Goal: Communication & Community: Participate in discussion

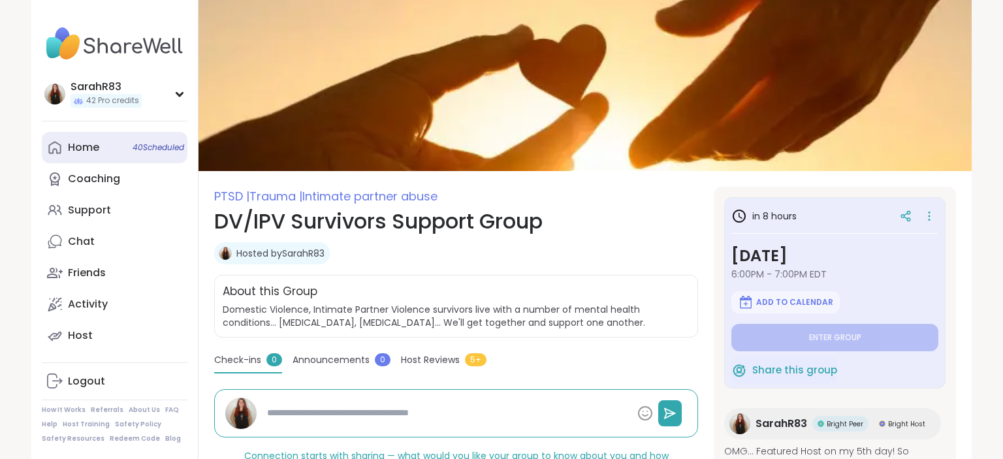
click at [114, 144] on link "Home 40 Scheduled" at bounding box center [115, 147] width 146 height 31
type textarea "*"
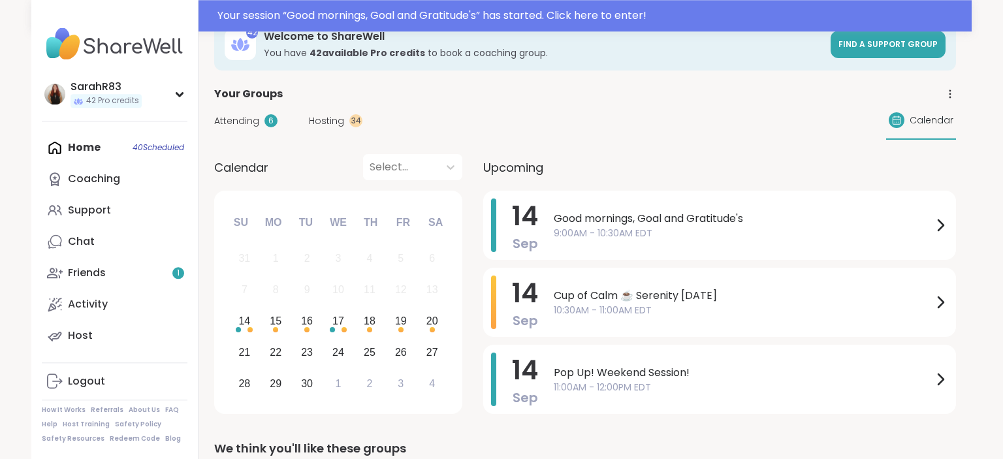
scroll to position [69, 0]
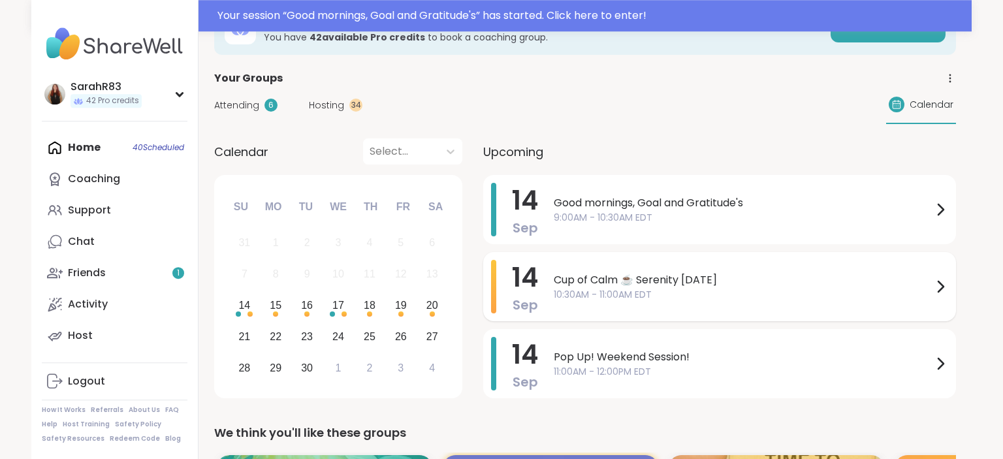
click at [589, 288] on span "10:30AM - 11:00AM EDT" at bounding box center [743, 295] width 379 height 14
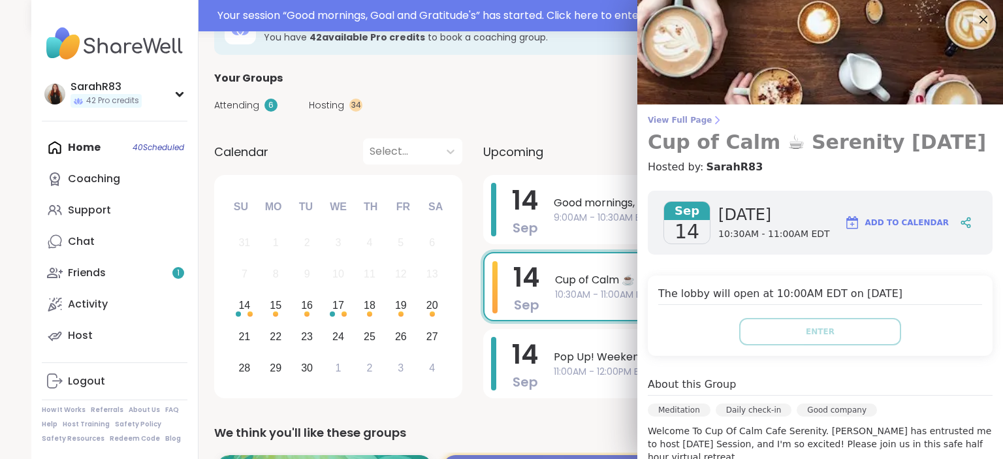
click at [697, 120] on span "View Full Page" at bounding box center [820, 120] width 345 height 10
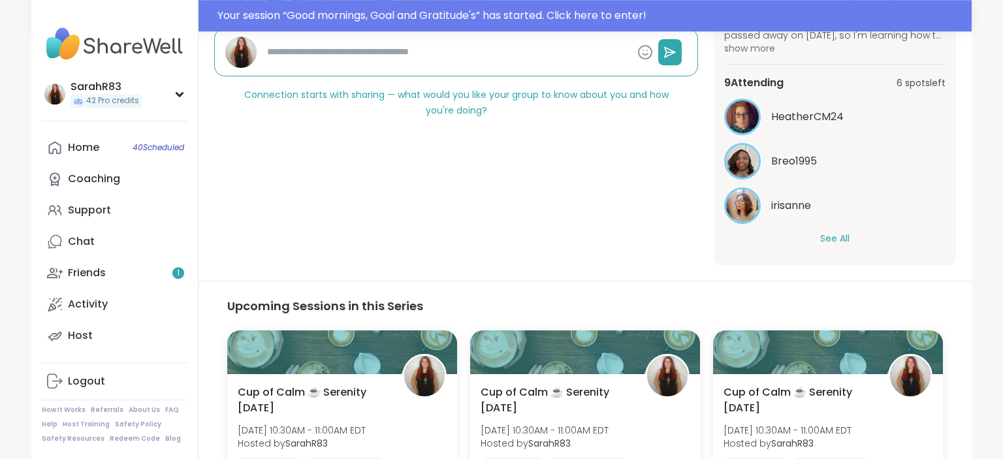
scroll to position [423, 0]
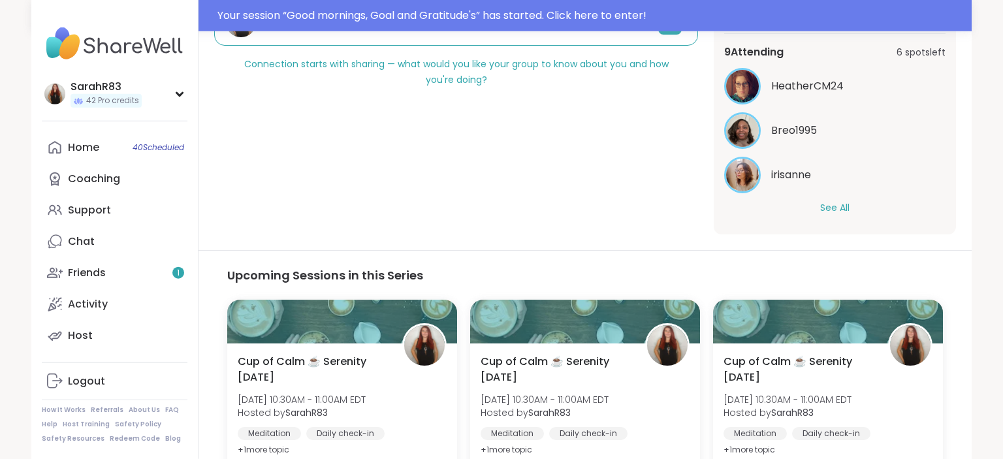
click at [840, 205] on button "See All" at bounding box center [834, 208] width 29 height 14
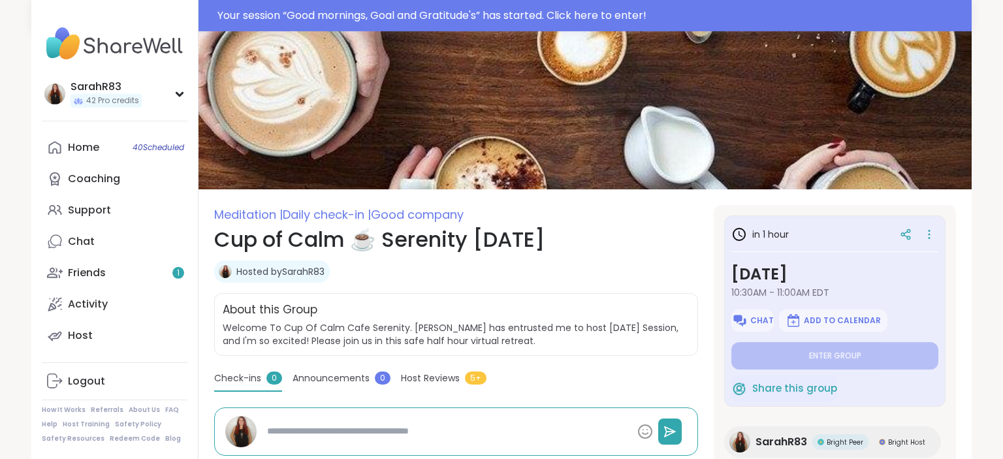
scroll to position [0, 0]
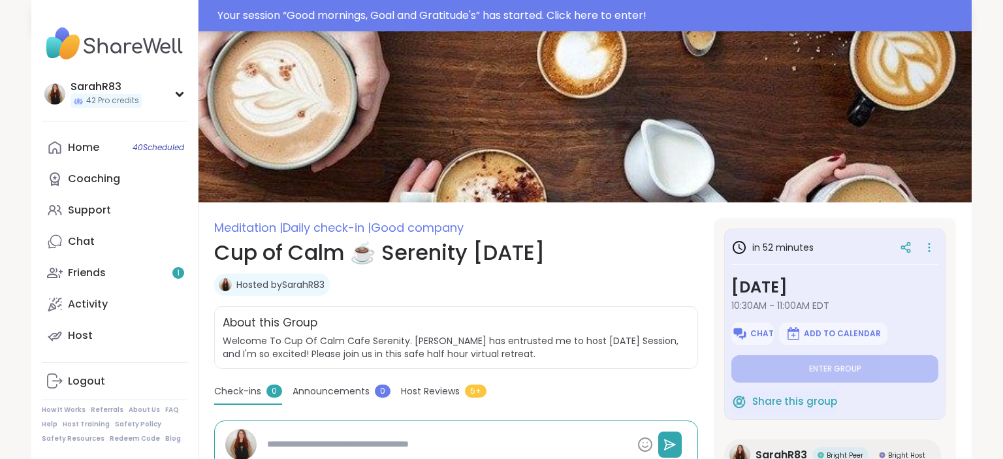
type textarea "*"
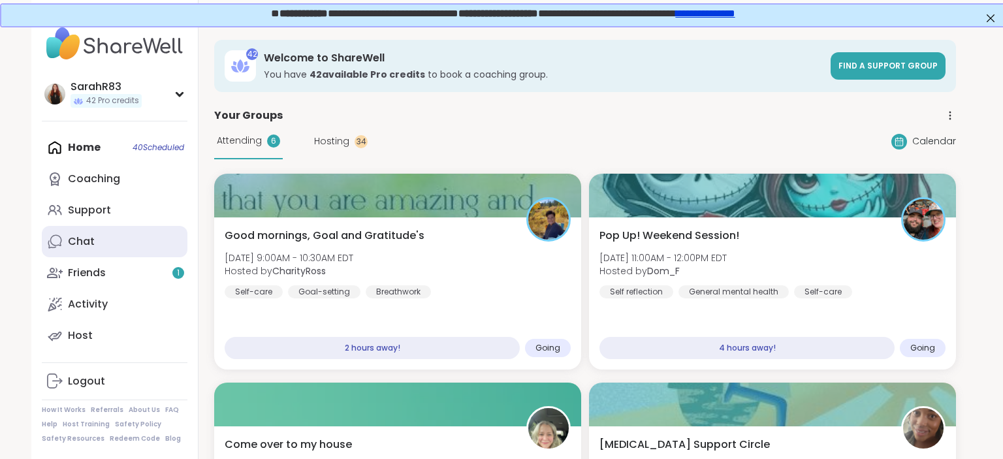
click at [91, 236] on div "Chat" at bounding box center [81, 241] width 27 height 14
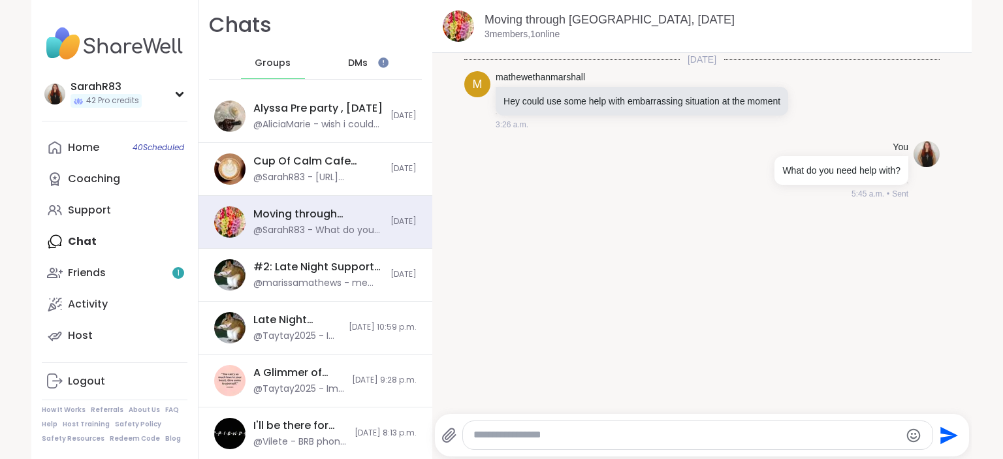
click at [356, 63] on span "DMs" at bounding box center [358, 63] width 20 height 13
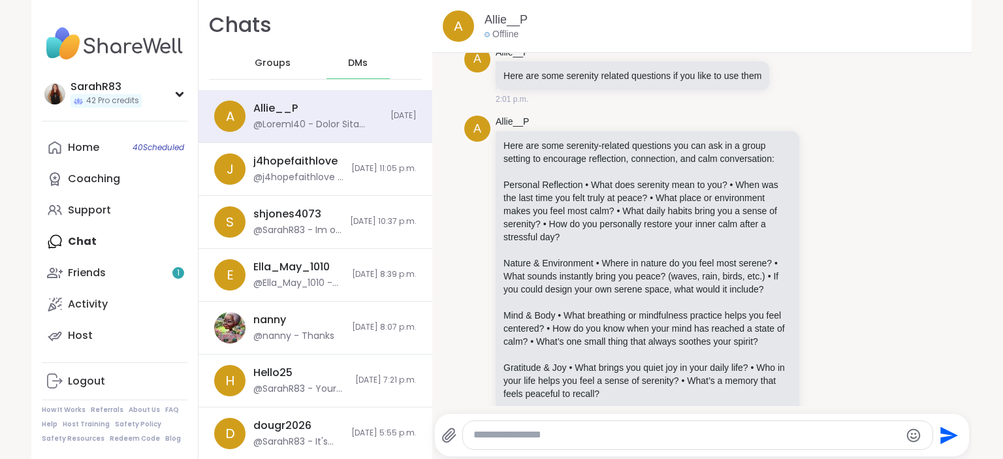
scroll to position [2010, 0]
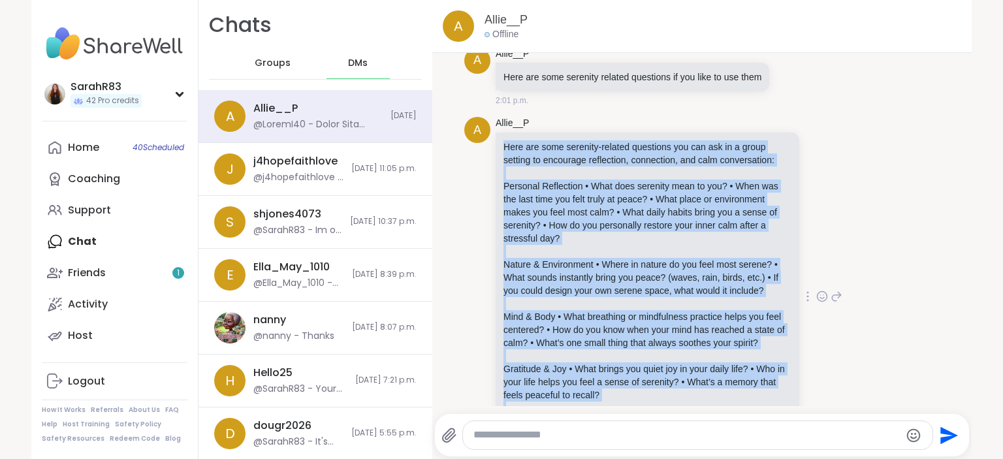
drag, startPoint x: 503, startPoint y: 116, endPoint x: 690, endPoint y: 400, distance: 339.6
click at [690, 400] on div "Here are some serenity-related questions you can ask in a group setting to enco…" at bounding box center [647, 296] width 288 height 313
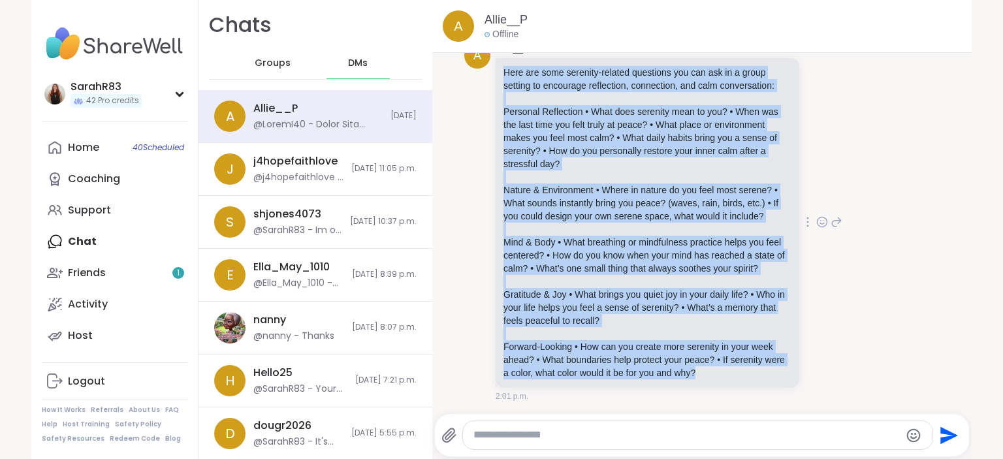
copy div "Here are some serenity-related questions you can ask in a group setting to enco…"
click at [133, 147] on span "40 Scheduled" at bounding box center [159, 147] width 52 height 10
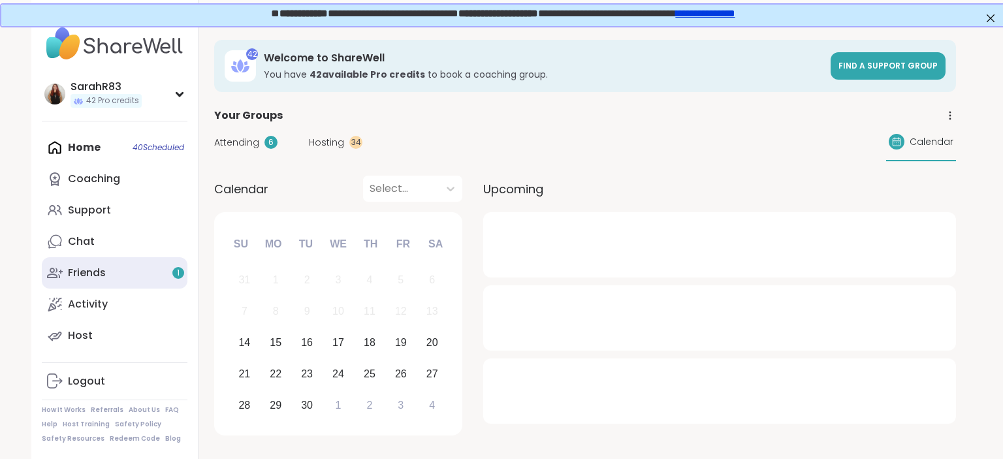
click at [144, 273] on link "Friends 1" at bounding box center [115, 272] width 146 height 31
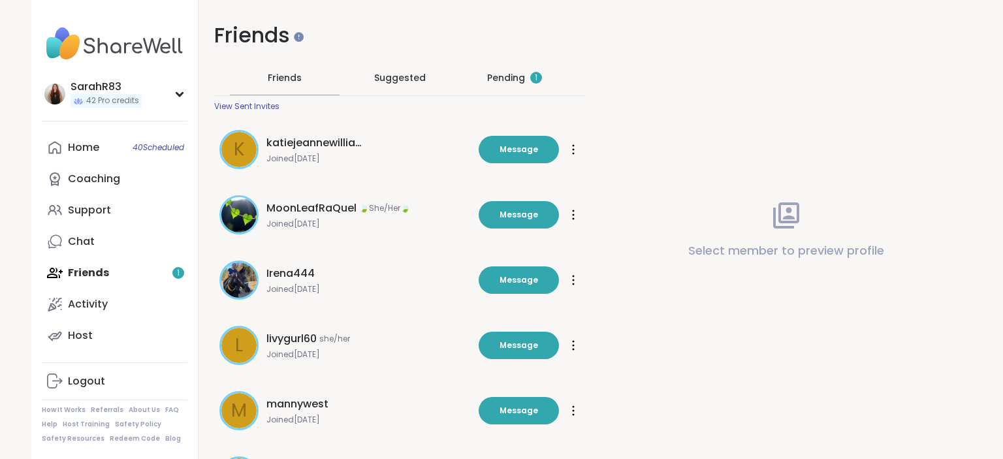
click at [524, 81] on div "Pending 1" at bounding box center [514, 77] width 55 height 13
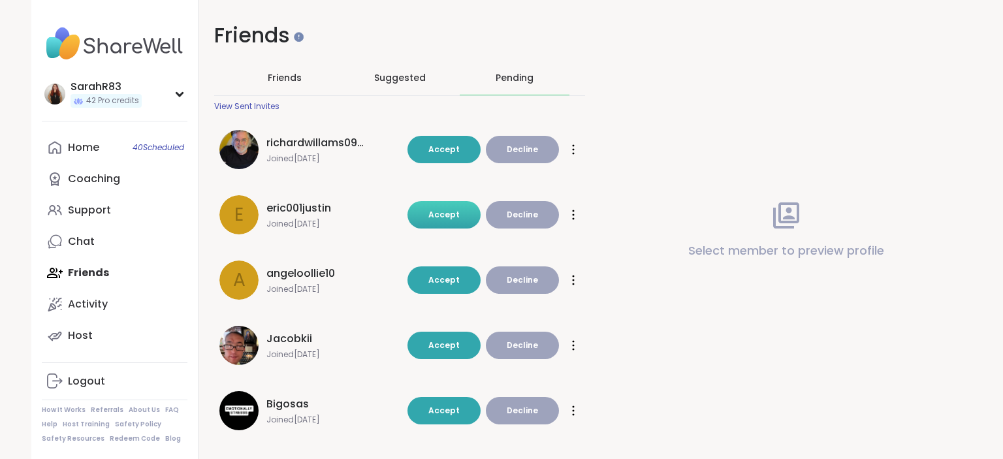
scroll to position [15, 0]
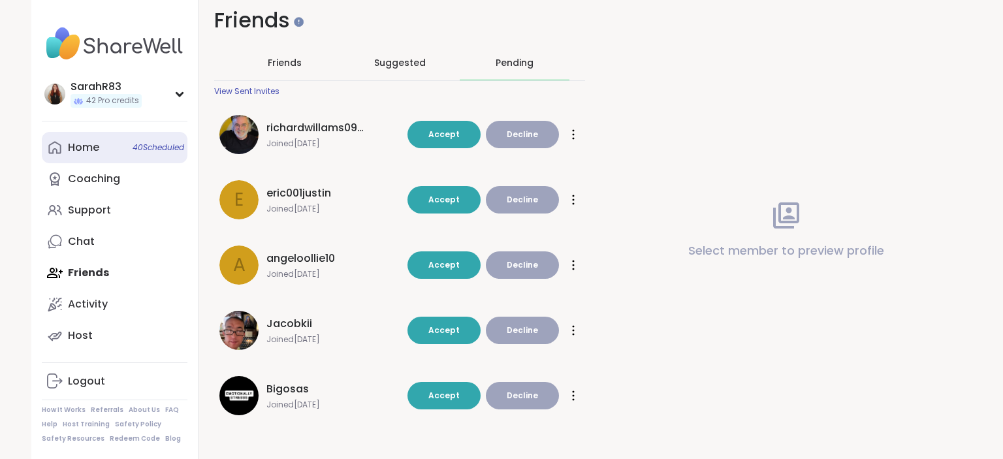
click at [113, 157] on link "Home 40 Scheduled" at bounding box center [115, 147] width 146 height 31
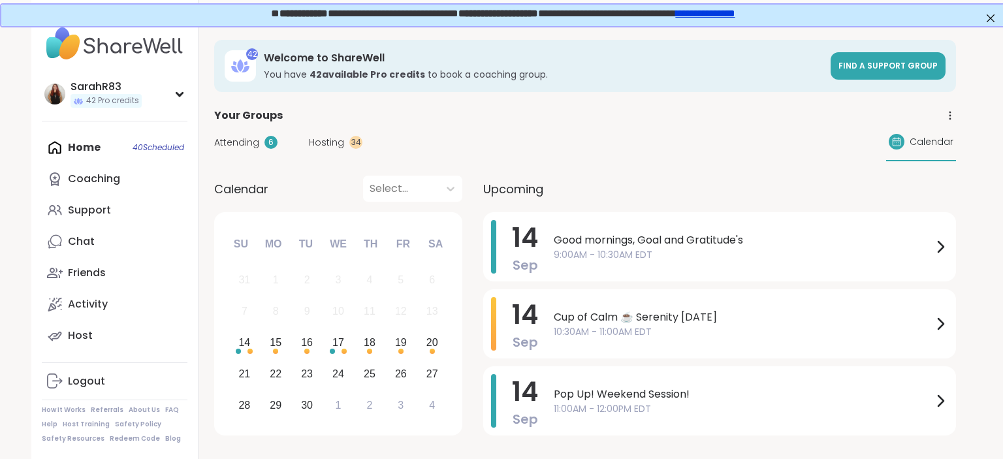
click at [568, 153] on div "Attending 6 Hosting 34 Calendar" at bounding box center [585, 142] width 742 height 38
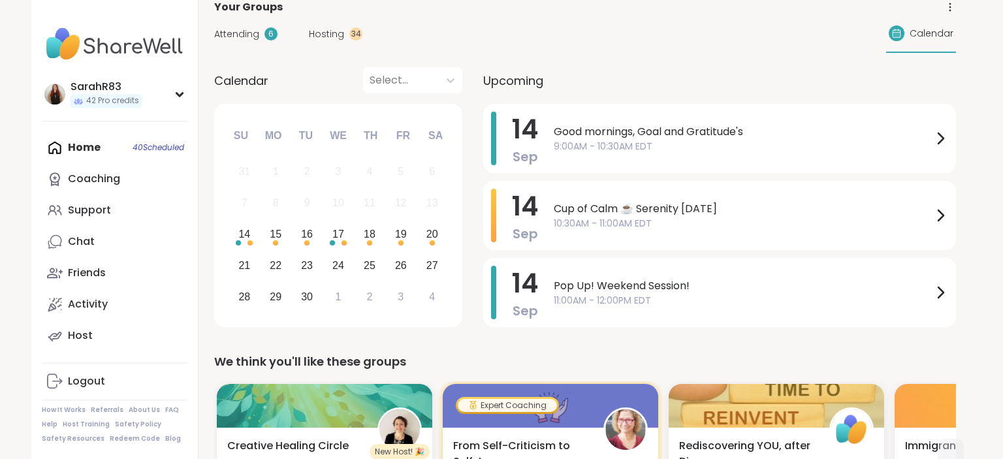
scroll to position [107, 0]
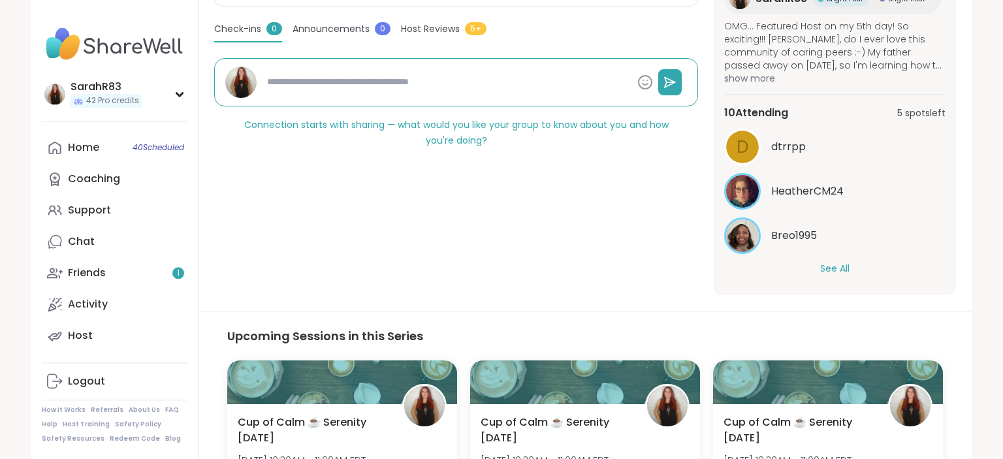
scroll to position [329, 0]
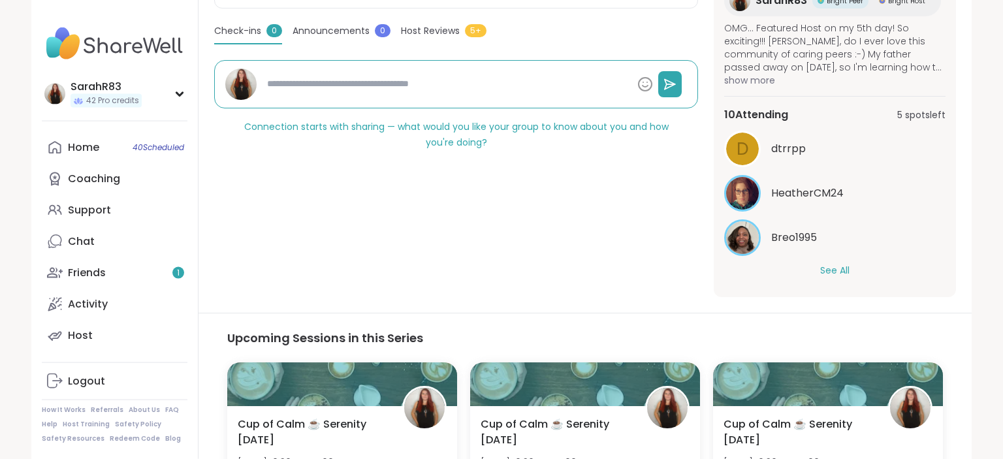
click at [845, 268] on button "See All" at bounding box center [834, 271] width 29 height 14
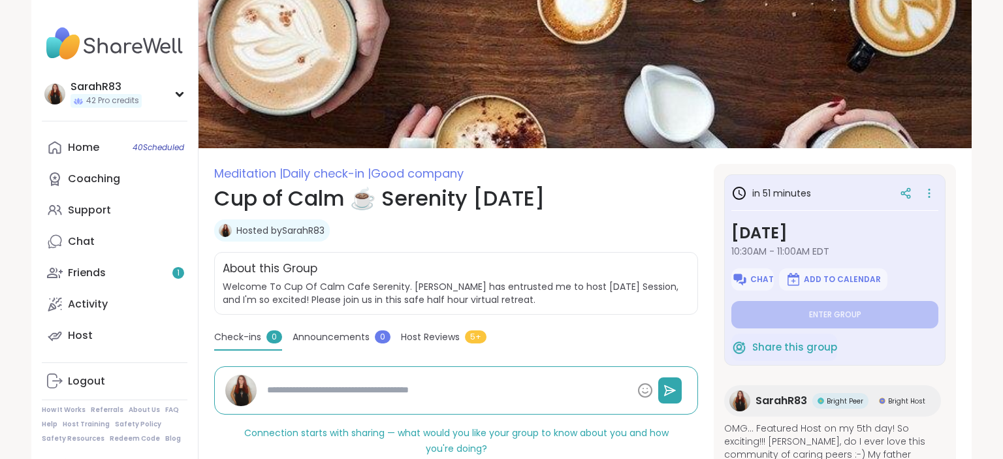
scroll to position [22, 0]
type textarea "*"
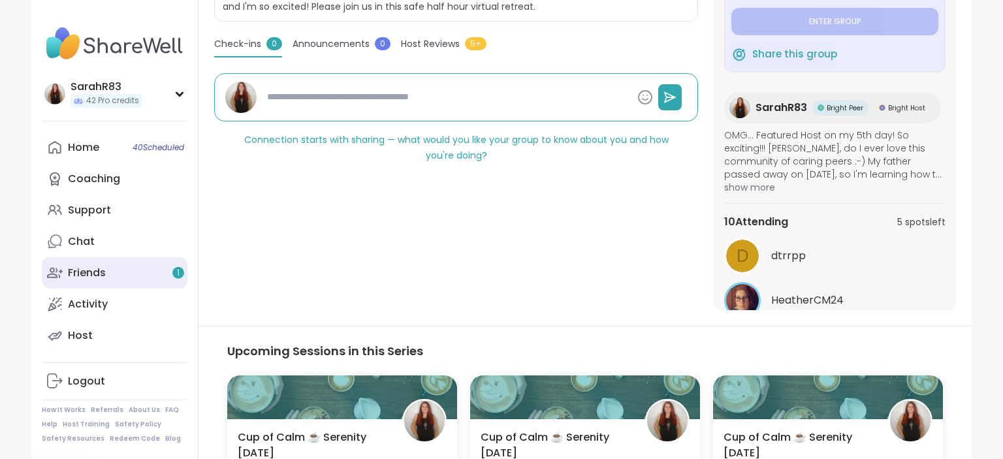
scroll to position [322, 0]
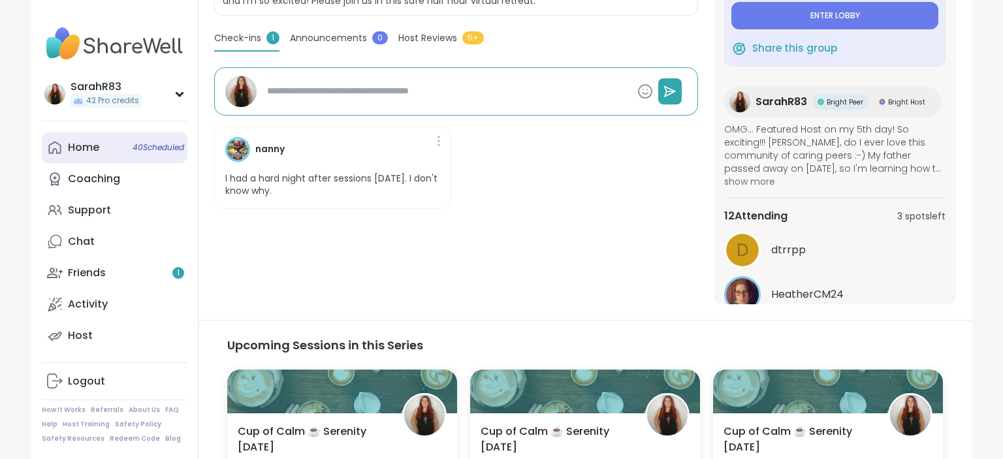
click at [101, 150] on link "Home 40 Scheduled" at bounding box center [115, 147] width 146 height 31
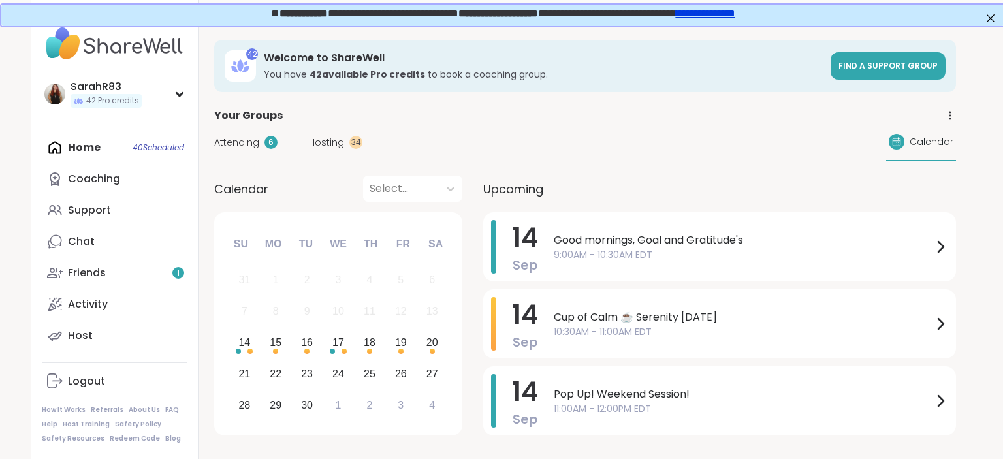
click at [537, 307] on span "14" at bounding box center [525, 314] width 26 height 37
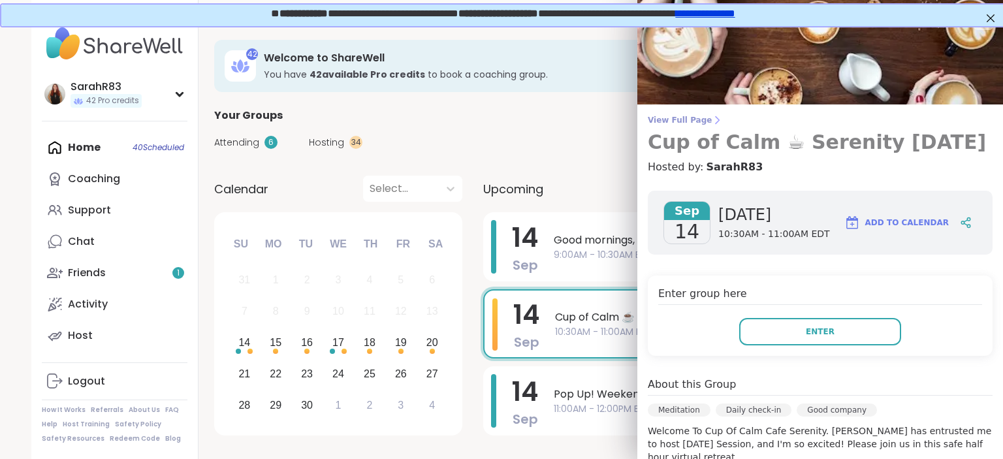
click at [676, 121] on span "View Full Page" at bounding box center [820, 120] width 345 height 10
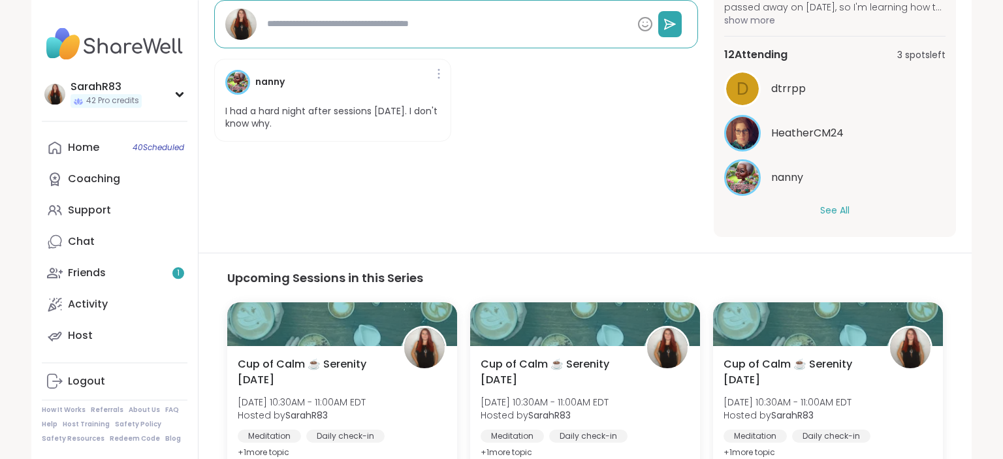
scroll to position [389, 0]
click at [846, 205] on button "See All" at bounding box center [834, 211] width 29 height 14
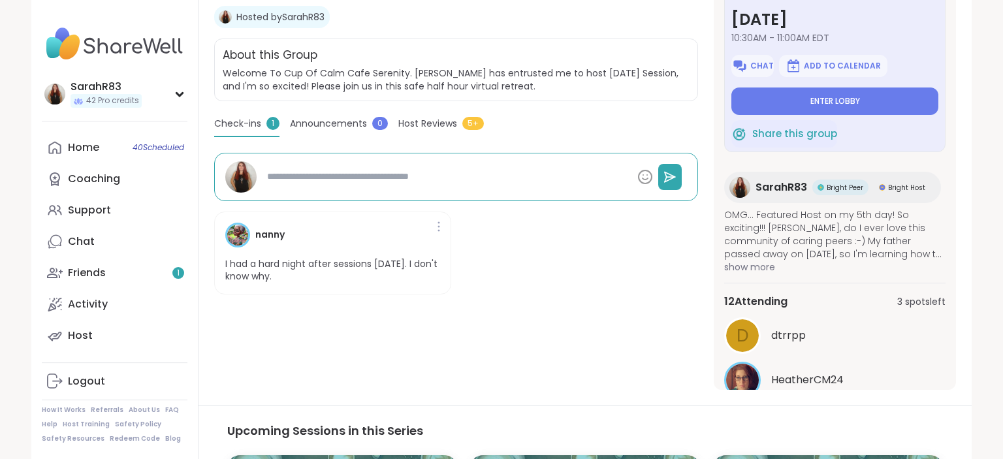
scroll to position [0, 0]
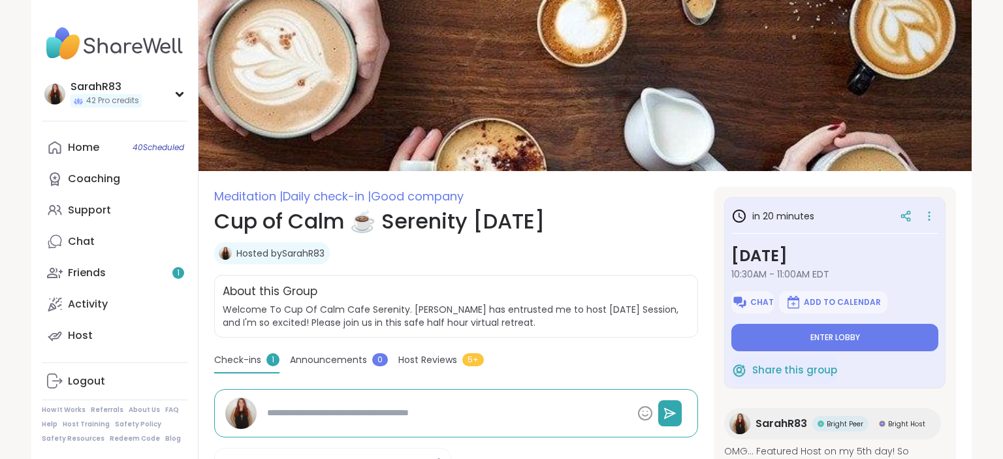
type textarea "*"
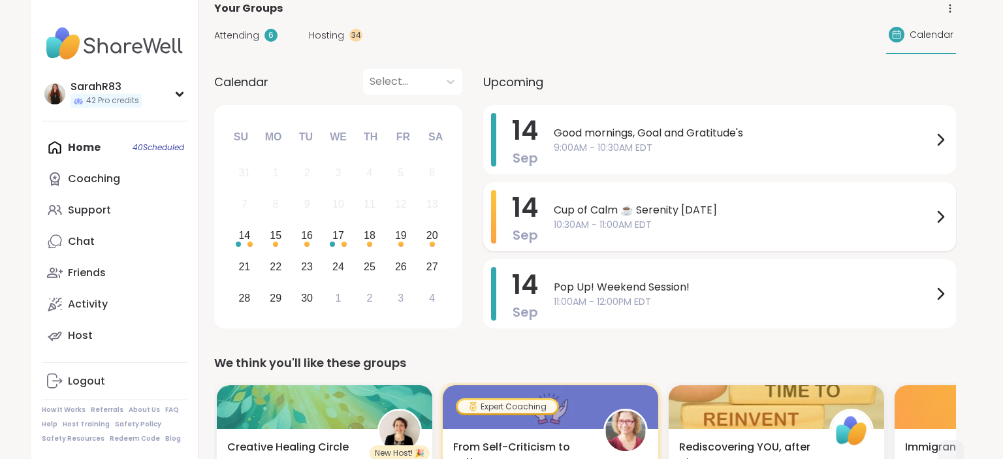
click at [582, 210] on span "Cup of Calm ☕ Serenity [DATE]" at bounding box center [743, 210] width 379 height 16
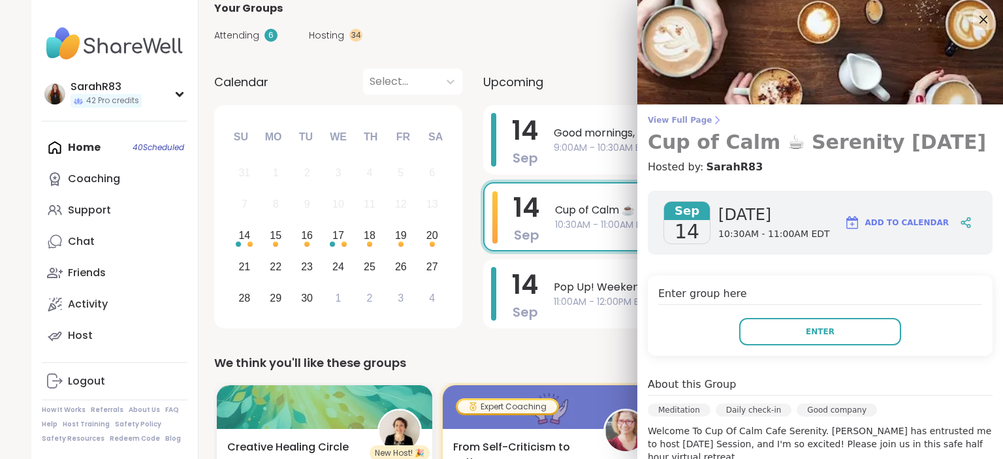
click at [676, 120] on span "View Full Page" at bounding box center [820, 120] width 345 height 10
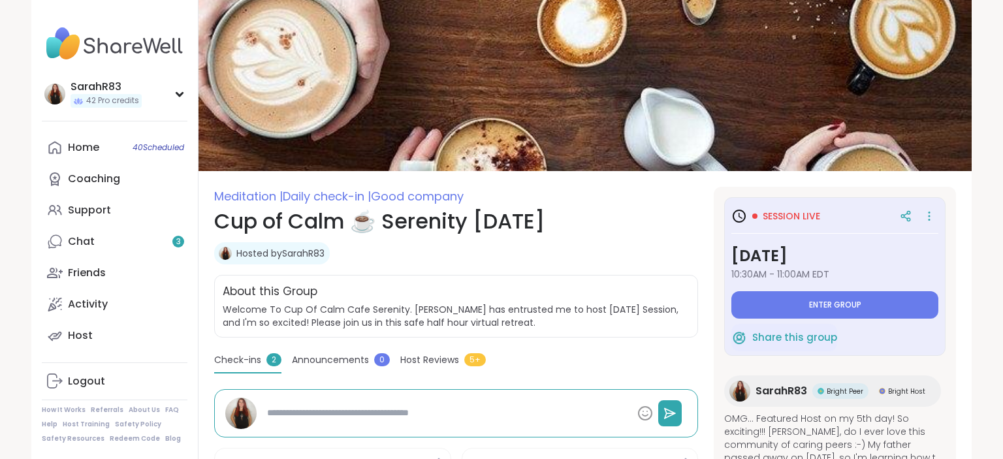
type textarea "*"
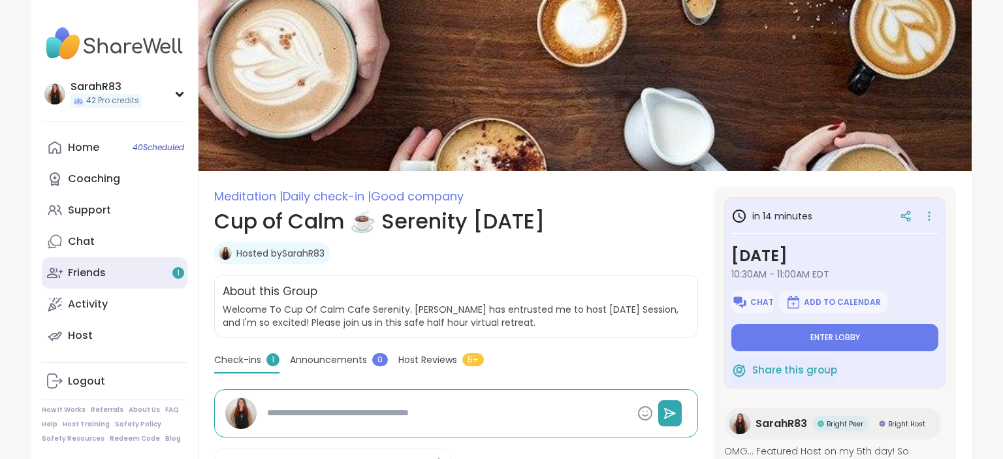
type textarea "*"
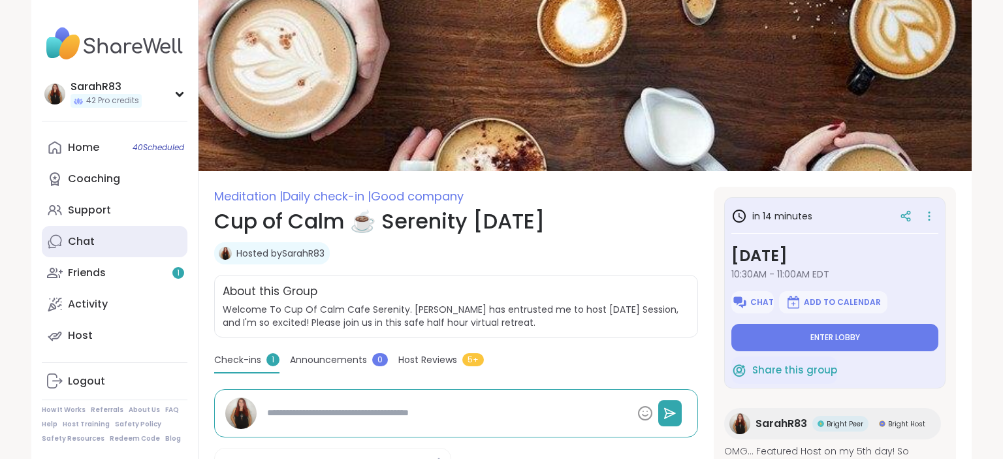
click at [136, 249] on link "Chat" at bounding box center [115, 241] width 146 height 31
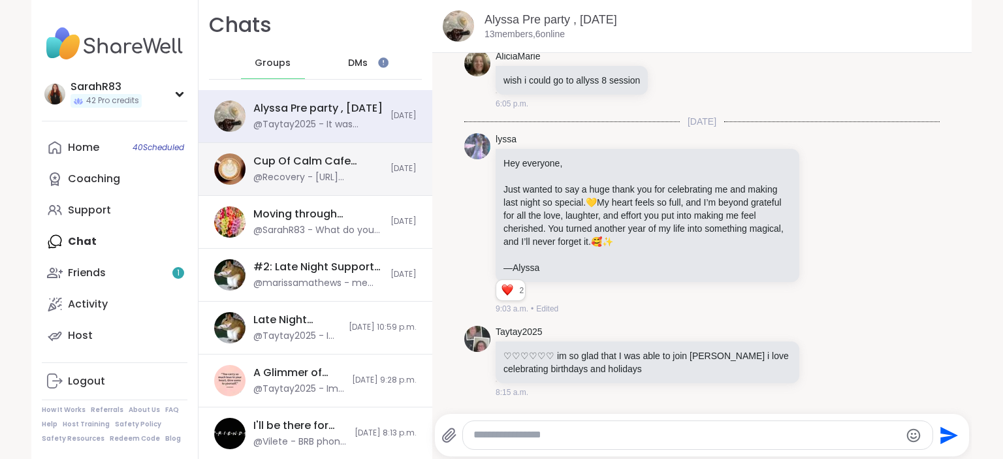
click at [343, 183] on div "@Recovery - https://sharewellnow.com/session/e70a2230-0204-4e5e-b556-887103a641…" at bounding box center [317, 177] width 129 height 13
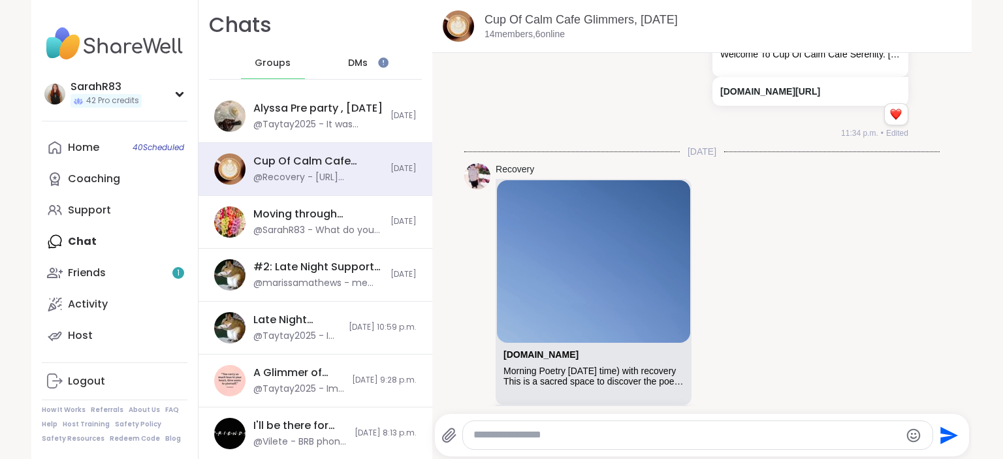
click at [518, 438] on textarea "Type your message" at bounding box center [686, 435] width 426 height 14
paste textarea "**********"
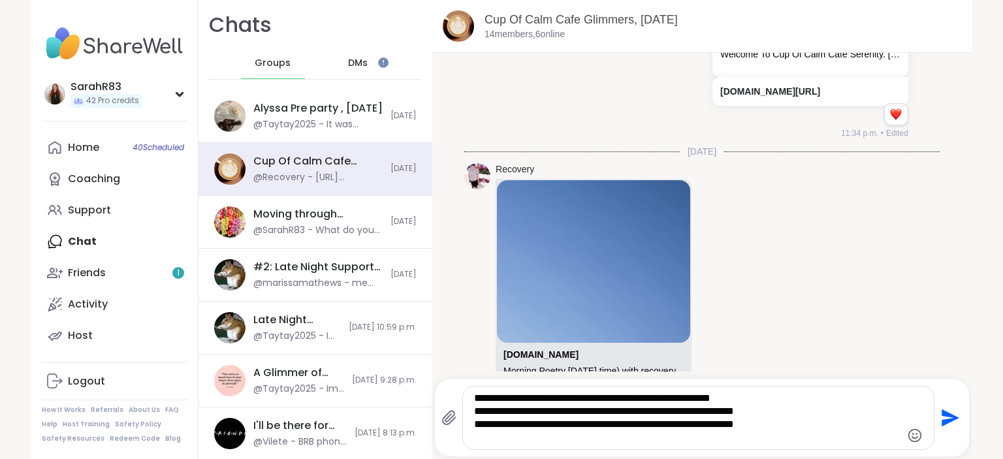
click at [474, 410] on textarea "**********" at bounding box center [687, 418] width 426 height 52
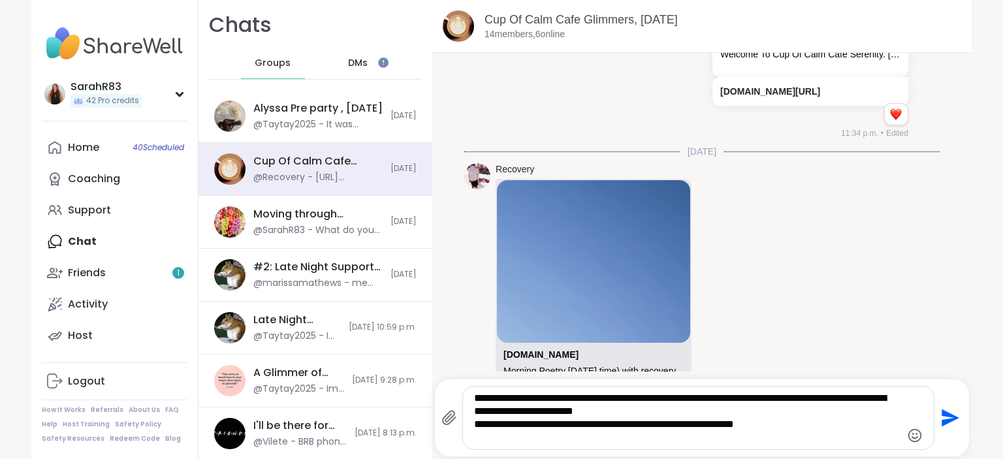
click at [474, 428] on textarea "**********" at bounding box center [687, 418] width 426 height 52
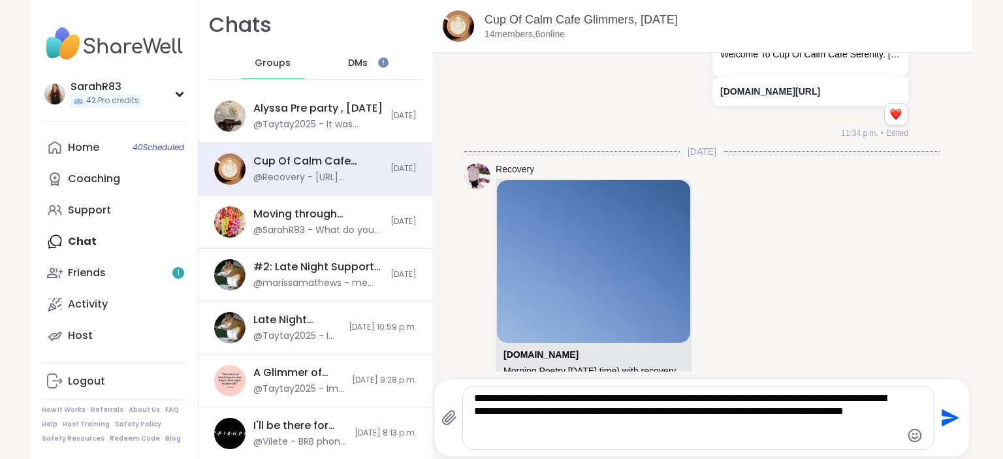
type textarea "**********"
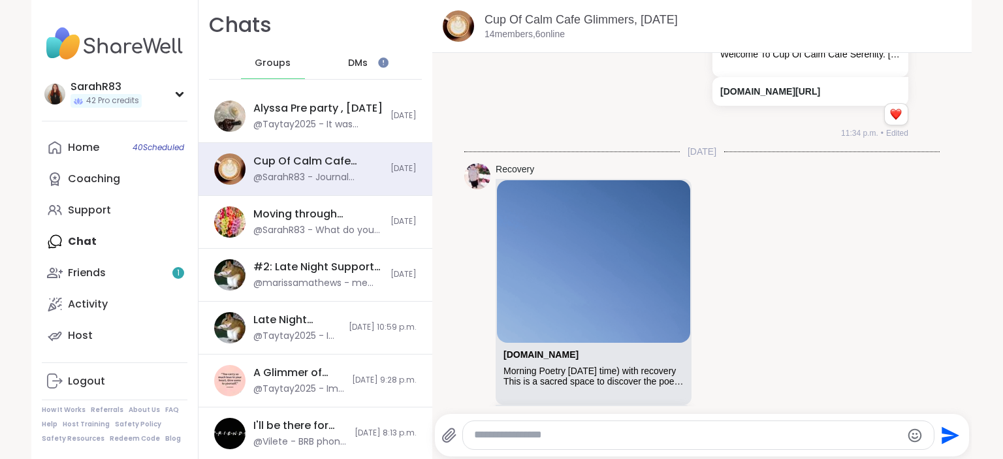
scroll to position [4260, 0]
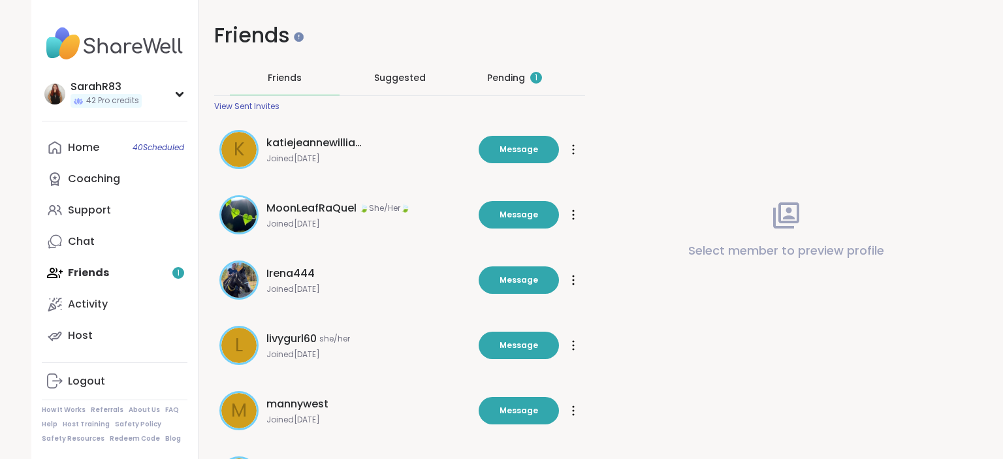
click at [504, 78] on div "Pending 1" at bounding box center [514, 77] width 55 height 13
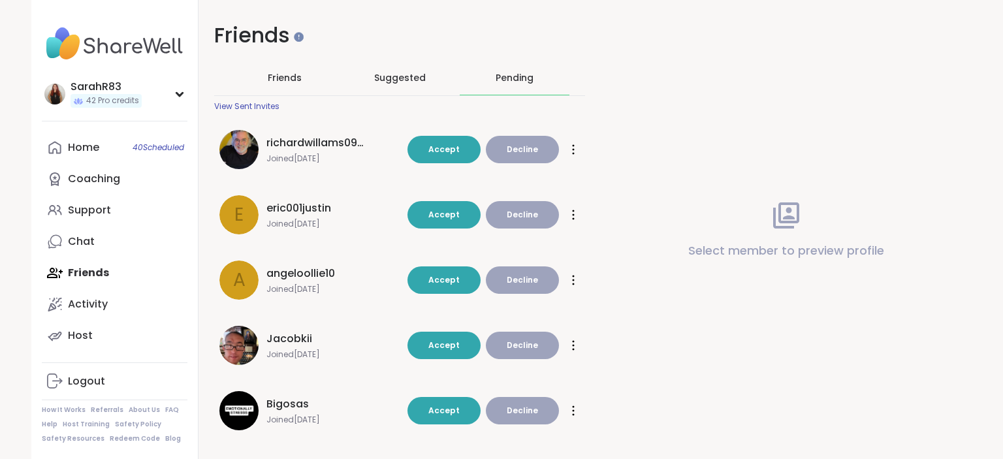
click at [529, 157] on button "Decline" at bounding box center [522, 149] width 73 height 27
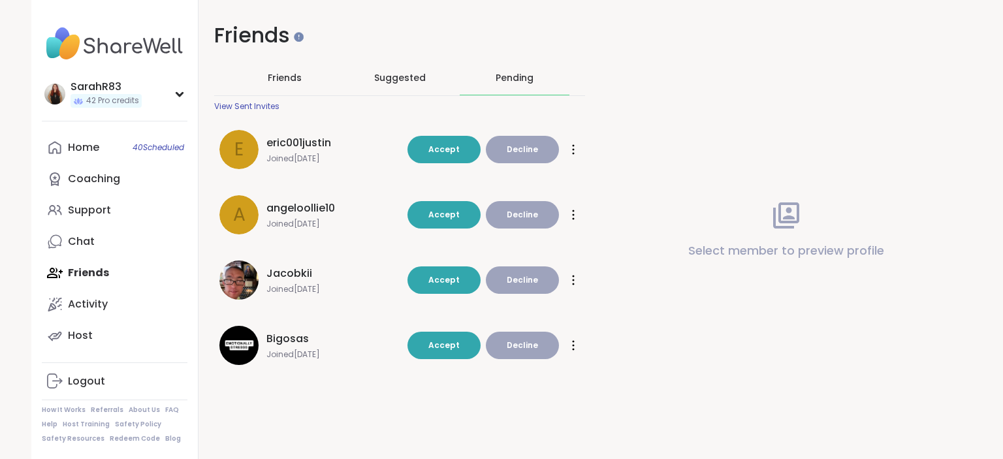
click at [529, 159] on button "Decline" at bounding box center [522, 149] width 73 height 27
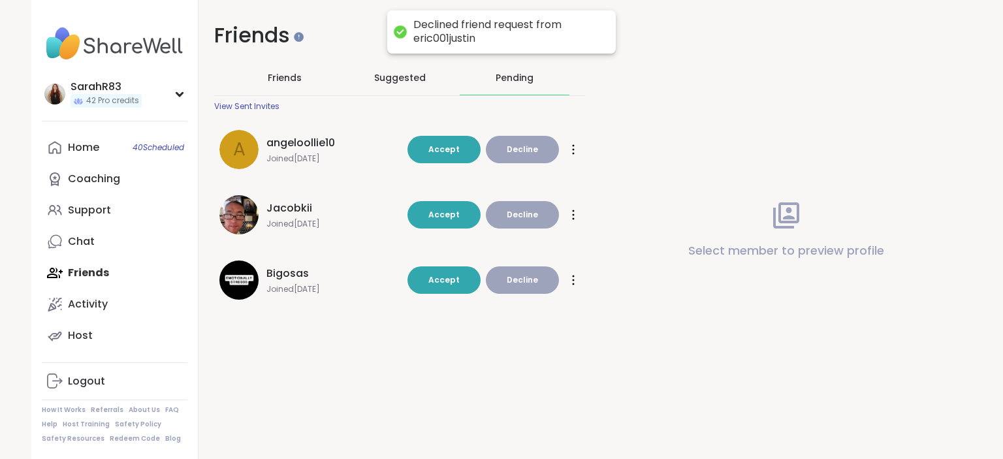
click at [529, 159] on button "Decline" at bounding box center [522, 149] width 73 height 27
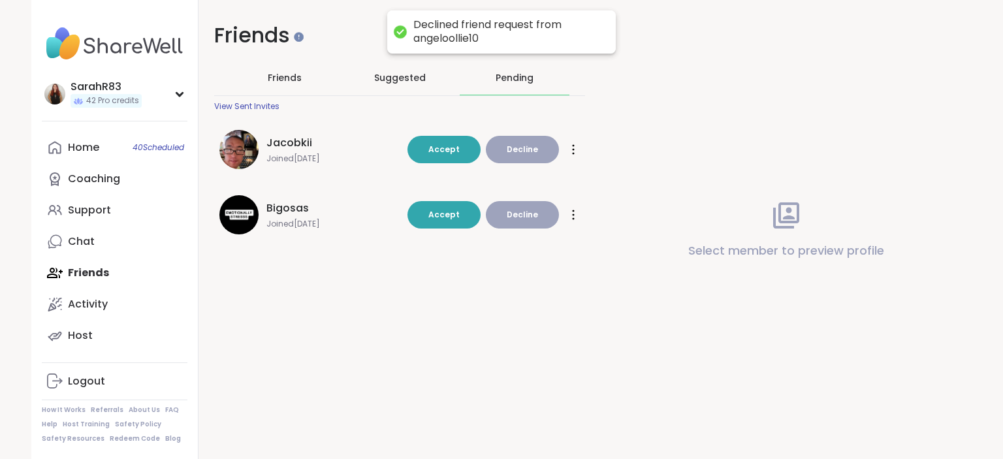
click at [529, 159] on button "Decline" at bounding box center [522, 149] width 73 height 27
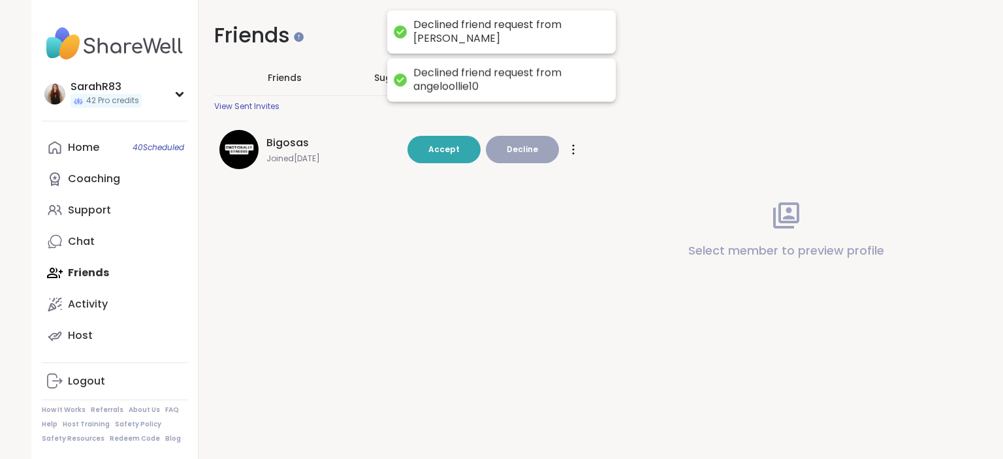
click at [529, 159] on button "Decline" at bounding box center [522, 149] width 73 height 27
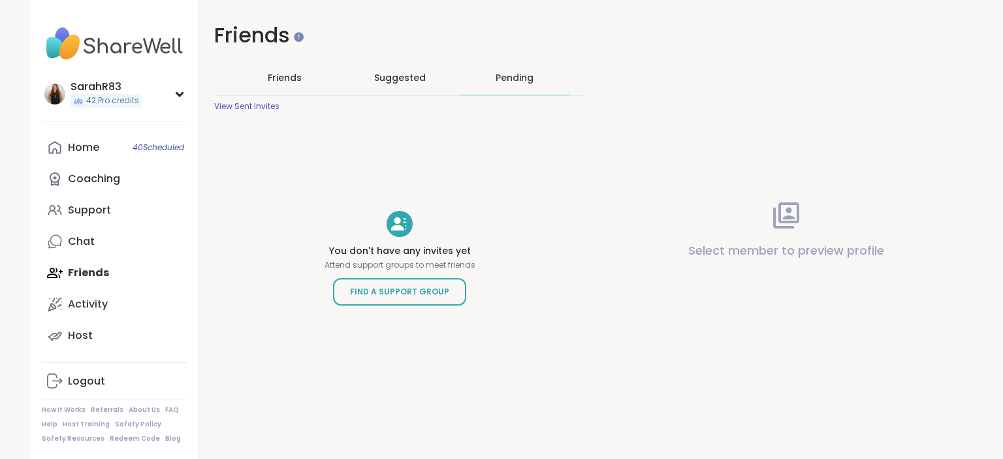
click at [100, 273] on div "Home 40 Scheduled Coaching Support Chat Friends Activity Host" at bounding box center [115, 241] width 146 height 219
click at [92, 138] on link "Home 40 Scheduled" at bounding box center [115, 147] width 146 height 31
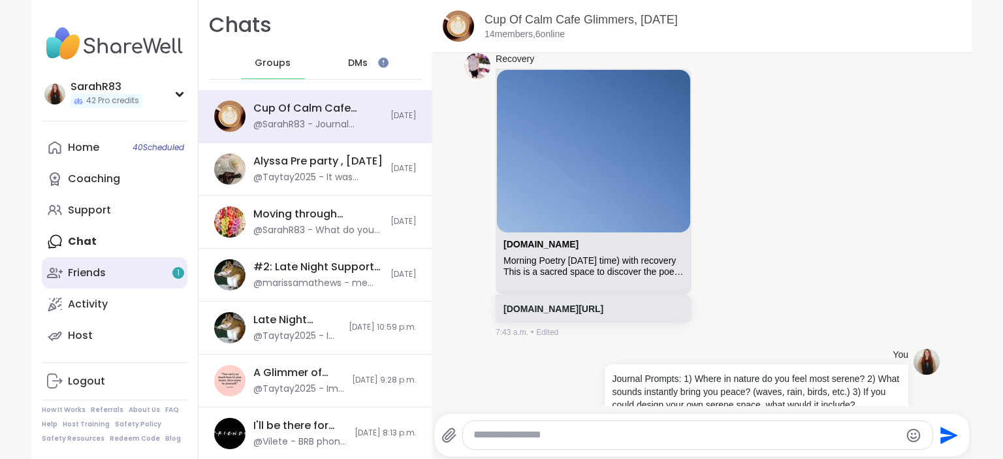
click at [137, 264] on link "Friends 1" at bounding box center [115, 272] width 146 height 31
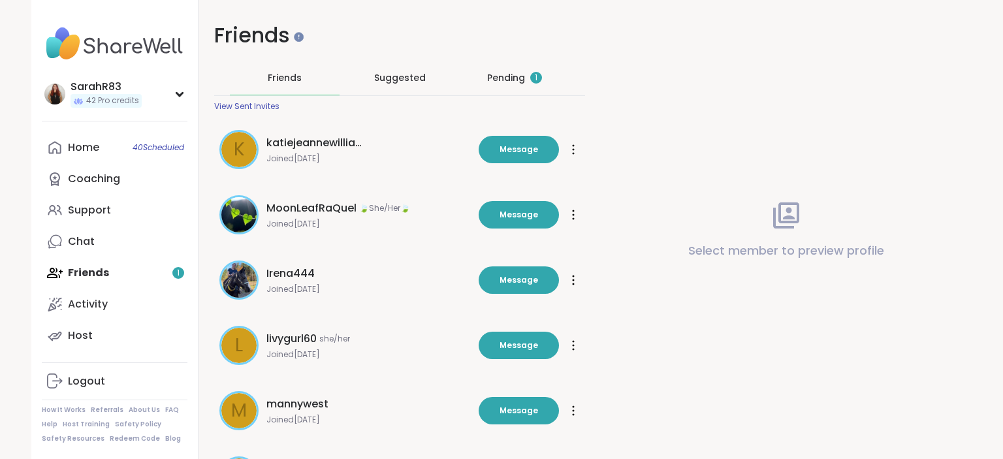
click at [521, 80] on div "Pending 1" at bounding box center [514, 77] width 55 height 13
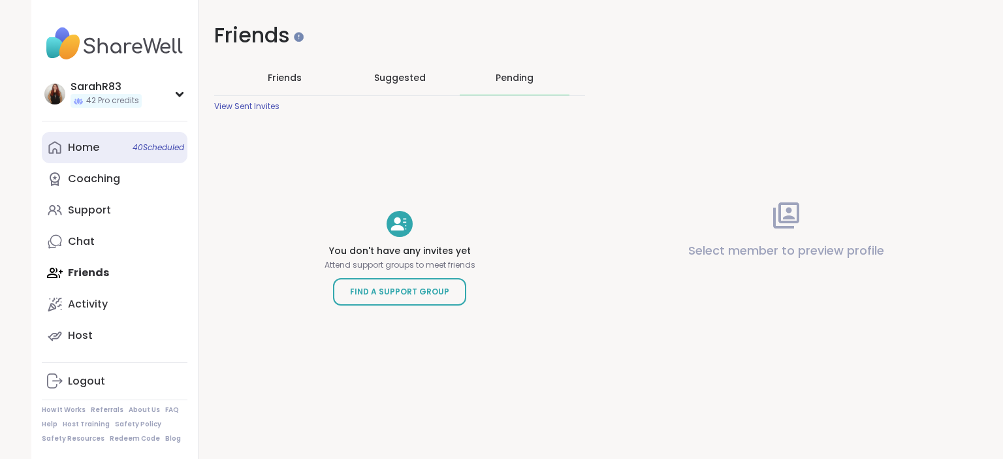
click at [84, 159] on link "Home 40 Scheduled" at bounding box center [115, 147] width 146 height 31
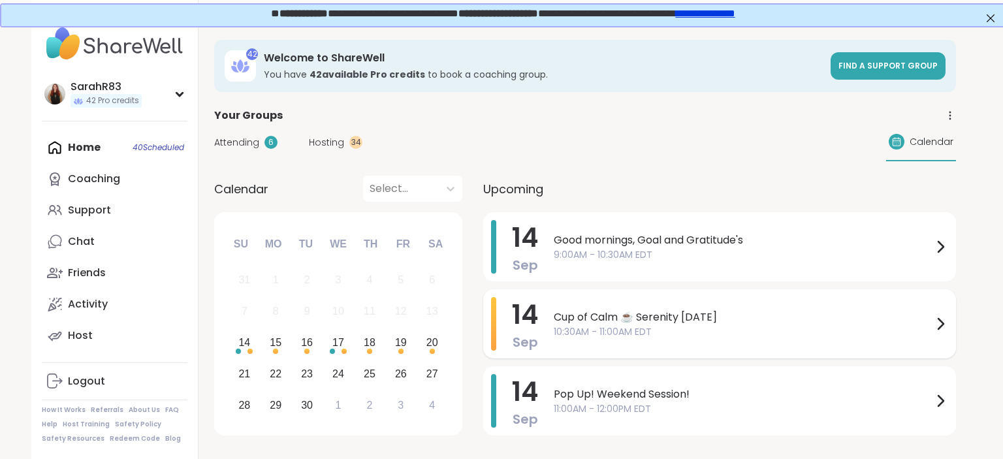
click at [551, 321] on div "14 Sep Cup of Calm ☕ Serenity Sunday 10:30AM - 11:00AM EDT" at bounding box center [719, 323] width 473 height 69
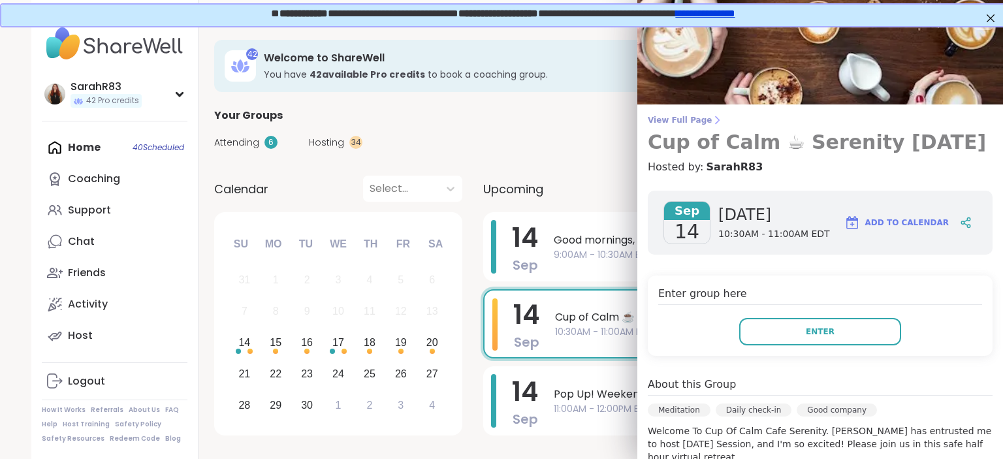
click at [663, 131] on h3 "Cup of Calm ☕ Serenity [DATE]" at bounding box center [820, 143] width 345 height 24
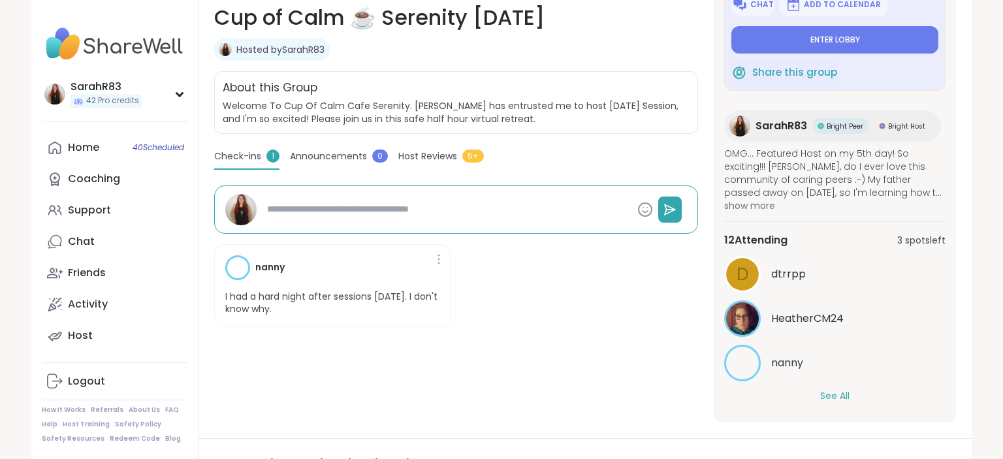
scroll to position [206, 0]
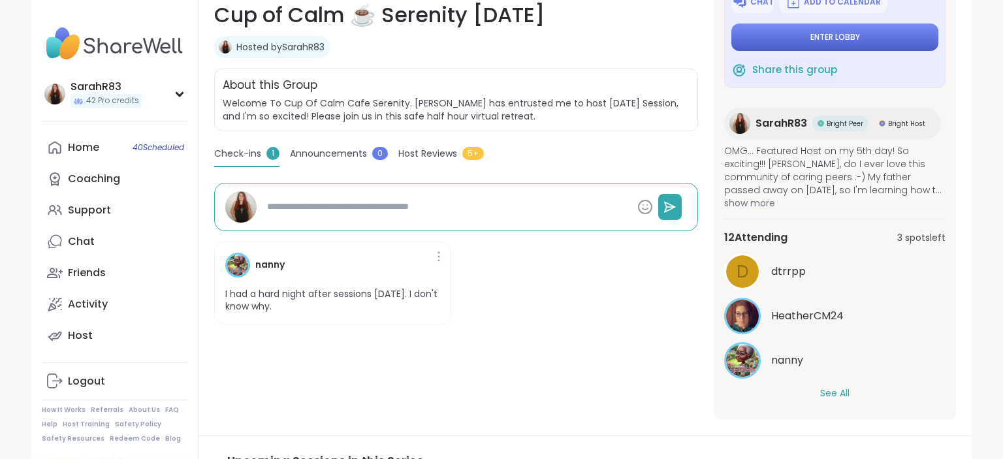
click at [816, 25] on button "Enter lobby" at bounding box center [834, 37] width 207 height 27
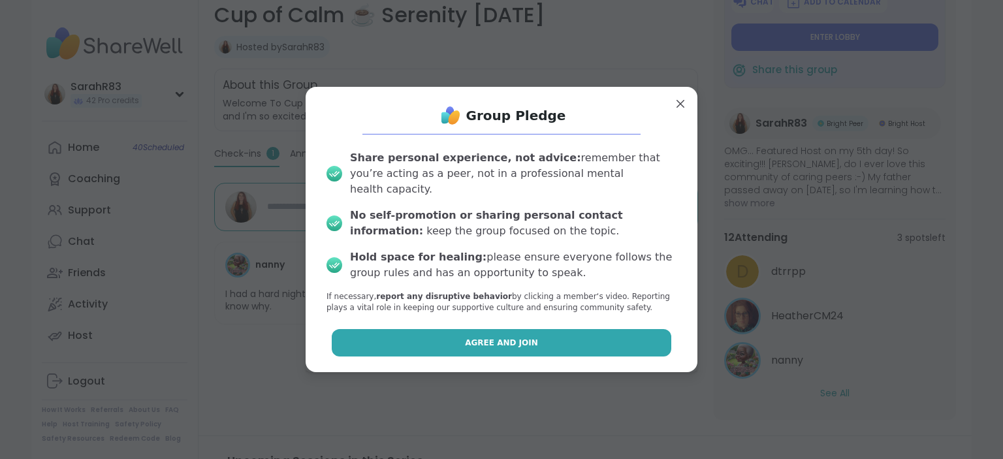
click at [532, 337] on span "Agree and Join" at bounding box center [501, 343] width 73 height 12
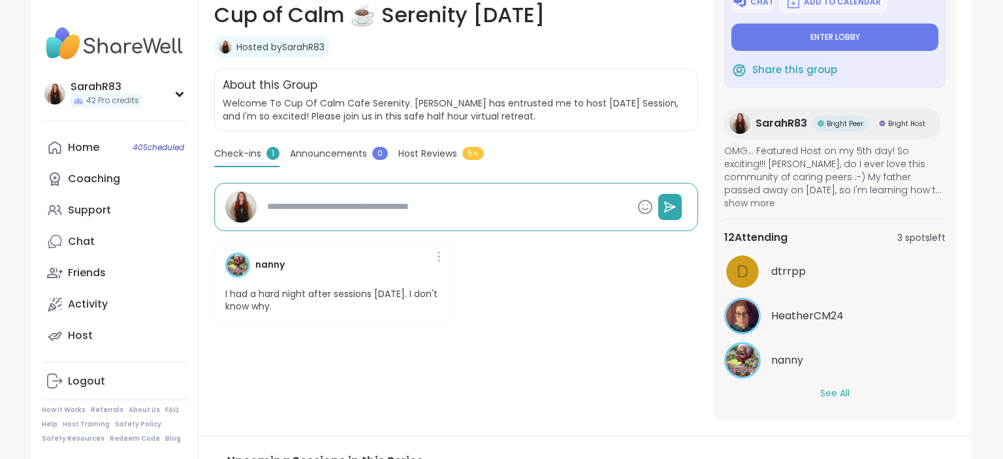
type textarea "*"
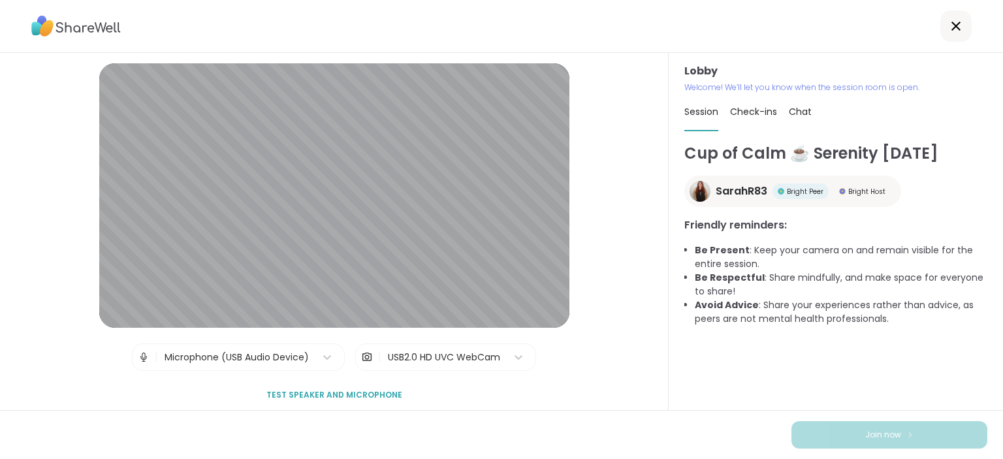
click at [703, 362] on div "Cup of Calm ☕ Serenity Sunday SarahR83 Bright Peer Bright Host Friendly reminde…" at bounding box center [835, 270] width 303 height 257
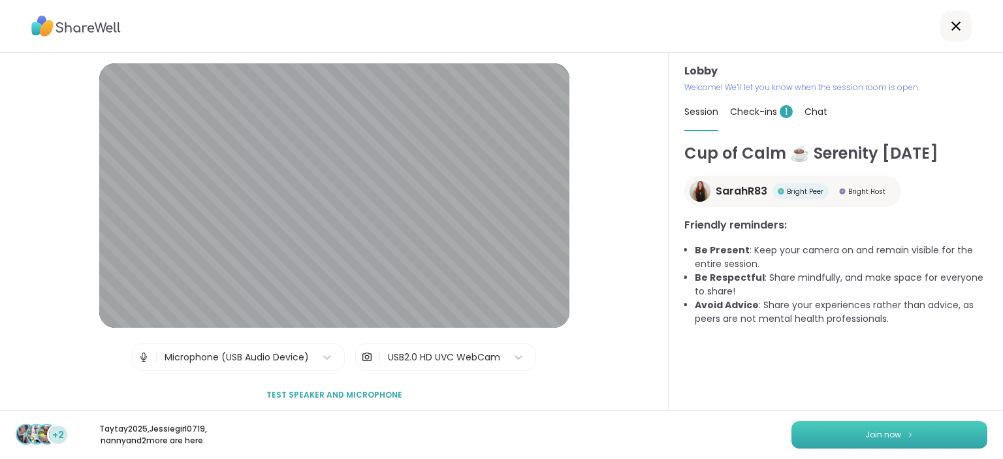
click at [821, 425] on button "Join now" at bounding box center [889, 434] width 196 height 27
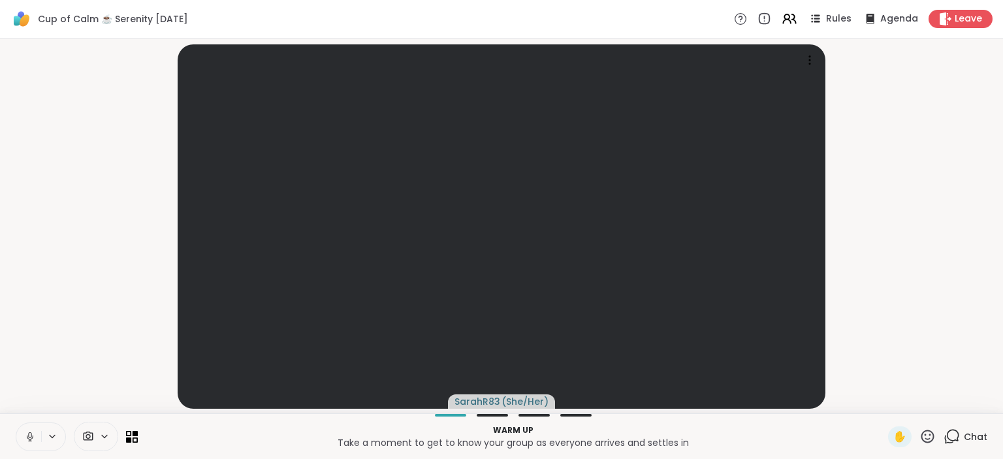
click at [964, 441] on div "Chat" at bounding box center [966, 436] width 44 height 21
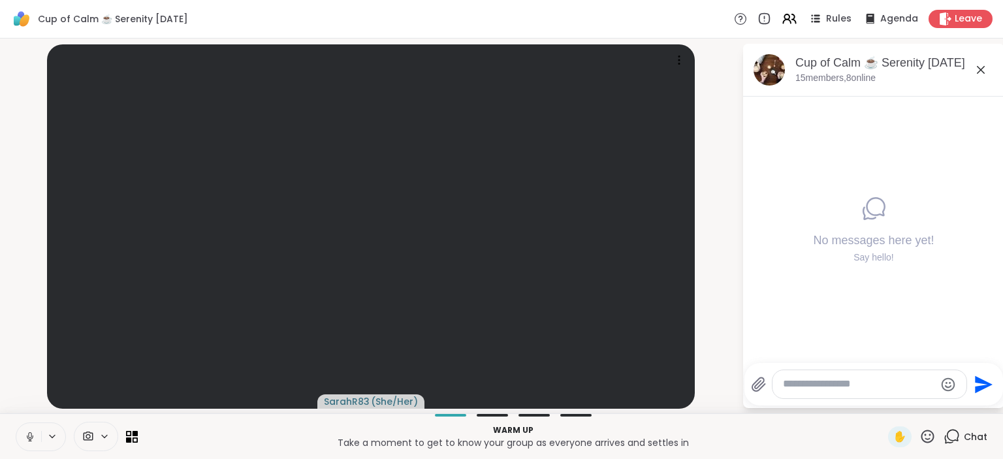
click at [842, 385] on textarea "Type your message" at bounding box center [859, 384] width 152 height 14
paste textarea "**********"
type textarea "**********"
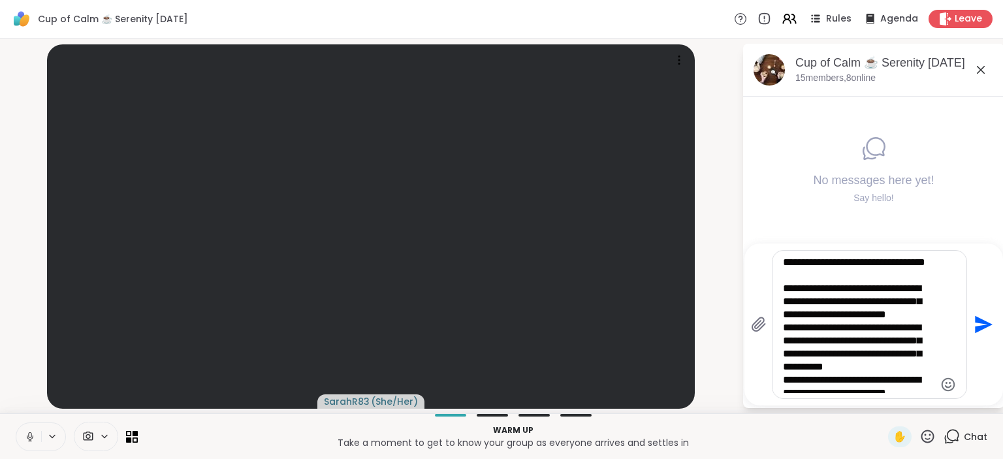
scroll to position [790, 0]
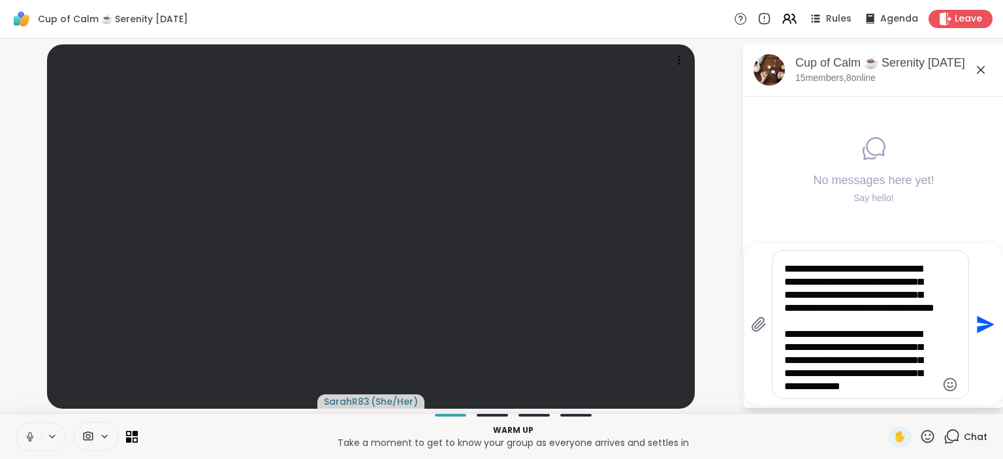
click at [842, 385] on textarea "Type your message" at bounding box center [860, 324] width 152 height 137
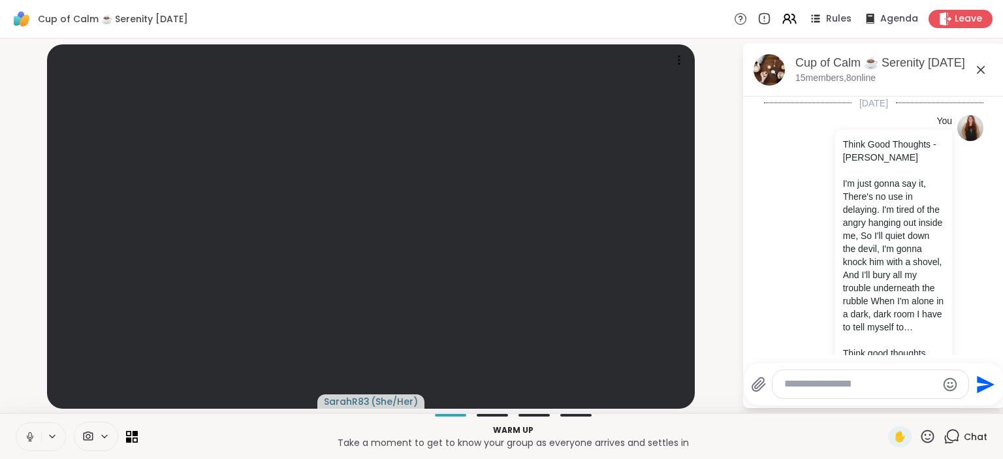
scroll to position [919, 0]
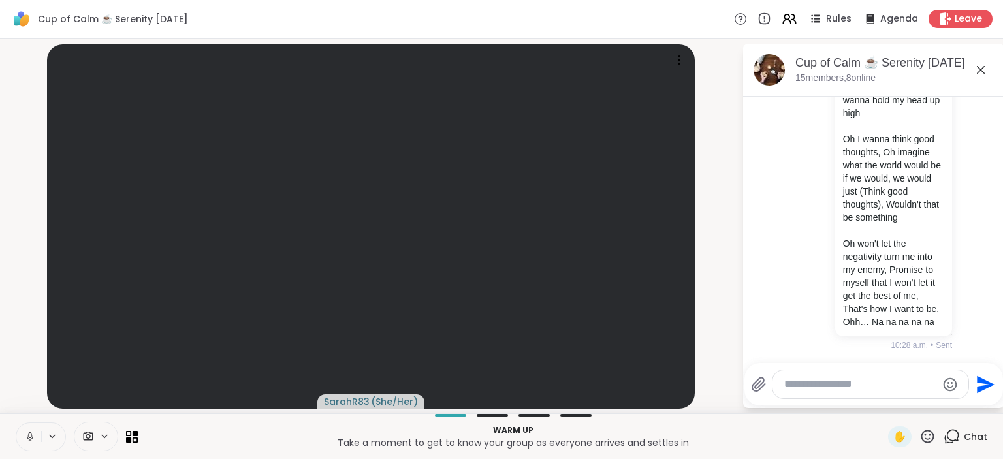
click at [834, 390] on textarea "Type your message" at bounding box center [860, 384] width 152 height 14
click at [742, 398] on div "SarahR83 ( She/Her ) Cup of Calm ☕ Serenity Sunday, Sep 14 15 members, 8 online…" at bounding box center [501, 226] width 1003 height 375
click at [808, 386] on textarea "**********" at bounding box center [860, 379] width 152 height 27
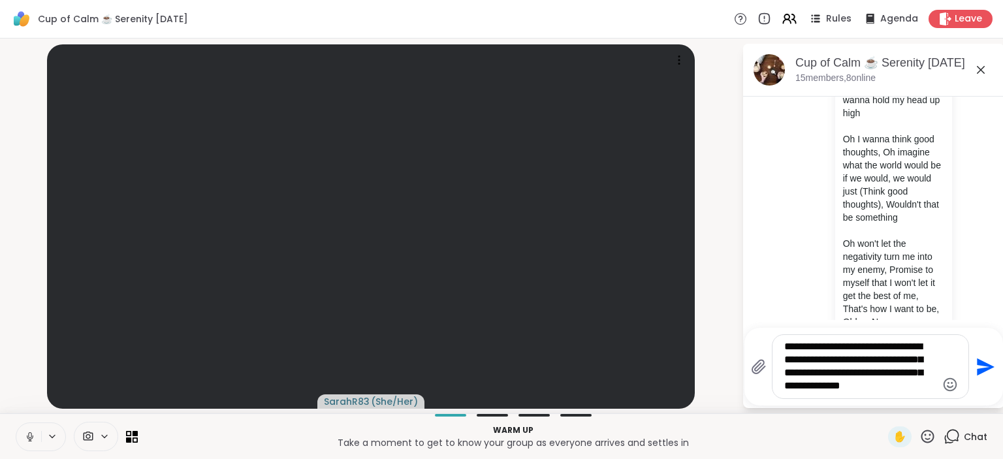
type textarea "**********"
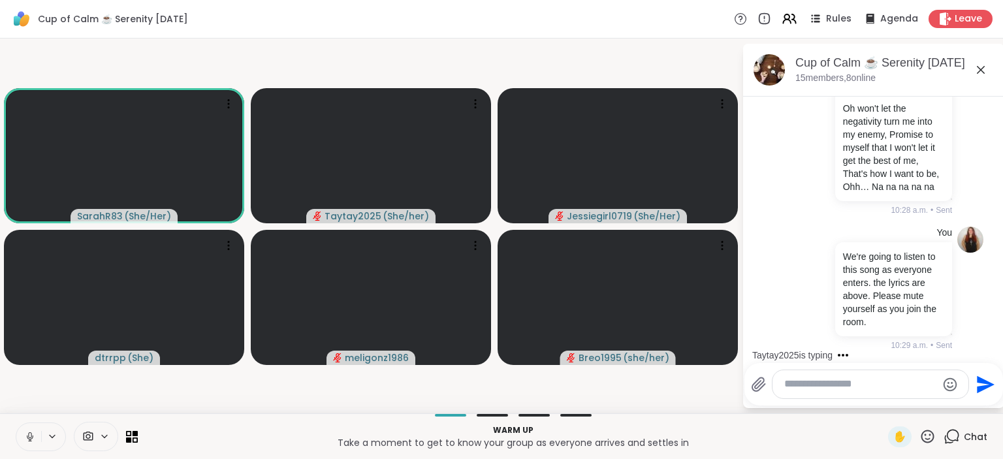
scroll to position [1123, 0]
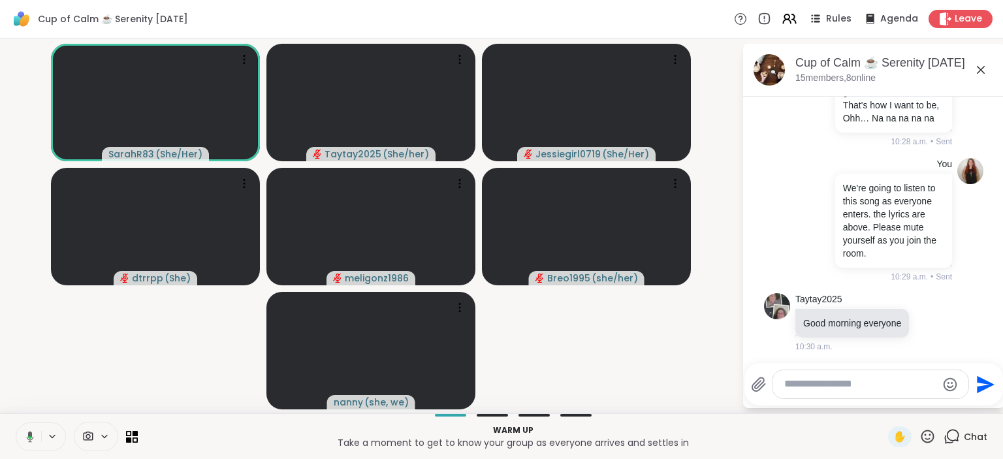
click at [140, 355] on video-player-container "SarahR83 ( She/Her ) Taytay2025 ( She/her ) Jessiegirl0719 ( She/Her ) dtrrpp (…" at bounding box center [371, 226] width 726 height 364
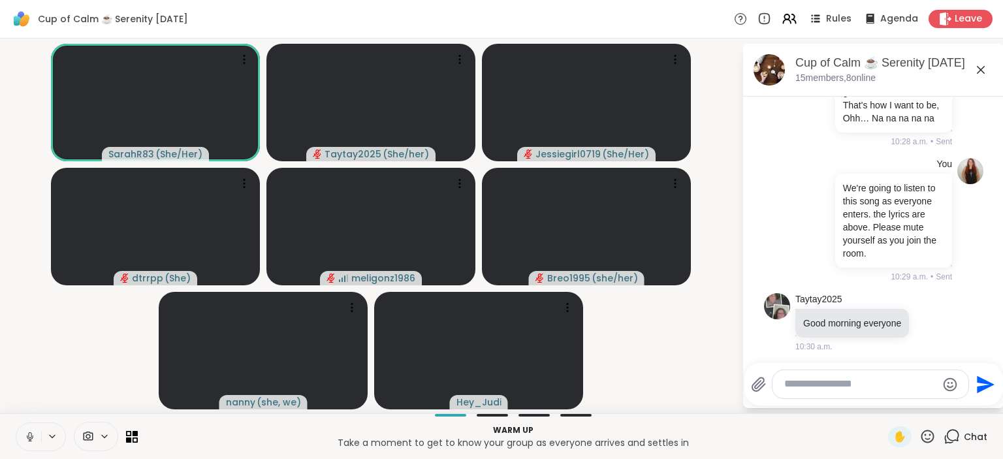
click at [950, 437] on icon at bounding box center [952, 436] width 16 height 16
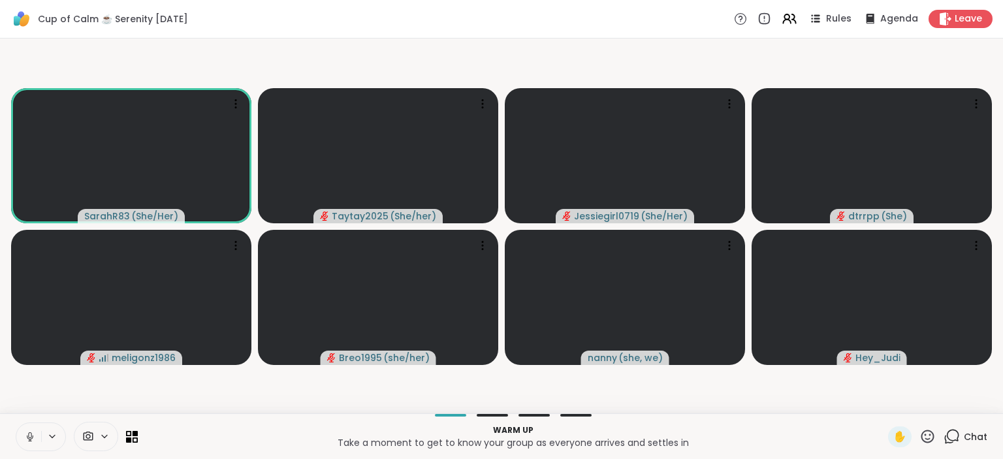
click at [950, 437] on icon at bounding box center [952, 436] width 16 height 16
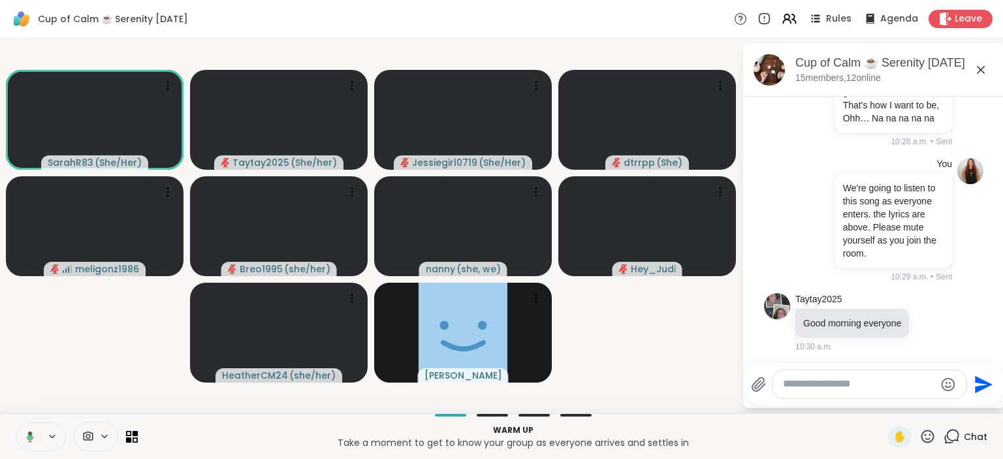
click at [960, 440] on icon at bounding box center [952, 436] width 16 height 16
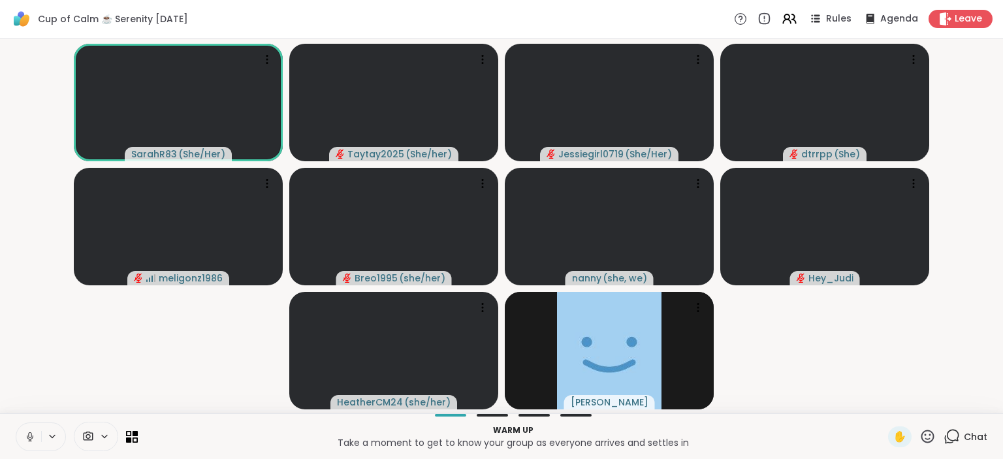
click at [960, 440] on icon at bounding box center [952, 436] width 16 height 16
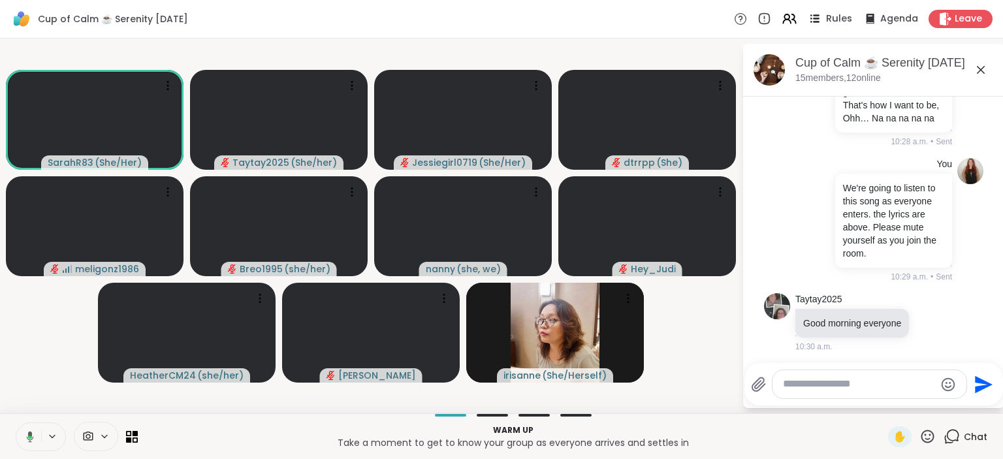
click at [841, 12] on div "Rules" at bounding box center [829, 18] width 46 height 16
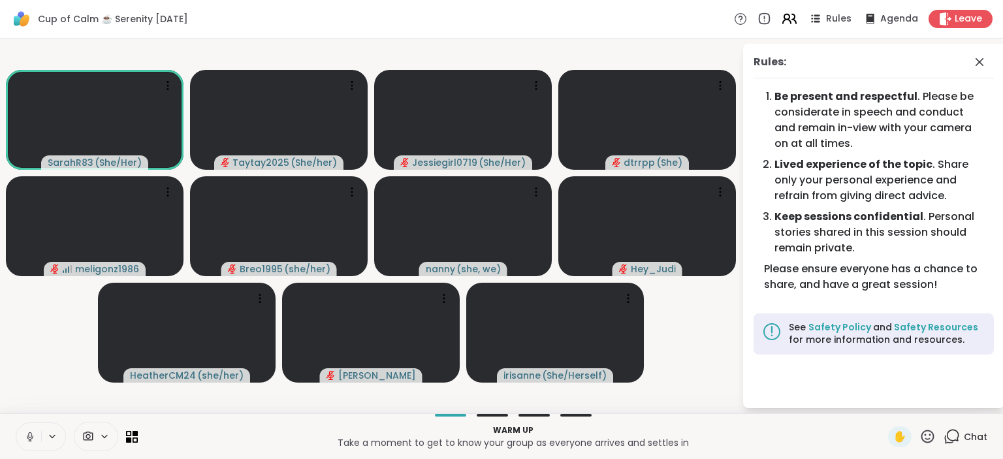
click at [788, 16] on icon at bounding box center [789, 18] width 16 height 16
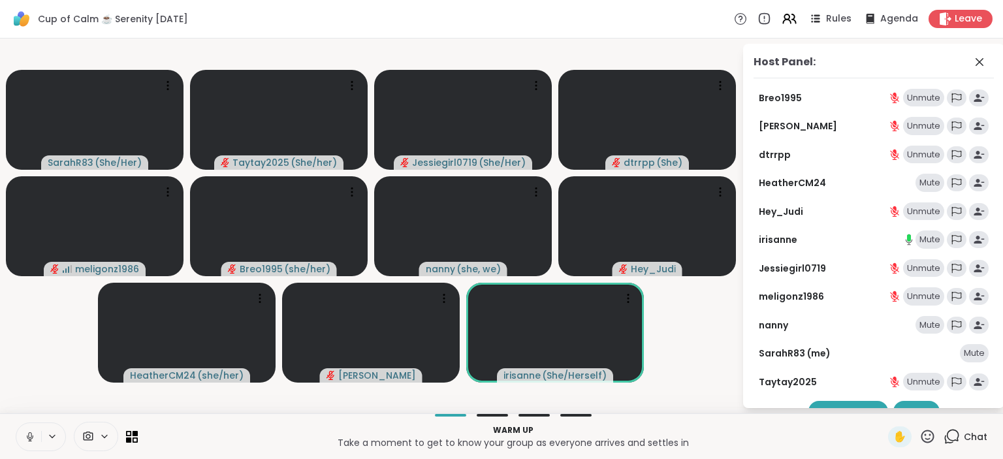
scroll to position [26, 0]
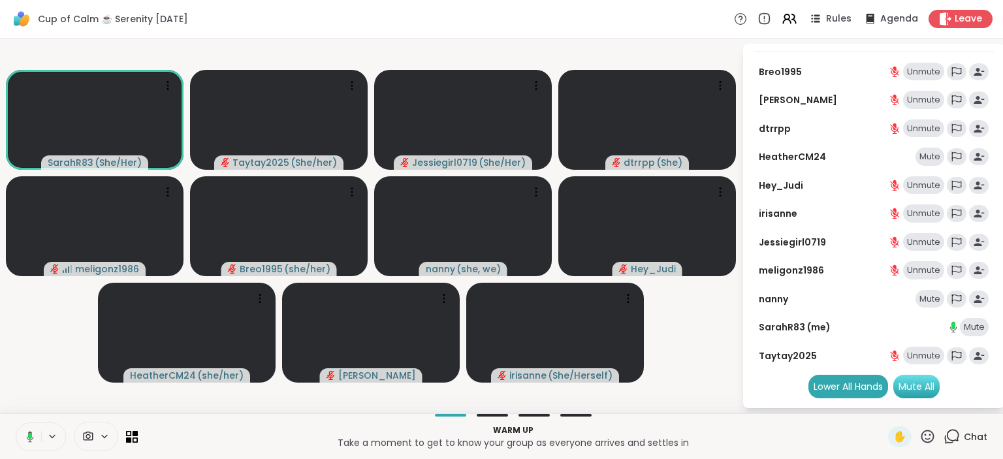
click at [904, 385] on div "Mute All" at bounding box center [916, 387] width 46 height 24
click at [957, 437] on icon at bounding box center [952, 436] width 16 height 16
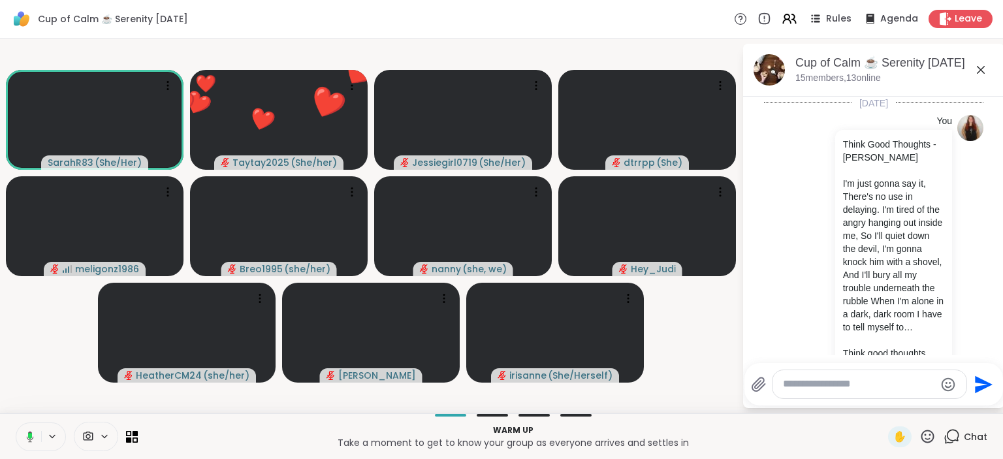
scroll to position [1123, 0]
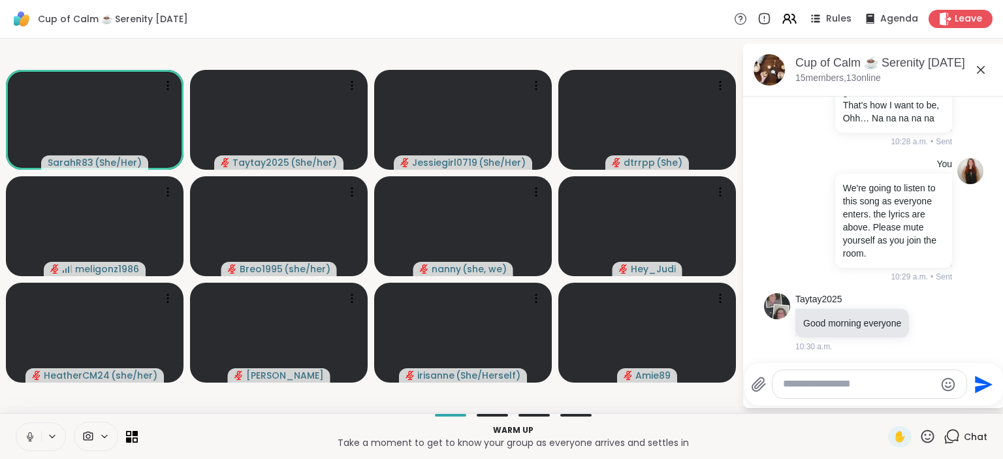
click at [866, 380] on textarea "Type your message" at bounding box center [859, 384] width 152 height 14
type textarea "**********"
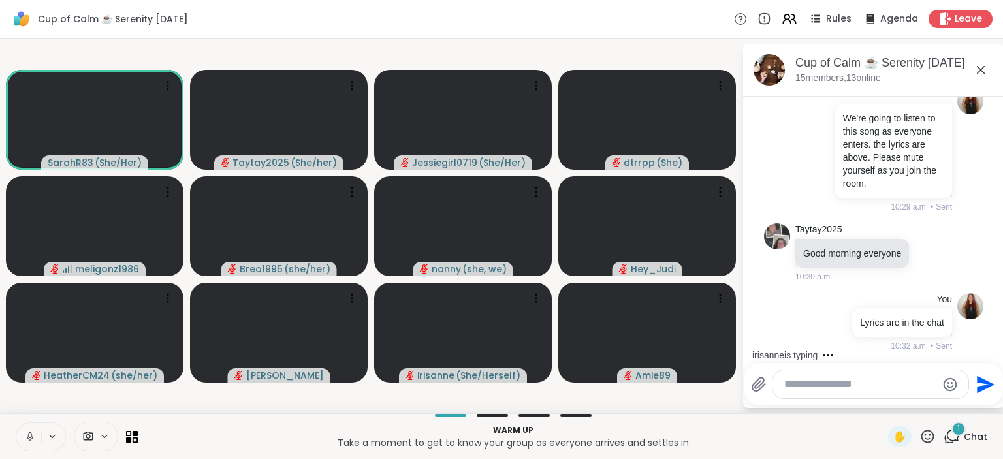
scroll to position [1275, 0]
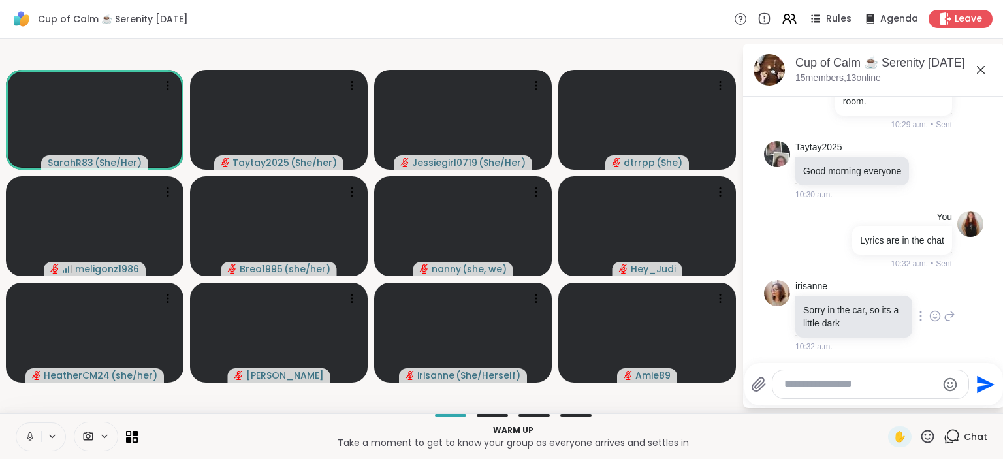
click at [939, 310] on icon at bounding box center [935, 316] width 12 height 13
click at [806, 294] on div "Select Reaction: Thumbs up" at bounding box center [803, 295] width 12 height 12
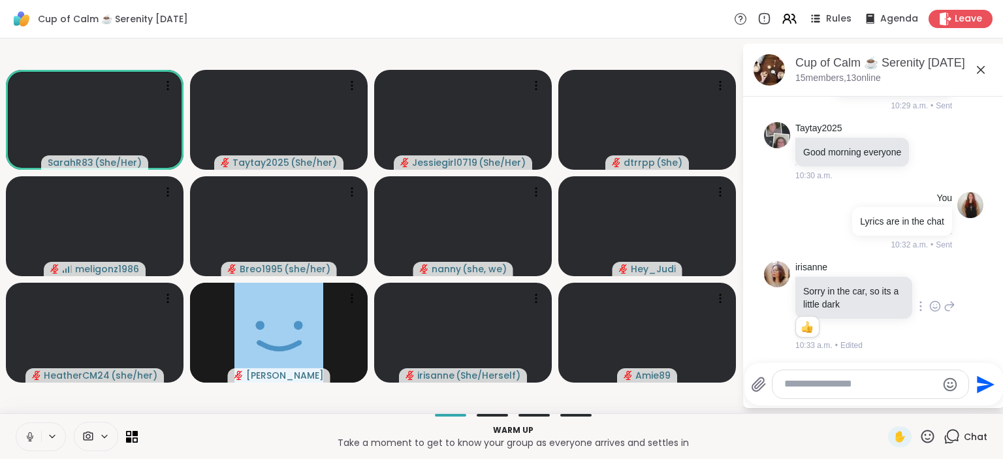
scroll to position [1416, 0]
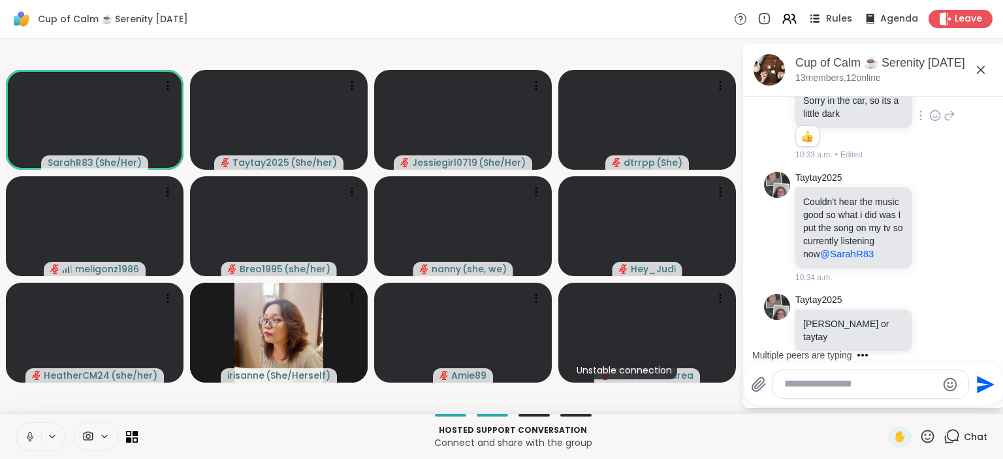
click at [842, 25] on span "Rules" at bounding box center [839, 19] width 27 height 14
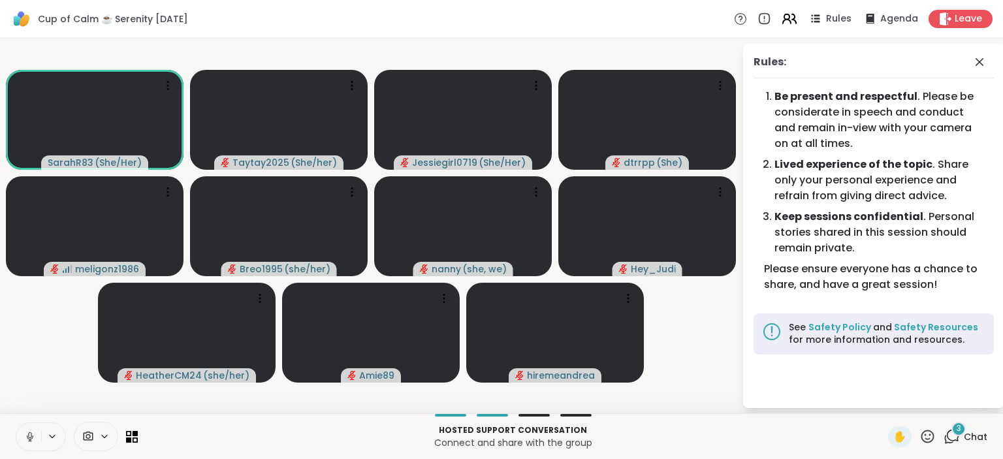
click at [796, 18] on icon at bounding box center [794, 18] width 4 height 9
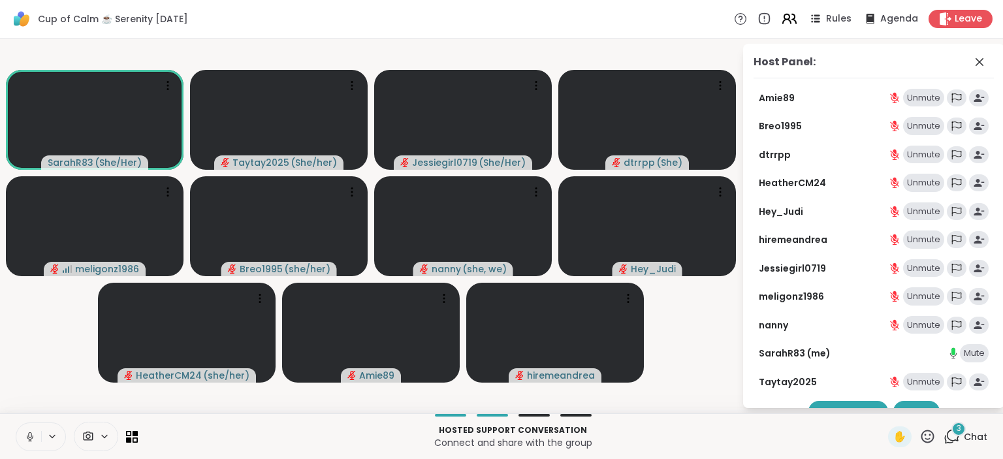
click at [795, 22] on icon at bounding box center [789, 18] width 16 height 16
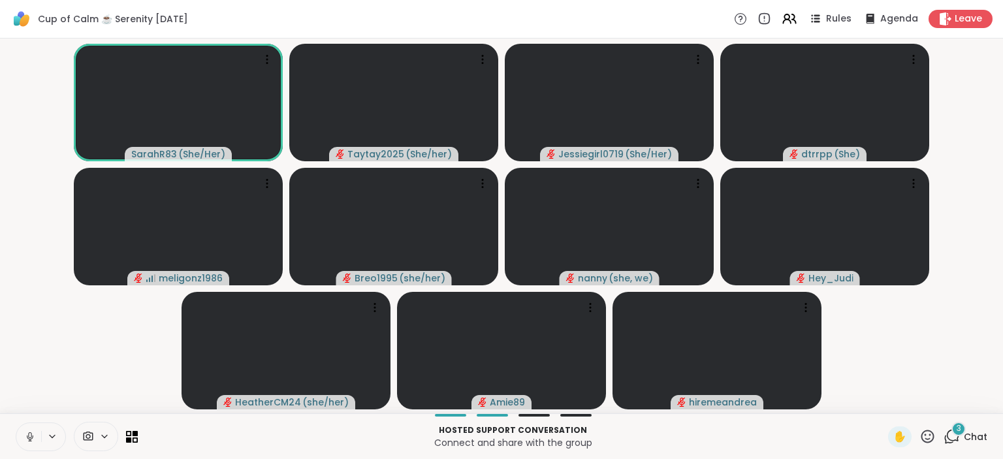
click at [956, 435] on div "3" at bounding box center [958, 429] width 14 height 14
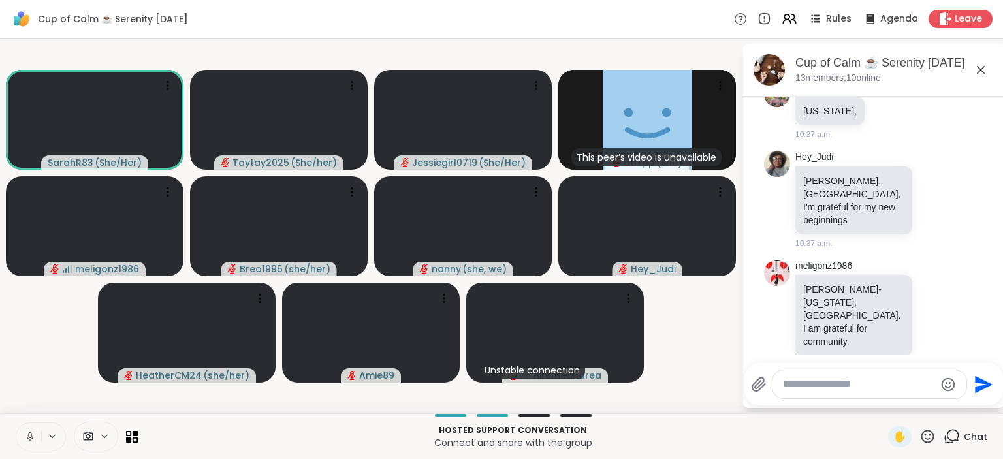
scroll to position [2560, 0]
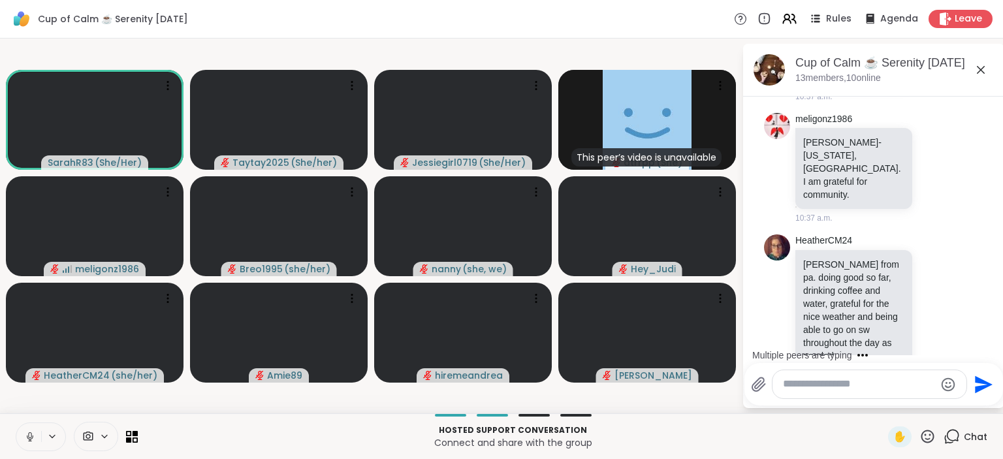
click at [333, 44] on video-player-container "SarahR83 ( She/Her ) Taytay2025 ( She/her ) Jessiegirl0719 ( She/Her ) This pee…" at bounding box center [371, 226] width 726 height 364
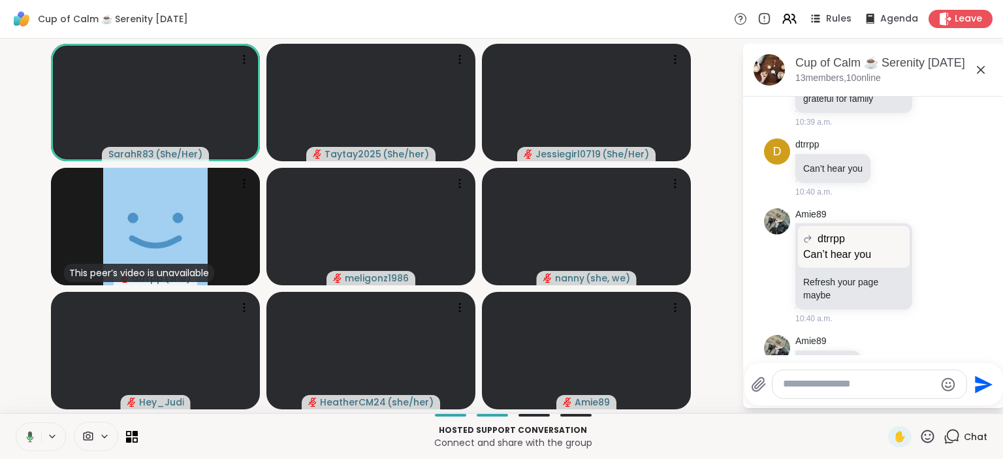
scroll to position [3167, 0]
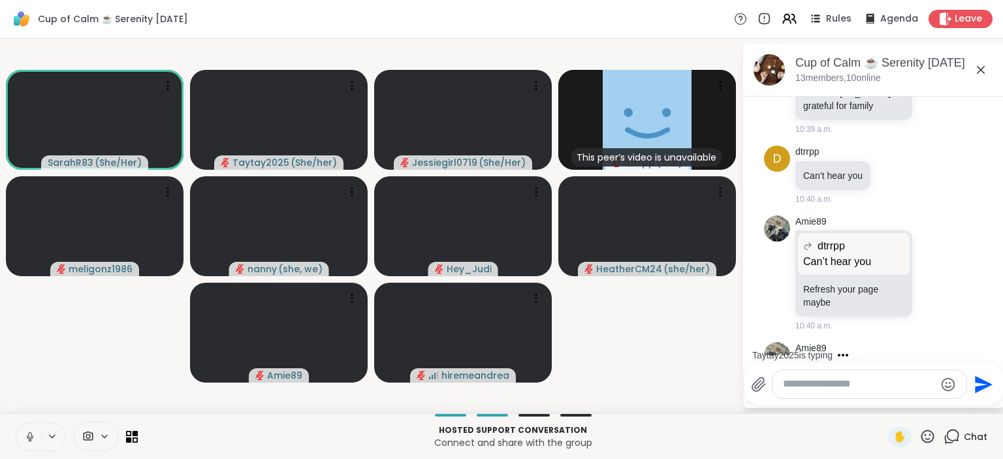
click at [819, 384] on textarea "Type your message" at bounding box center [859, 384] width 152 height 14
paste textarea "**********"
type textarea "**********"
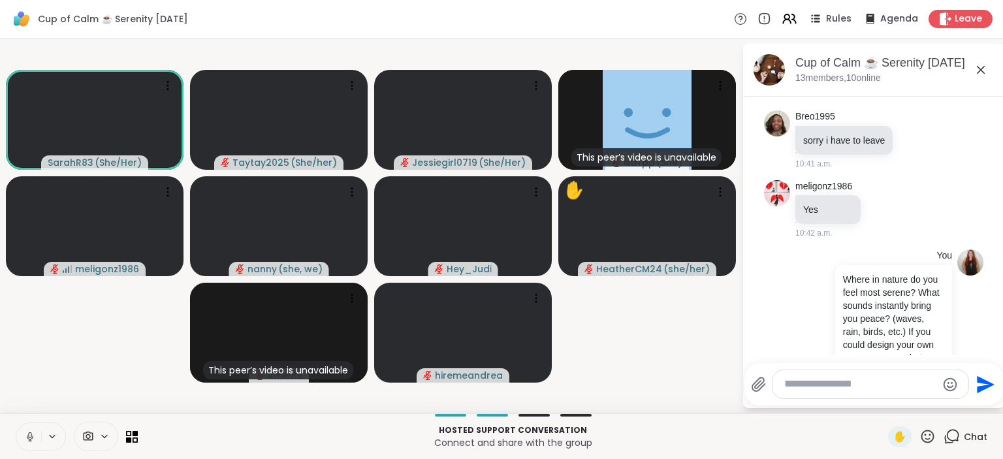
scroll to position [3564, 0]
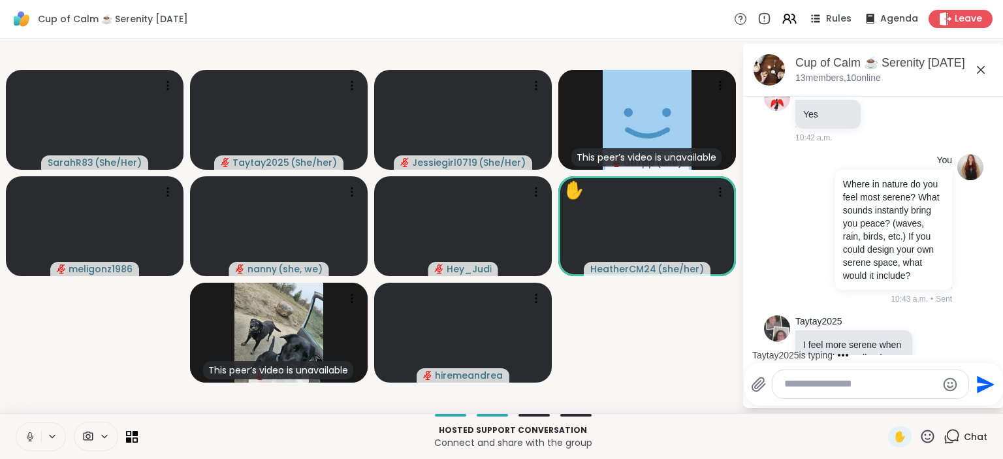
click at [652, 419] on div "Hosted support conversation Connect and share with the group ✋ Chat" at bounding box center [501, 436] width 1003 height 46
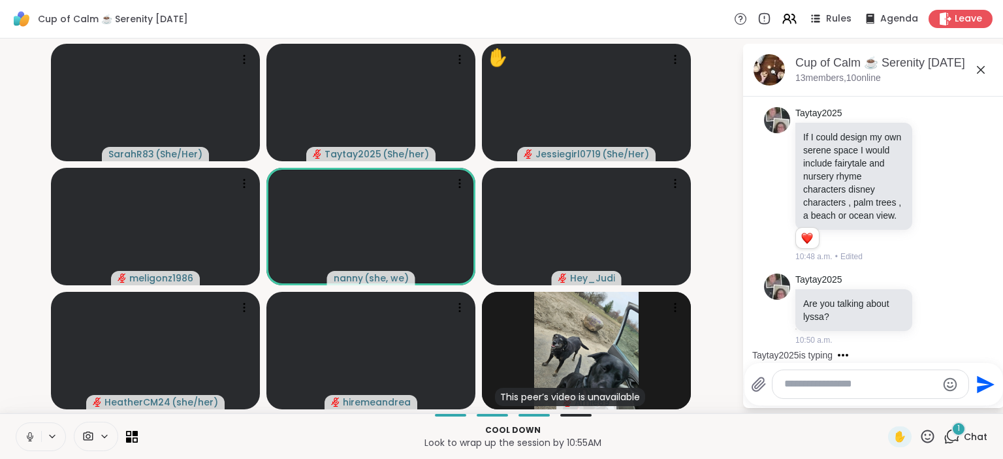
scroll to position [4301, 0]
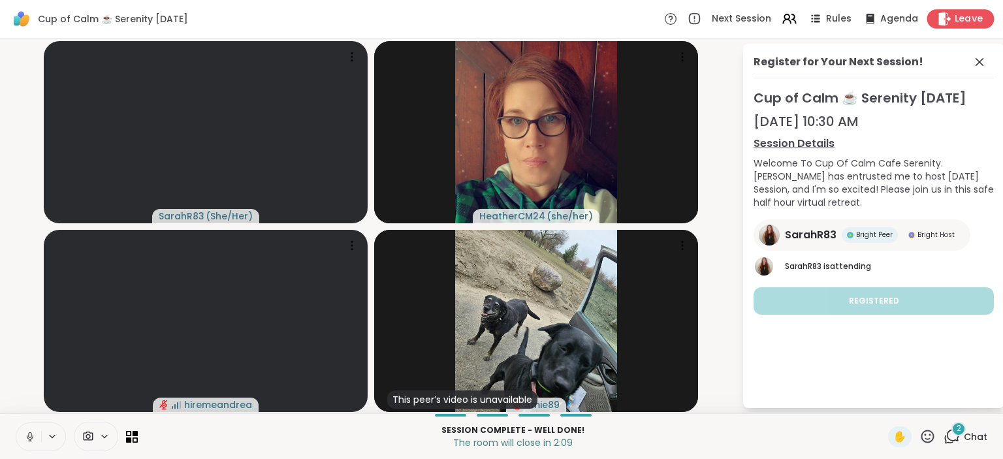
click at [976, 22] on span "Leave" at bounding box center [969, 19] width 29 height 14
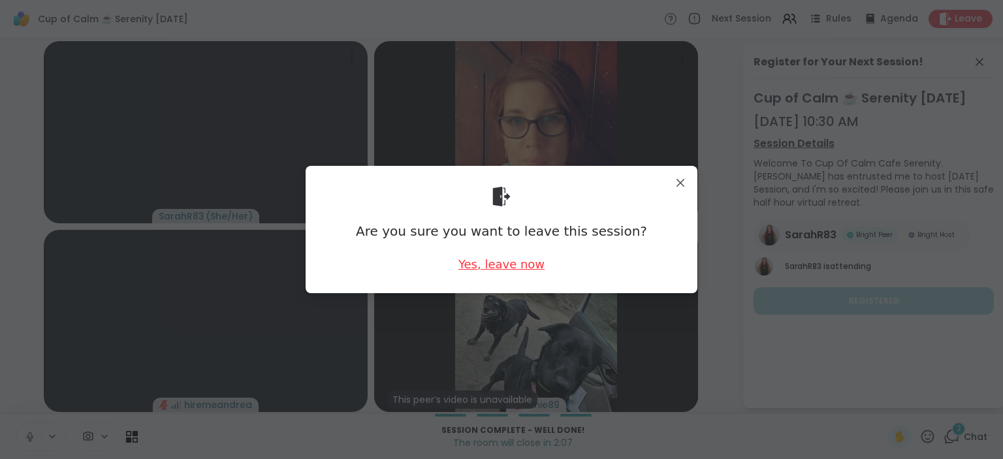
click at [526, 269] on div "Yes, leave now" at bounding box center [501, 264] width 86 height 16
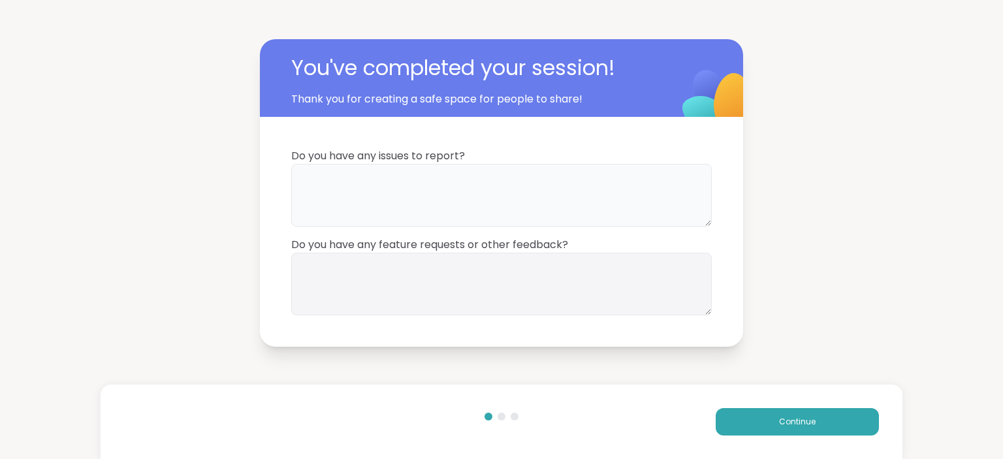
click at [537, 185] on textarea at bounding box center [501, 195] width 421 height 63
type textarea "*"
click at [785, 405] on div "Continue" at bounding box center [502, 422] width 802 height 74
click at [786, 426] on span "Continue" at bounding box center [797, 422] width 37 height 12
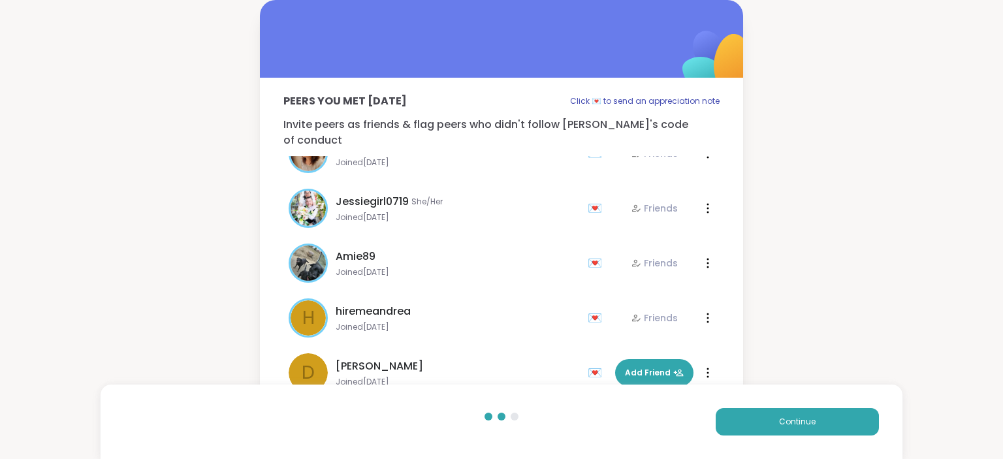
scroll to position [423, 0]
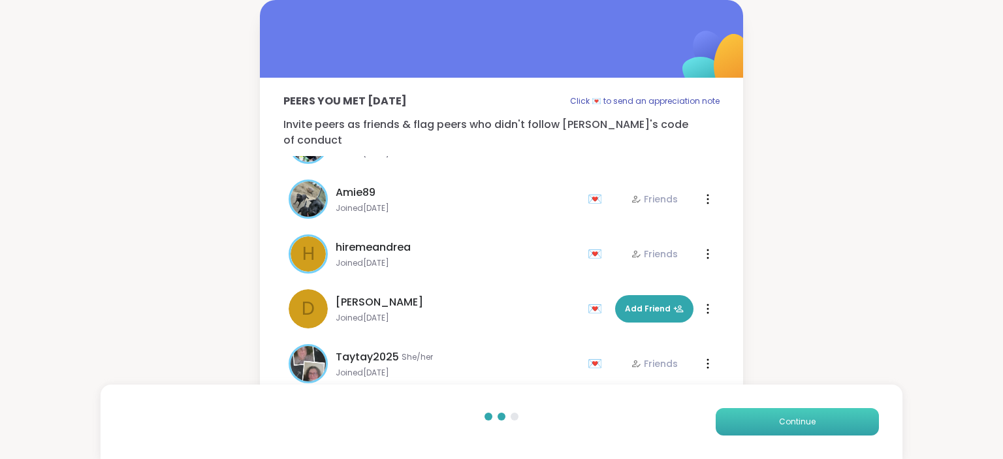
click at [777, 432] on button "Continue" at bounding box center [797, 421] width 163 height 27
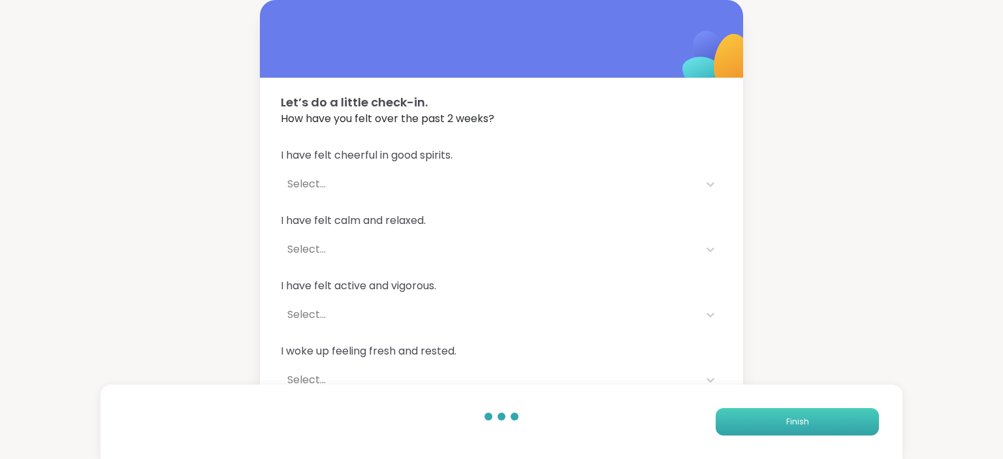
click at [777, 432] on button "Finish" at bounding box center [797, 421] width 163 height 27
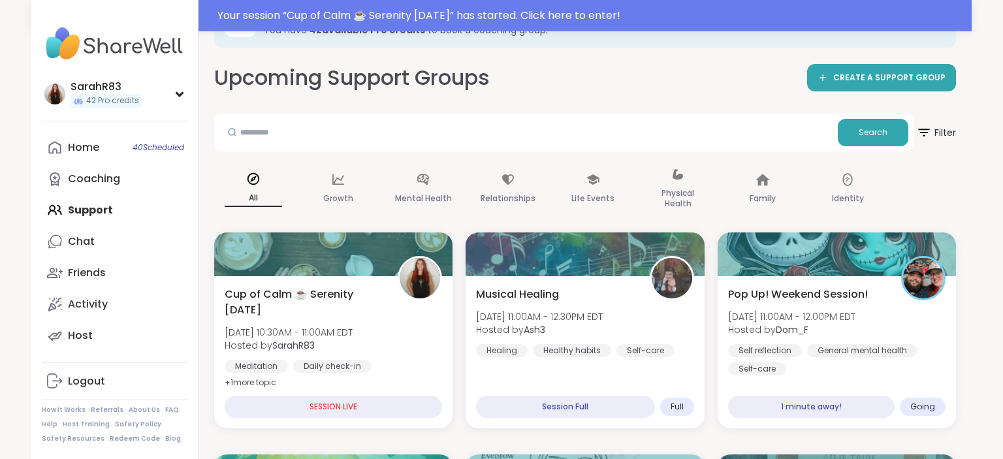
scroll to position [78, 0]
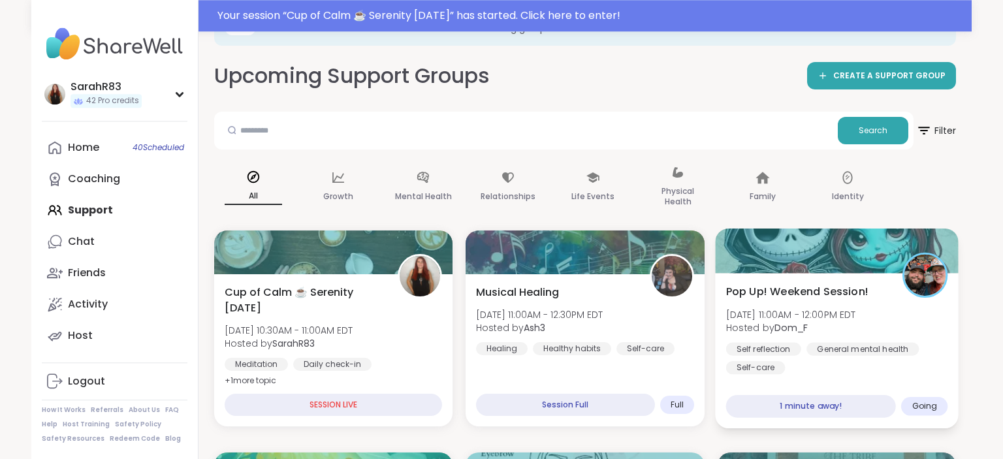
click at [829, 313] on span "Sun, Sep 14 | 11:00AM - 12:00PM EDT" at bounding box center [790, 314] width 130 height 13
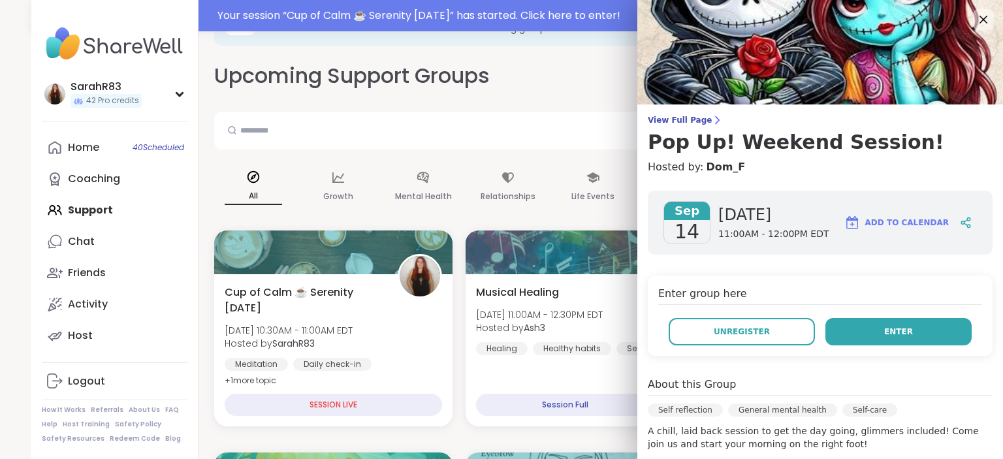
click at [872, 329] on button "Enter" at bounding box center [898, 331] width 146 height 27
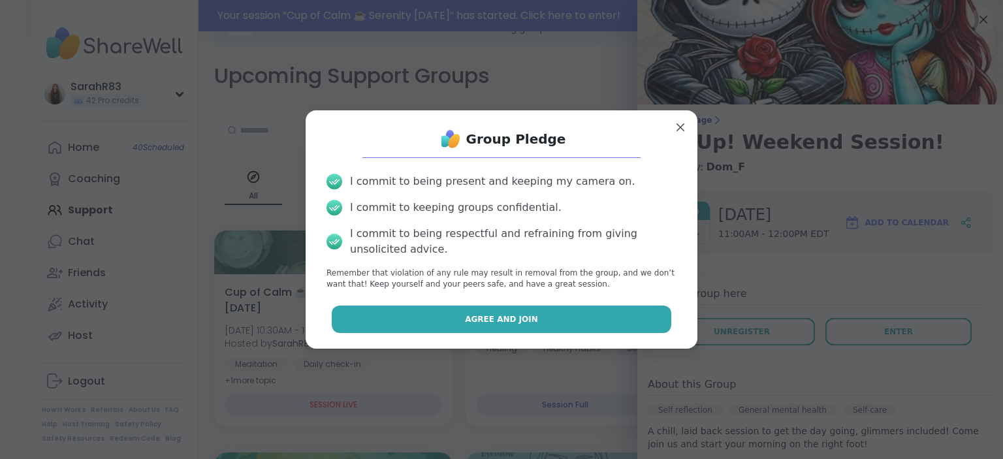
click at [613, 324] on button "Agree and Join" at bounding box center [502, 319] width 340 height 27
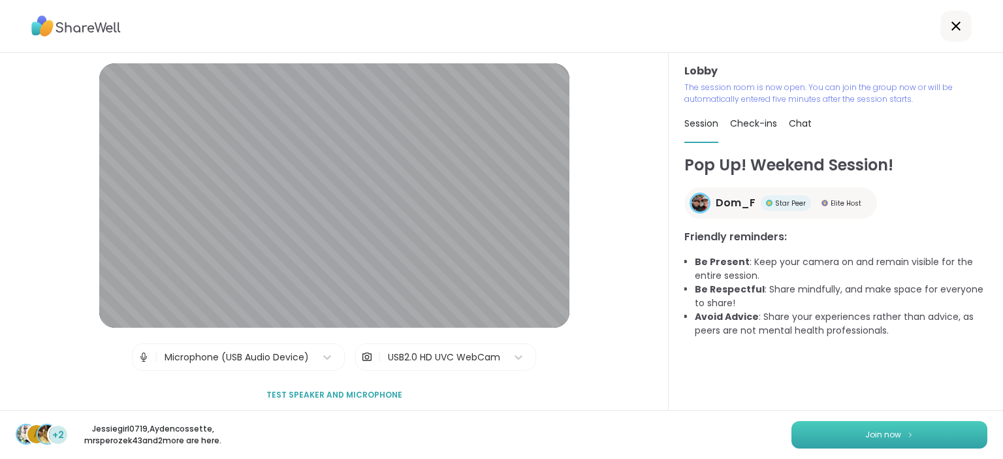
click at [956, 435] on button "Join now" at bounding box center [889, 434] width 196 height 27
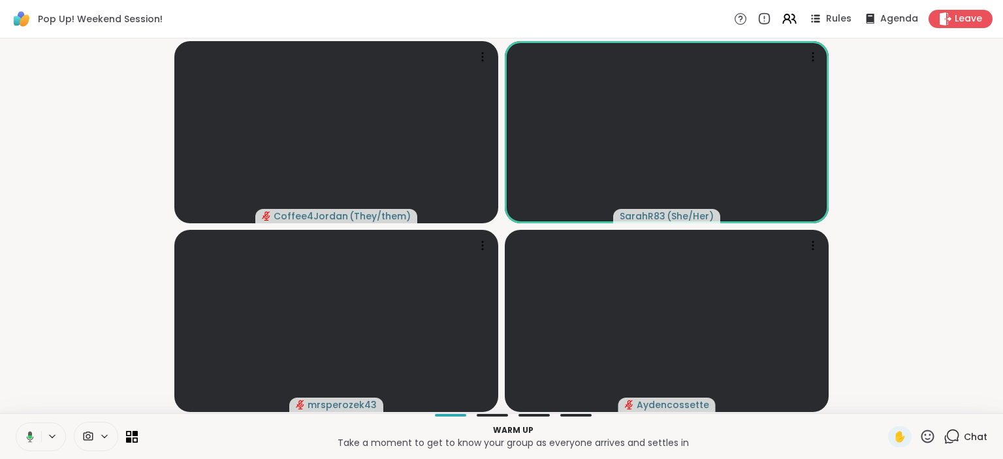
click at [30, 438] on icon at bounding box center [30, 436] width 4 height 3
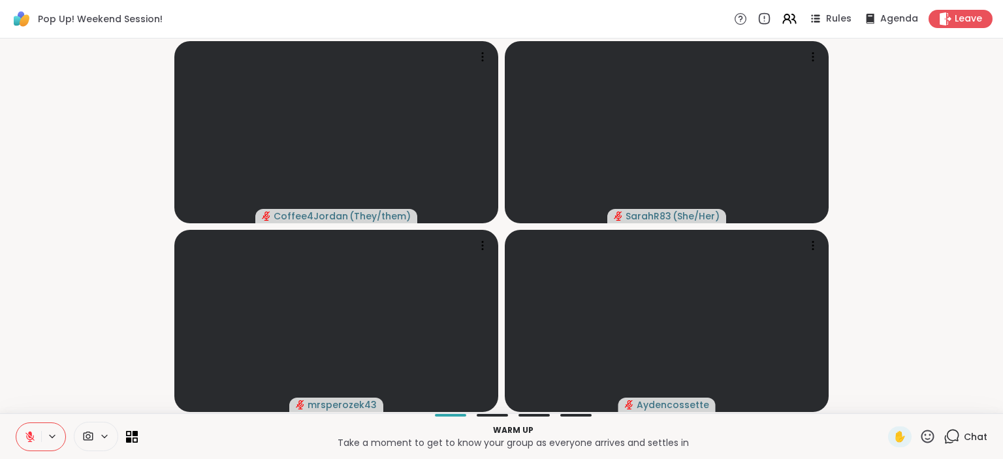
click at [30, 438] on icon at bounding box center [30, 437] width 12 height 12
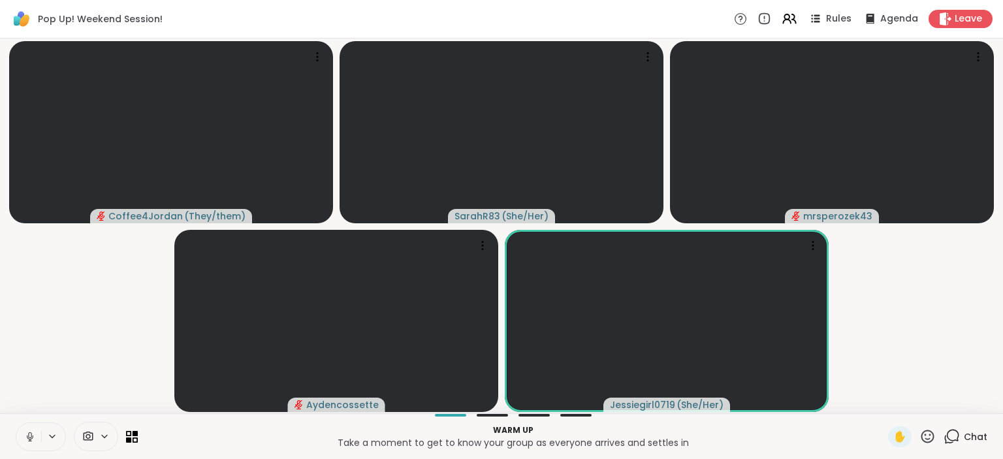
click at [964, 436] on div "Chat" at bounding box center [966, 436] width 44 height 21
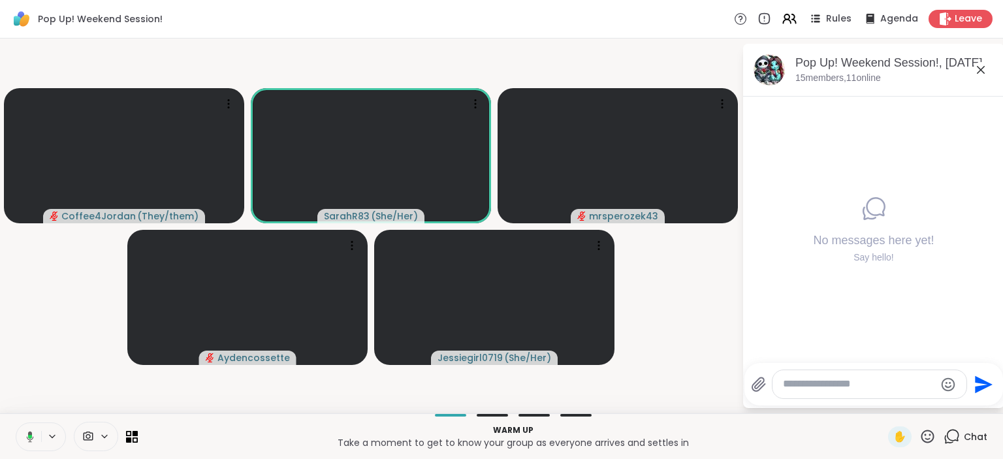
click at [964, 437] on div "Chat" at bounding box center [966, 436] width 44 height 21
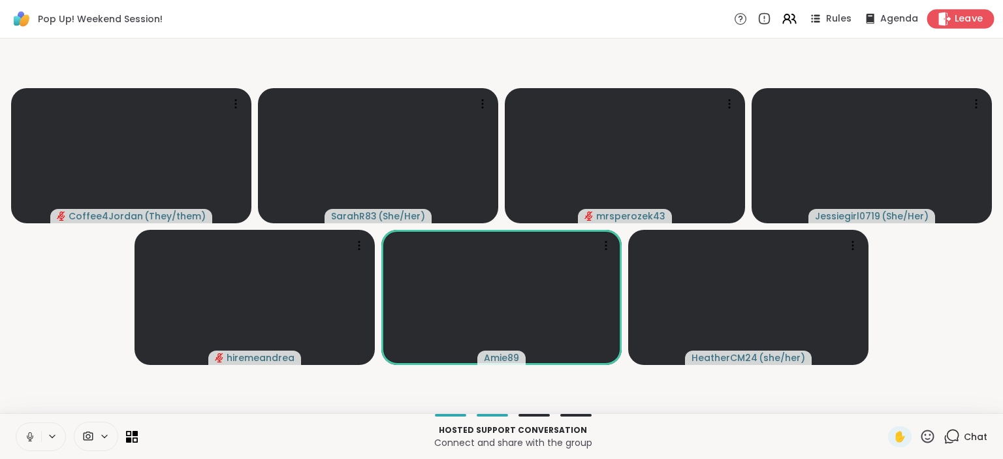
click at [972, 17] on span "Leave" at bounding box center [969, 19] width 29 height 14
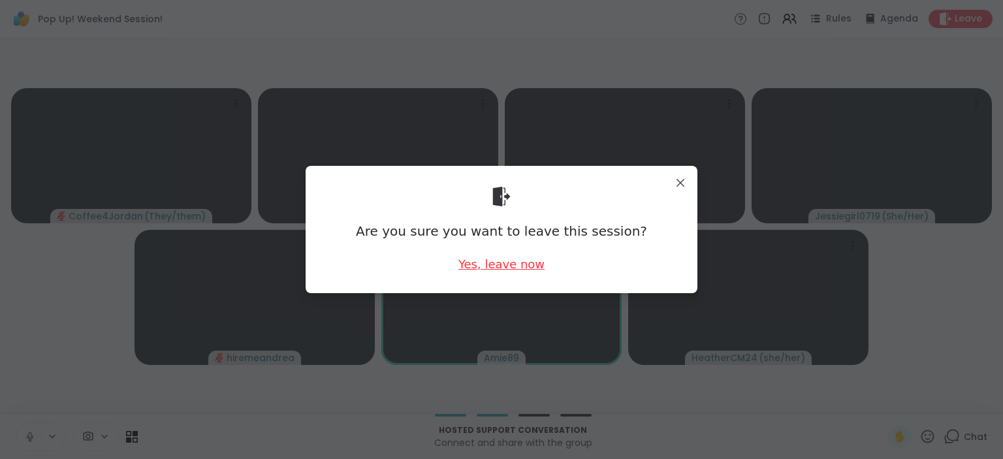
click at [521, 269] on div "Yes, leave now" at bounding box center [501, 264] width 86 height 16
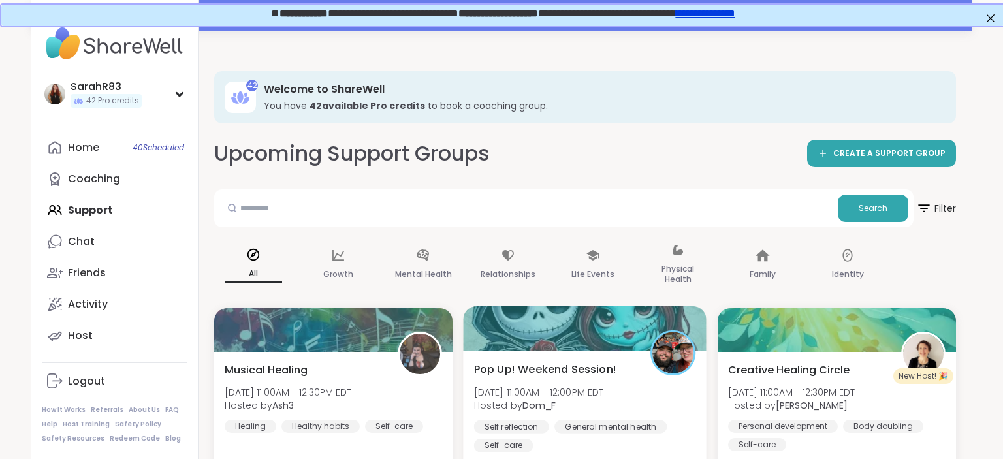
click at [594, 333] on div at bounding box center [586, 328] width 244 height 44
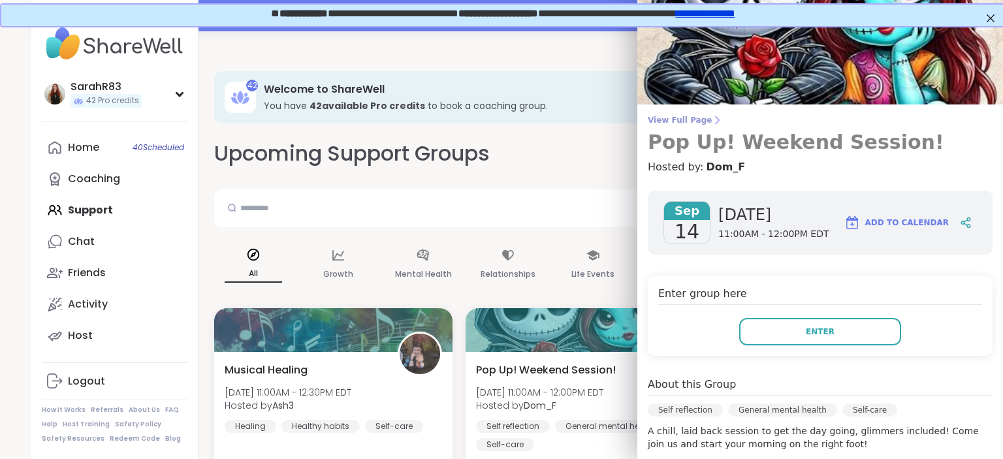
click at [669, 116] on span "View Full Page" at bounding box center [820, 120] width 345 height 10
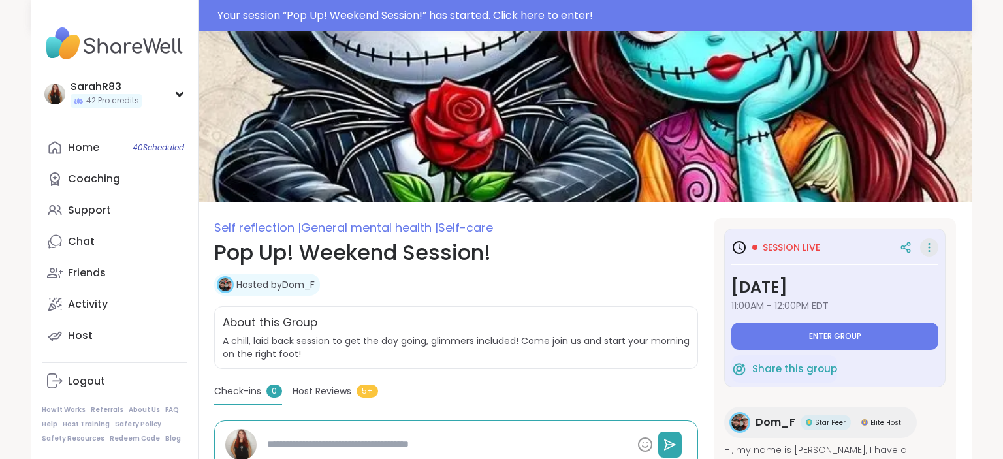
click at [926, 255] on icon at bounding box center [929, 247] width 13 height 18
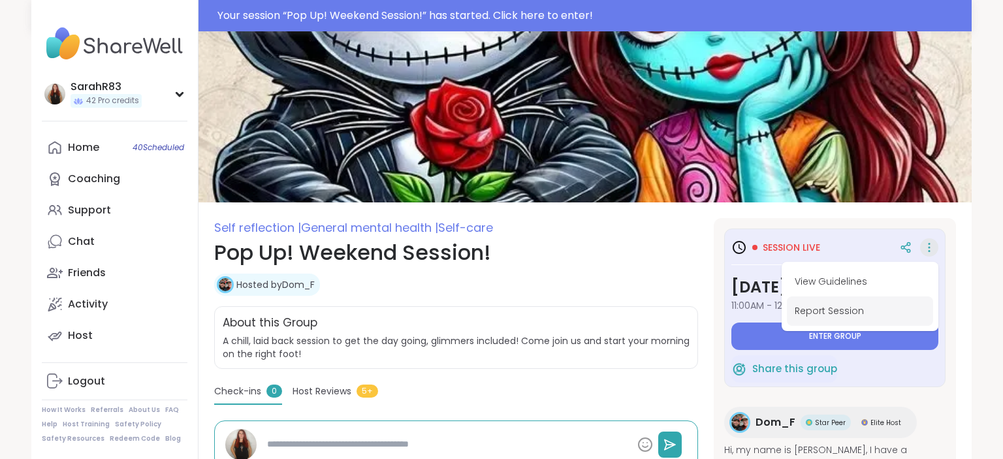
click at [881, 308] on button "Report Session" at bounding box center [860, 310] width 146 height 29
type textarea "*"
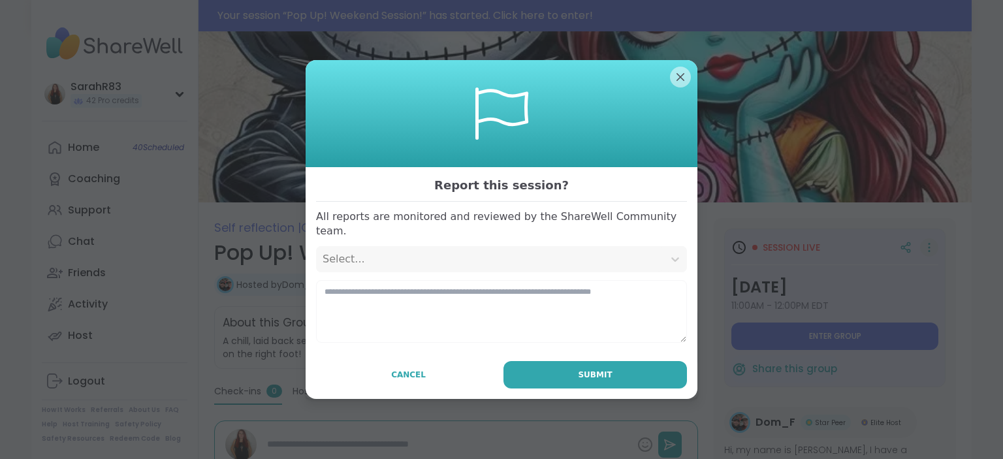
click at [508, 251] on div "Select..." at bounding box center [490, 259] width 334 height 16
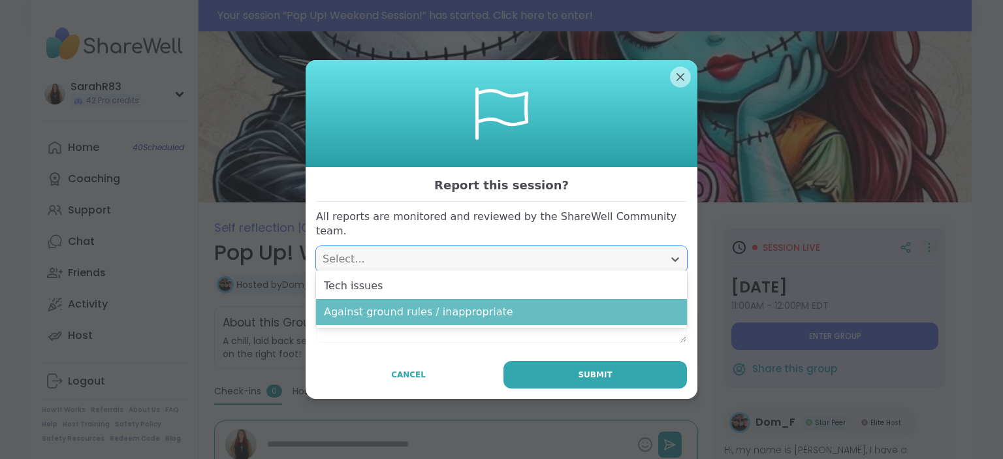
click at [494, 317] on div "Against ground rules / inappropriate" at bounding box center [501, 312] width 371 height 26
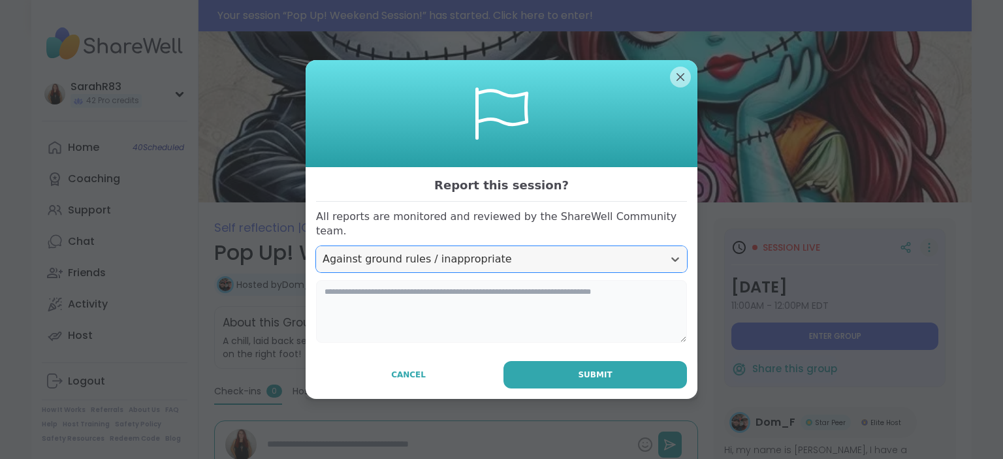
click at [481, 294] on textarea at bounding box center [501, 311] width 371 height 63
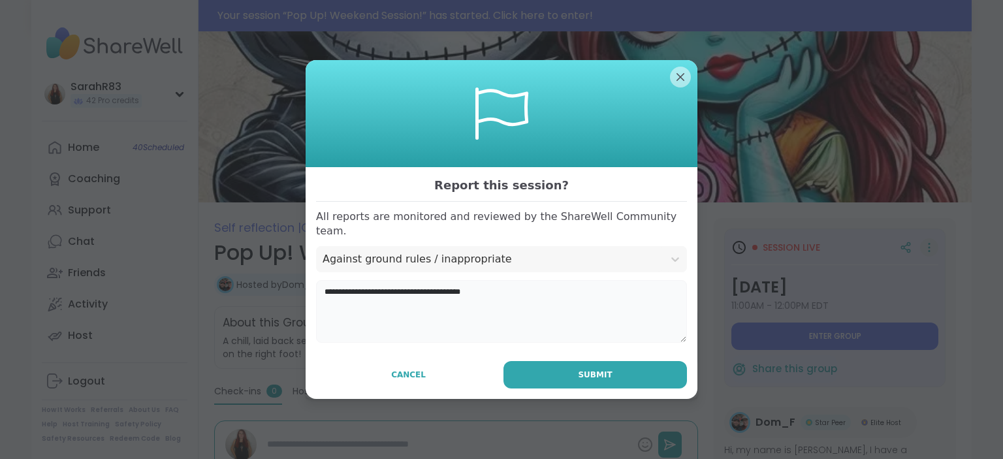
type textarea "**********"
type textarea "*"
click at [361, 289] on textarea "**********" at bounding box center [501, 311] width 371 height 63
click at [624, 294] on textarea "**********" at bounding box center [501, 311] width 371 height 63
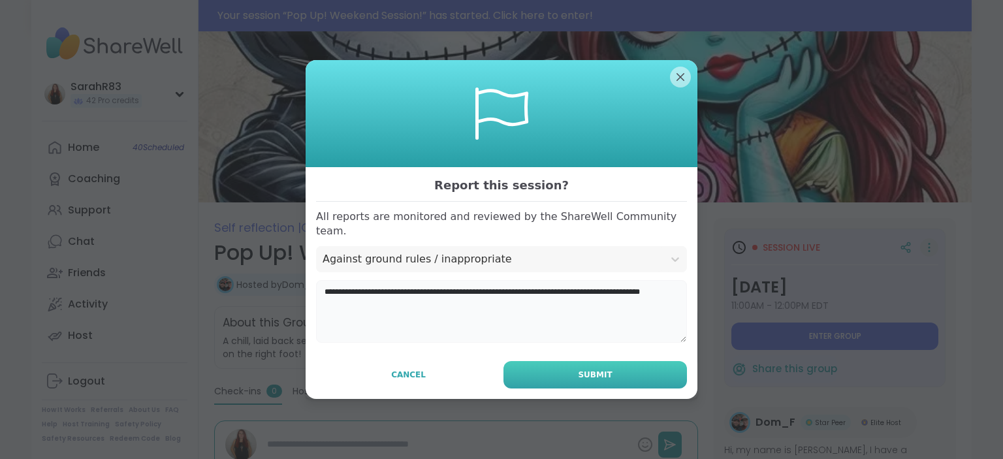
type textarea "**********"
click at [621, 372] on button "Submit" at bounding box center [594, 374] width 183 height 27
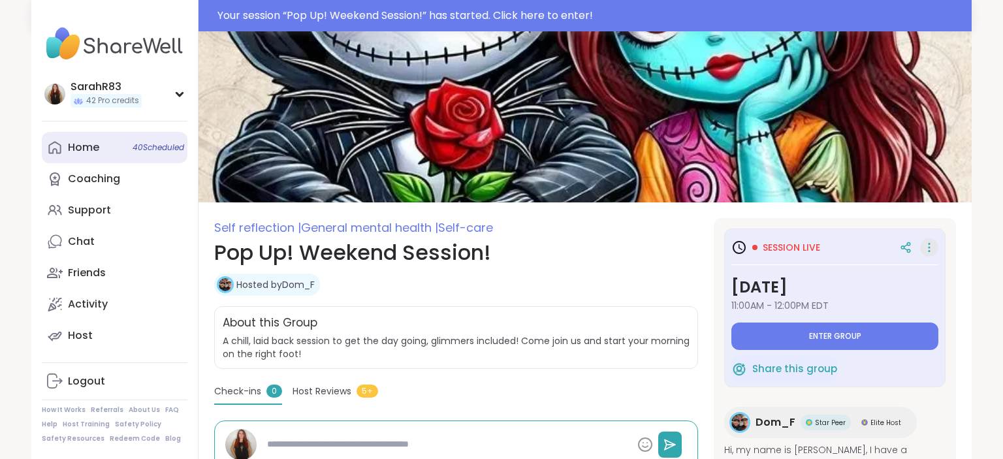
click at [123, 150] on link "Home 40 Scheduled" at bounding box center [115, 147] width 146 height 31
type textarea "*"
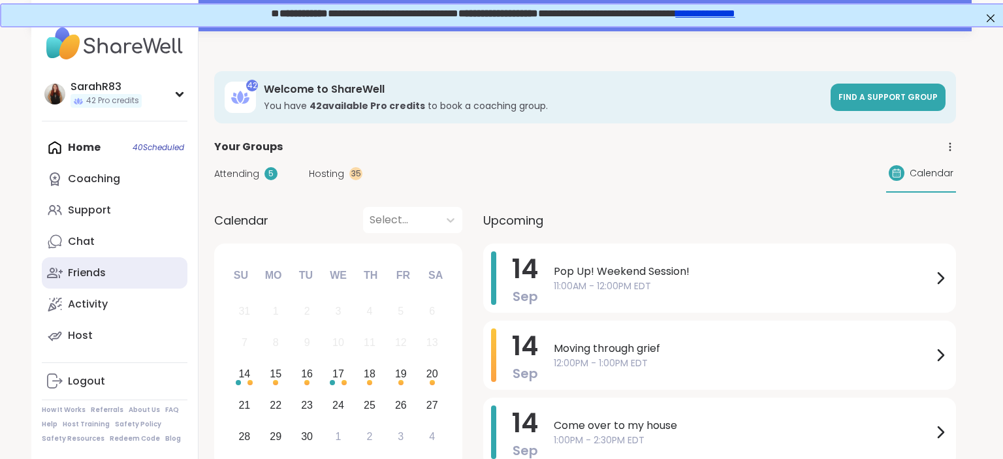
click at [107, 271] on link "Friends" at bounding box center [115, 272] width 146 height 31
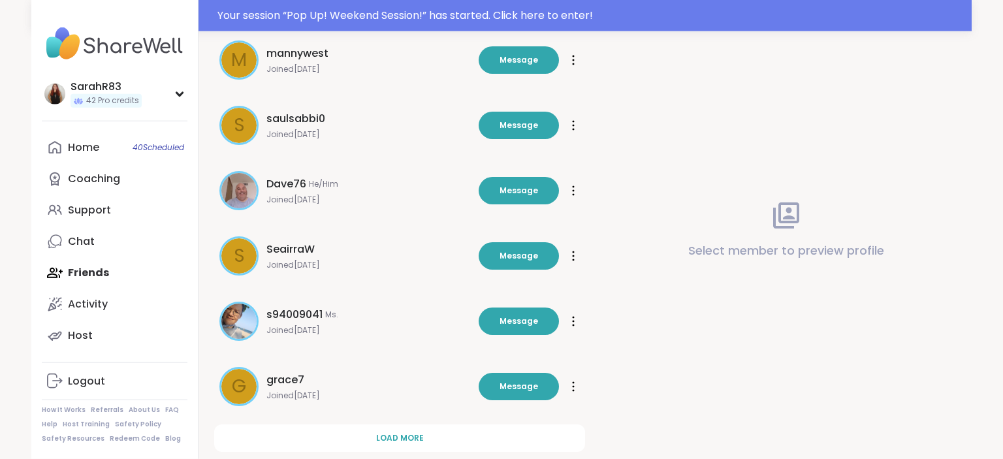
scroll to position [411, 0]
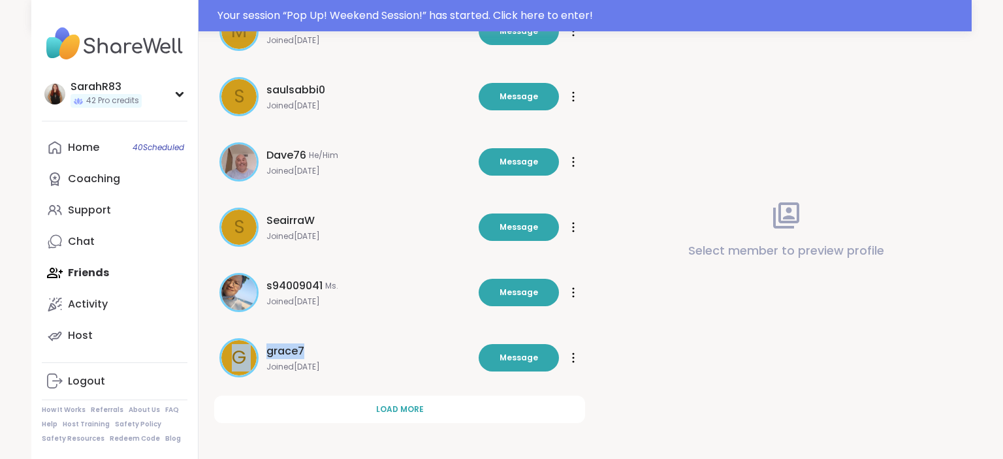
drag, startPoint x: 436, startPoint y: 192, endPoint x: 422, endPoint y: 332, distance: 141.0
click at [422, 333] on div "k katiejeannewilliams Joined Sep 2025 Message Message MoonLeafRaQuel 🍃She/Her🍃 …" at bounding box center [399, 93] width 371 height 701
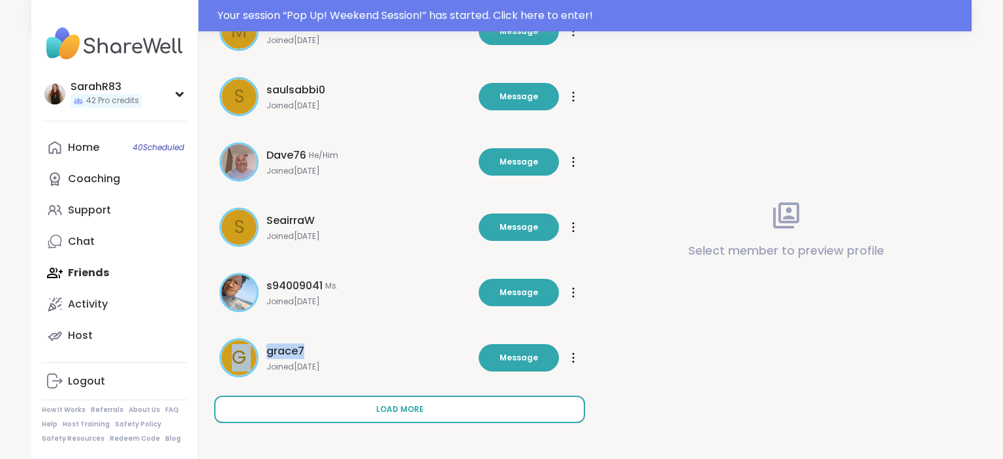
click at [395, 399] on button "Load more" at bounding box center [399, 409] width 371 height 27
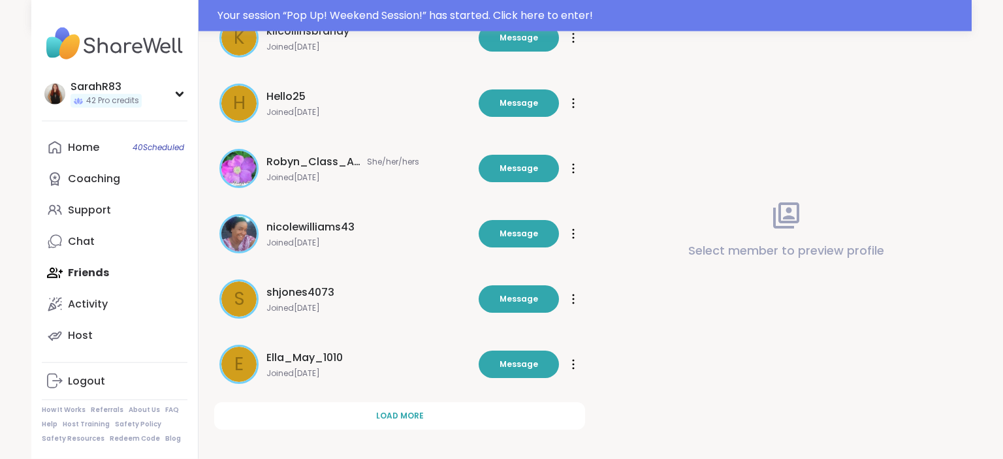
scroll to position [1064, 0]
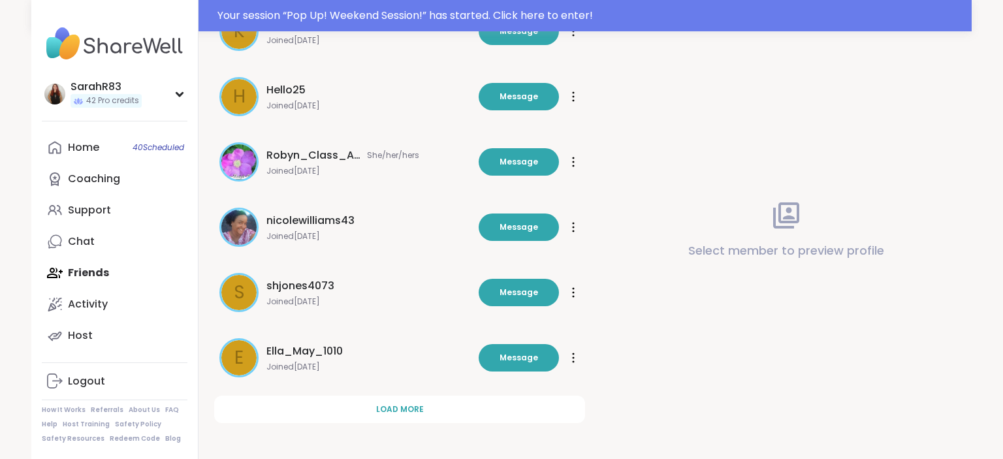
click at [412, 407] on span "Load more" at bounding box center [400, 410] width 48 height 12
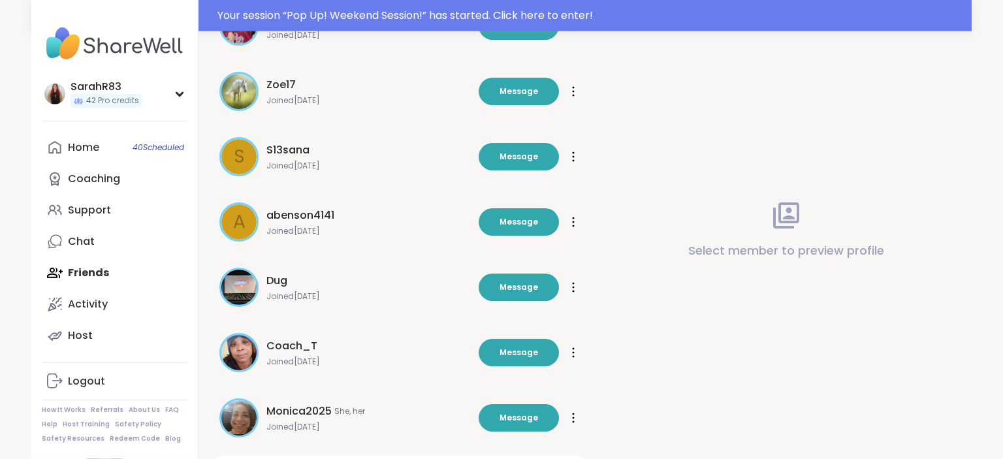
scroll to position [1717, 0]
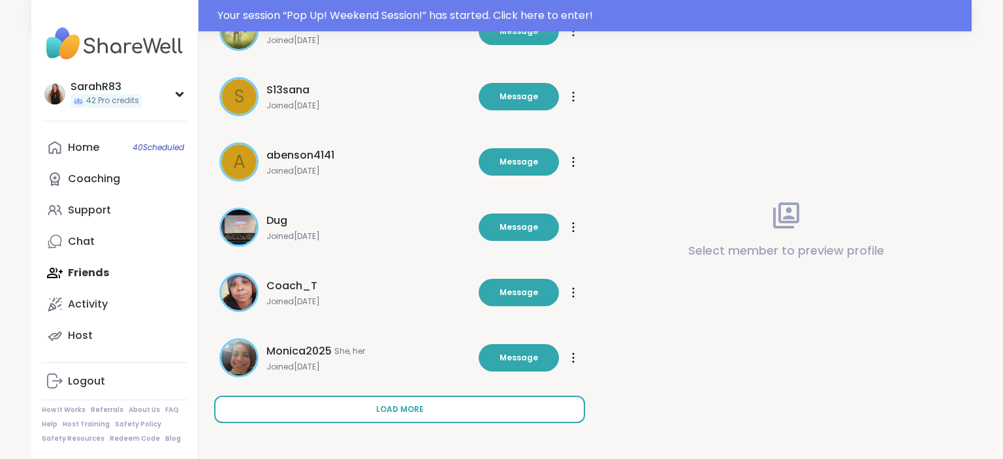
click at [408, 415] on button "Load more" at bounding box center [399, 409] width 371 height 27
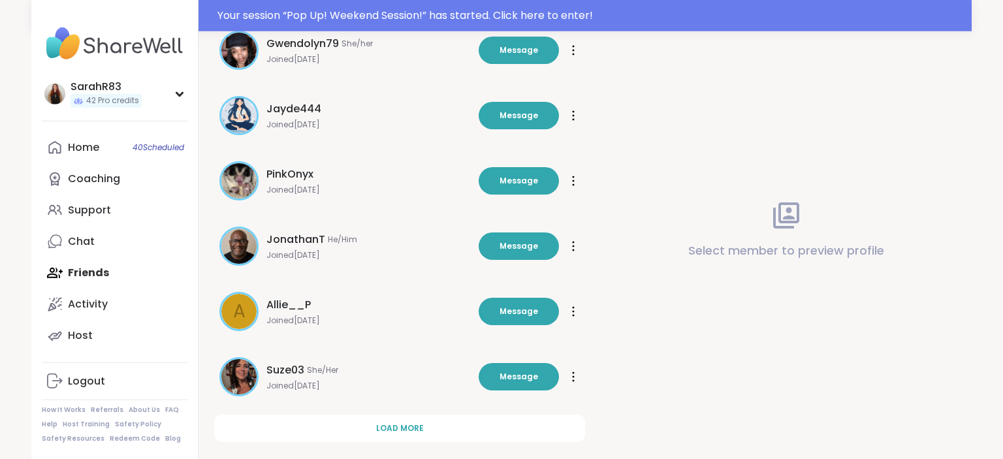
scroll to position [2370, 0]
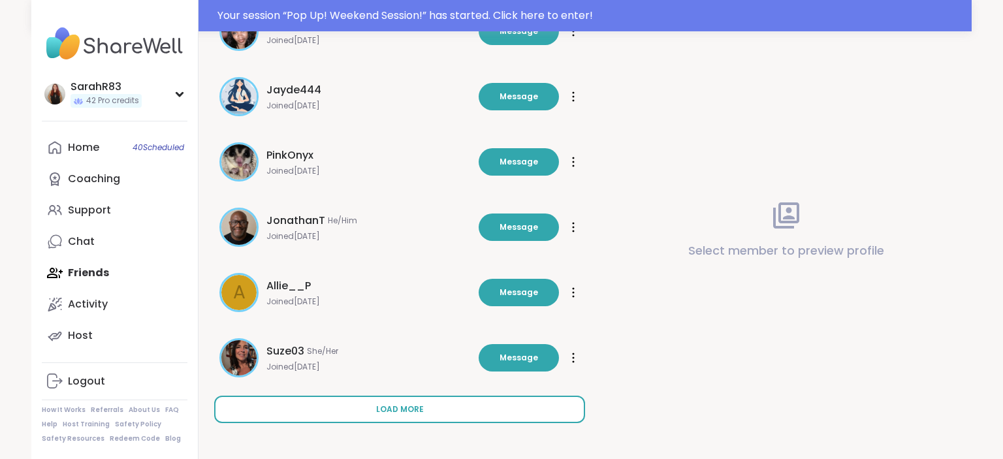
click at [408, 415] on button "Load more" at bounding box center [399, 409] width 371 height 27
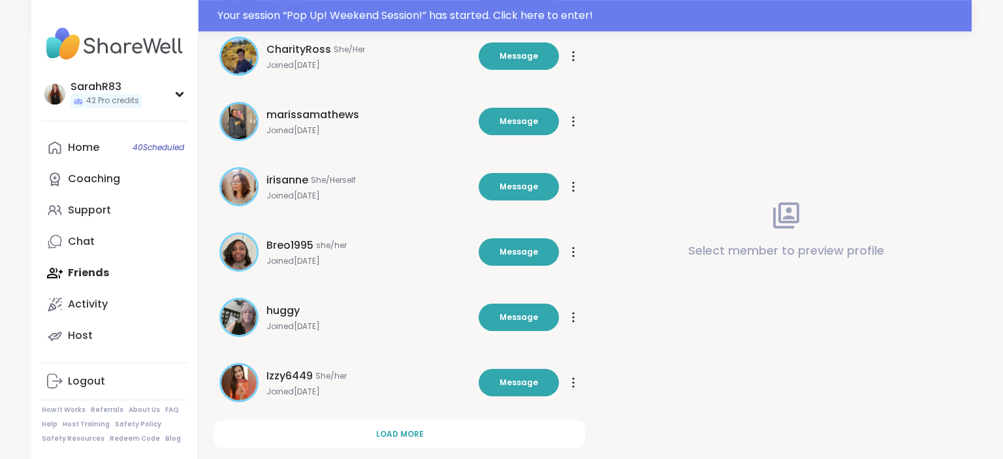
scroll to position [3023, 0]
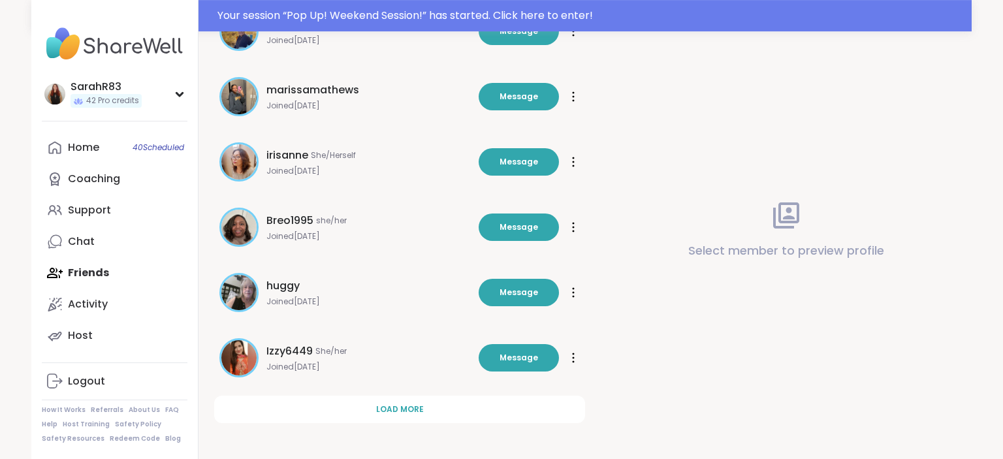
click at [409, 414] on span "Load more" at bounding box center [400, 410] width 48 height 12
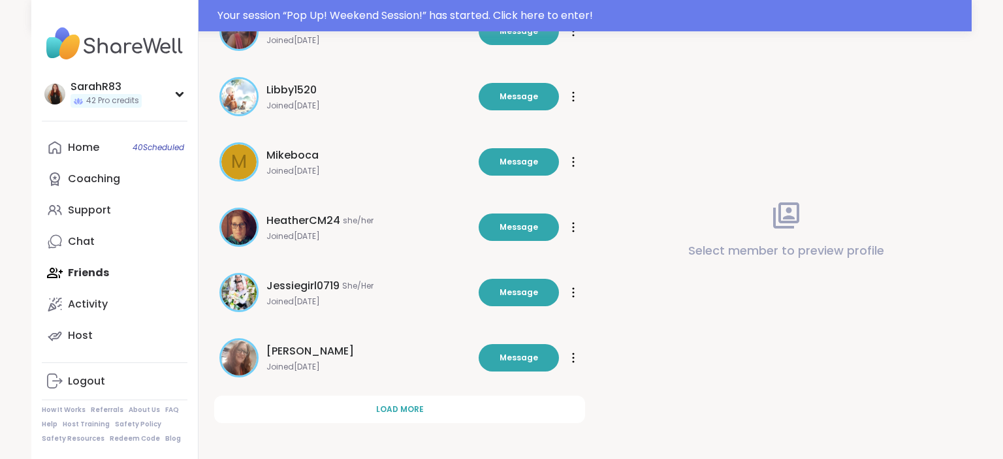
scroll to position [3675, 0]
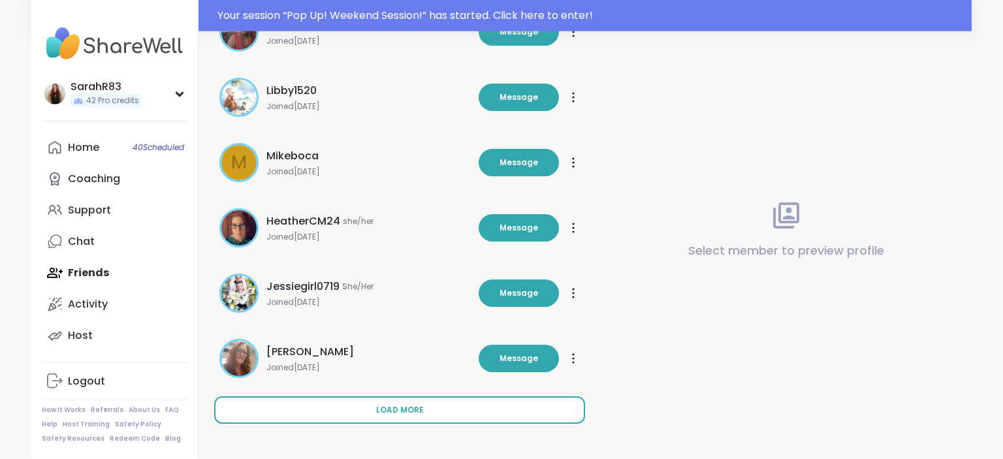
click at [409, 415] on span "Load more" at bounding box center [400, 410] width 48 height 12
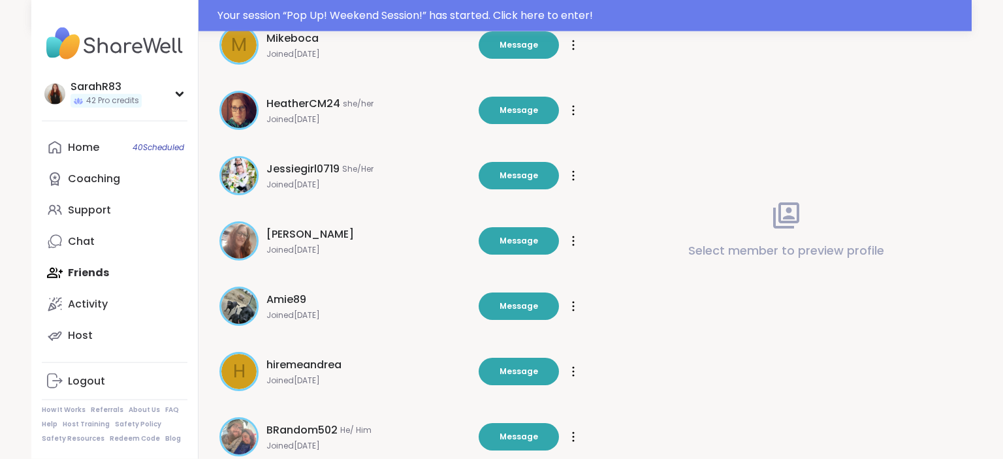
scroll to position [3793, 0]
click at [581, 308] on div "Amie89 Joined Aug 2025 Message Message" at bounding box center [399, 305] width 371 height 55
click at [575, 309] on div at bounding box center [573, 305] width 13 height 21
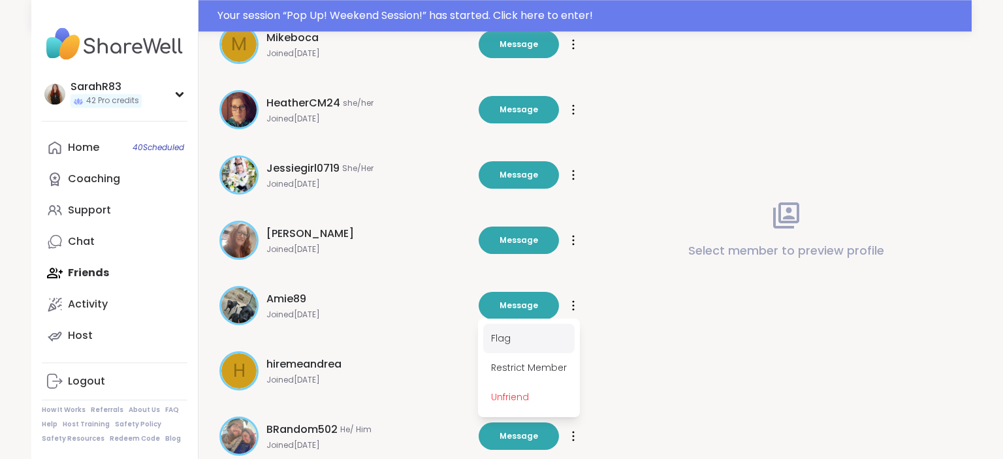
click at [537, 341] on span "Flag" at bounding box center [528, 338] width 91 height 29
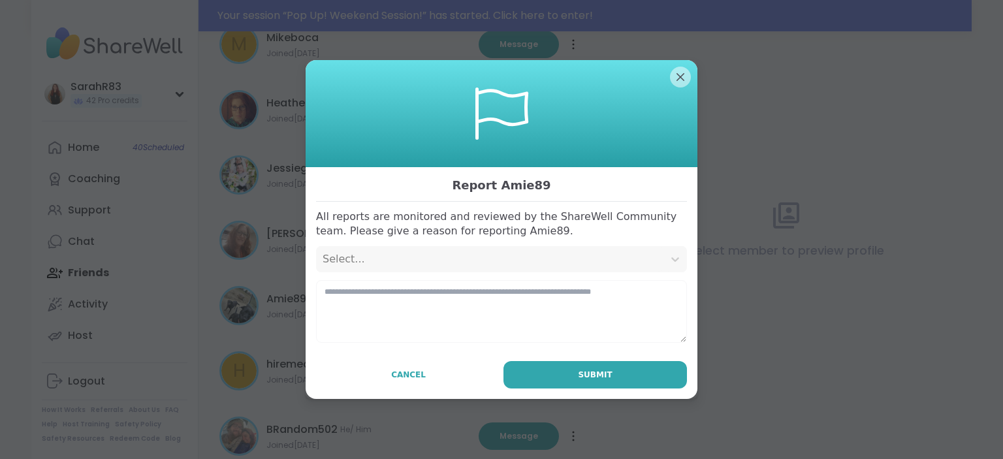
click at [426, 267] on div "Select..." at bounding box center [490, 259] width 334 height 16
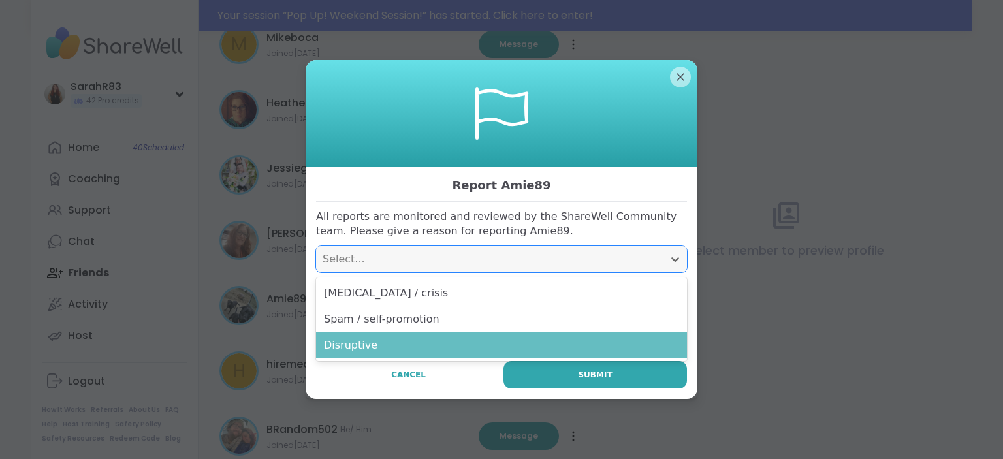
click at [431, 349] on div "Disruptive" at bounding box center [501, 345] width 371 height 26
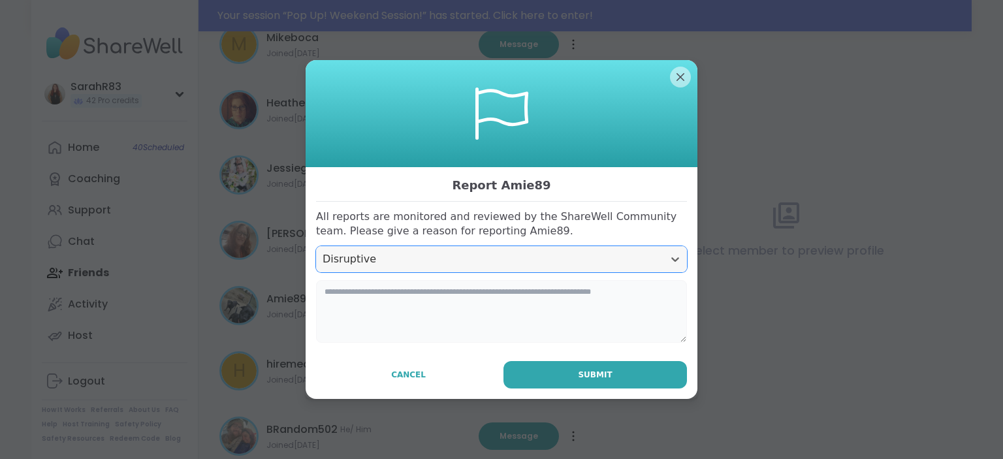
click at [443, 308] on textarea at bounding box center [501, 311] width 371 height 63
type textarea "*"
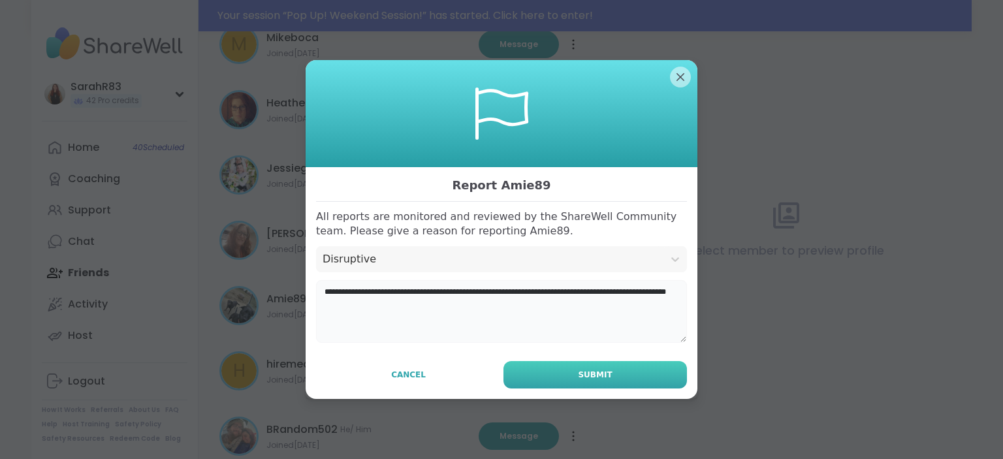
type textarea "**********"
click at [530, 374] on button "Submit" at bounding box center [594, 374] width 183 height 27
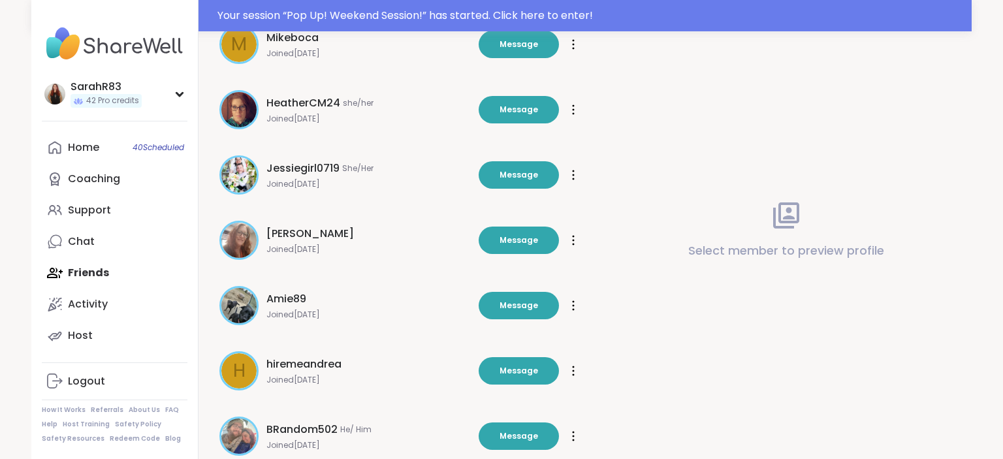
click at [578, 302] on div at bounding box center [573, 305] width 13 height 21
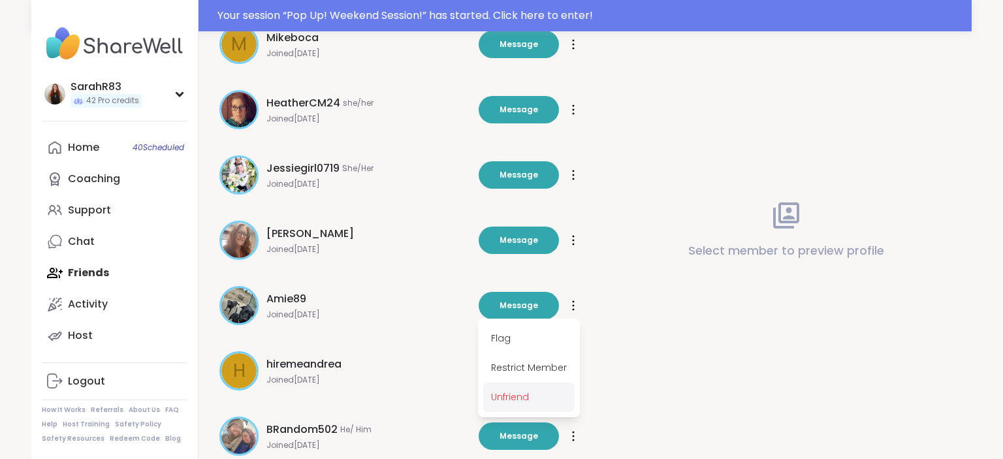
click at [534, 391] on span "Unfriend" at bounding box center [528, 397] width 91 height 29
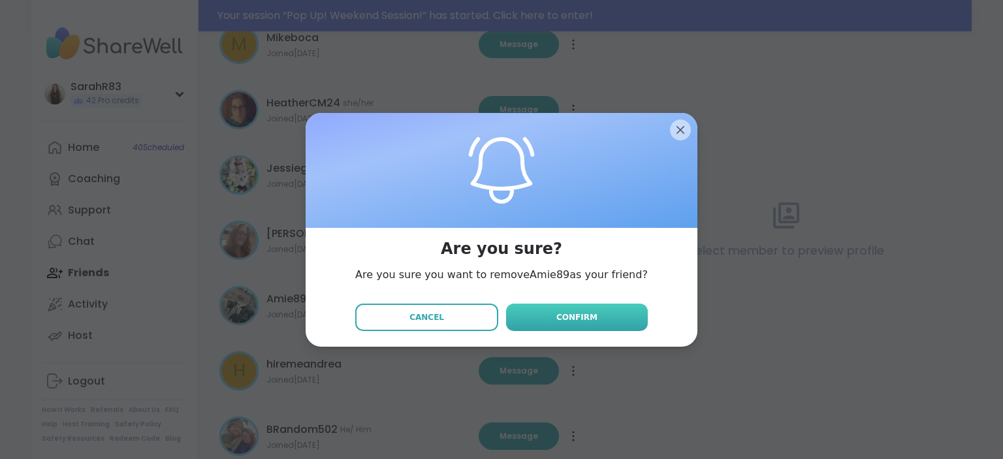
click at [564, 313] on span "Confirm" at bounding box center [576, 317] width 41 height 12
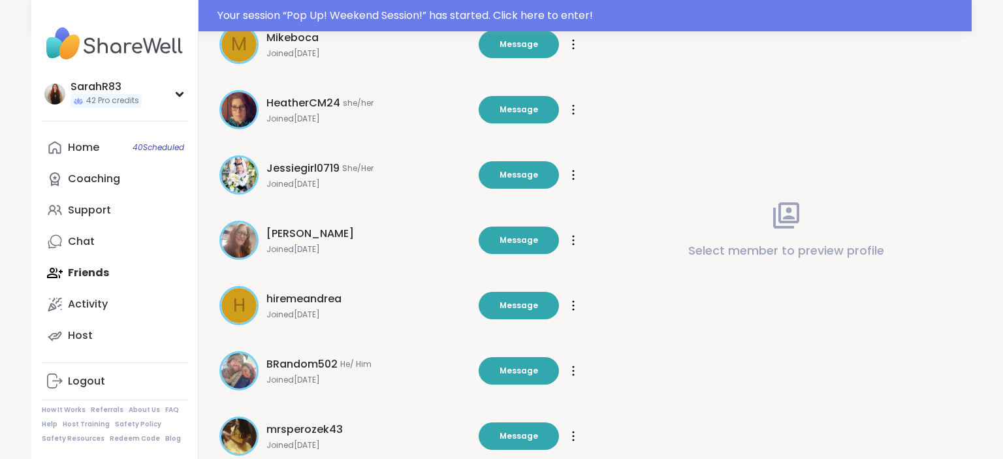
scroll to position [3794, 0]
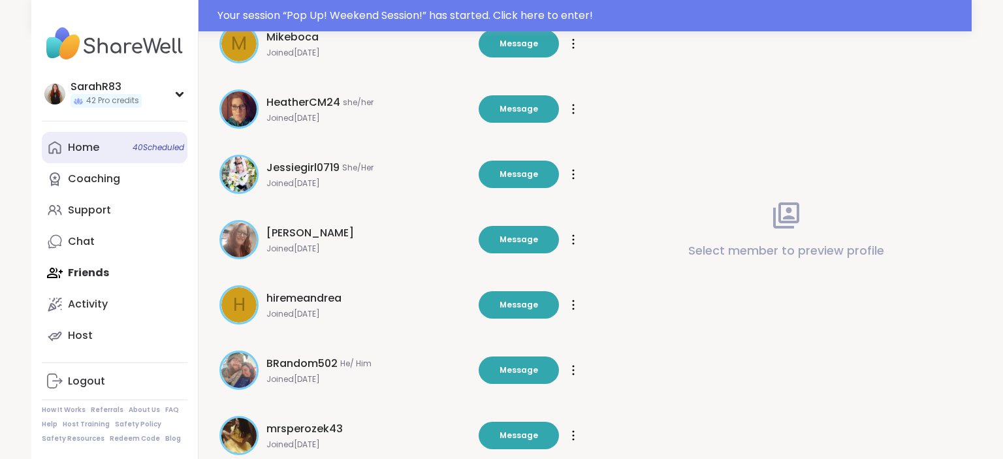
click at [137, 140] on link "Home 40 Scheduled" at bounding box center [115, 147] width 146 height 31
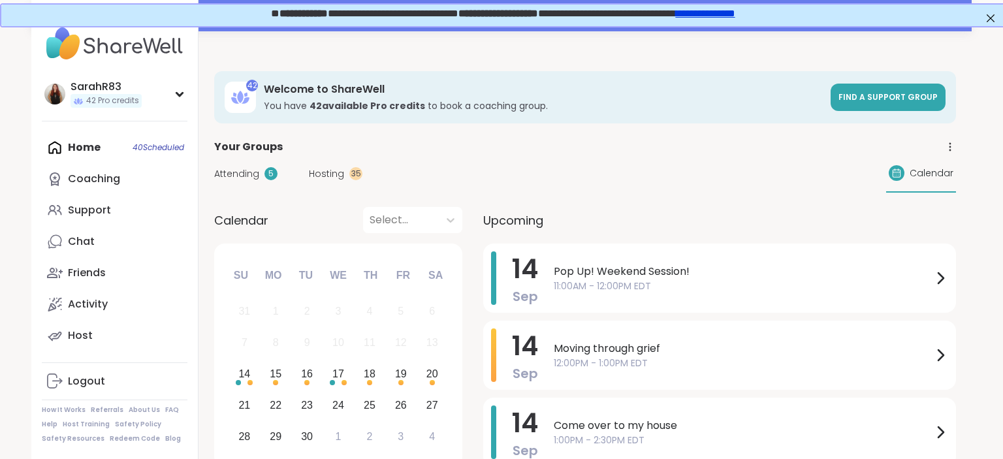
click at [93, 151] on div "Home 40 Scheduled Coaching Support Chat Friends Activity Host" at bounding box center [115, 241] width 146 height 219
click at [598, 346] on span "Moving through grief" at bounding box center [743, 349] width 379 height 16
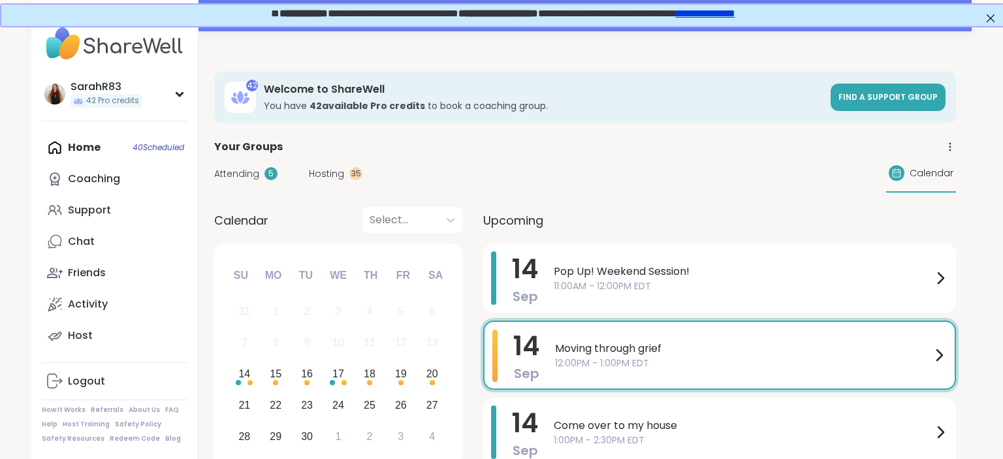
click at [341, 174] on span "Hosting" at bounding box center [326, 174] width 35 height 14
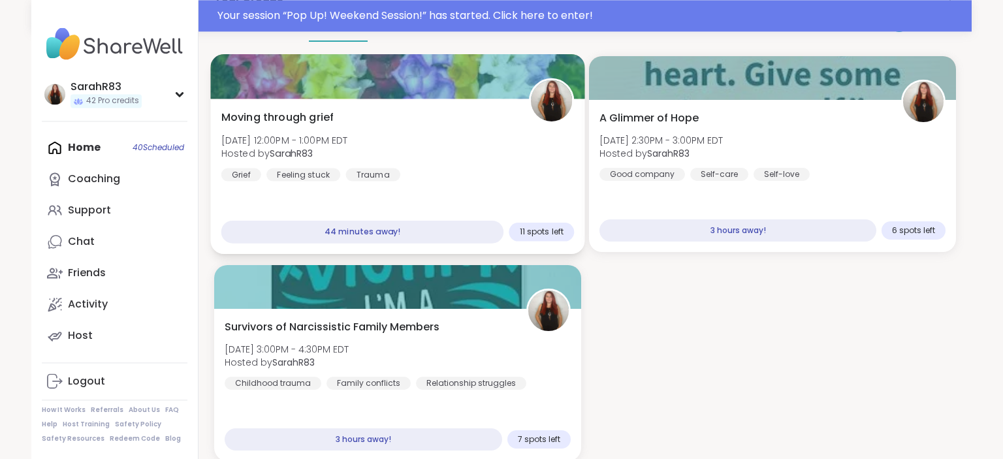
scroll to position [150, 0]
click at [454, 178] on div "Moving through grief Sun, Sep 14 | 12:00PM - 1:00PM EDT Hosted by SarahR83 Grie…" at bounding box center [397, 145] width 353 height 72
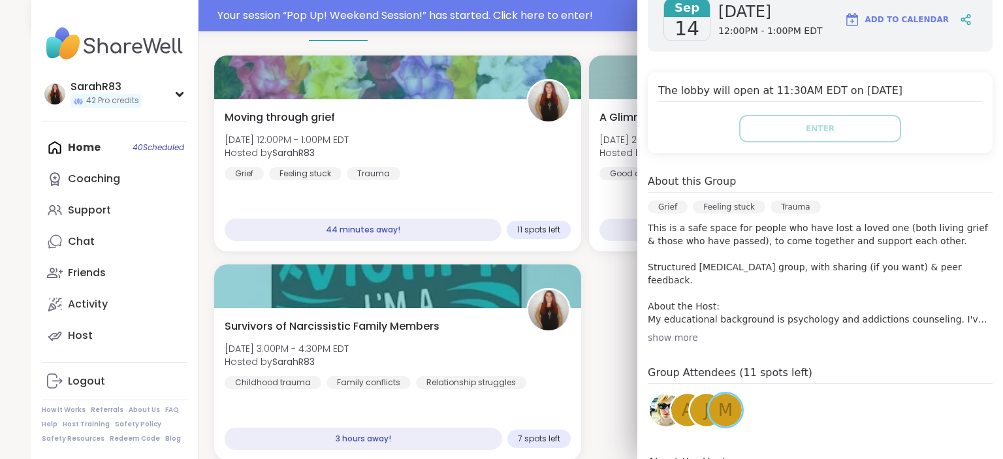
scroll to position [204, 0]
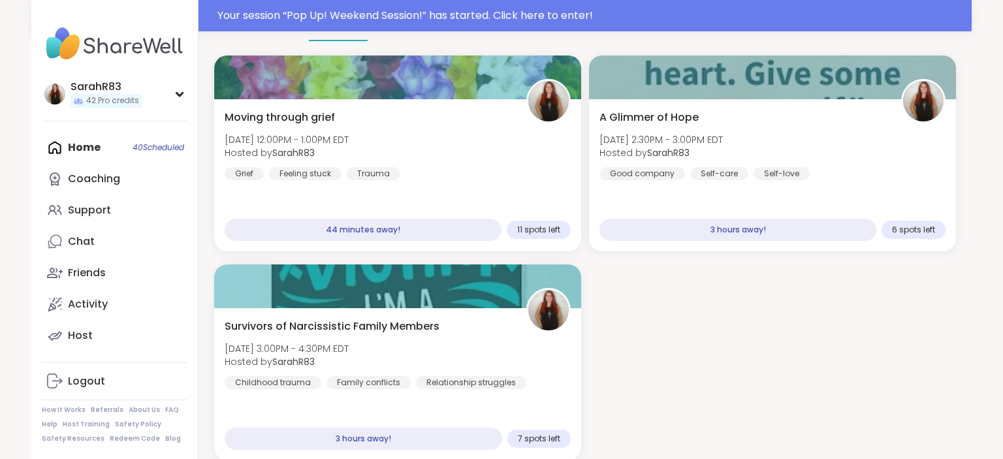
click at [612, 399] on div "Moving through grief Sun, Sep 14 | 12:00PM - 1:00PM EDT Hosted by SarahR83 Grie…" at bounding box center [585, 258] width 742 height 405
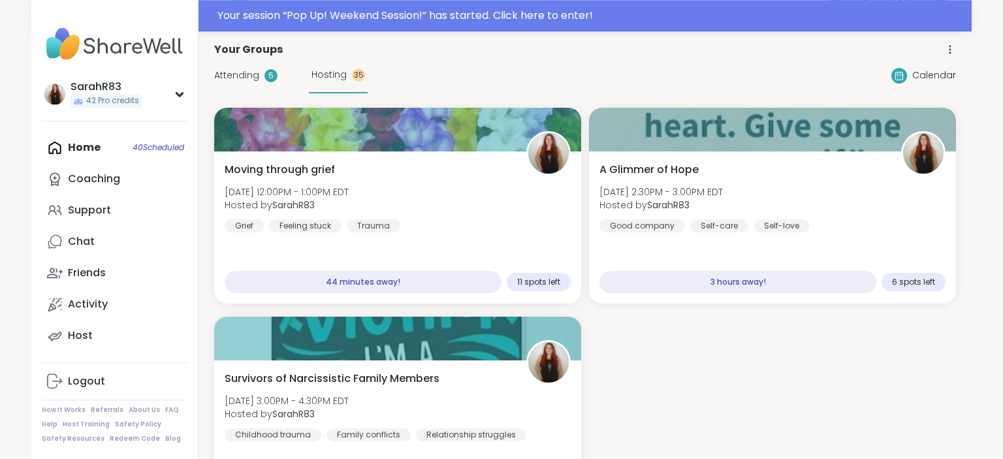
scroll to position [93, 0]
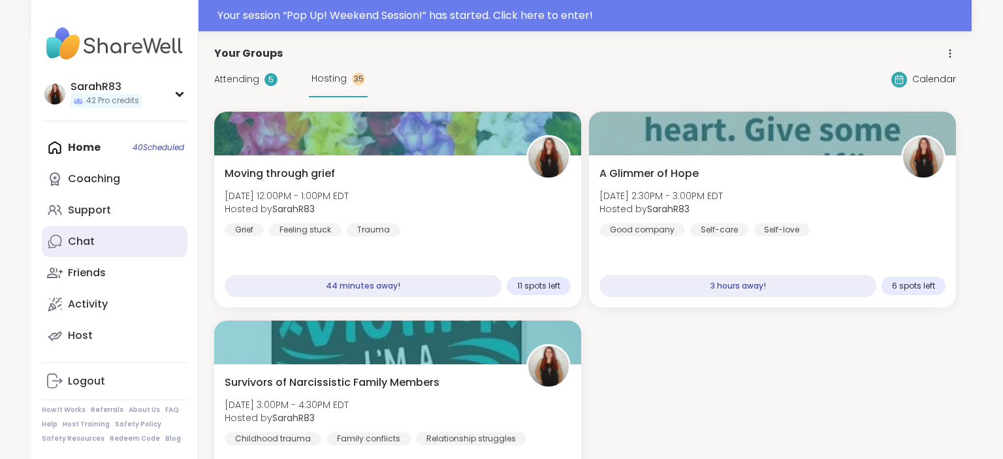
click at [93, 244] on div "Chat" at bounding box center [81, 241] width 27 height 14
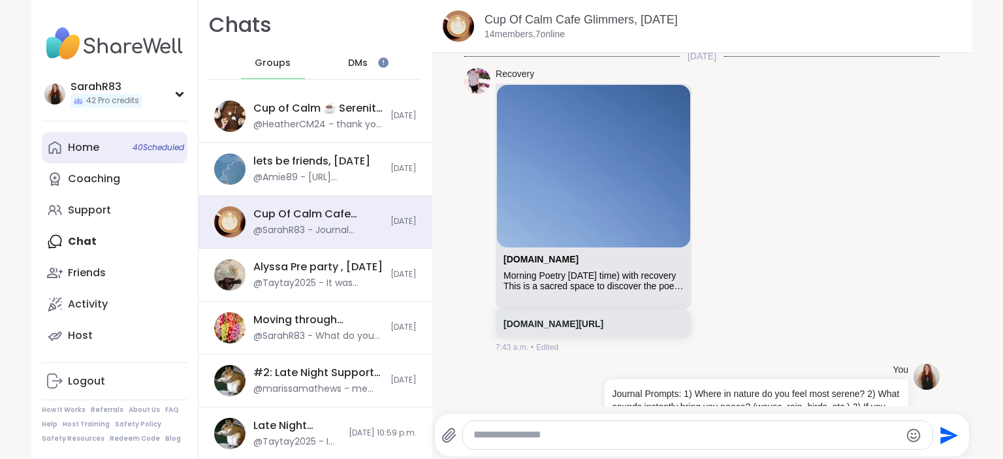
click at [133, 149] on span "40 Scheduled" at bounding box center [159, 147] width 52 height 10
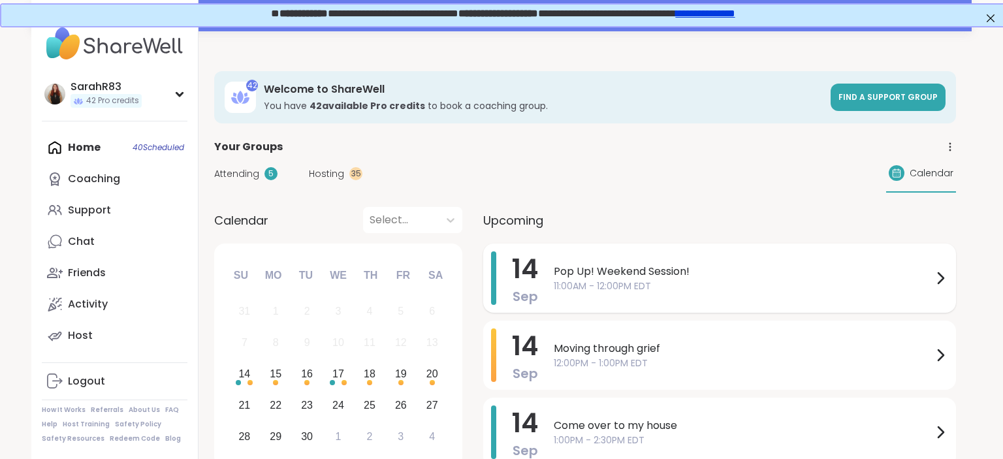
click at [599, 296] on div "Pop Up! Weekend Session! 11:00AM - 12:00PM EDT" at bounding box center [751, 278] width 394 height 54
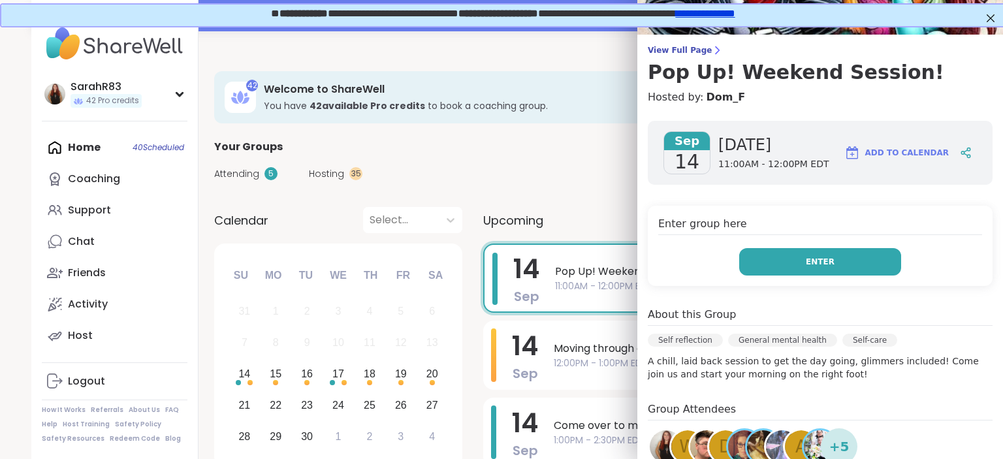
scroll to position [71, 0]
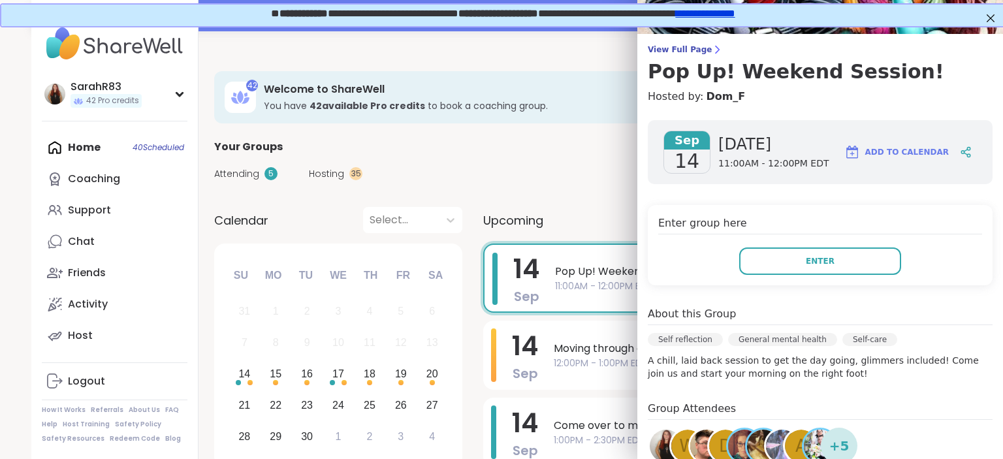
click at [777, 287] on div "Sep 14 Sunday 11:00AM - 12:00PM EDT Add to Calendar Enter group here Enter Abou…" at bounding box center [820, 370] width 366 height 520
click at [774, 275] on div "Enter group here Enter" at bounding box center [820, 245] width 345 height 80
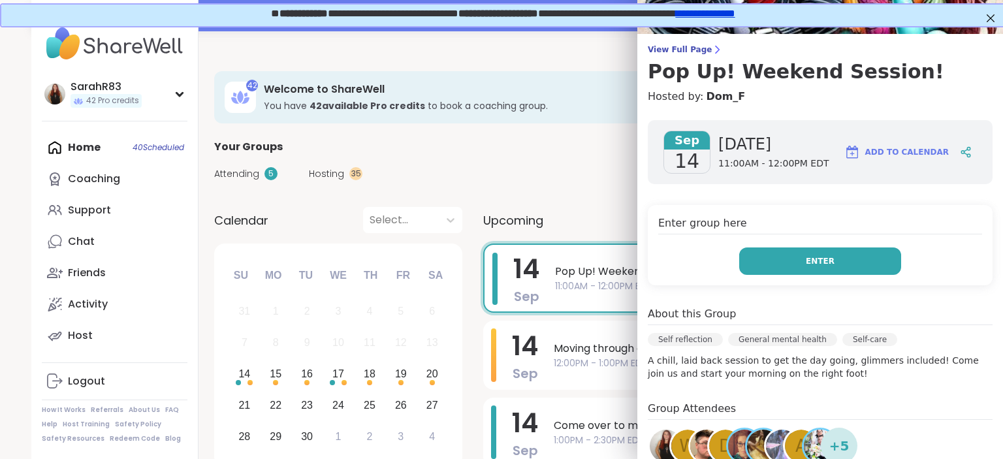
click at [771, 272] on button "Enter" at bounding box center [820, 260] width 162 height 27
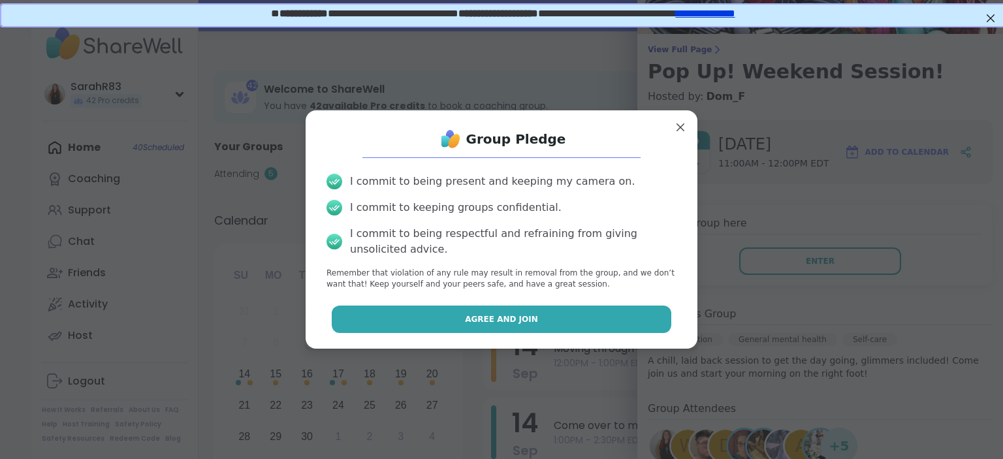
click at [495, 322] on span "Agree and Join" at bounding box center [501, 319] width 73 height 12
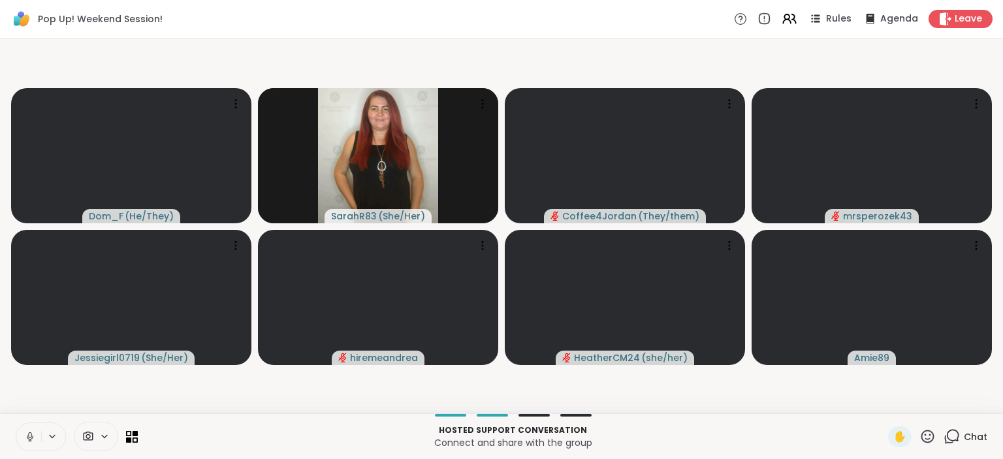
click at [34, 434] on icon at bounding box center [30, 437] width 12 height 12
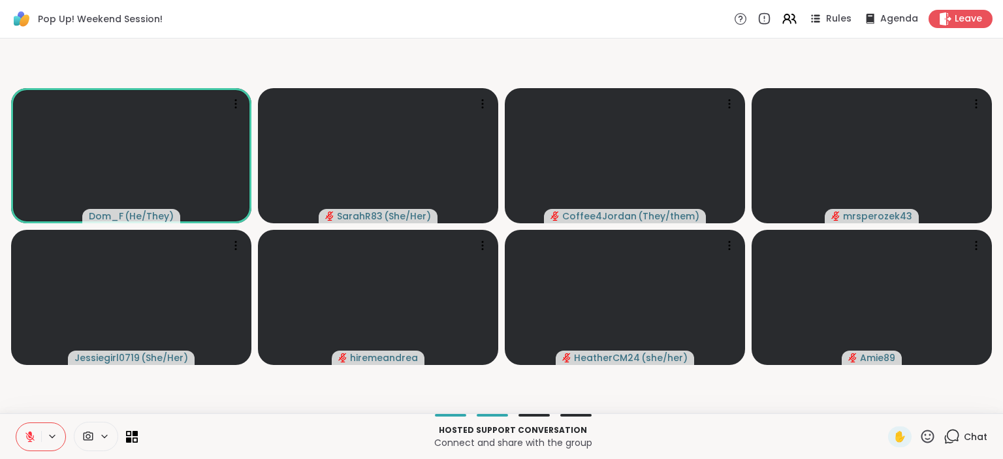
click at [32, 434] on icon at bounding box center [30, 437] width 12 height 12
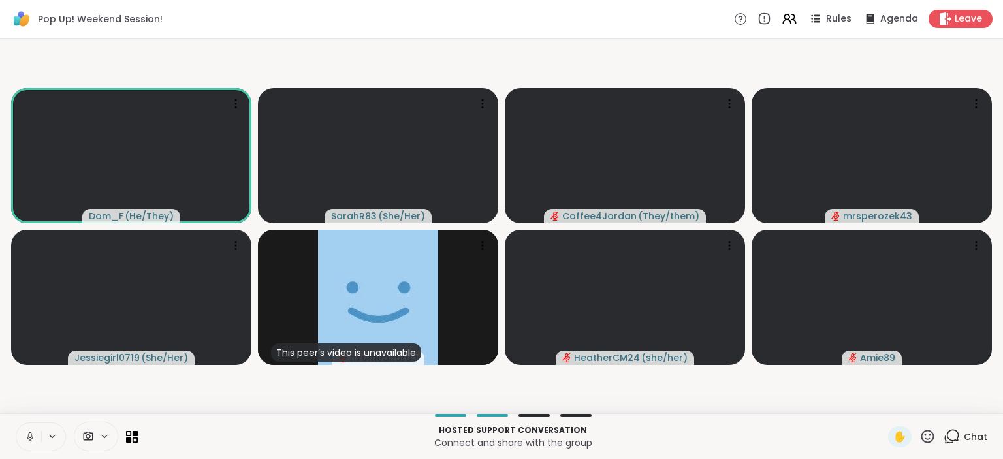
click at [31, 439] on icon at bounding box center [30, 437] width 7 height 4
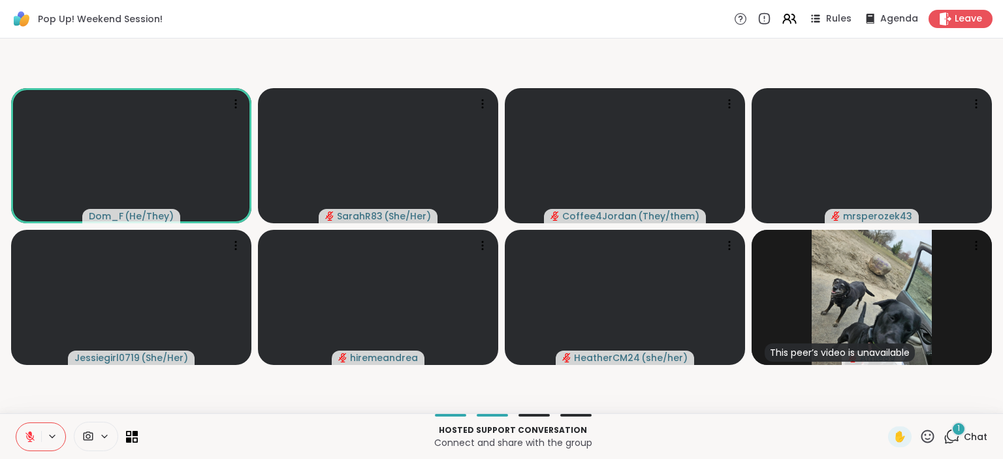
click at [952, 437] on icon at bounding box center [952, 436] width 16 height 16
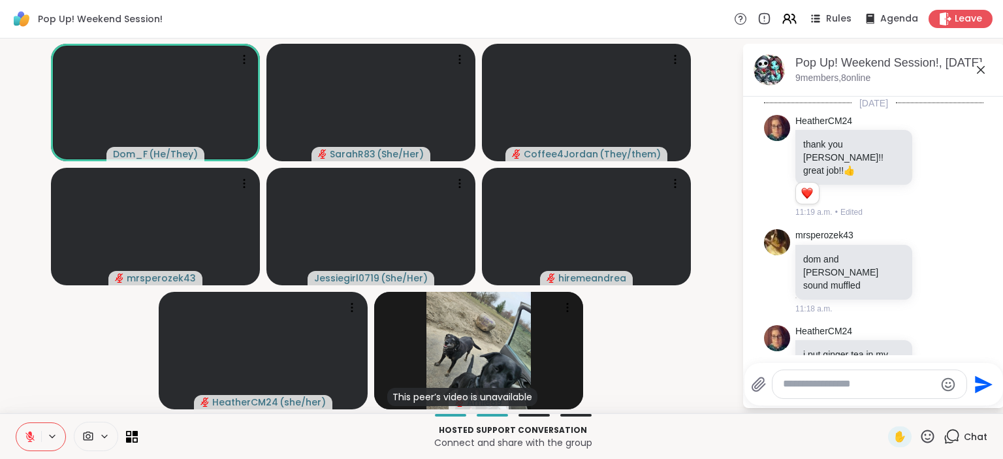
scroll to position [159, 0]
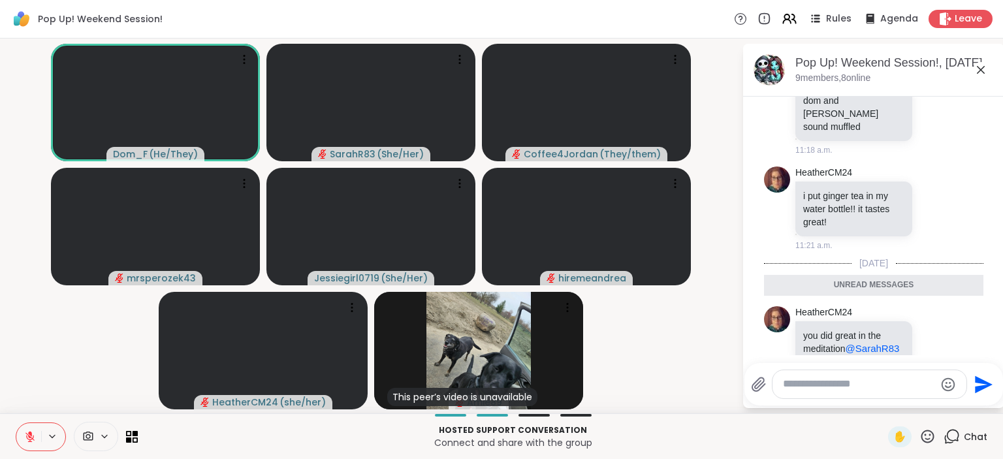
click at [834, 389] on textarea "Type your message" at bounding box center [859, 384] width 152 height 14
type textarea "**********"
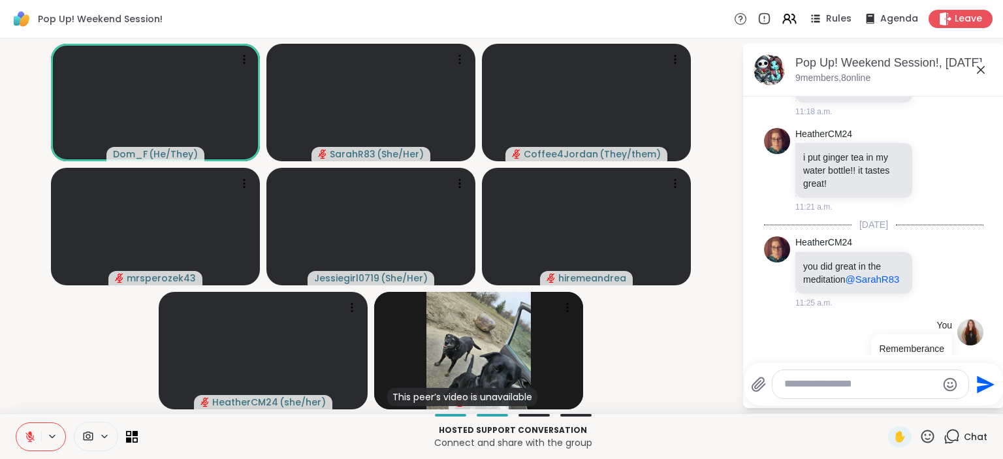
click at [834, 389] on textarea "Type your message" at bounding box center [860, 384] width 152 height 14
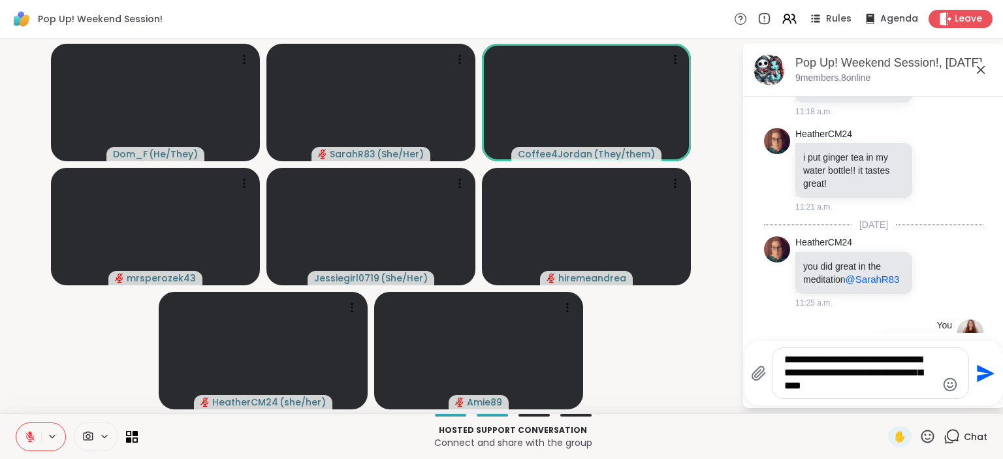
click at [914, 377] on textarea "**********" at bounding box center [860, 373] width 152 height 40
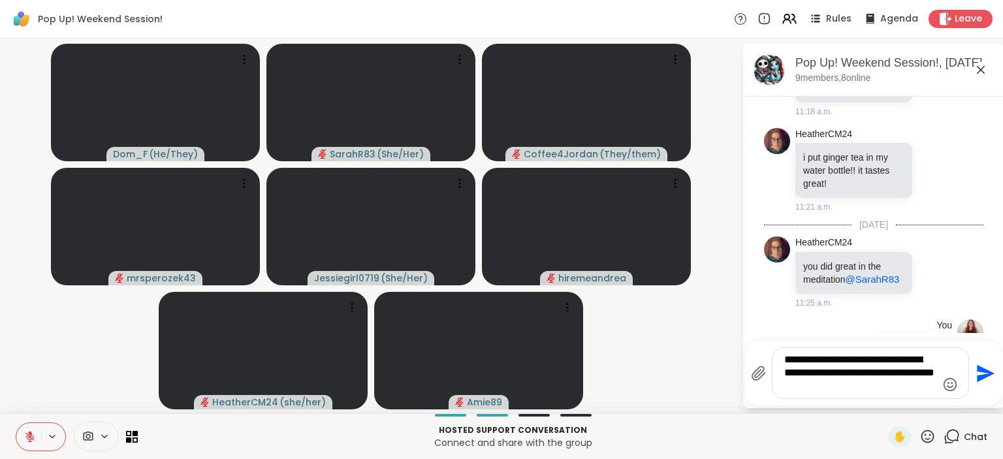
click at [871, 400] on div "**********" at bounding box center [873, 373] width 259 height 65
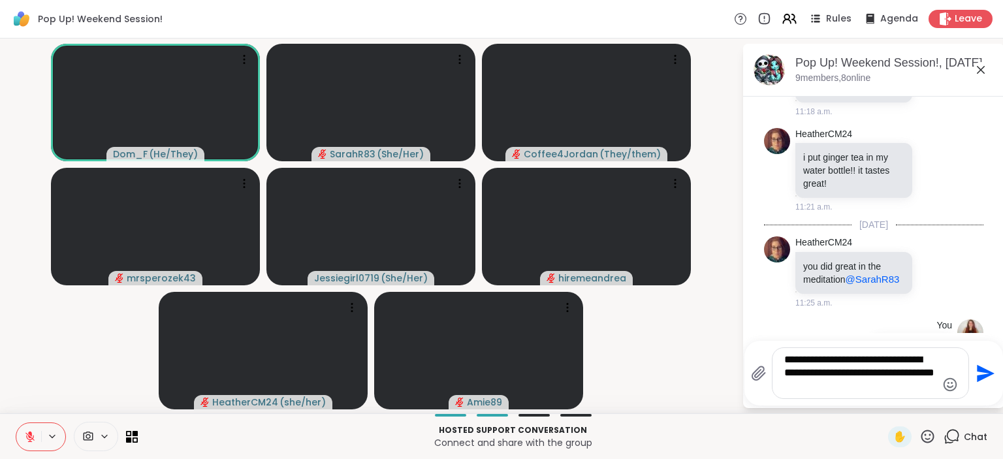
click at [866, 387] on textarea "**********" at bounding box center [860, 373] width 152 height 40
type textarea "**********"
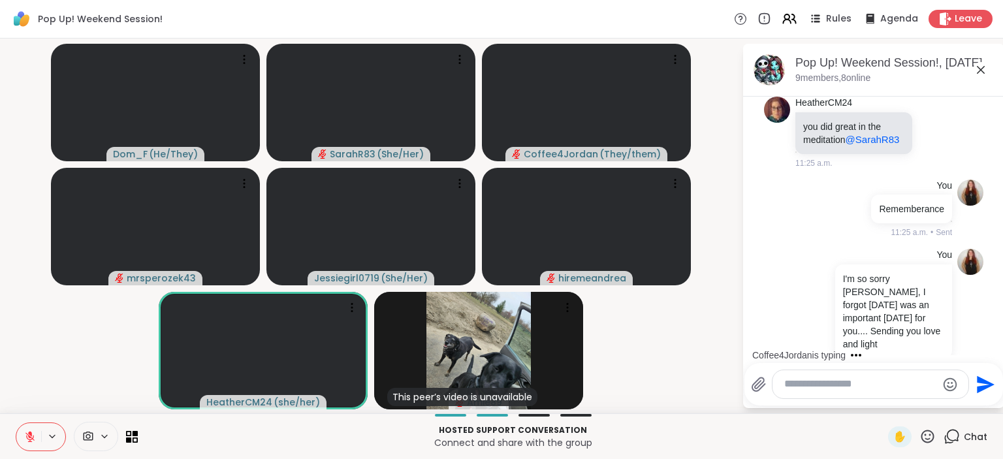
scroll to position [420, 0]
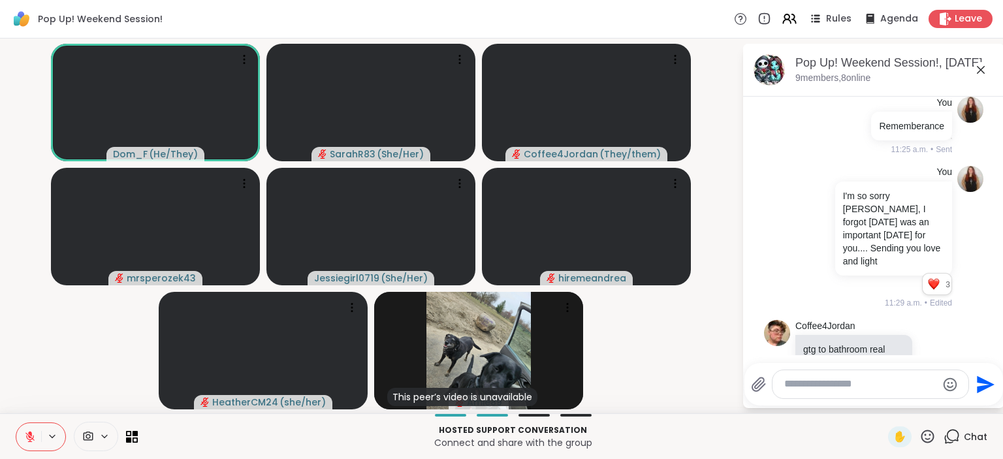
click at [27, 440] on icon at bounding box center [30, 437] width 12 height 12
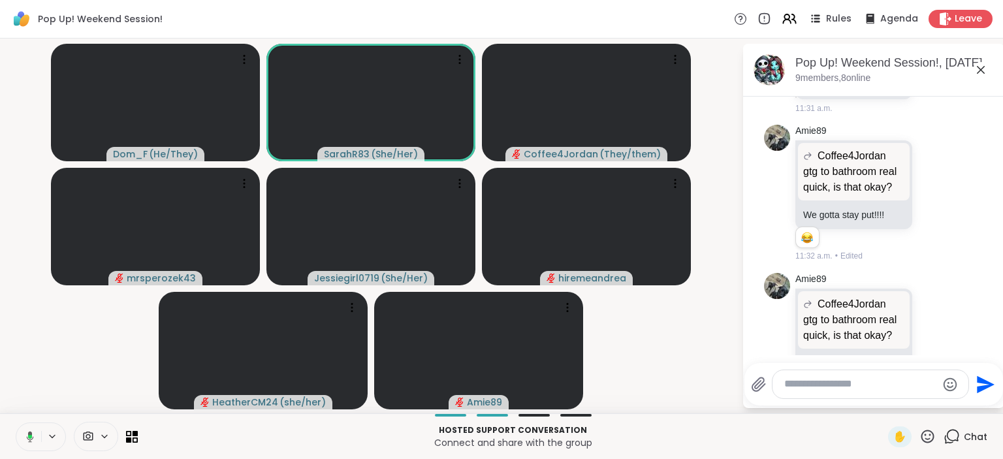
scroll to position [716, 0]
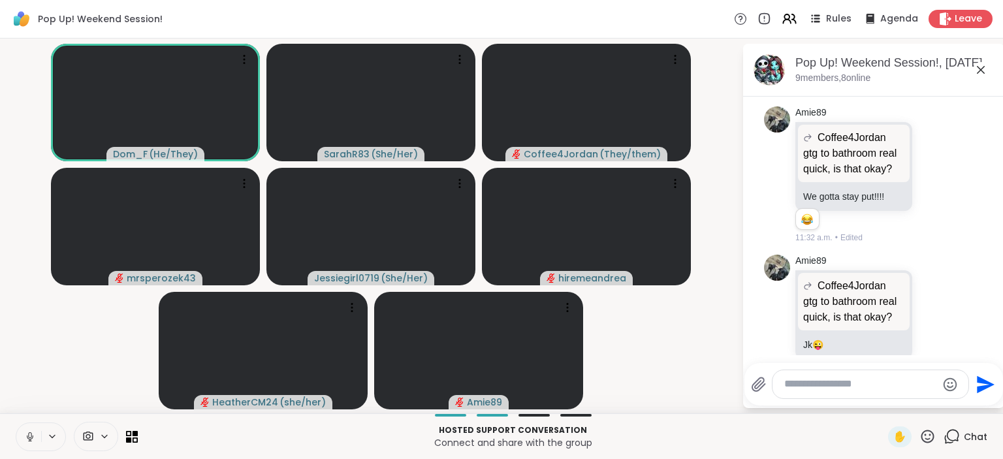
click at [29, 435] on icon at bounding box center [30, 437] width 12 height 12
click at [31, 437] on icon at bounding box center [29, 436] width 9 height 9
click at [29, 441] on icon at bounding box center [29, 440] width 3 height 1
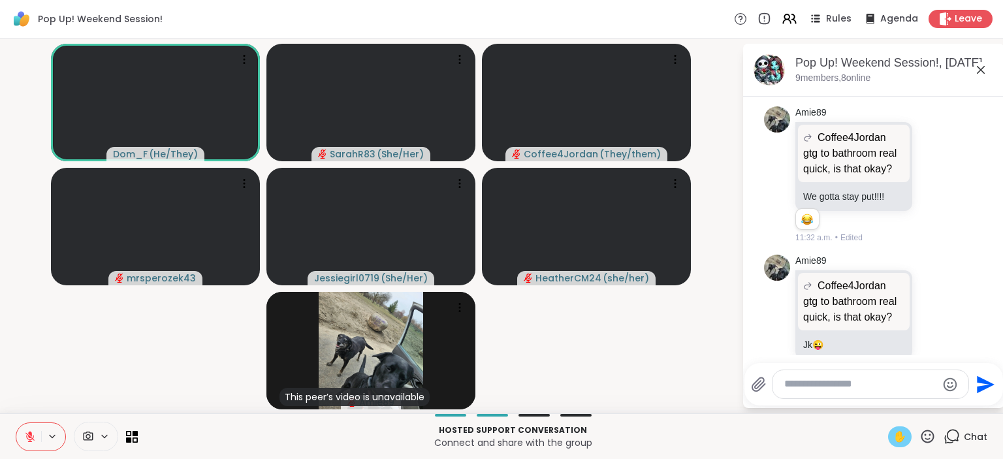
click at [897, 430] on span "✋" at bounding box center [899, 437] width 13 height 16
click at [30, 434] on icon at bounding box center [30, 433] width 4 height 5
click at [30, 434] on icon at bounding box center [30, 437] width 12 height 12
click at [30, 434] on icon at bounding box center [30, 433] width 4 height 5
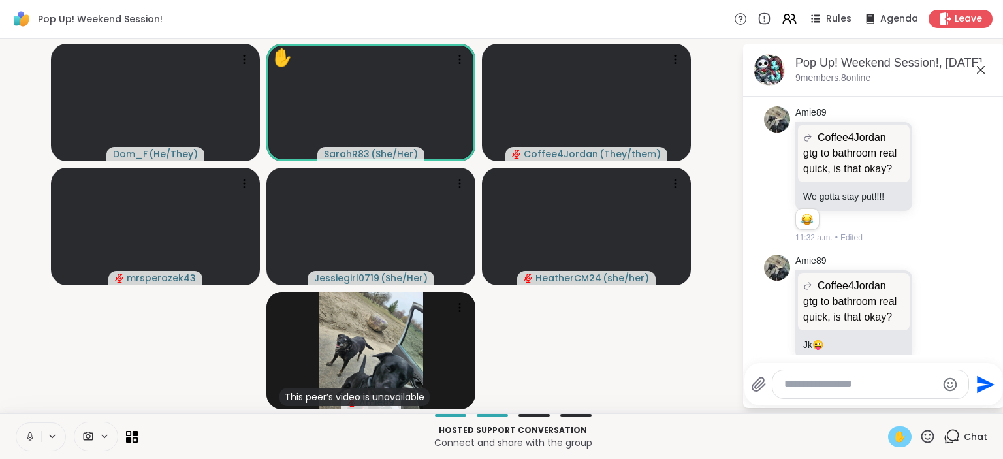
click at [27, 434] on icon at bounding box center [30, 437] width 12 height 12
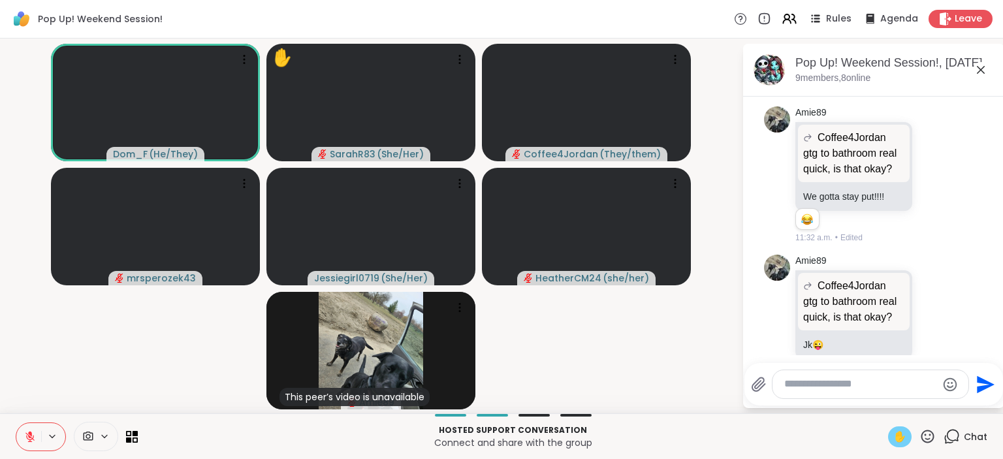
click at [898, 432] on span "✋" at bounding box center [899, 437] width 13 height 16
click at [30, 436] on icon at bounding box center [30, 437] width 12 height 12
click at [36, 435] on button at bounding box center [28, 436] width 25 height 27
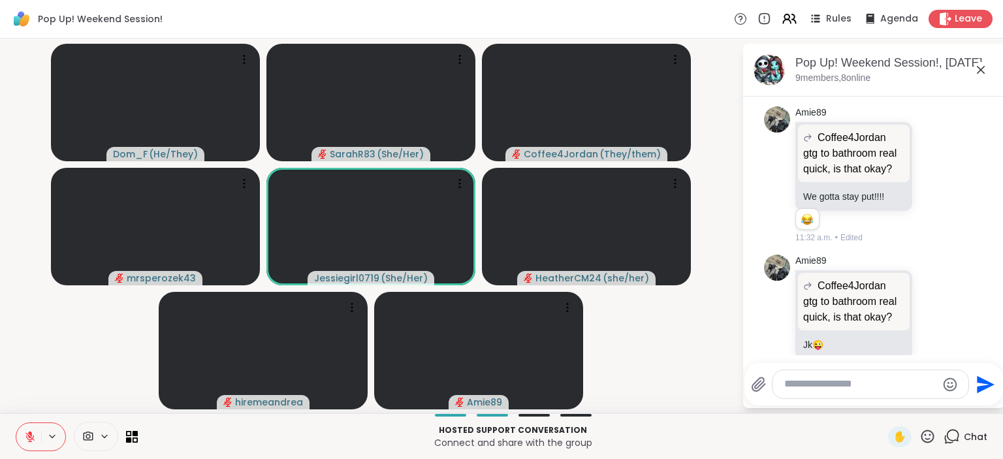
click at [25, 440] on icon at bounding box center [30, 437] width 12 height 12
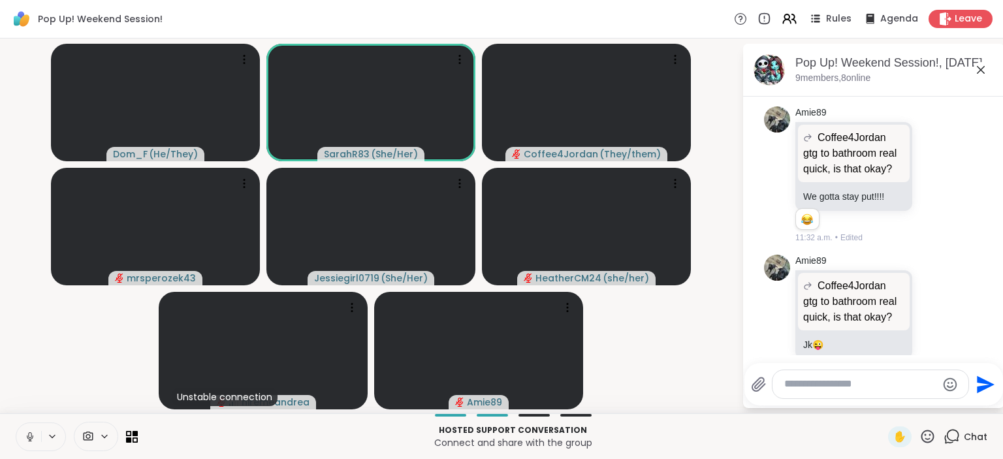
click at [32, 435] on icon at bounding box center [30, 437] width 12 height 12
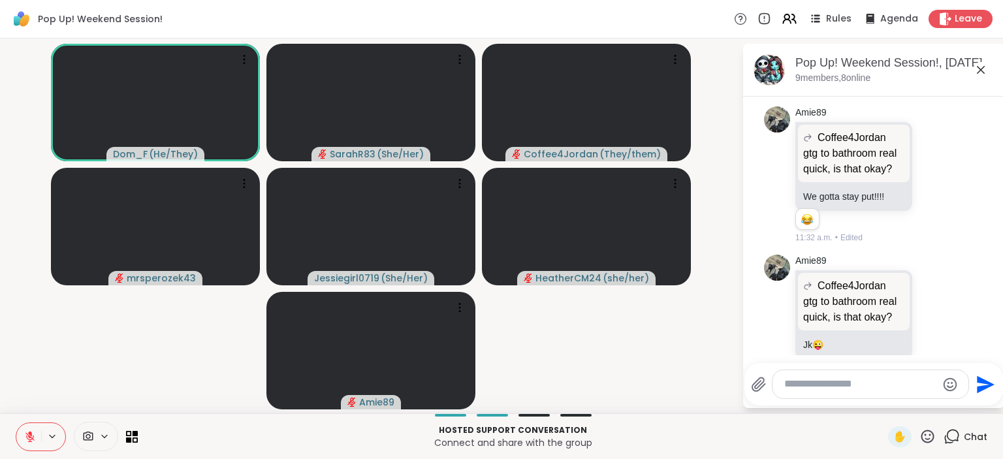
click at [27, 424] on button at bounding box center [28, 436] width 25 height 27
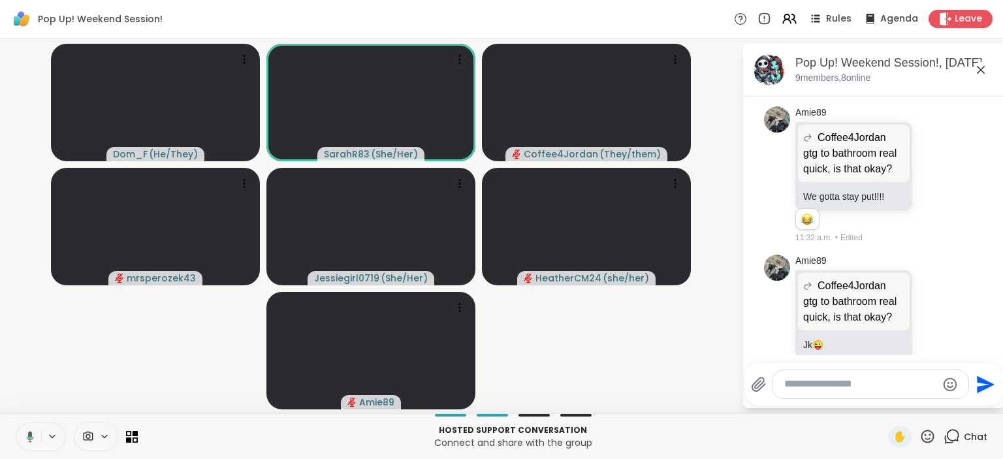
click at [27, 434] on icon at bounding box center [28, 437] width 12 height 12
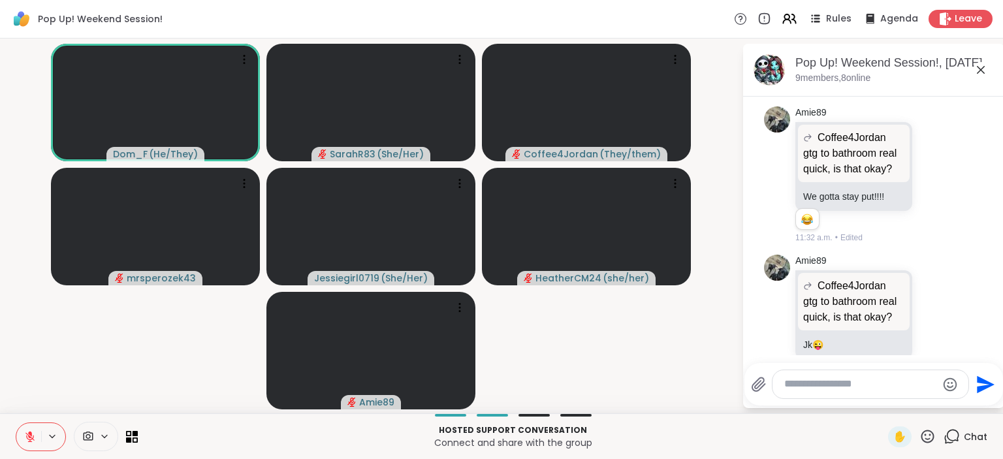
click at [30, 435] on icon at bounding box center [30, 433] width 4 height 5
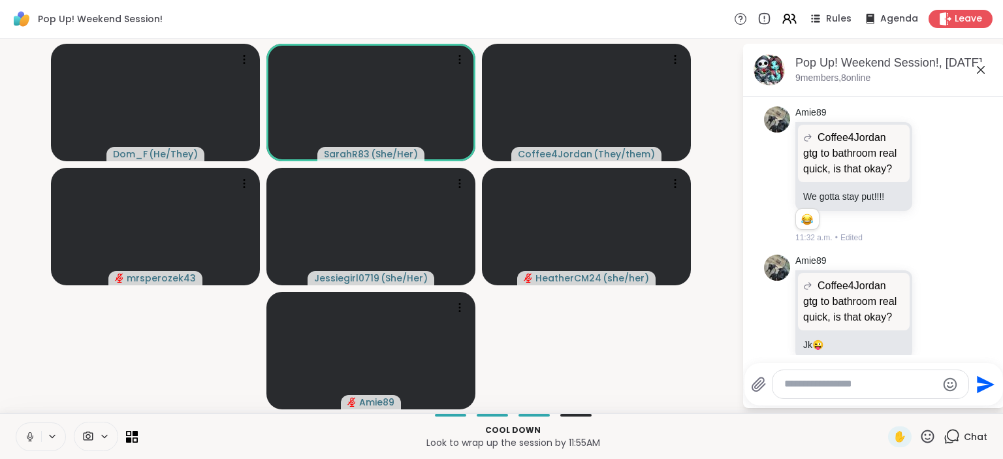
click at [27, 438] on icon at bounding box center [30, 437] width 12 height 12
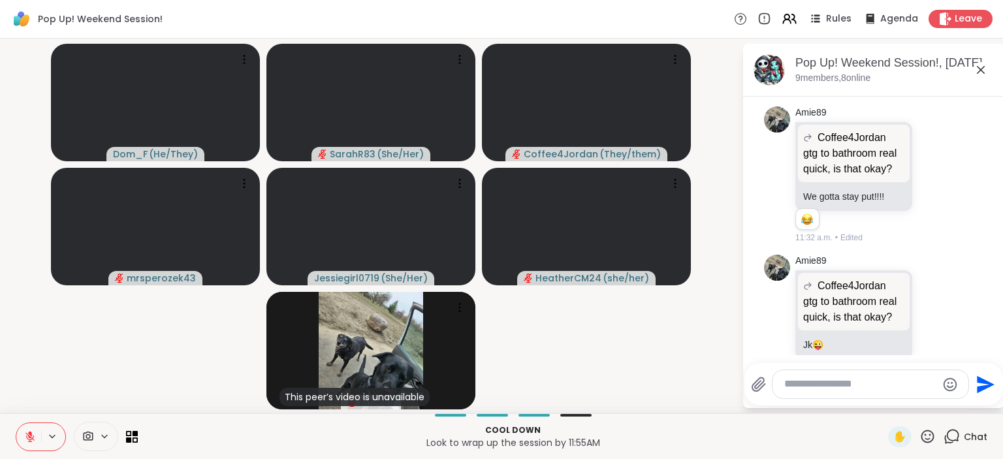
click at [33, 437] on icon at bounding box center [29, 436] width 9 height 9
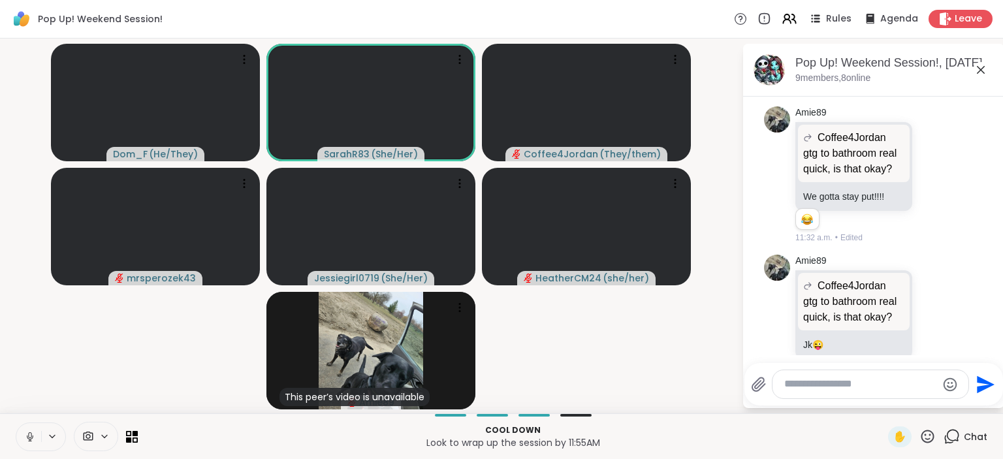
click at [31, 437] on icon at bounding box center [29, 435] width 3 height 6
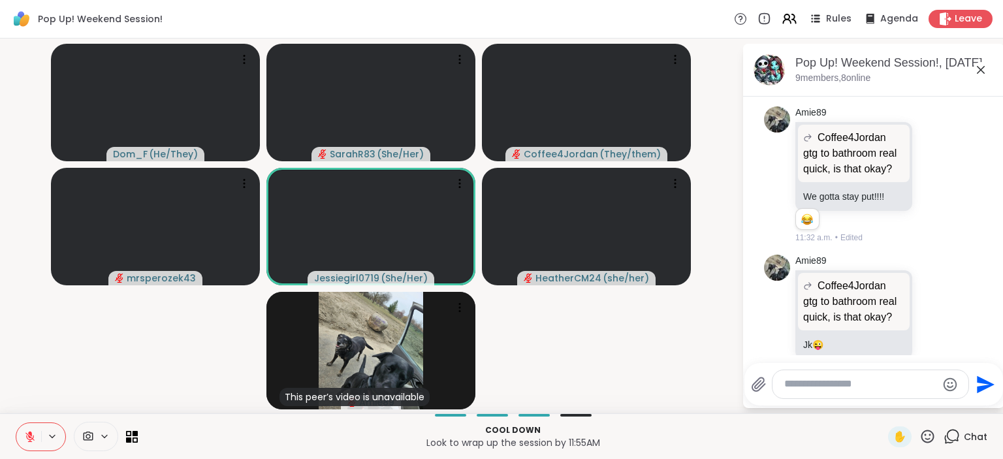
click at [31, 432] on icon at bounding box center [30, 433] width 4 height 5
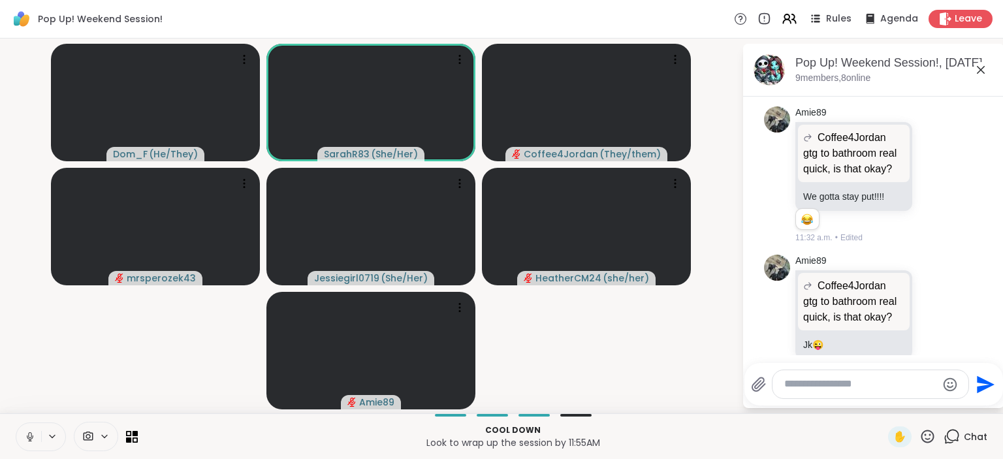
click at [38, 439] on button at bounding box center [28, 436] width 25 height 27
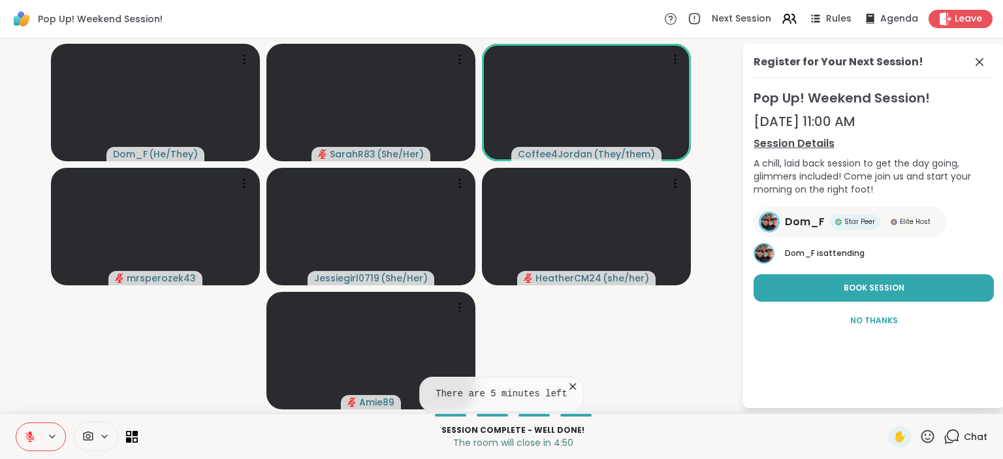
click at [27, 438] on icon at bounding box center [29, 436] width 9 height 9
click at [29, 436] on icon at bounding box center [30, 437] width 12 height 12
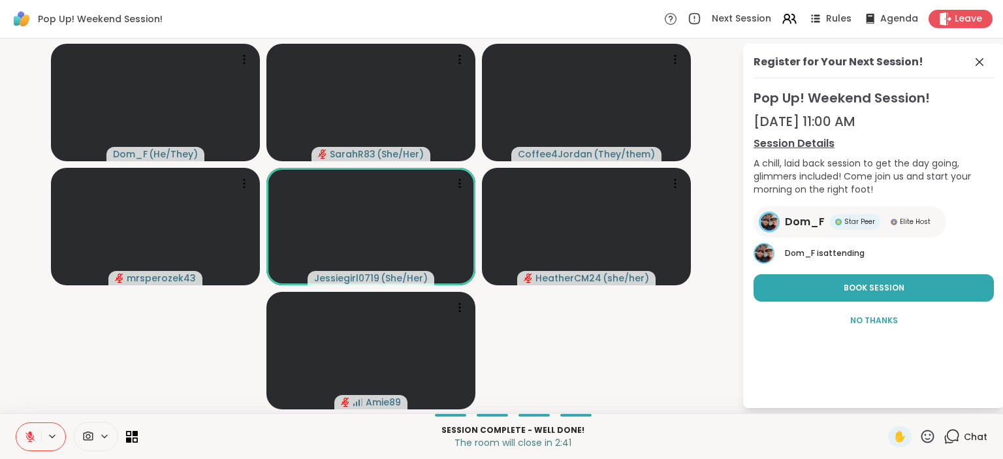
click at [33, 433] on icon at bounding box center [30, 437] width 12 height 12
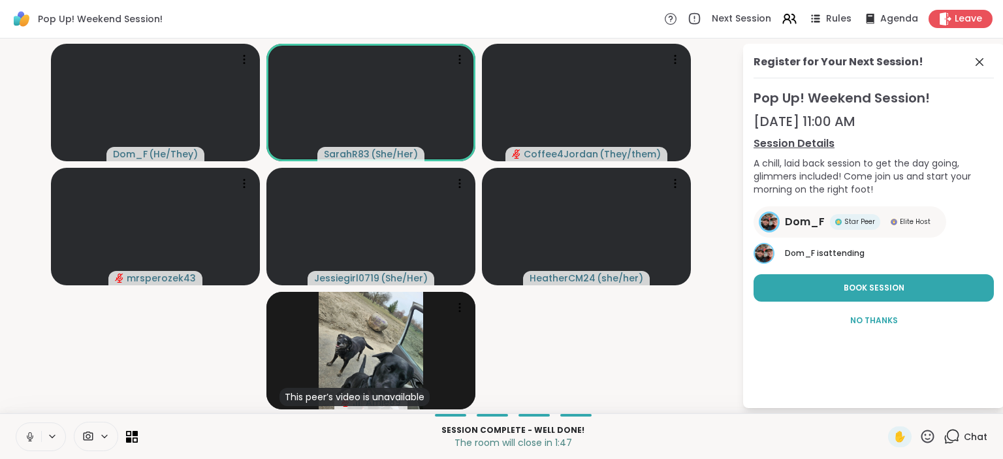
click at [25, 440] on icon at bounding box center [30, 437] width 12 height 12
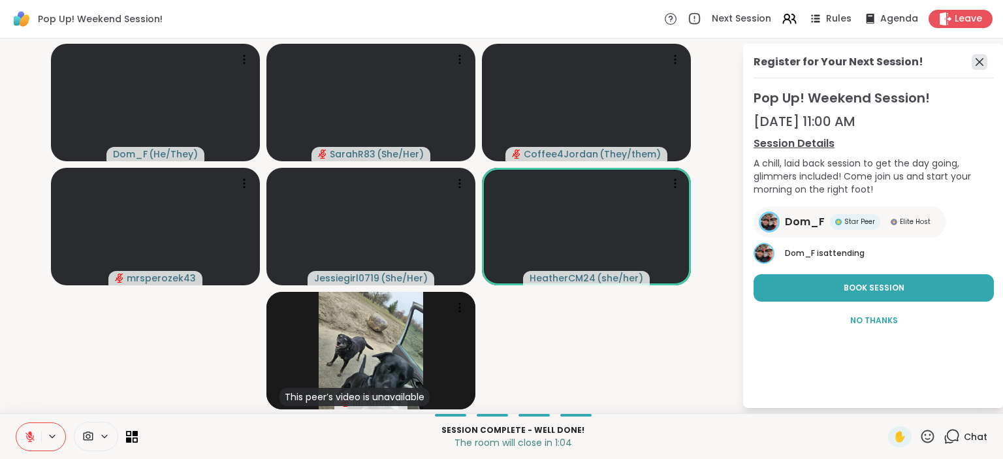
click at [983, 61] on icon at bounding box center [980, 62] width 16 height 16
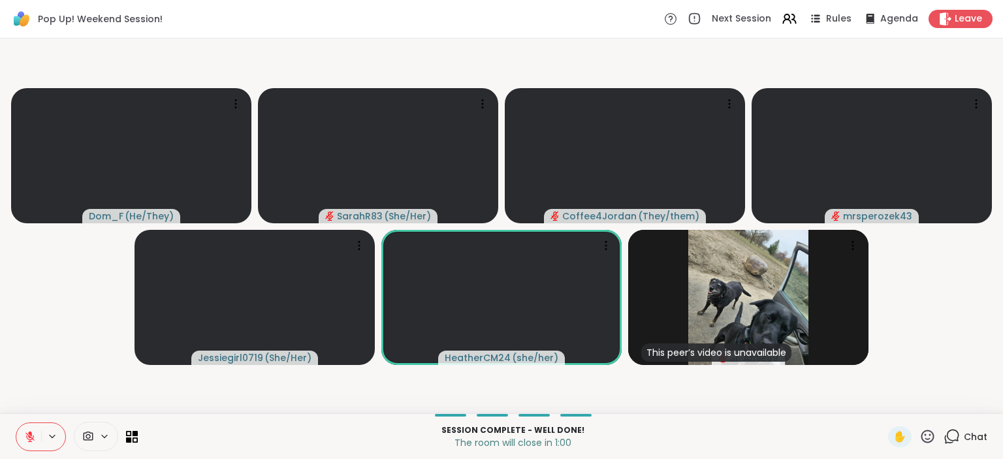
click at [954, 440] on icon at bounding box center [952, 436] width 16 height 16
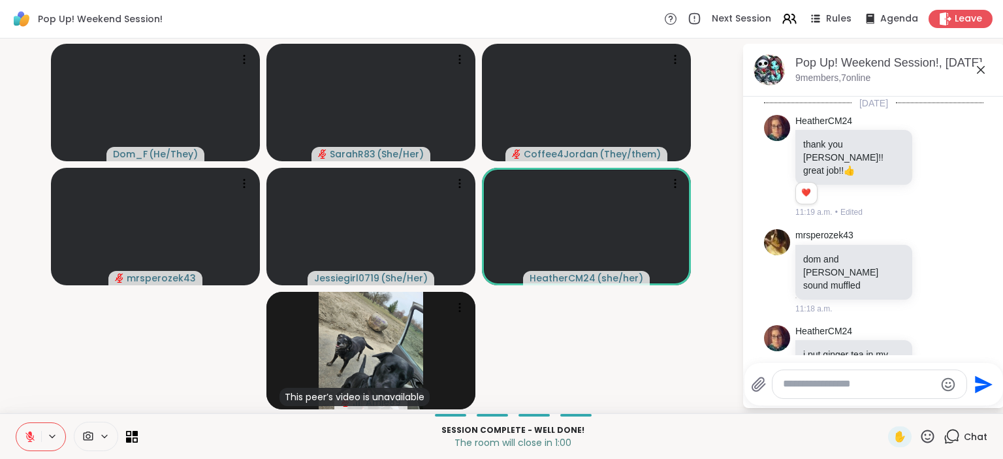
scroll to position [703, 0]
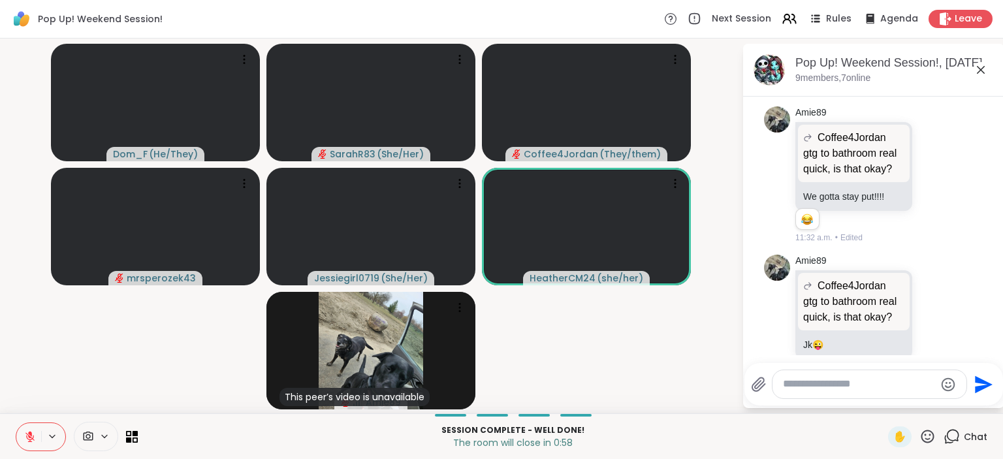
click at [799, 385] on textarea "Type your message" at bounding box center [859, 384] width 152 height 14
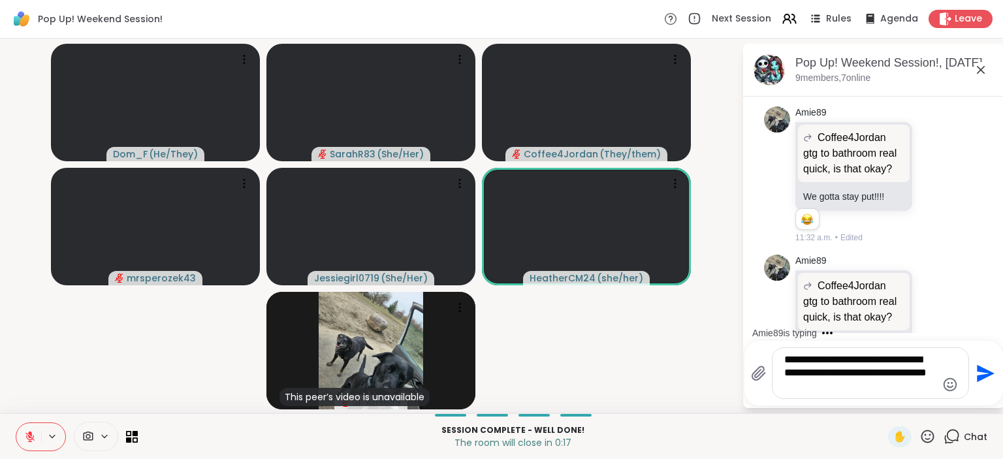
scroll to position [846, 0]
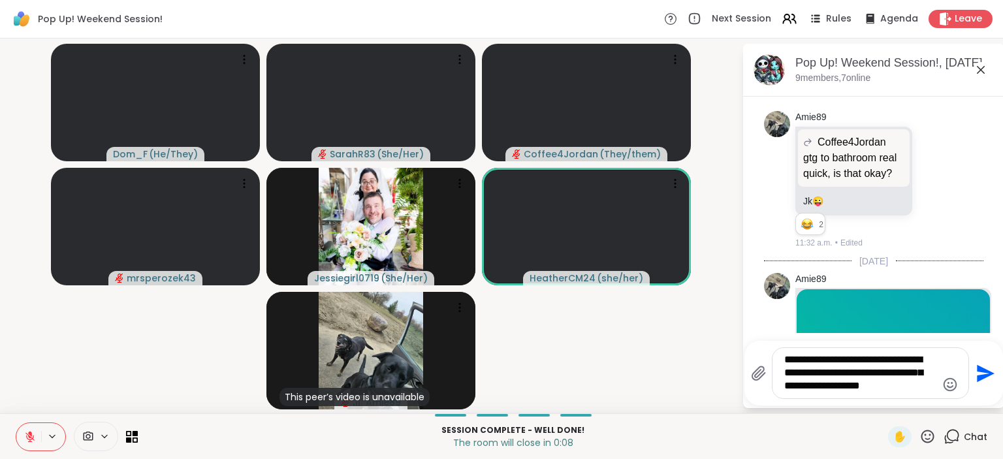
type textarea "**********"
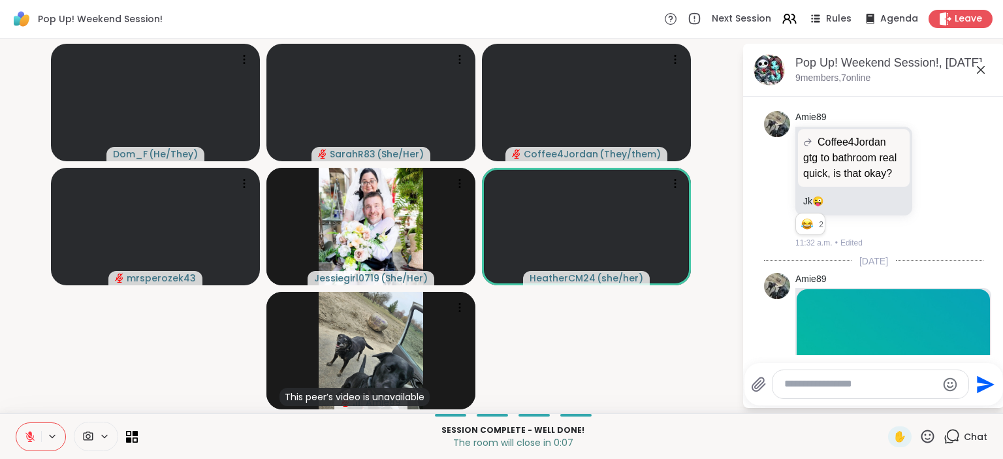
scroll to position [1160, 0]
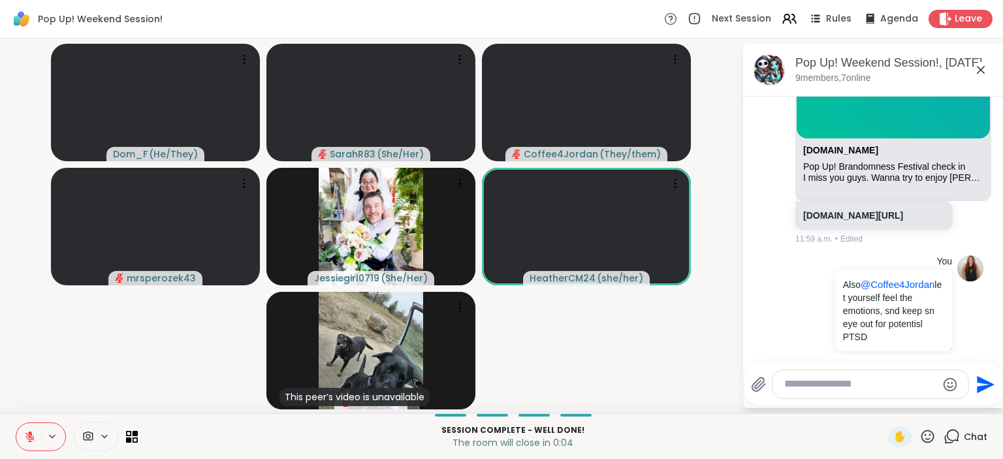
click at [33, 440] on icon at bounding box center [29, 436] width 9 height 9
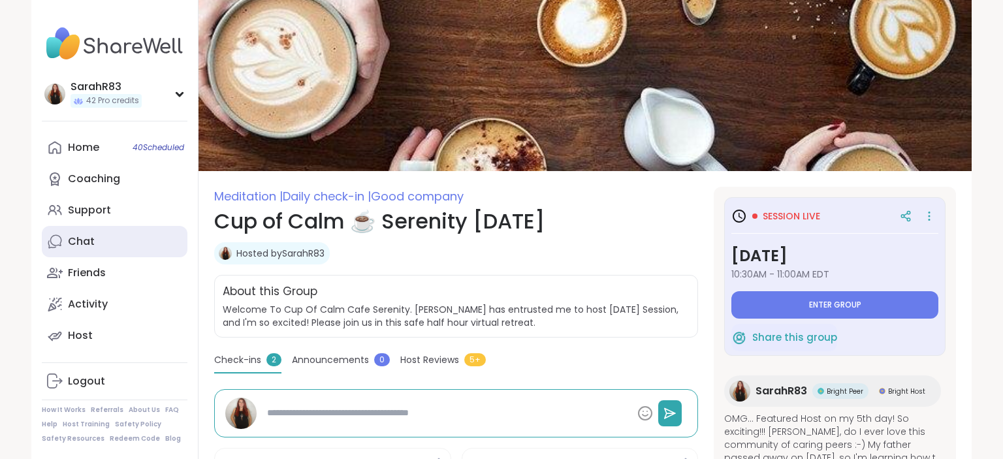
click at [153, 236] on link "Chat" at bounding box center [115, 241] width 146 height 31
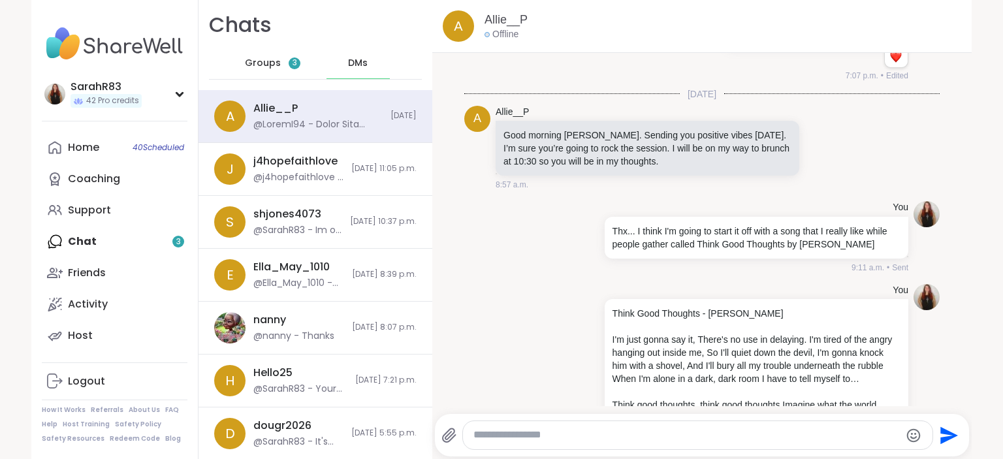
scroll to position [4534, 0]
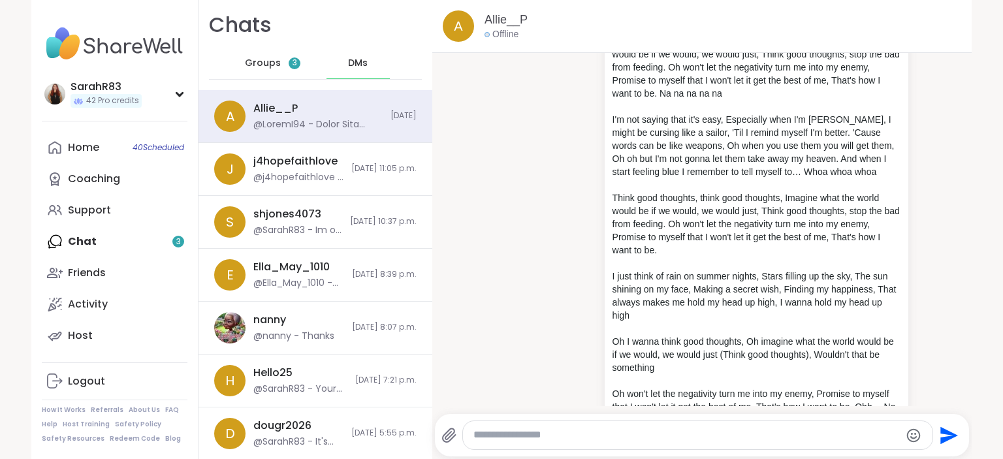
click at [511, 432] on textarea "Type your message" at bounding box center [686, 435] width 426 height 14
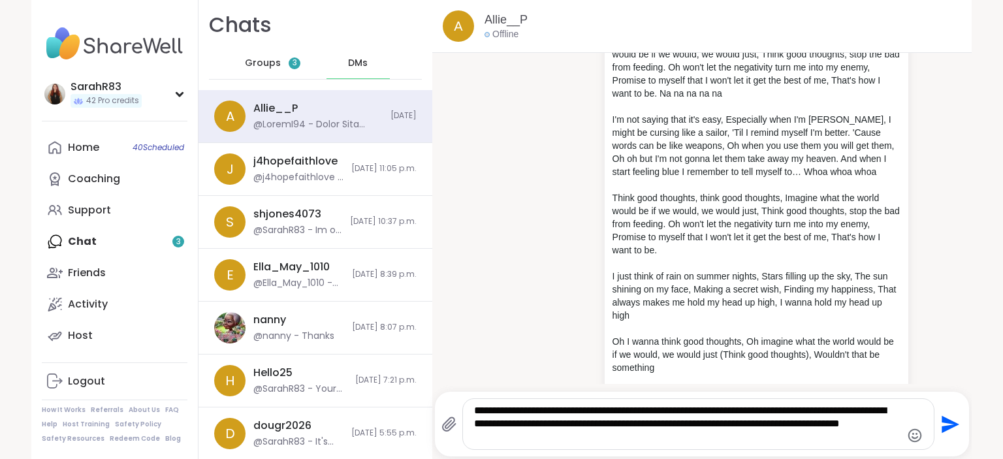
click at [547, 439] on textarea "**********" at bounding box center [687, 424] width 426 height 40
type textarea "**********"
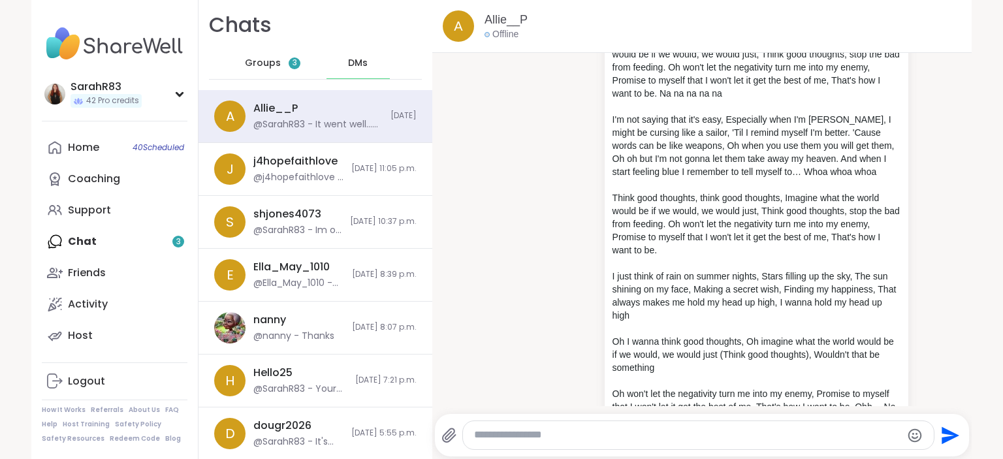
scroll to position [4643, 0]
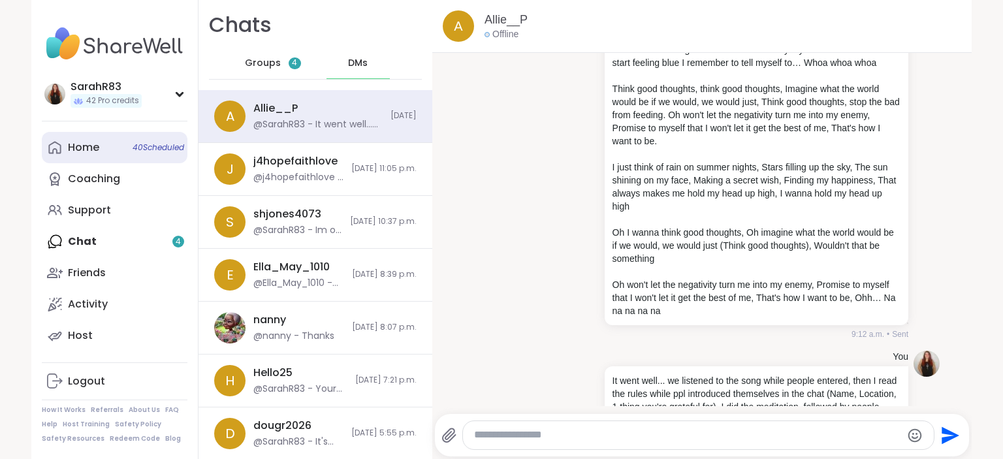
click at [114, 157] on link "Home 40 Scheduled" at bounding box center [115, 147] width 146 height 31
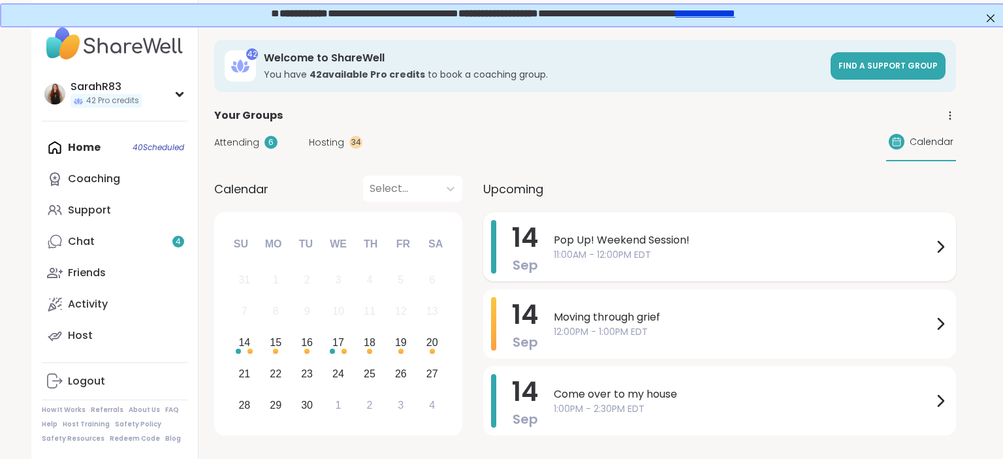
click at [572, 244] on span "Pop Up! Weekend Session!" at bounding box center [743, 240] width 379 height 16
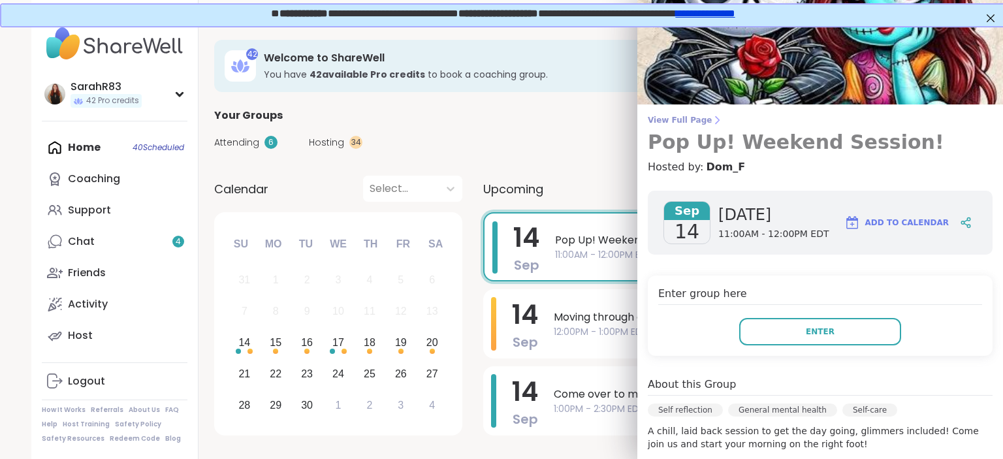
click at [665, 122] on span "View Full Page" at bounding box center [820, 120] width 345 height 10
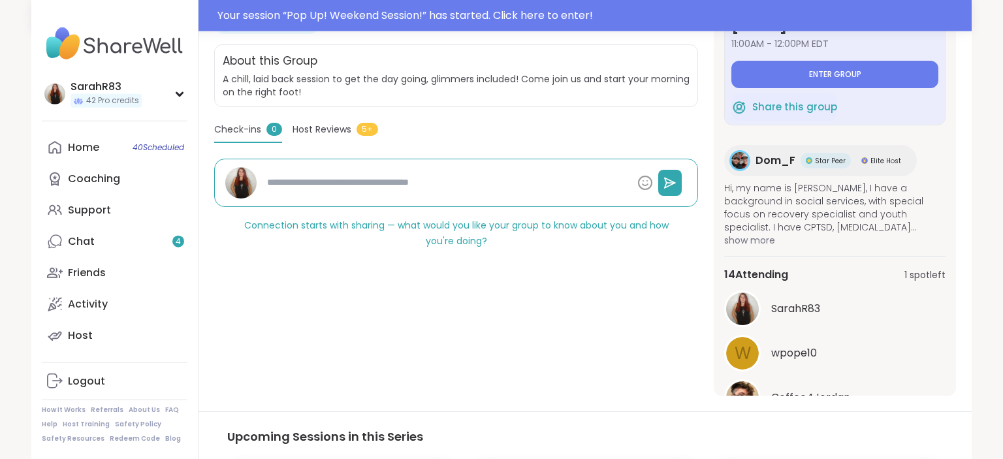
scroll to position [264, 0]
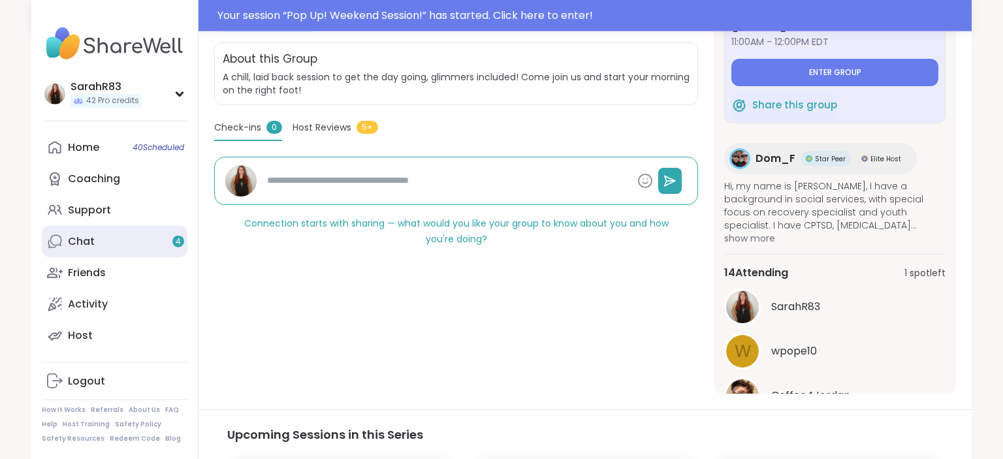
click at [161, 228] on link "Chat 4" at bounding box center [115, 241] width 146 height 31
type textarea "*"
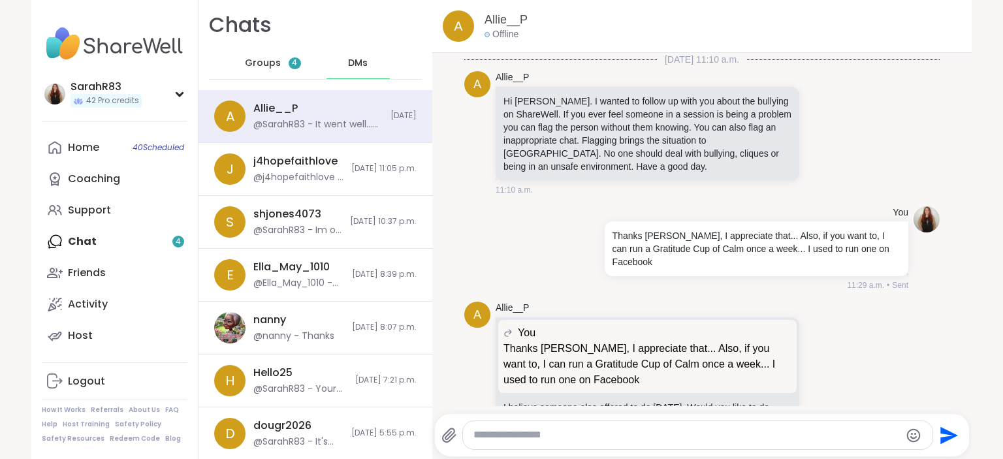
scroll to position [4643, 0]
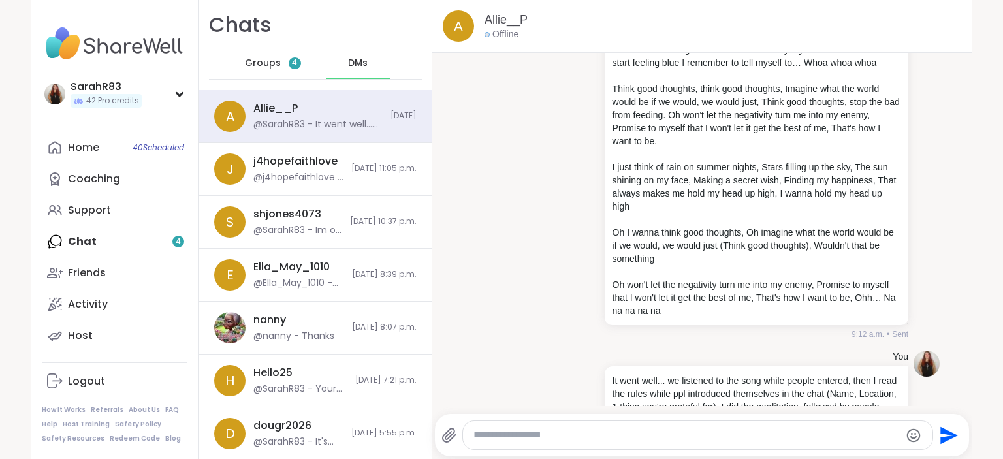
click at [270, 74] on div "Groups 4" at bounding box center [273, 63] width 64 height 31
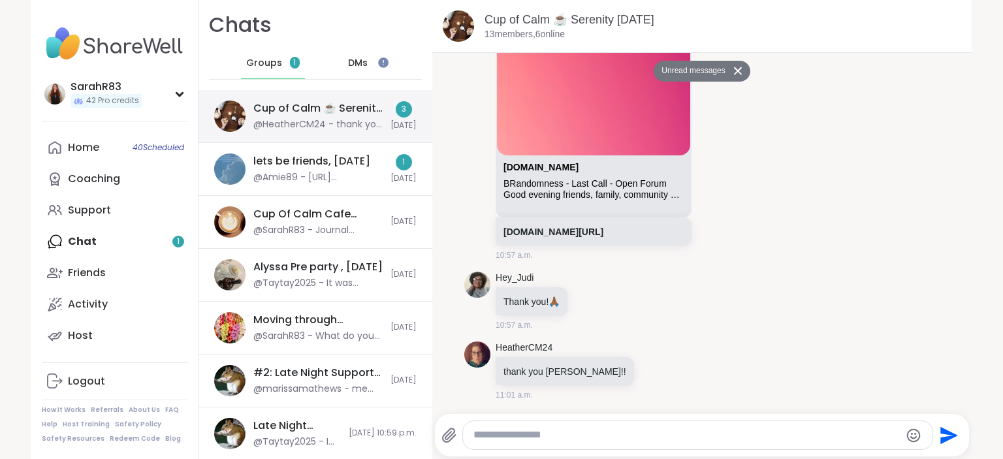
click at [294, 118] on div "Cup of Calm ☕ Serenity Sunday, Sep 14 @HeatherCM24 - thank you sarah!!" at bounding box center [317, 116] width 129 height 30
click at [321, 116] on div "Cup of Calm ☕ Serenity Sunday, Sep 14 @HeatherCM24 - thank you sarah!!" at bounding box center [317, 116] width 129 height 30
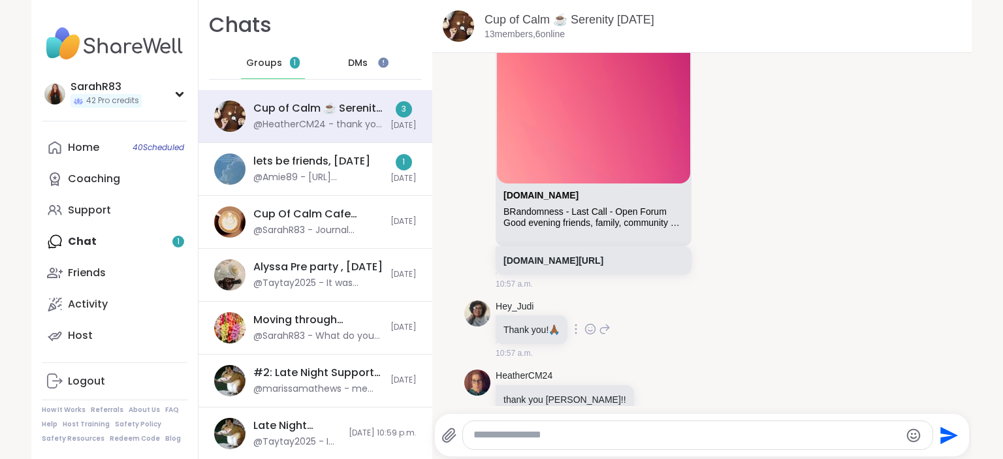
scroll to position [3420, 0]
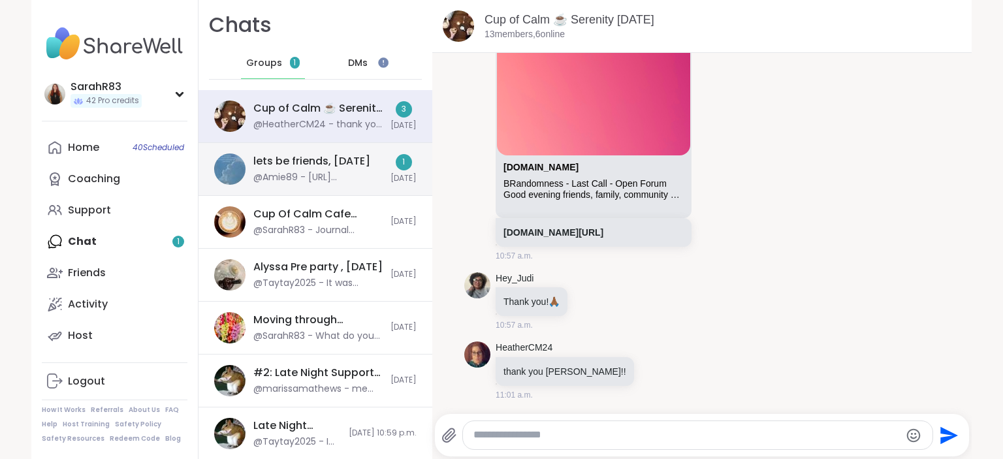
click at [356, 161] on div "lets be friends, Sep 13" at bounding box center [311, 161] width 117 height 14
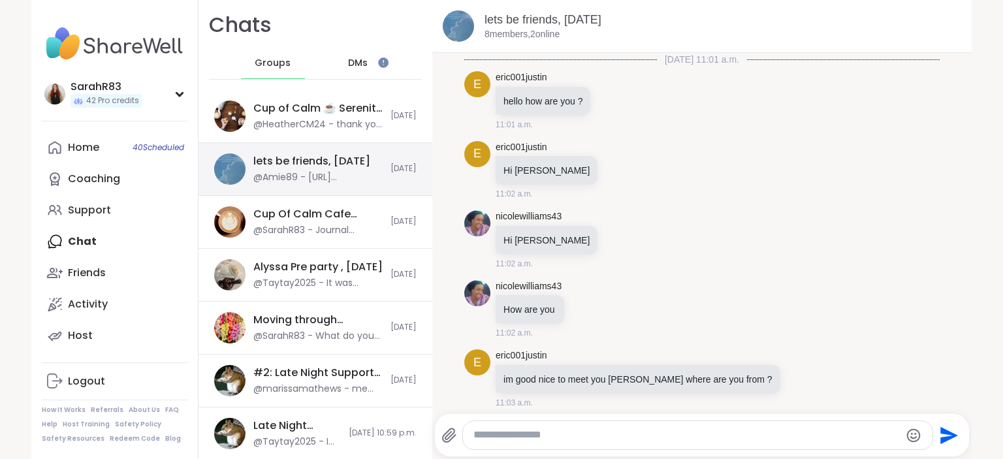
scroll to position [5324, 0]
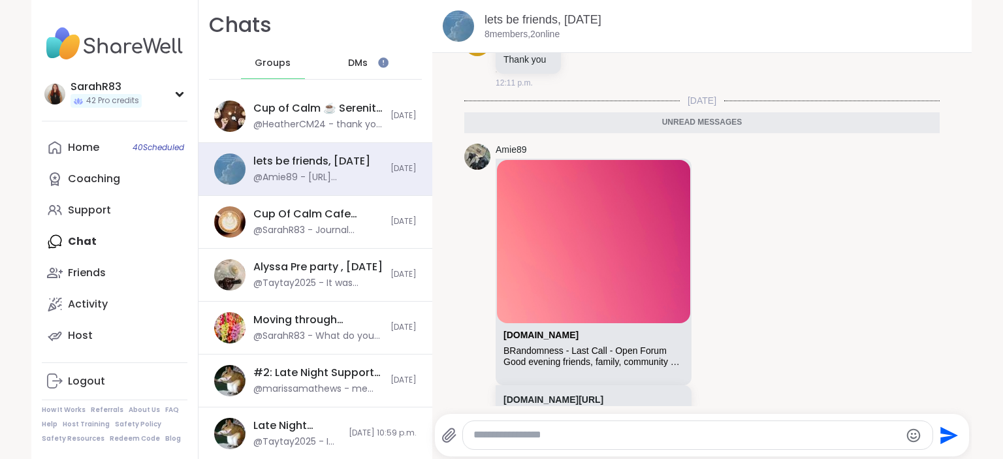
click at [367, 61] on span "DMs" at bounding box center [358, 63] width 20 height 13
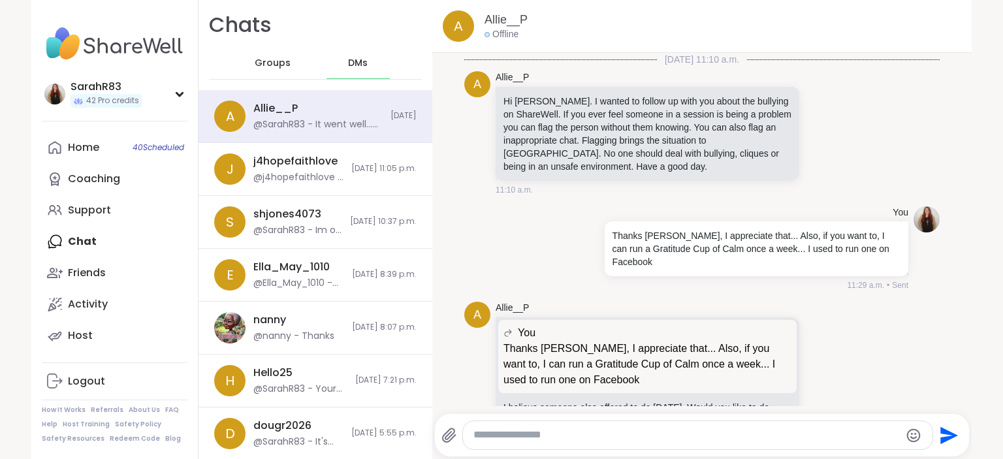
scroll to position [4643, 0]
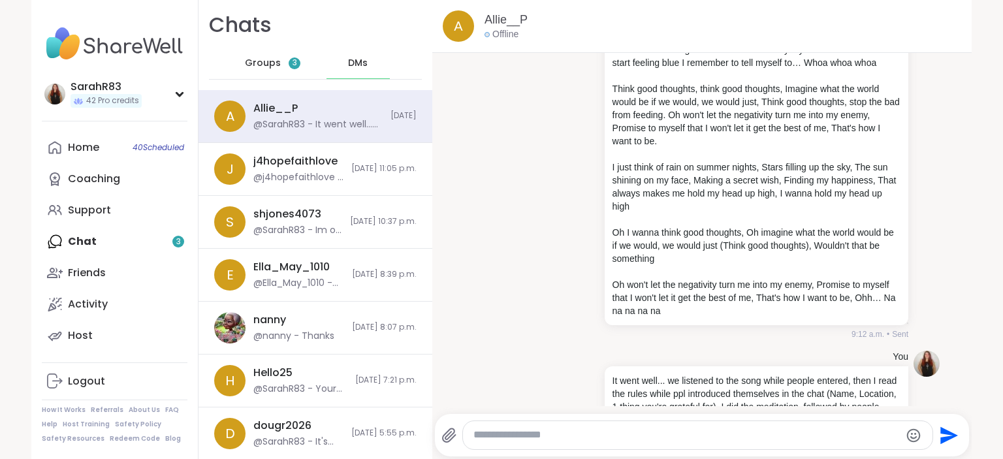
click at [281, 63] on div "Groups 3" at bounding box center [273, 63] width 64 height 31
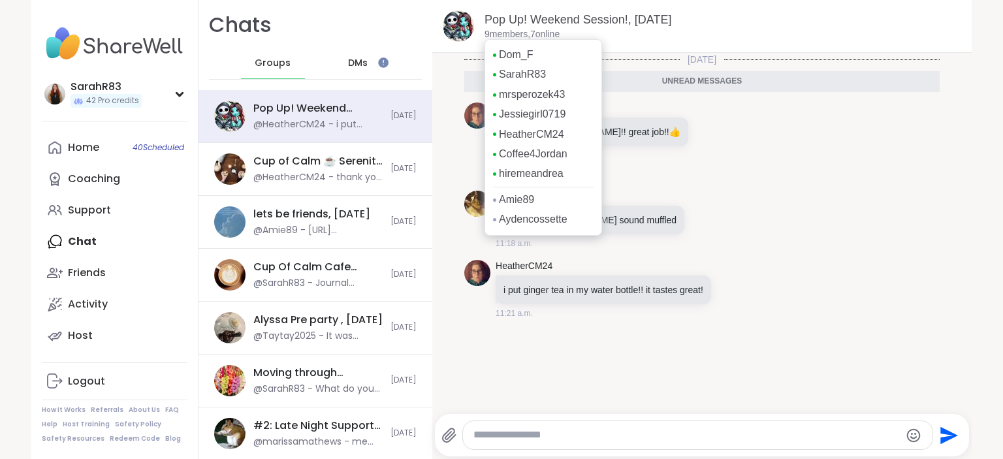
click at [498, 38] on p "9 members, 7 online" at bounding box center [521, 34] width 75 height 13
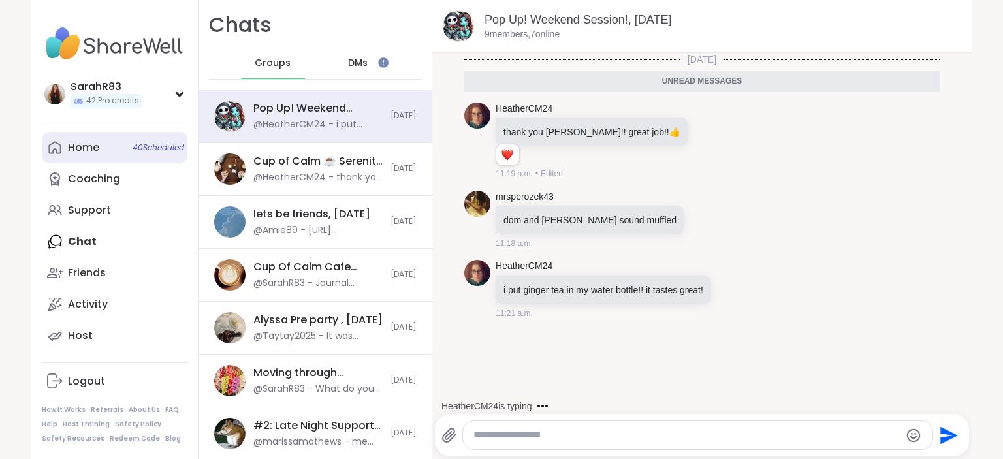
click at [86, 145] on div "Home 40 Scheduled" at bounding box center [83, 147] width 31 height 14
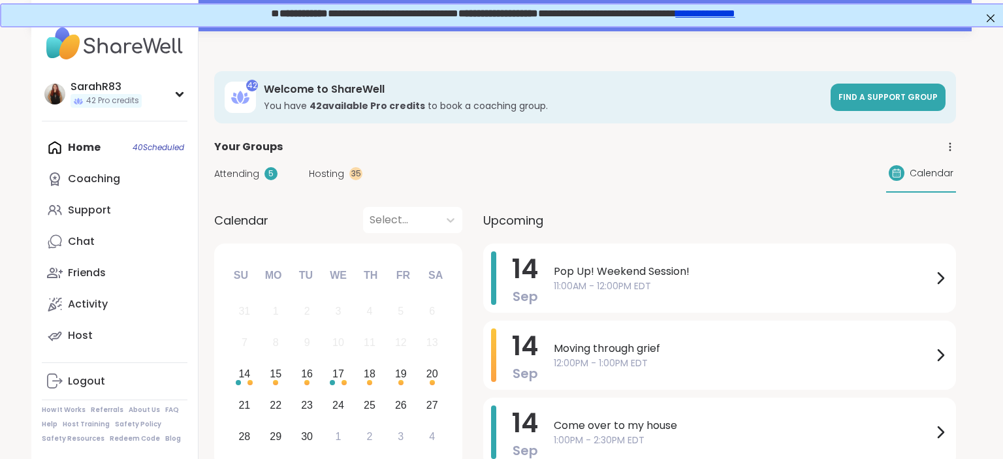
click at [83, 152] on div "Home 40 Scheduled Coaching Support Chat Friends Activity Host" at bounding box center [115, 241] width 146 height 219
click at [86, 144] on div "Home 40 Scheduled Coaching Support Chat Friends Activity Host" at bounding box center [115, 241] width 146 height 219
click at [321, 170] on span "Hosting" at bounding box center [326, 174] width 35 height 14
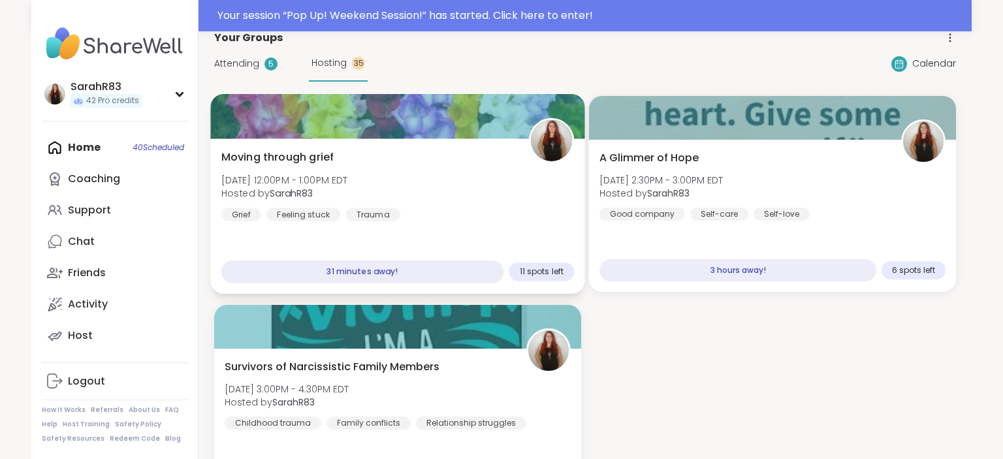
scroll to position [106, 0]
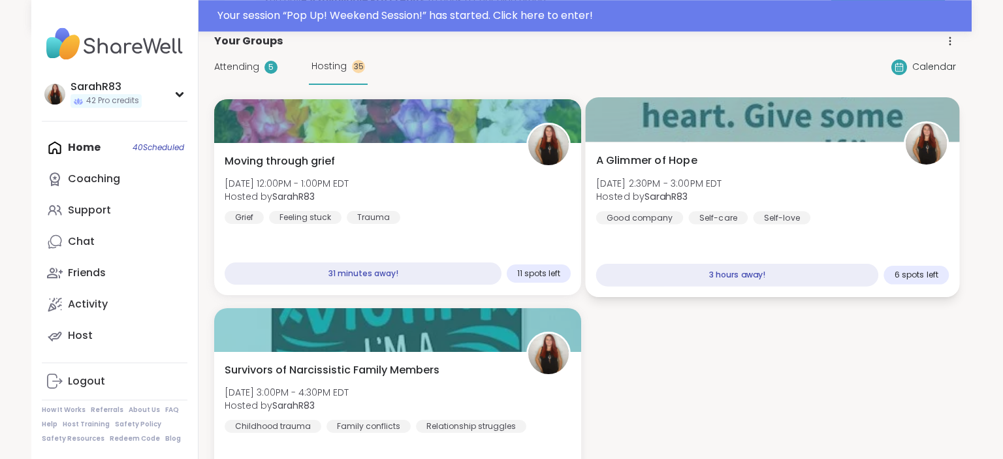
click at [742, 206] on div "A Glimmer of Hope Sun, Sep 14 | 2:30PM - 3:00PM EDT Hosted by SarahR83 Good com…" at bounding box center [772, 189] width 353 height 72
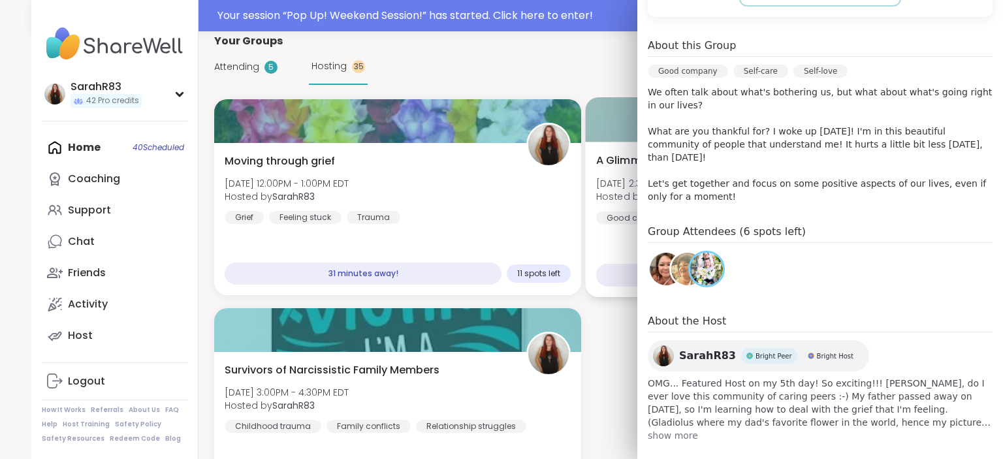
scroll to position [338, 0]
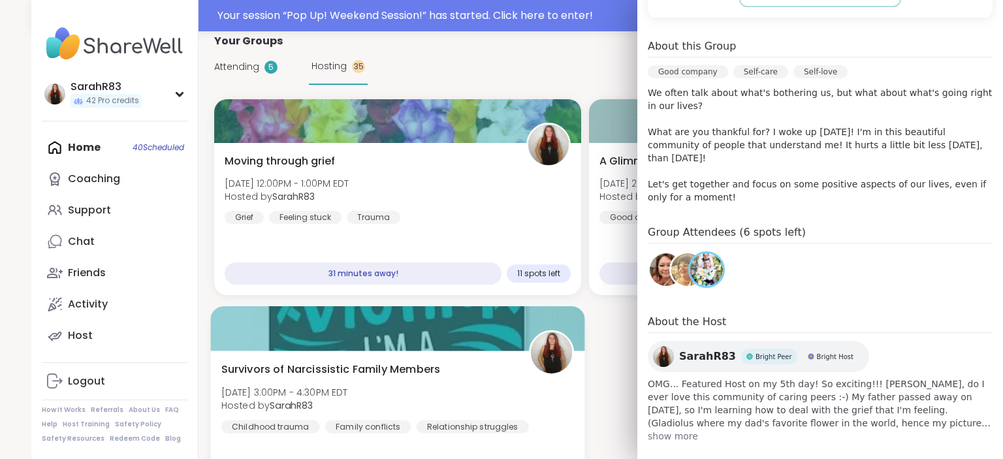
click at [370, 383] on div "Survivors of Narcissistic Family Members Sun, Sep 14 | 3:00PM - 4:30PM EDT Host…" at bounding box center [397, 398] width 353 height 72
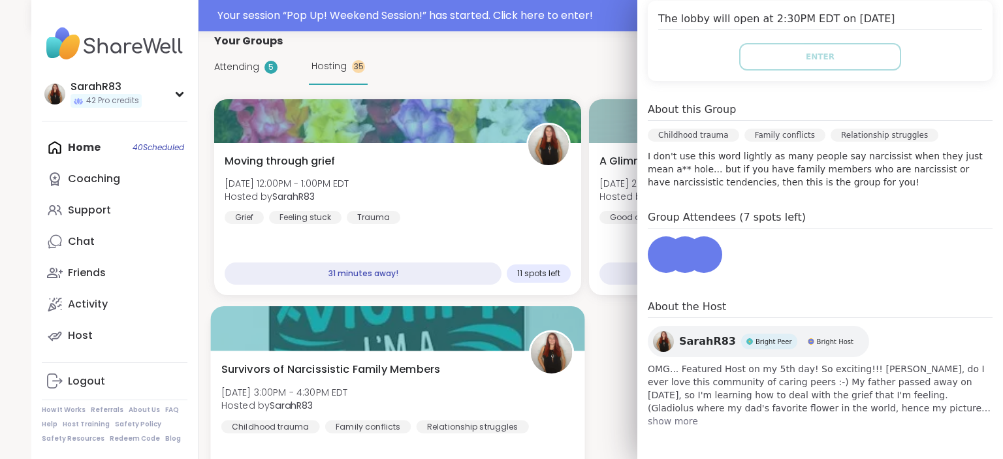
scroll to position [298, 0]
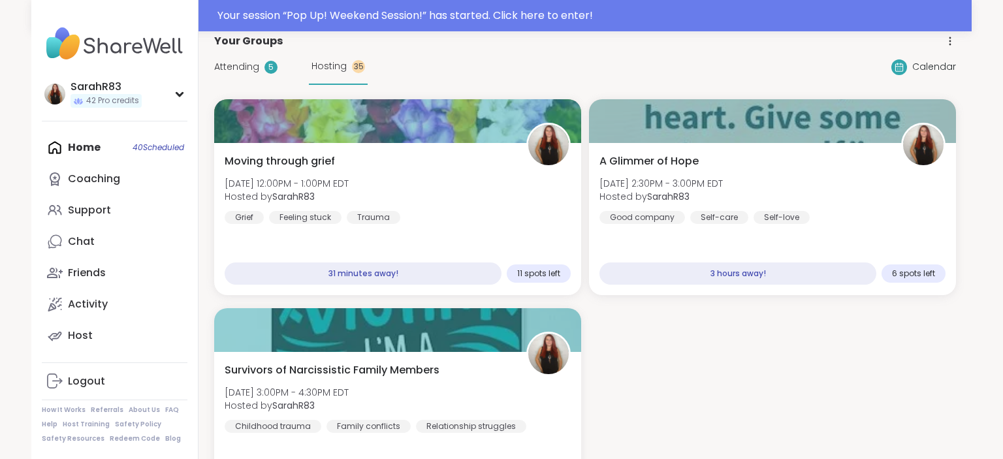
click at [602, 326] on div "Moving through grief Sun, Sep 14 | 12:00PM - 1:00PM EDT Hosted by SarahR83 Grie…" at bounding box center [585, 301] width 742 height 405
click at [121, 153] on div "Home 40 Scheduled Coaching Support Chat 1 Friends Activity Host" at bounding box center [115, 241] width 146 height 219
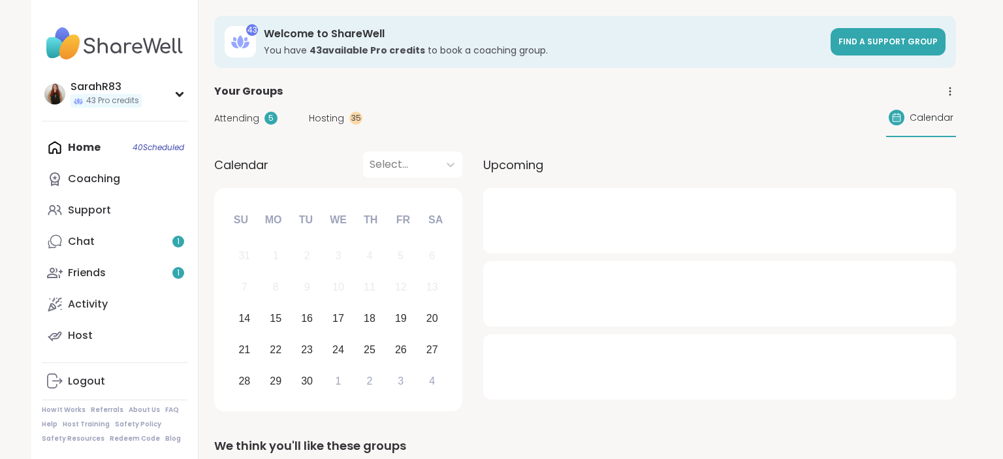
click at [336, 112] on span "Hosting" at bounding box center [326, 119] width 35 height 14
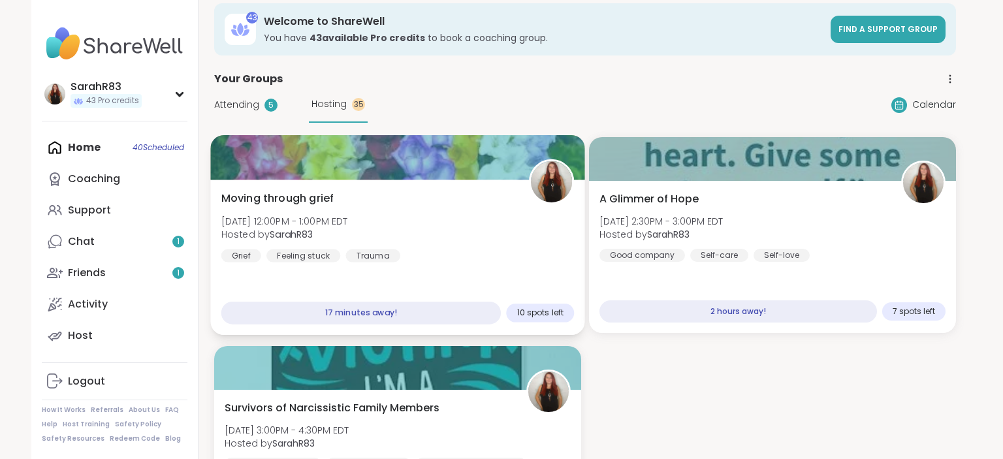
click at [417, 268] on div "Moving through grief [DATE] 12:00PM - 1:00PM EDT Hosted by SarahR83 Grief Feeli…" at bounding box center [397, 257] width 374 height 155
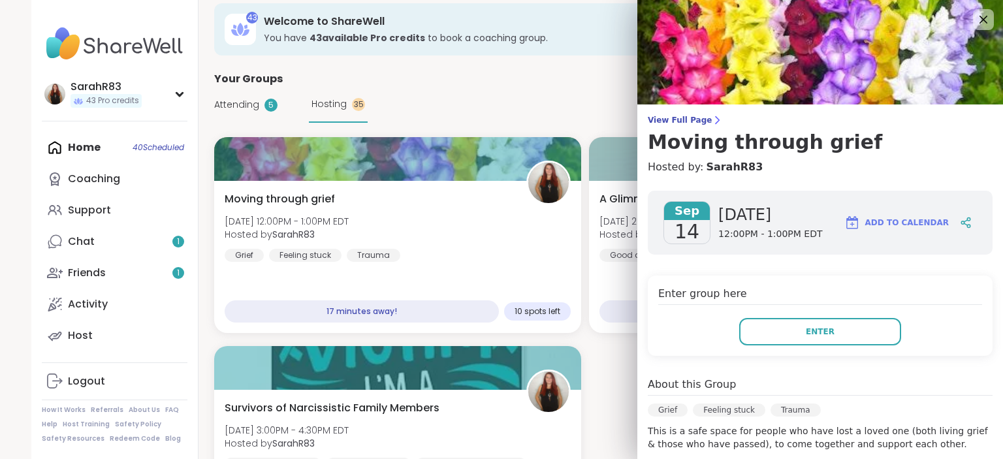
click at [543, 84] on div "Your Groups" at bounding box center [585, 79] width 742 height 16
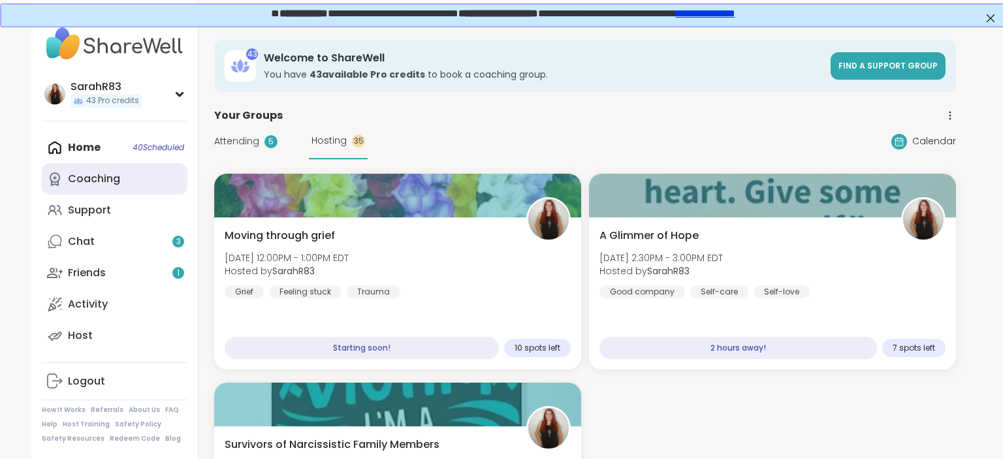
click at [123, 185] on link "Coaching" at bounding box center [115, 178] width 146 height 31
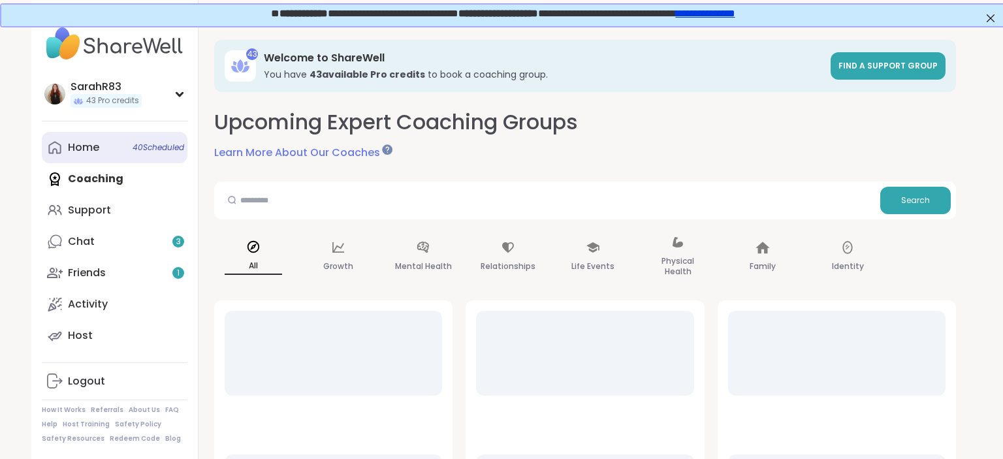
click at [101, 156] on link "Home 40 Scheduled" at bounding box center [115, 147] width 146 height 31
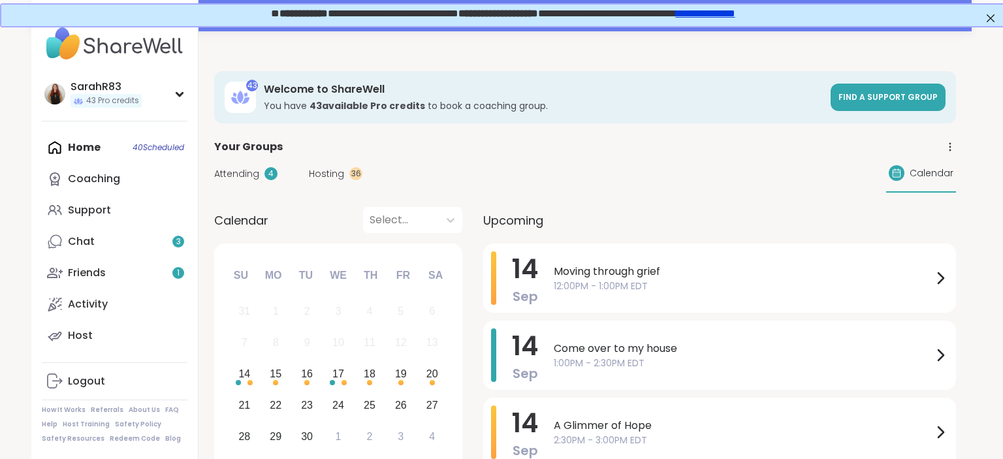
click at [596, 286] on span "12:00PM - 1:00PM EDT" at bounding box center [743, 286] width 379 height 14
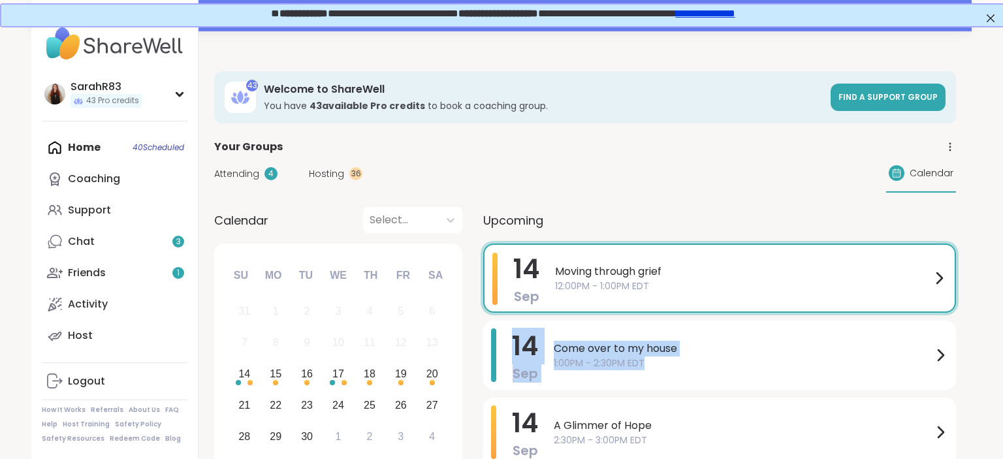
drag, startPoint x: 596, startPoint y: 286, endPoint x: 802, endPoint y: 368, distance: 222.1
click at [802, 313] on div "[DATE] Moving through grief 12:00PM - 1:00PM EDT" at bounding box center [719, 278] width 473 height 69
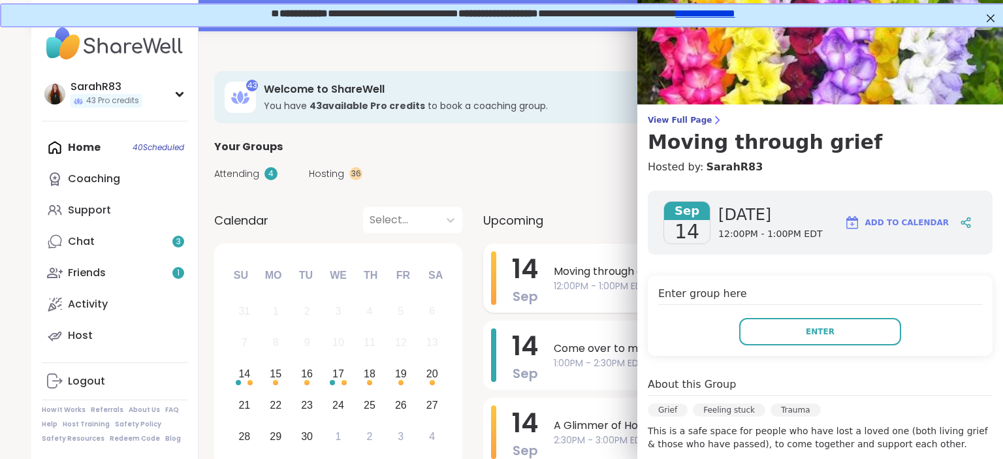
click at [594, 277] on span "Moving through grief" at bounding box center [743, 272] width 379 height 16
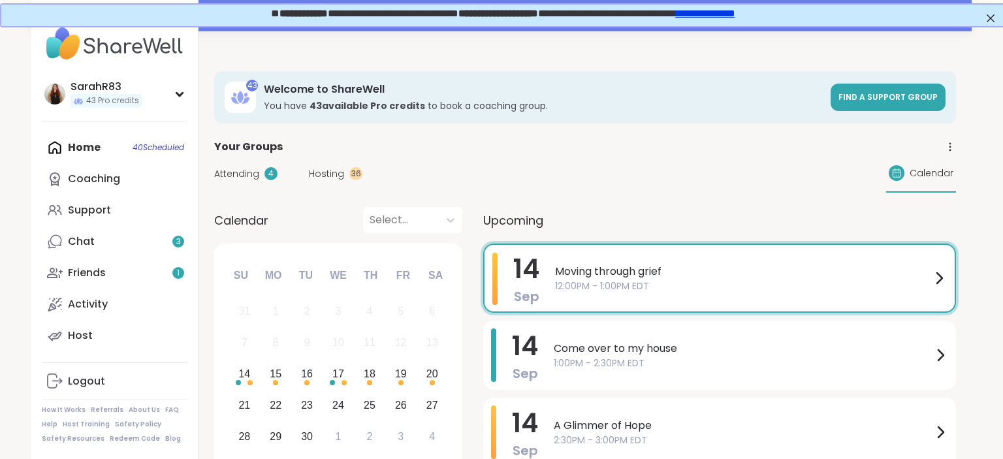
click at [594, 277] on span "Moving through grief" at bounding box center [743, 272] width 376 height 16
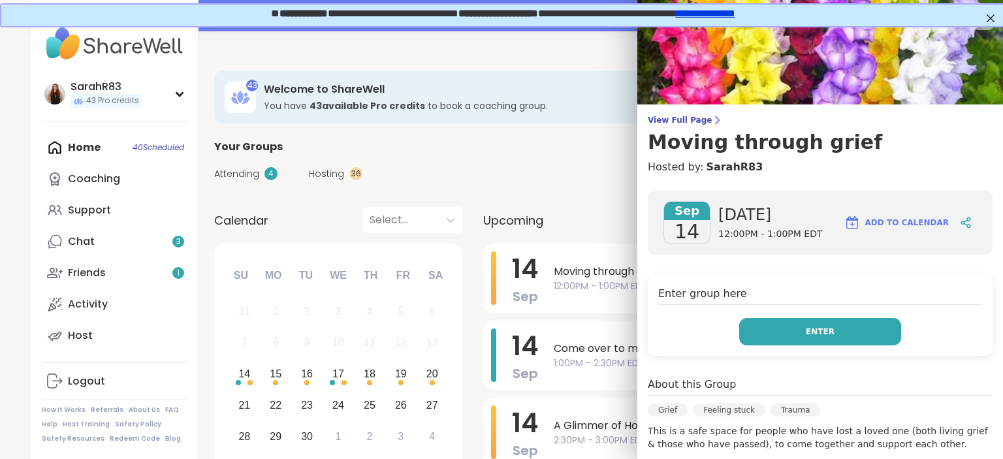
click at [808, 328] on span "Enter" at bounding box center [820, 332] width 29 height 12
click at [801, 333] on button "Enter" at bounding box center [820, 331] width 162 height 27
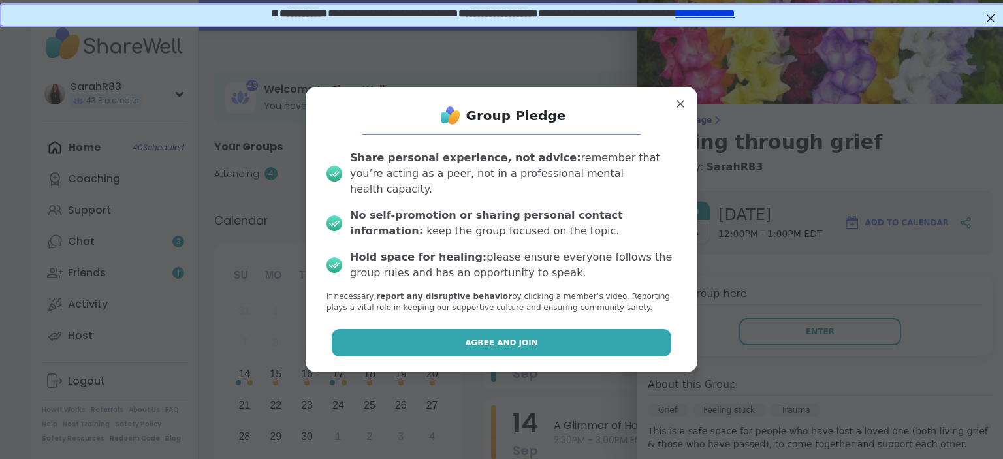
click at [620, 347] on button "Agree and Join" at bounding box center [502, 342] width 340 height 27
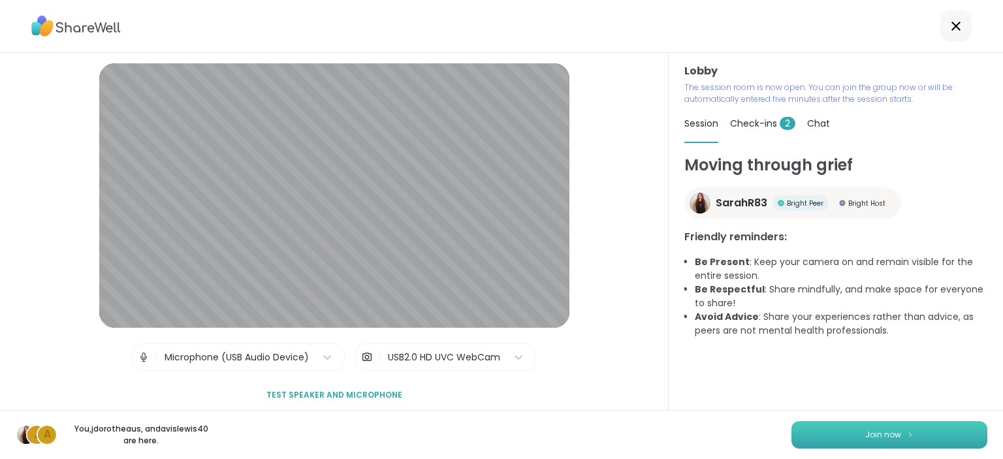
click at [815, 432] on button "Join now" at bounding box center [889, 434] width 196 height 27
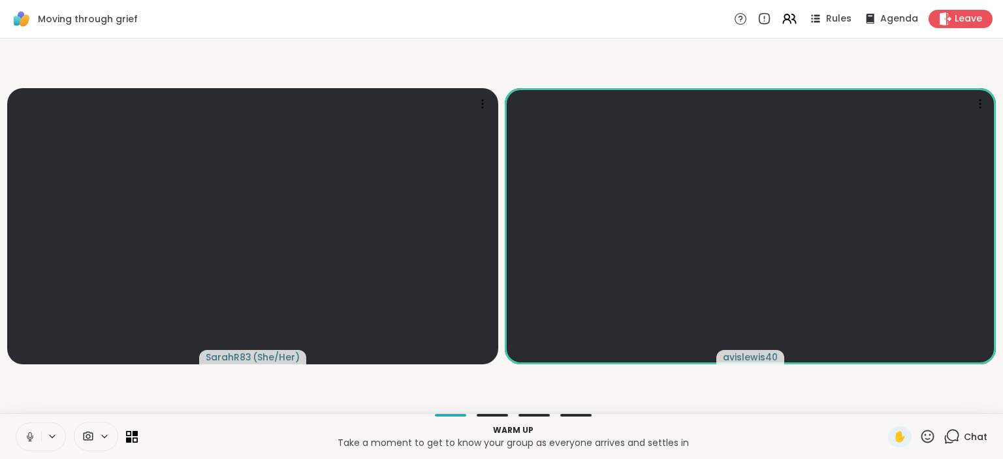
click at [27, 437] on icon at bounding box center [30, 437] width 12 height 12
click at [976, 107] on icon at bounding box center [980, 103] width 13 height 13
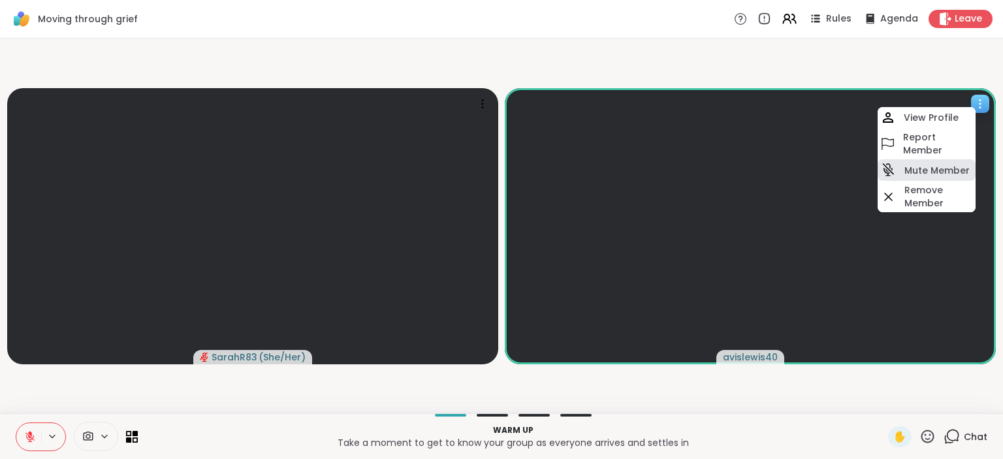
click at [914, 165] on h4 "Mute Member" at bounding box center [936, 170] width 65 height 13
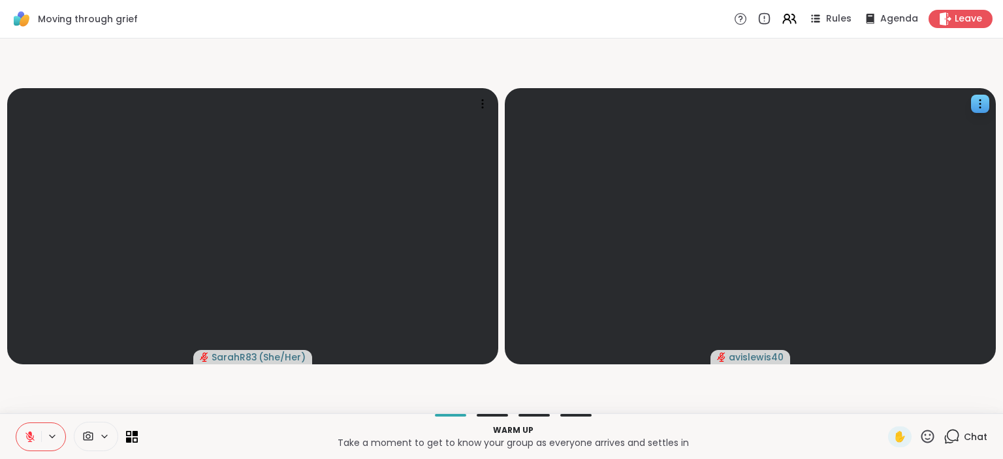
click at [820, 61] on video-player-container "SarahR83 ( She/Her ) avislewis40" at bounding box center [501, 226] width 987 height 364
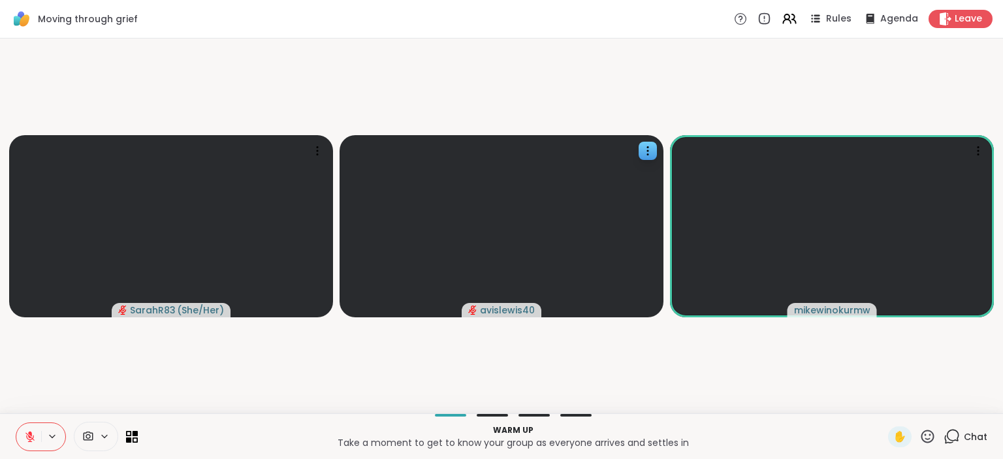
click at [35, 434] on icon at bounding box center [30, 437] width 12 height 12
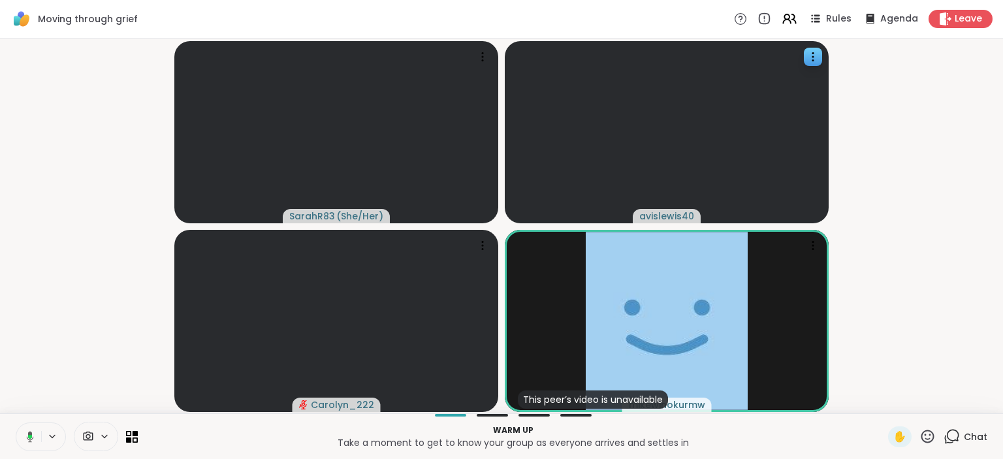
click at [959, 442] on icon at bounding box center [952, 436] width 16 height 16
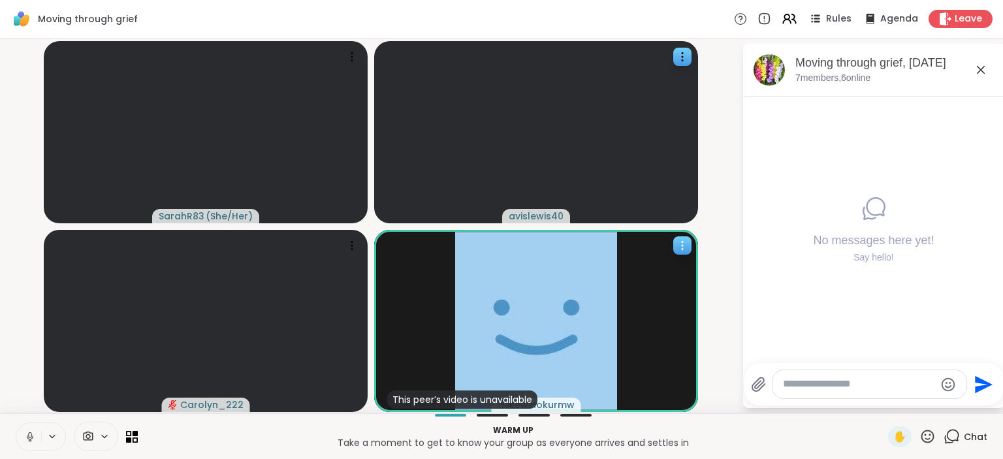
click at [679, 247] on icon at bounding box center [682, 245] width 13 height 13
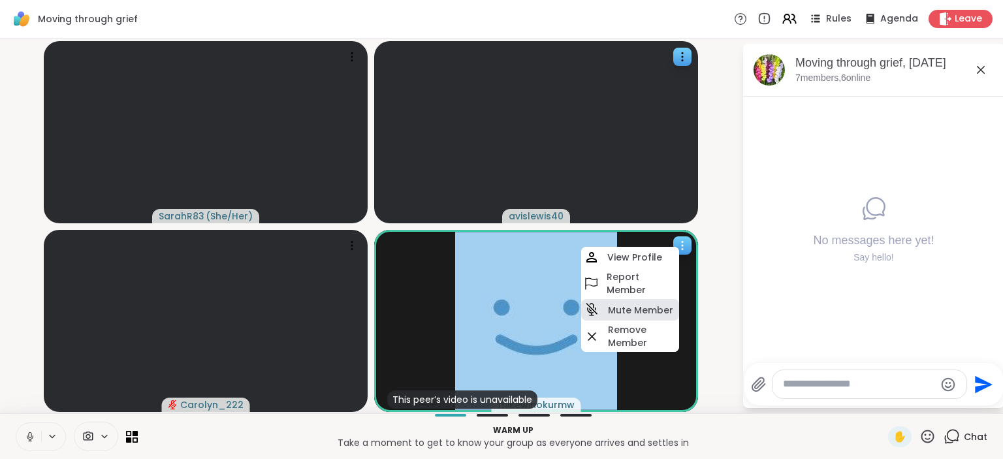
click at [639, 306] on h4 "Mute Member" at bounding box center [640, 310] width 65 height 13
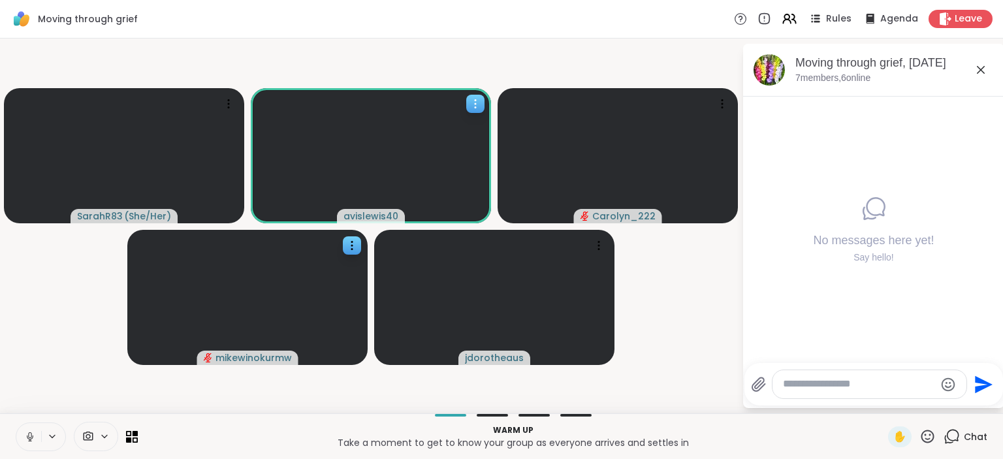
click at [479, 104] on icon at bounding box center [475, 103] width 13 height 13
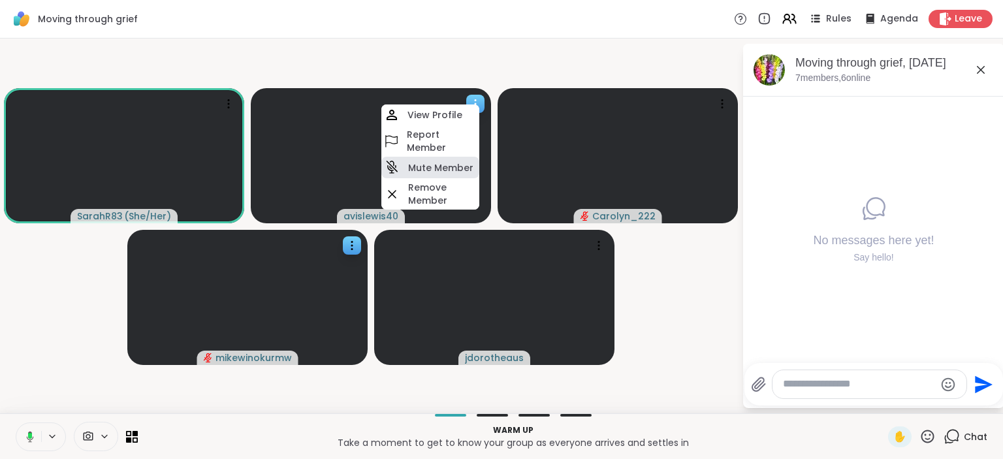
click at [456, 163] on h4 "Mute Member" at bounding box center [440, 167] width 65 height 13
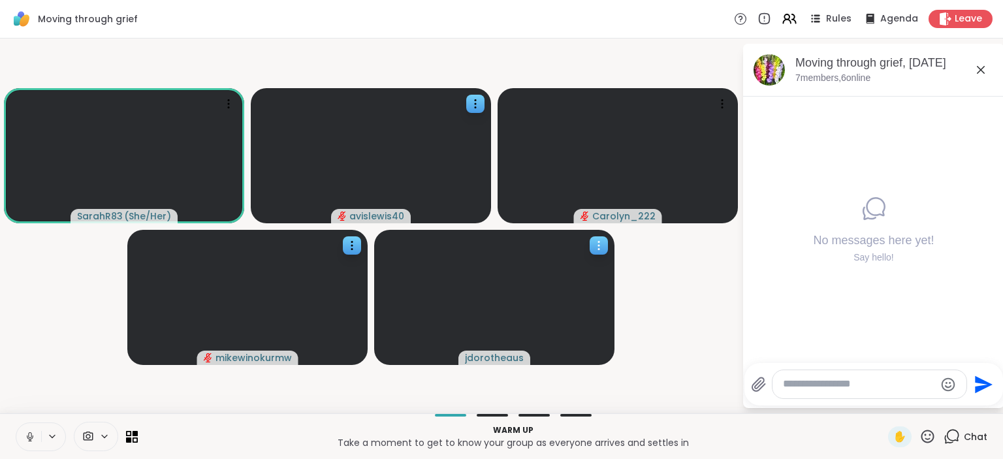
click at [600, 244] on icon at bounding box center [598, 245] width 13 height 13
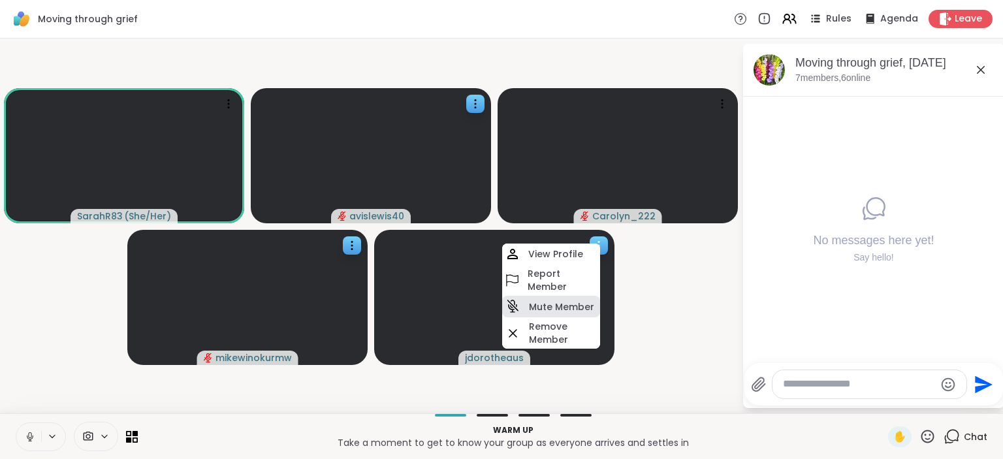
click at [588, 312] on h4 "Mute Member" at bounding box center [561, 306] width 65 height 13
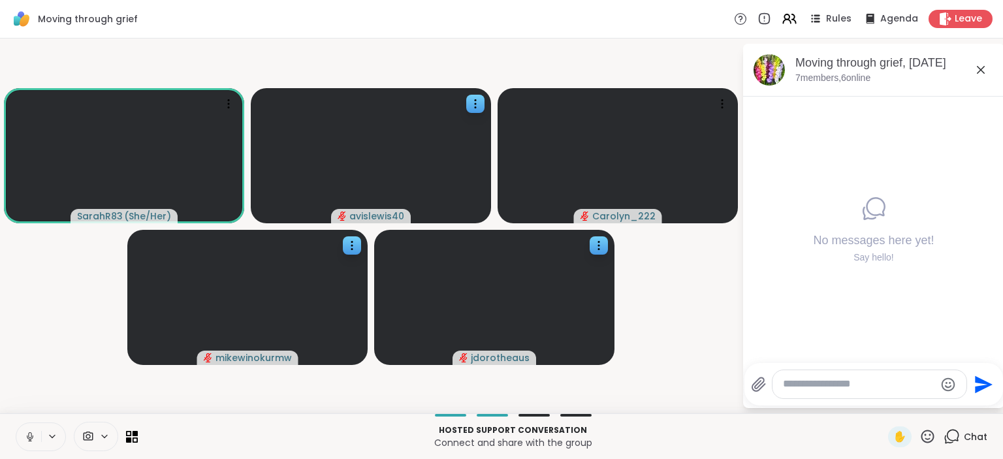
click at [27, 435] on icon at bounding box center [30, 437] width 12 height 12
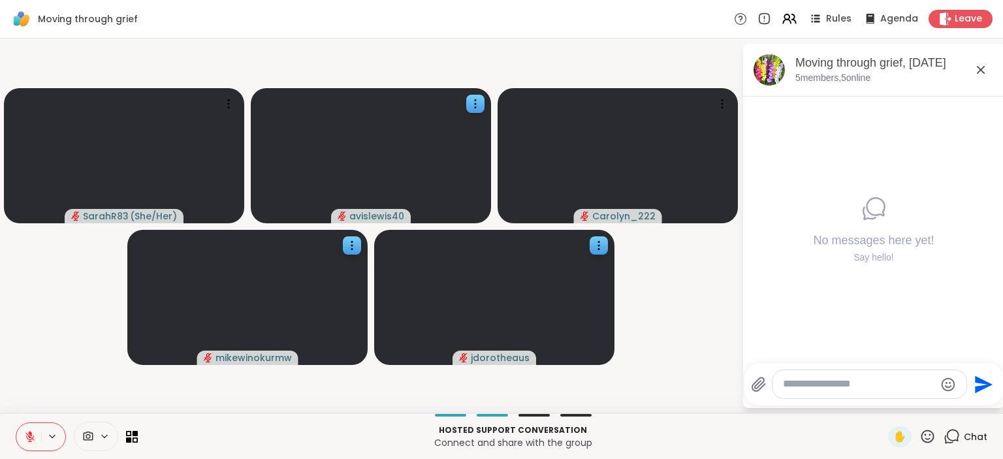
click at [27, 435] on icon at bounding box center [29, 436] width 9 height 9
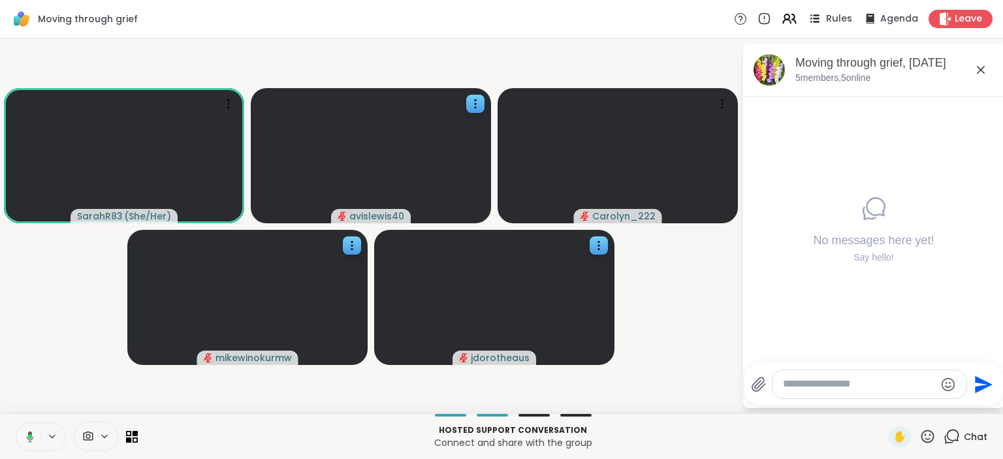
click at [823, 22] on icon at bounding box center [814, 18] width 16 height 16
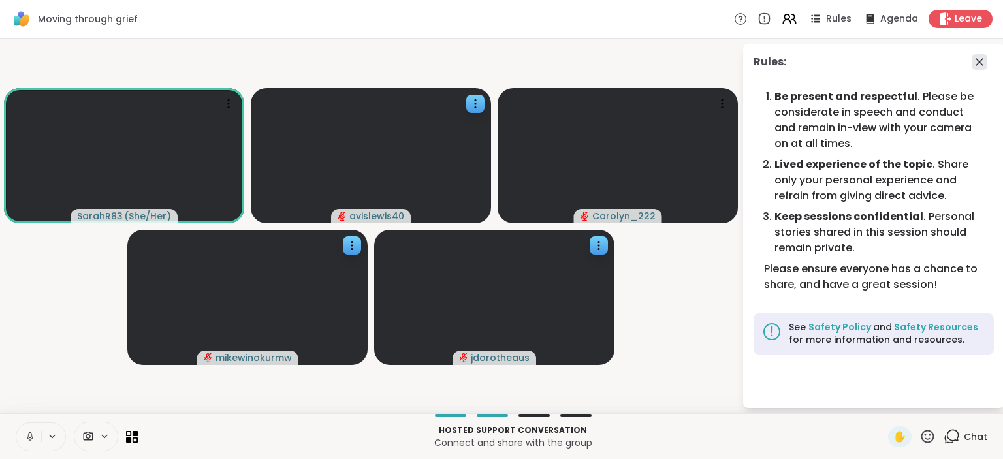
click at [984, 62] on icon at bounding box center [980, 62] width 16 height 16
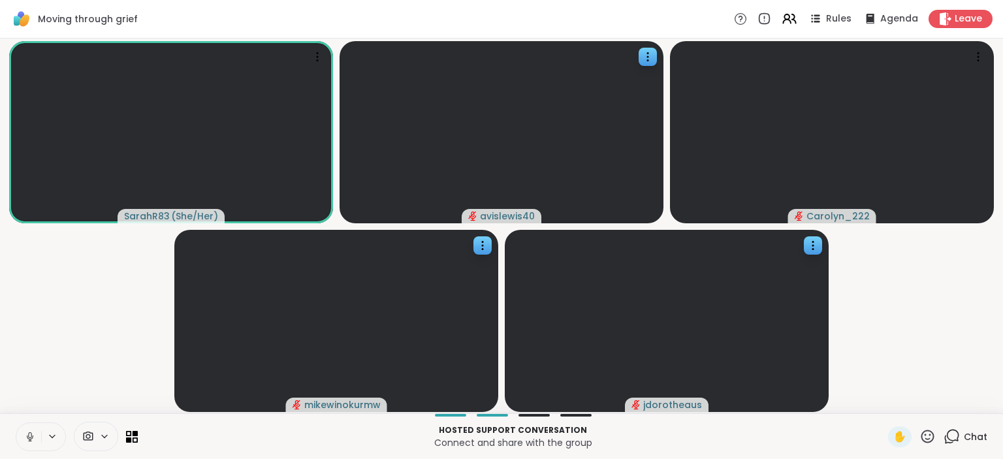
click at [953, 441] on icon at bounding box center [953, 436] width 12 height 12
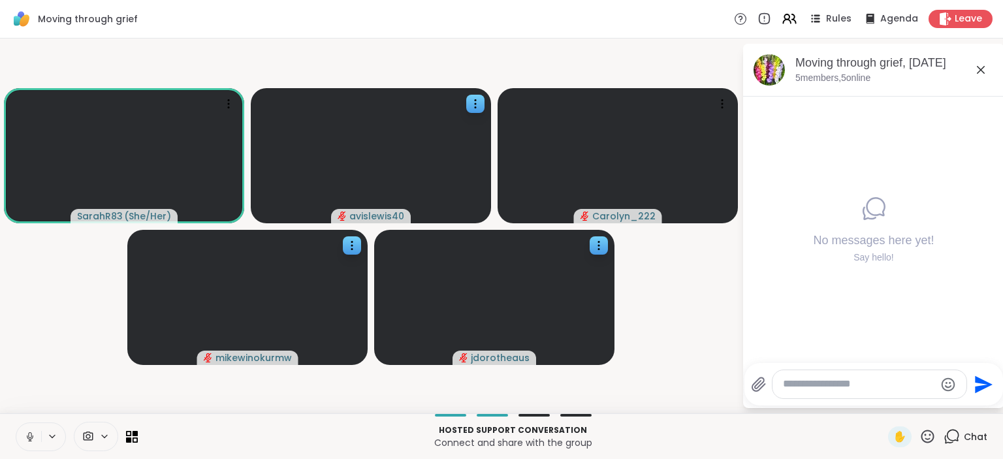
click at [823, 384] on textarea "Type your message" at bounding box center [859, 384] width 152 height 14
click at [594, 249] on icon at bounding box center [598, 245] width 13 height 13
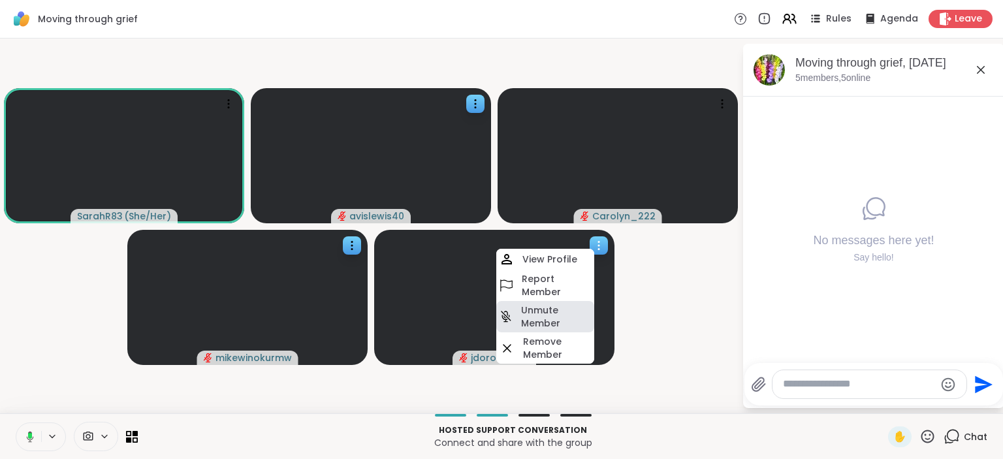
click at [572, 317] on h4 "Unmute Member" at bounding box center [556, 317] width 71 height 26
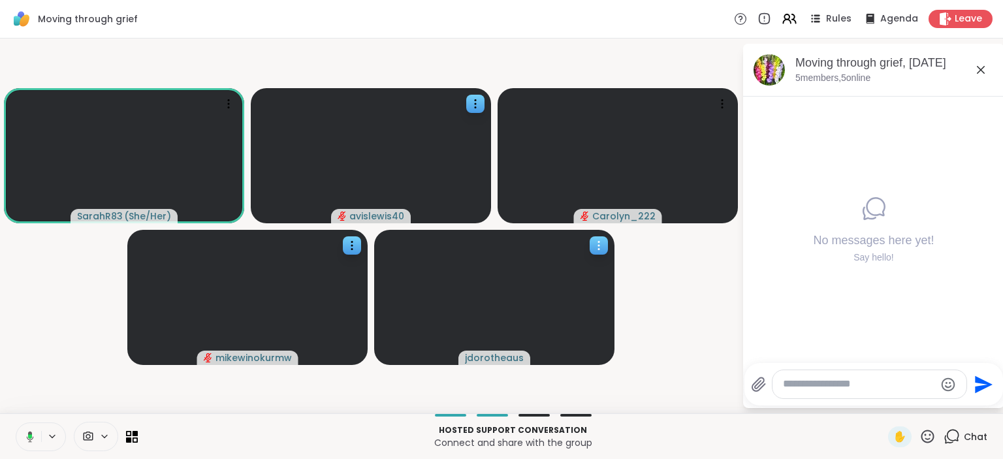
click at [596, 249] on icon at bounding box center [598, 245] width 13 height 13
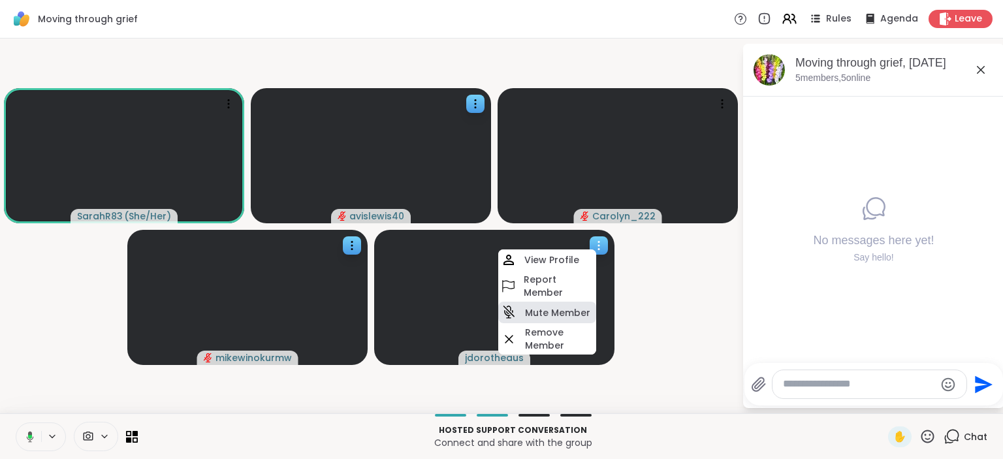
click at [558, 313] on h4 "Mute Member" at bounding box center [557, 312] width 65 height 13
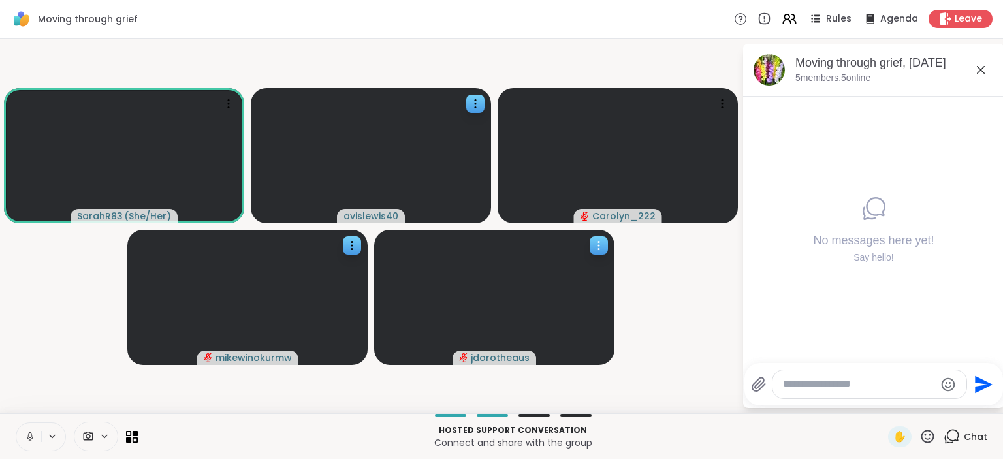
click at [606, 249] on div at bounding box center [599, 245] width 18 height 18
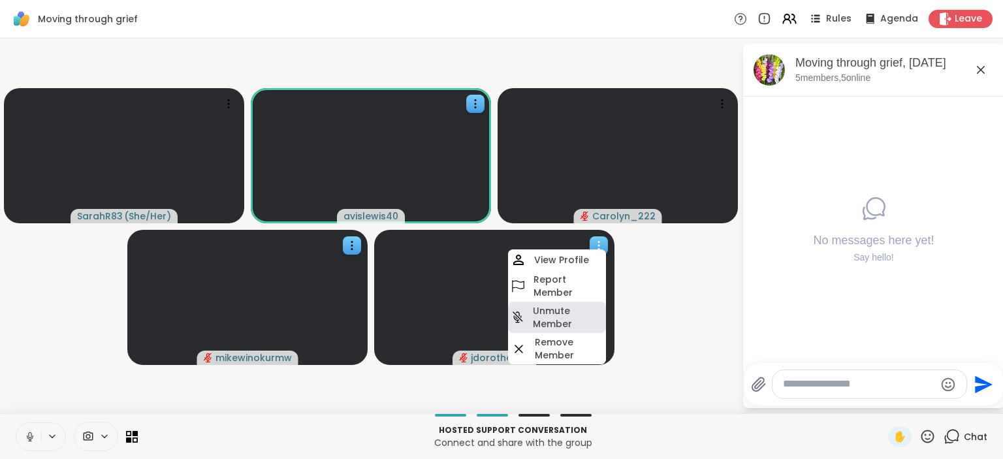
click at [592, 317] on h4 "Unmute Member" at bounding box center [568, 317] width 71 height 26
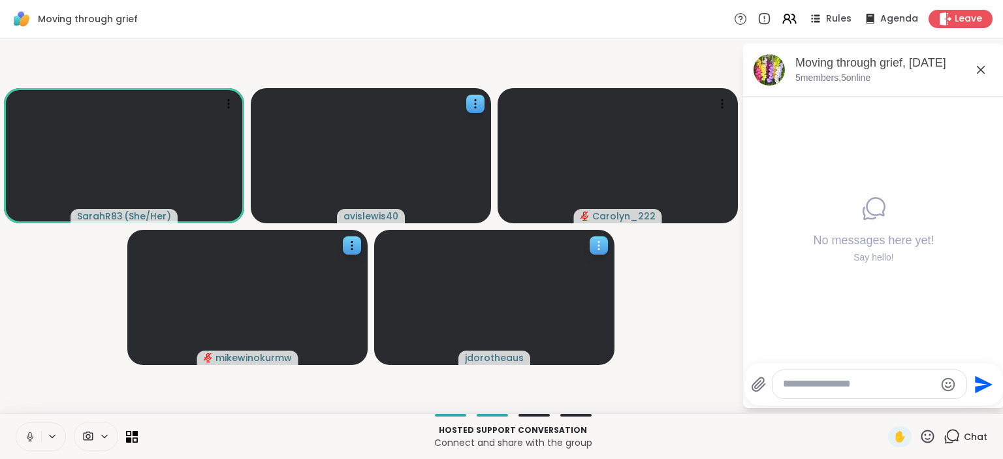
click at [600, 241] on icon at bounding box center [598, 245] width 13 height 13
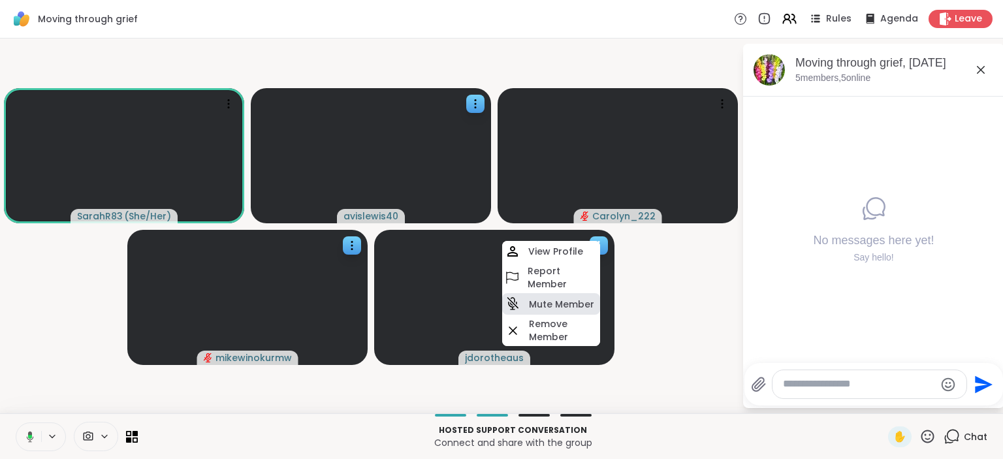
click at [576, 304] on h4 "Mute Member" at bounding box center [561, 304] width 65 height 13
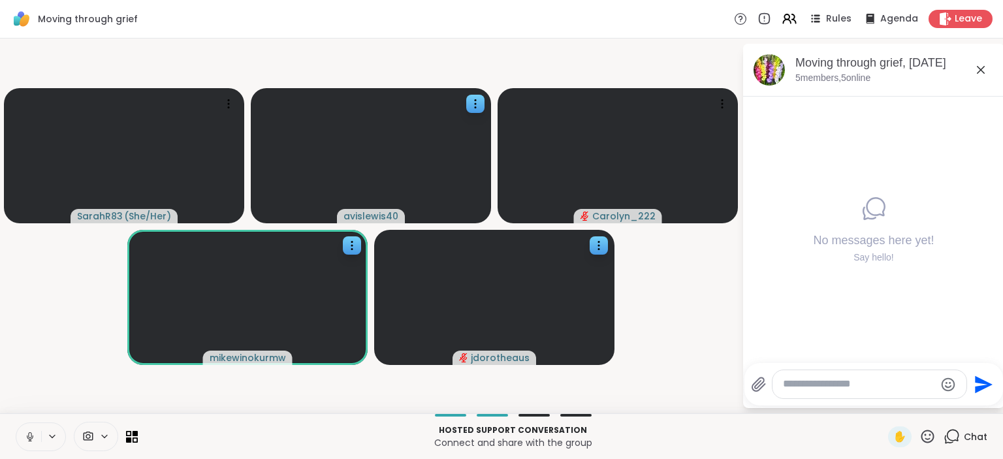
click at [31, 439] on icon at bounding box center [30, 437] width 7 height 4
click at [31, 439] on icon at bounding box center [29, 436] width 9 height 9
click at [828, 383] on textarea "Type your message" at bounding box center [859, 384] width 152 height 14
type textarea "****"
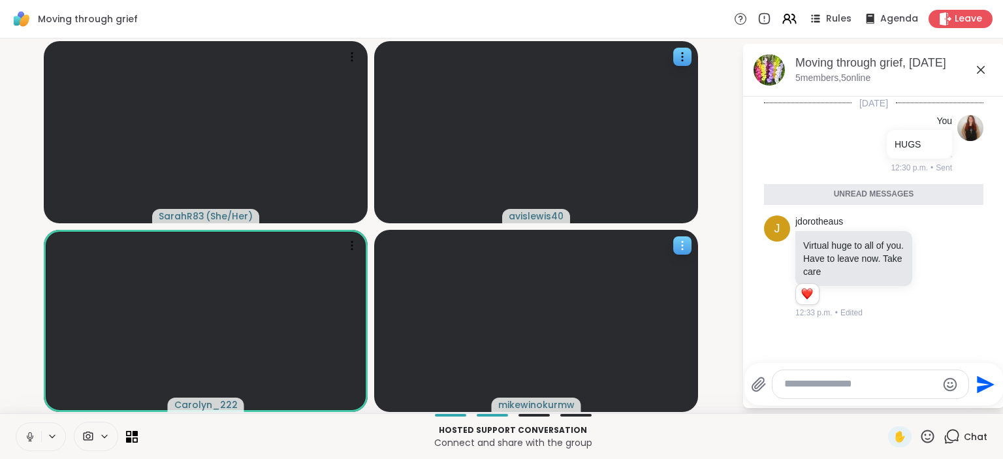
click at [691, 242] on div at bounding box center [682, 245] width 18 height 18
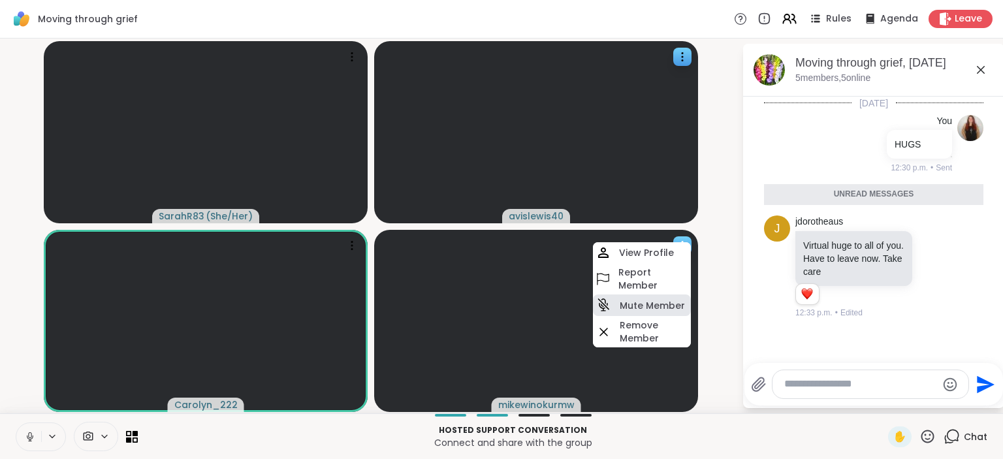
click at [650, 311] on h4 "Mute Member" at bounding box center [652, 305] width 65 height 13
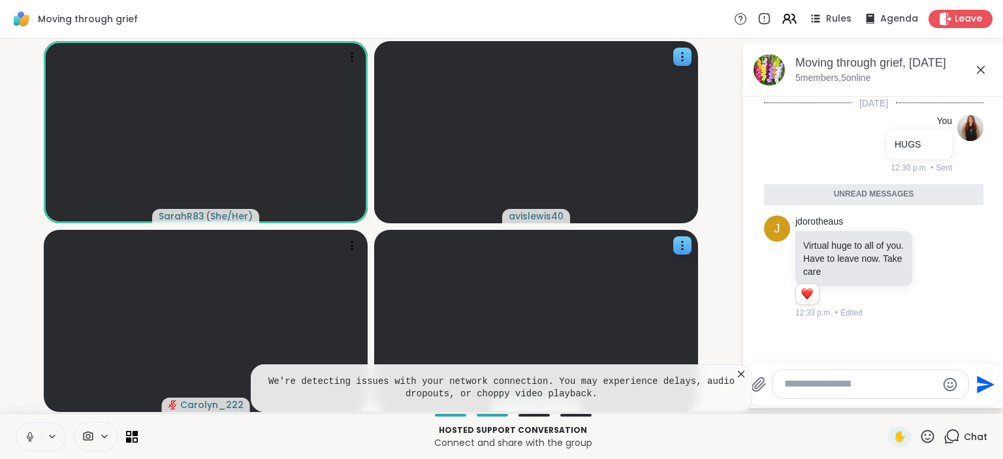
click at [746, 372] on icon at bounding box center [741, 374] width 13 height 13
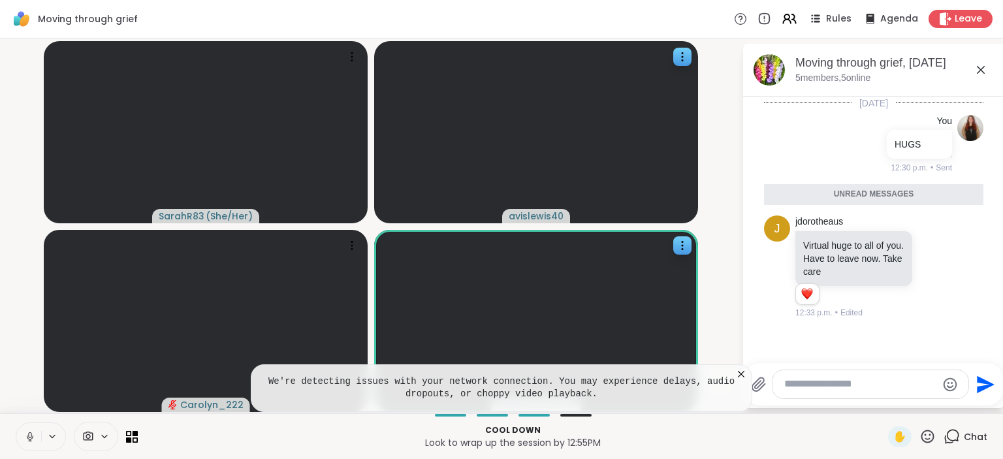
click at [740, 373] on icon at bounding box center [741, 374] width 7 height 7
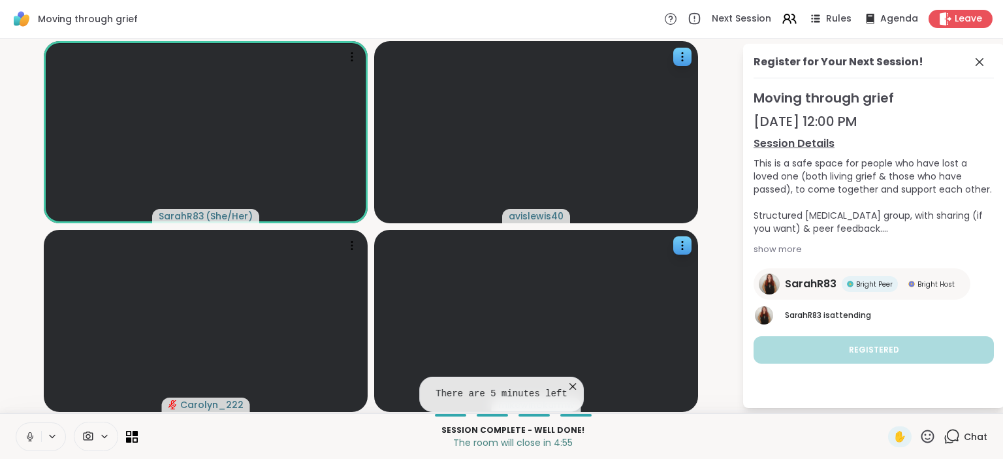
click at [566, 388] on icon at bounding box center [572, 386] width 13 height 13
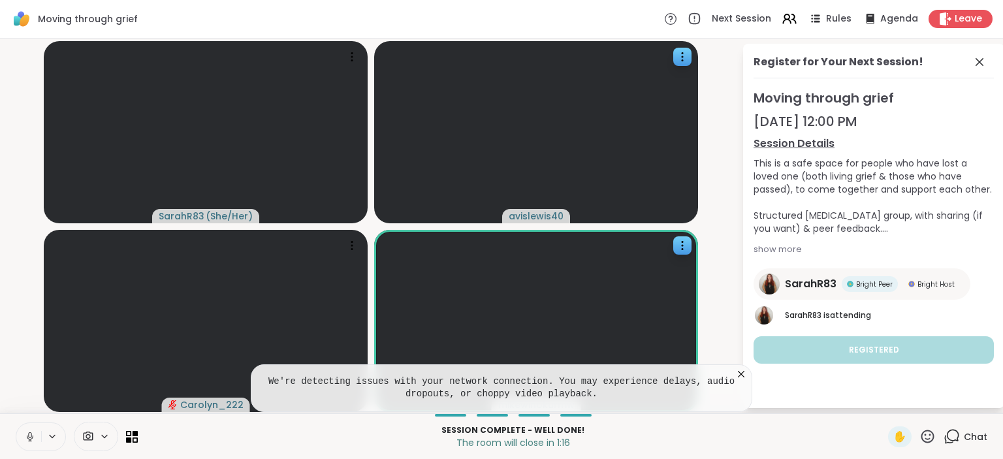
click at [741, 379] on icon at bounding box center [741, 374] width 13 height 13
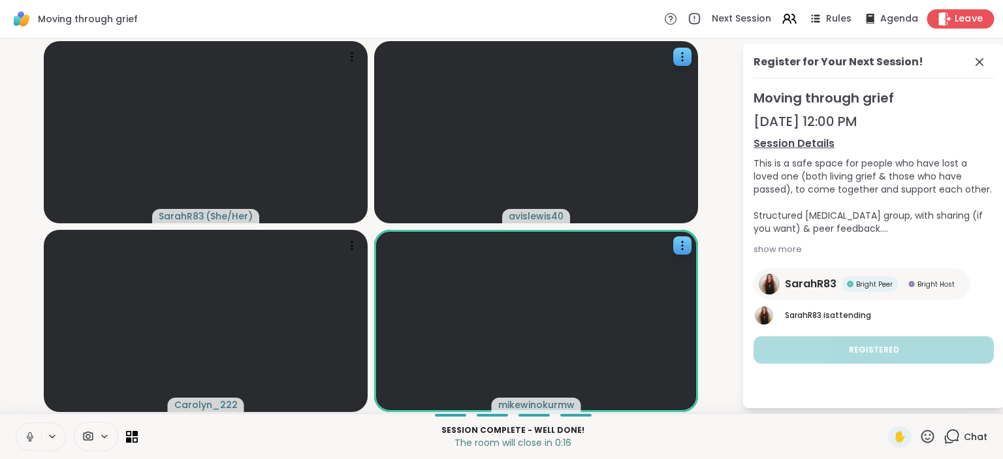
click at [957, 18] on span "Leave" at bounding box center [969, 19] width 29 height 14
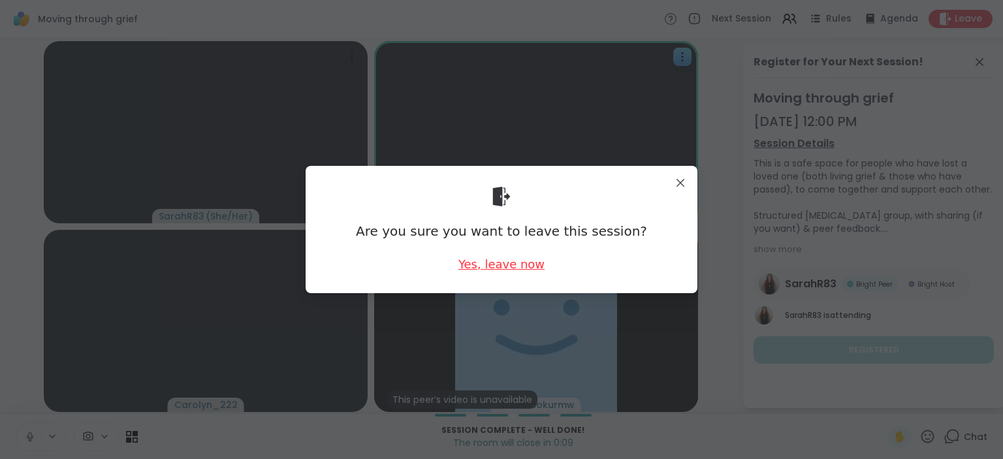
click at [516, 264] on div "Yes, leave now" at bounding box center [501, 264] width 86 height 16
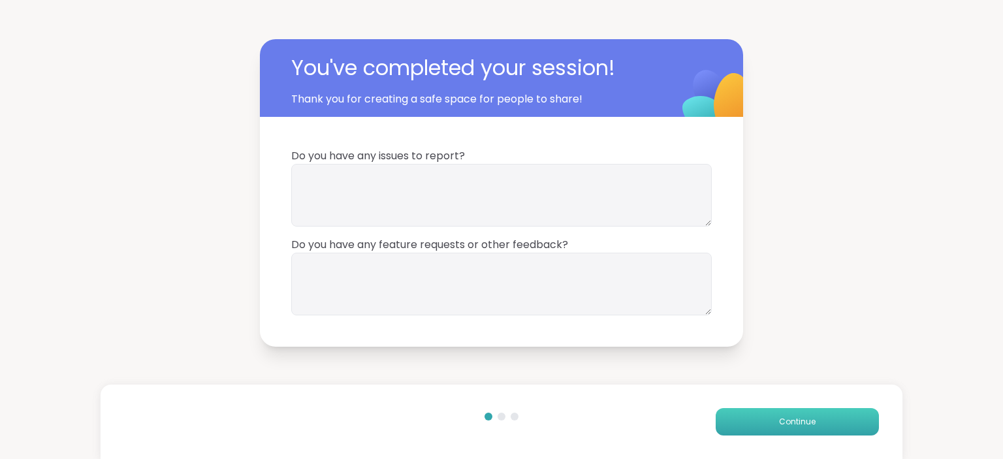
click at [757, 424] on button "Continue" at bounding box center [797, 421] width 163 height 27
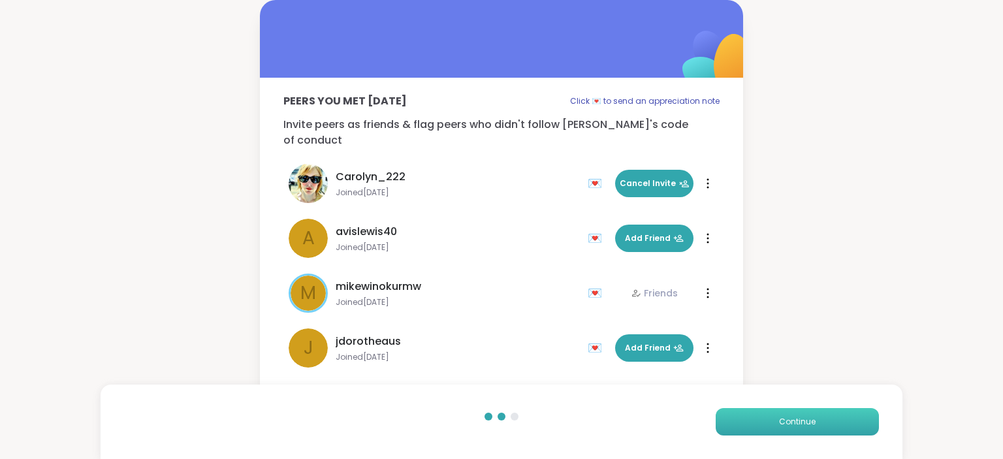
click at [757, 424] on button "Continue" at bounding box center [797, 421] width 163 height 27
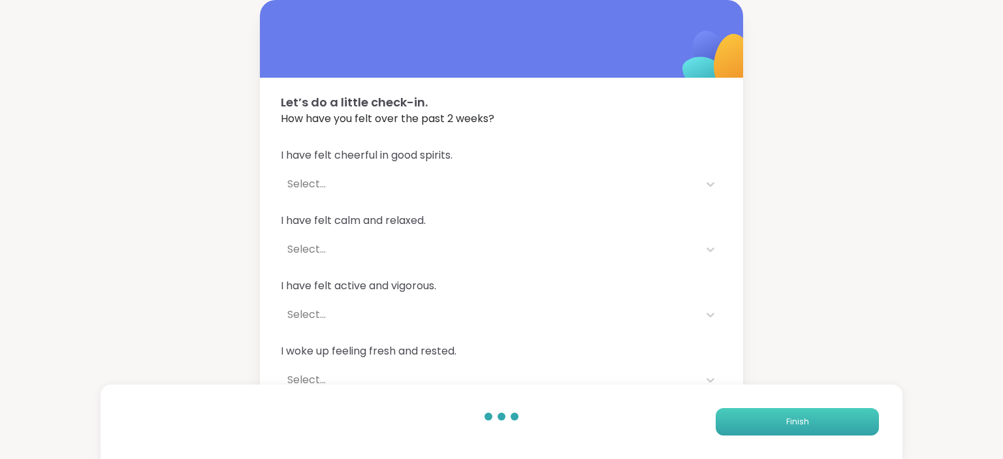
click at [757, 424] on button "Finish" at bounding box center [797, 421] width 163 height 27
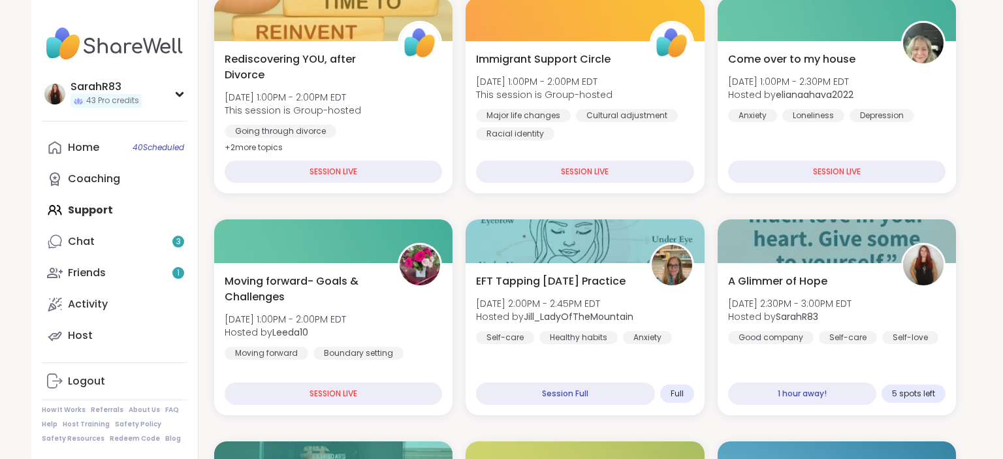
scroll to position [287, 0]
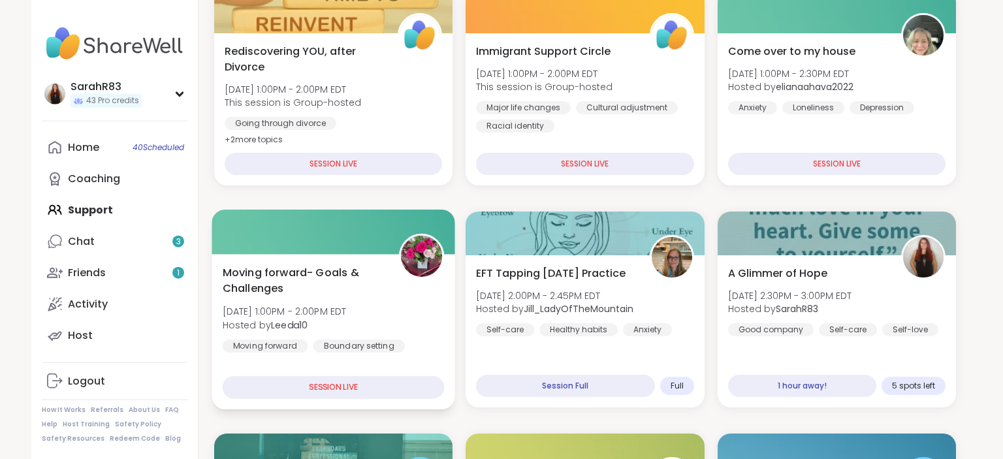
click at [370, 292] on span "Moving forward- Goals & Challenges" at bounding box center [304, 280] width 162 height 32
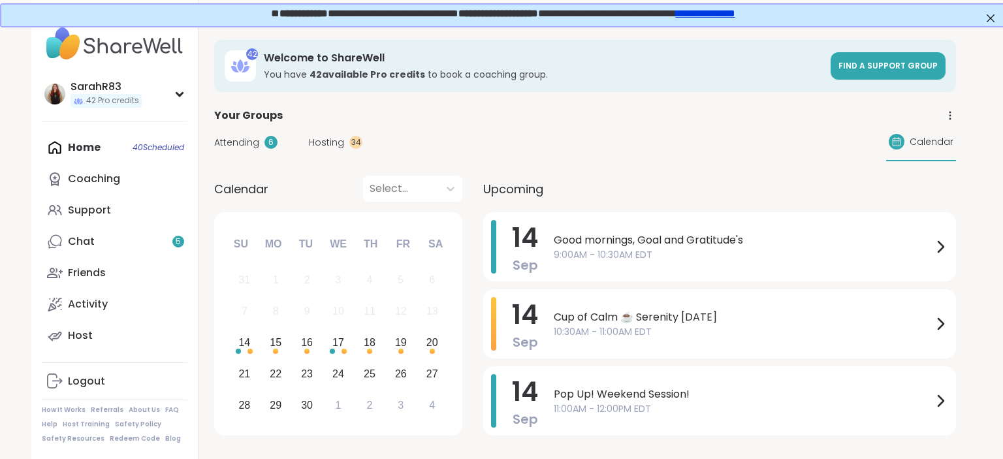
click at [103, 160] on div "Home 40 Scheduled Coaching Support Chat 5 Friends Activity Host" at bounding box center [115, 241] width 146 height 219
click at [101, 147] on div "Home 40 Scheduled Coaching Support Chat 5 Friends Activity Host" at bounding box center [115, 241] width 146 height 219
click at [107, 251] on link "Chat 5" at bounding box center [115, 241] width 146 height 31
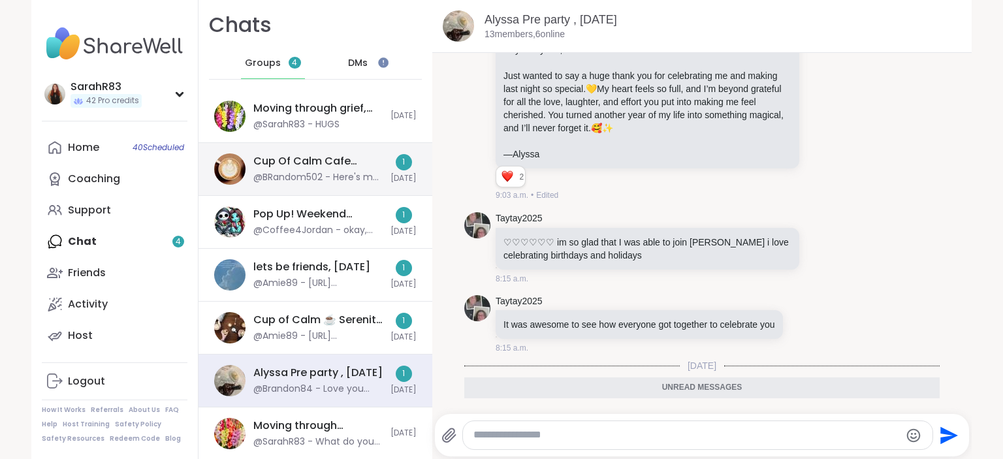
click at [261, 163] on div "Cup Of Calm Cafe Glimmers, [DATE]" at bounding box center [317, 161] width 129 height 14
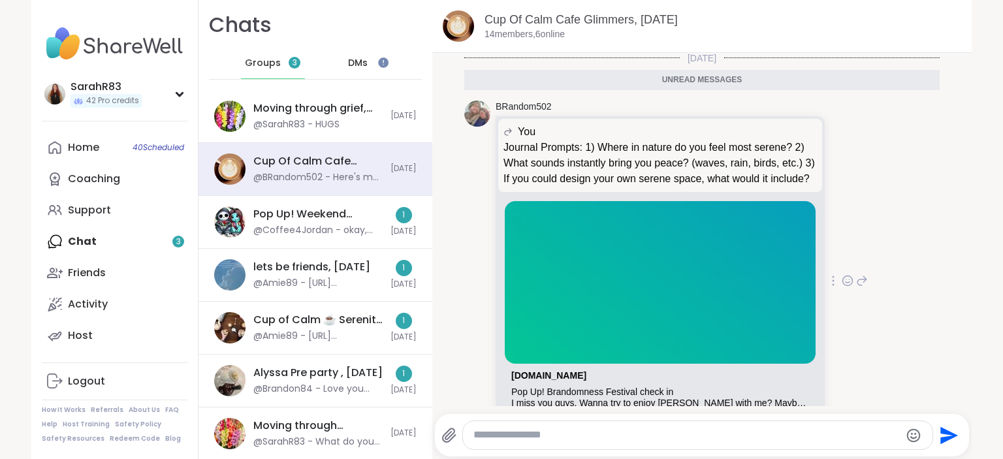
scroll to position [4688, 0]
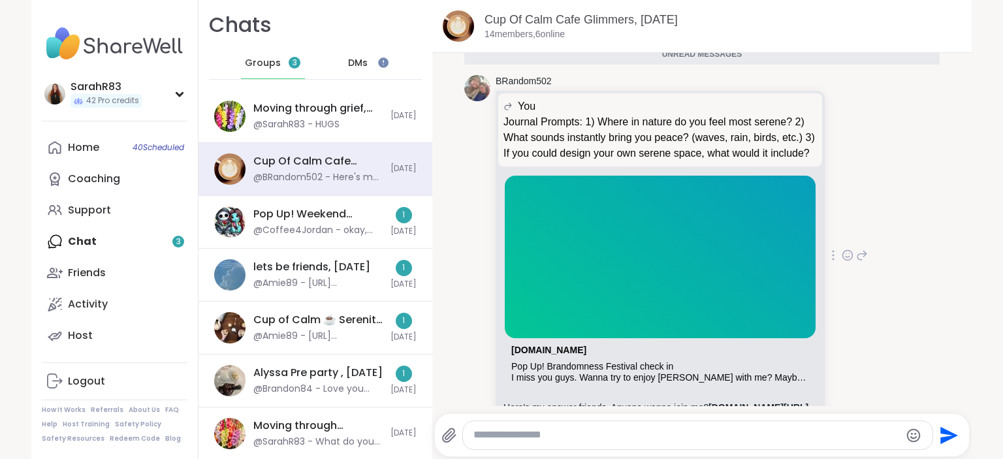
click at [726, 402] on link "[DOMAIN_NAME][URL]" at bounding box center [758, 407] width 100 height 10
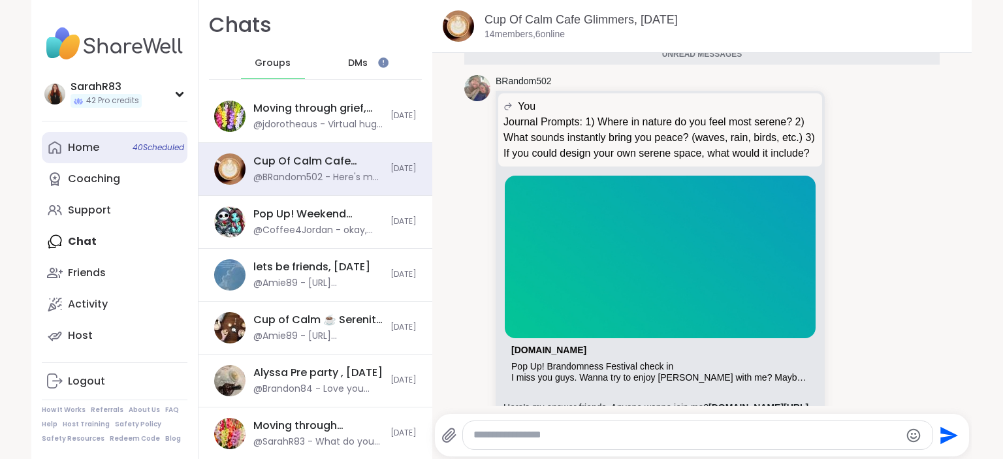
click at [114, 150] on link "Home 40 Scheduled" at bounding box center [115, 147] width 146 height 31
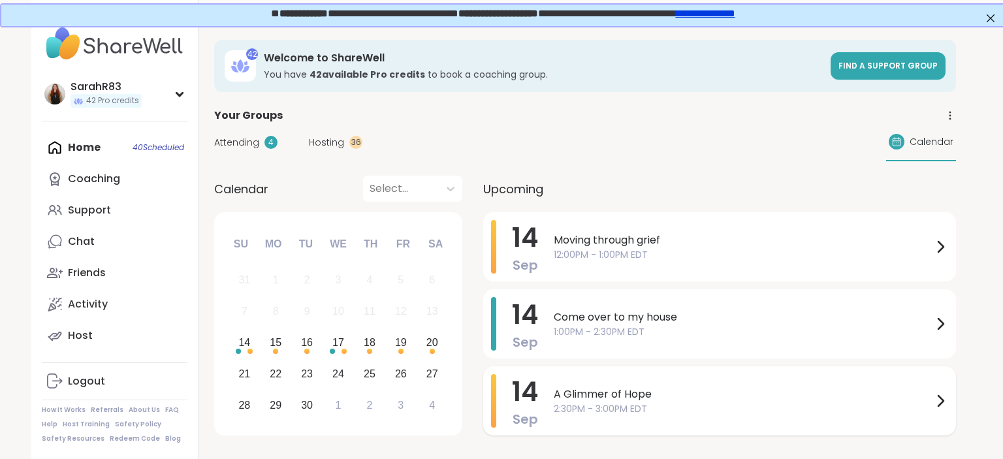
click at [588, 412] on span "2:30PM - 3:00PM EDT" at bounding box center [743, 409] width 379 height 14
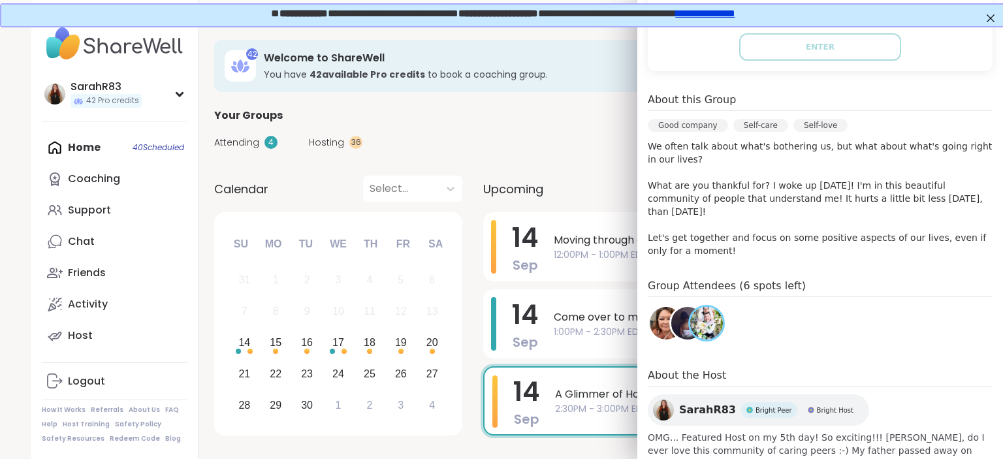
scroll to position [285, 0]
click at [682, 311] on img at bounding box center [687, 323] width 33 height 33
click at [665, 313] on img at bounding box center [666, 323] width 33 height 33
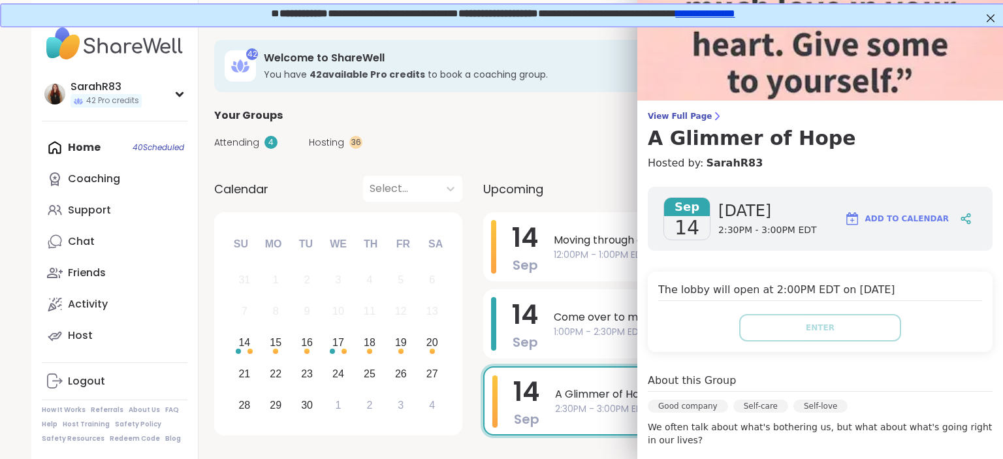
scroll to position [0, 0]
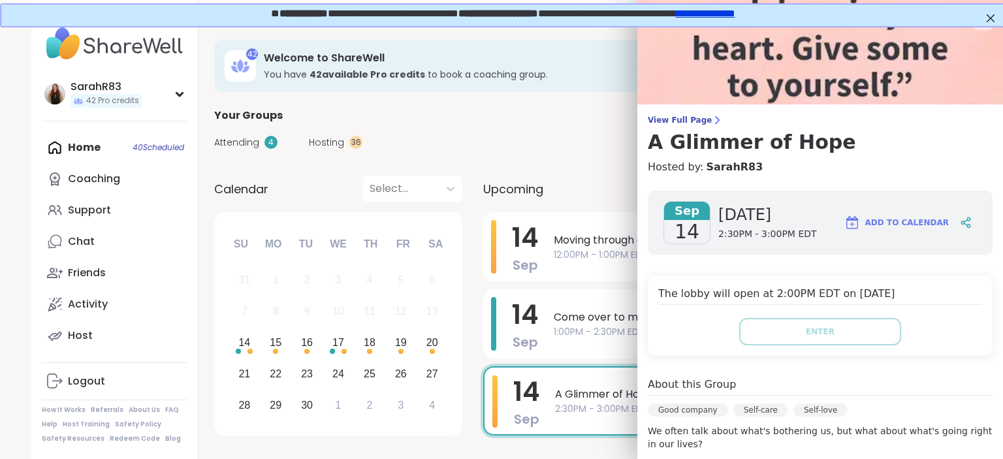
click at [326, 137] on span "Hosting" at bounding box center [326, 143] width 35 height 14
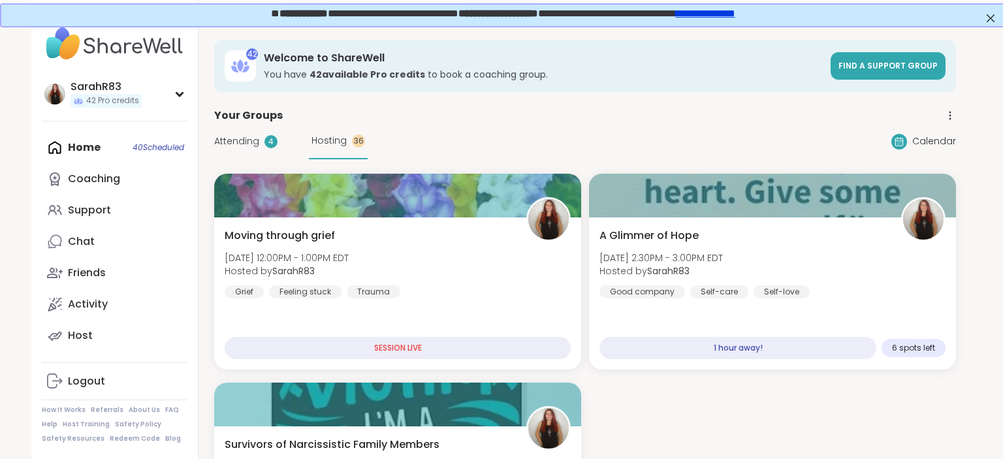
click at [247, 132] on div "Attending 4 Hosting 36" at bounding box center [290, 141] width 153 height 36
click at [247, 138] on span "Attending" at bounding box center [236, 142] width 45 height 14
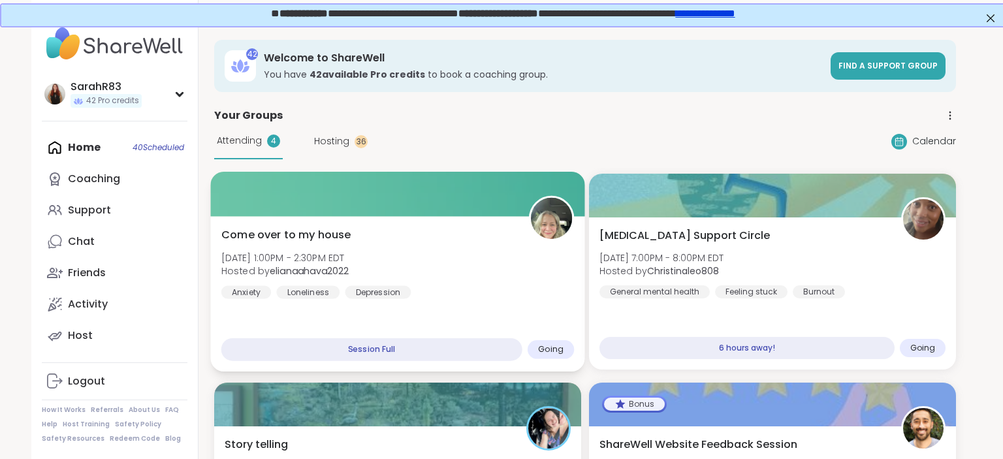
click at [396, 256] on div "Come over to my house Sun, Sep 14 | 1:00PM - 2:30PM EDT Hosted by elianaahava20…" at bounding box center [397, 263] width 353 height 72
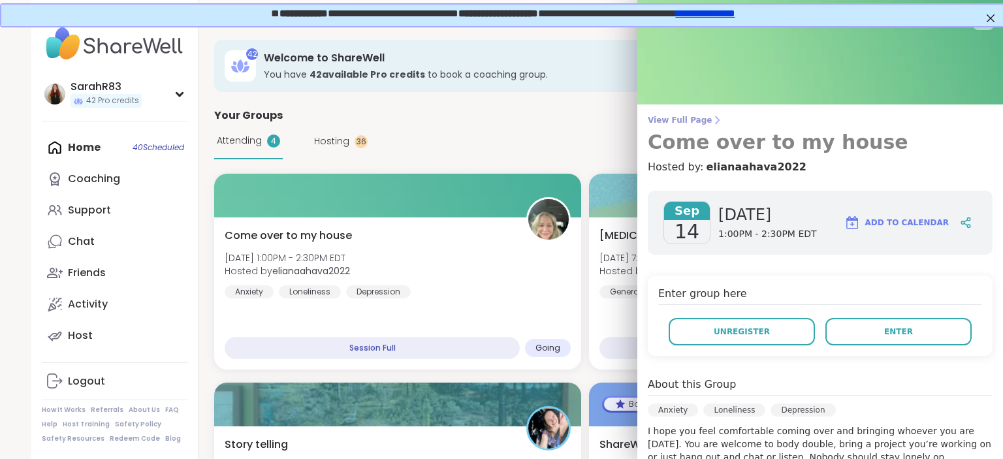
click at [688, 122] on span "View Full Page" at bounding box center [820, 120] width 345 height 10
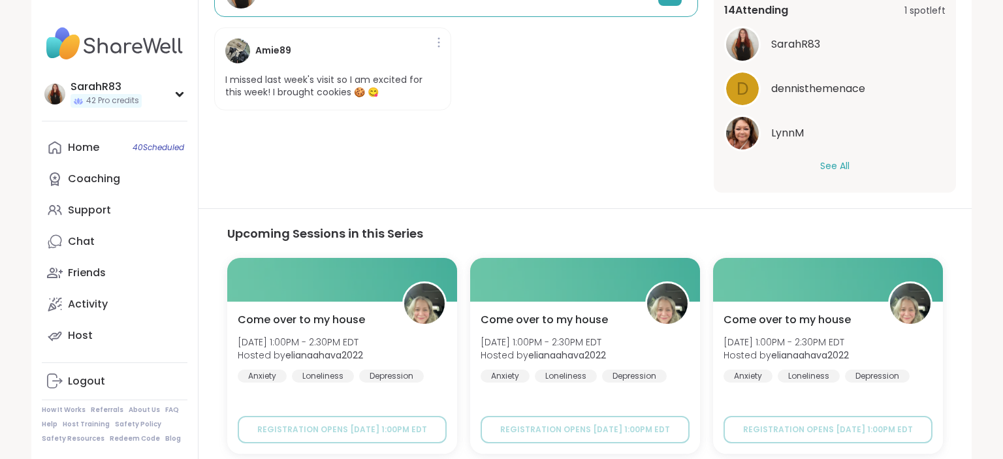
scroll to position [434, 0]
click at [833, 164] on button "See All" at bounding box center [834, 166] width 29 height 14
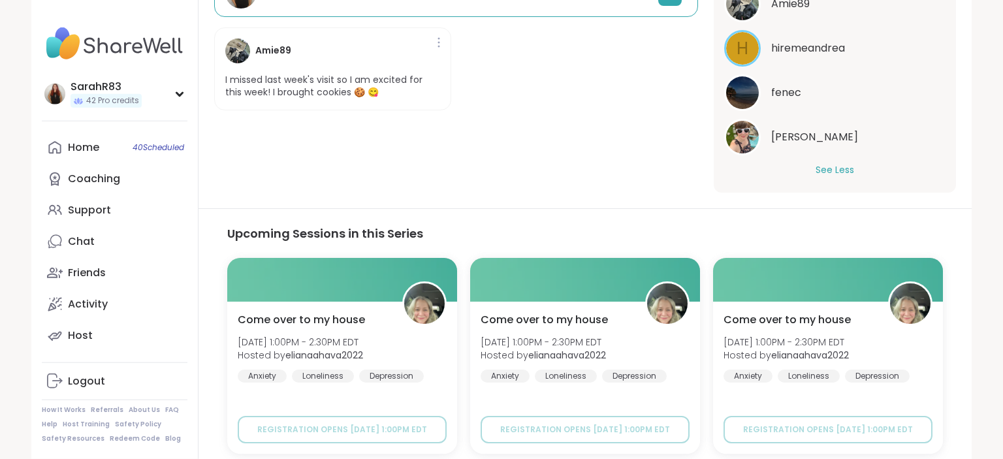
scroll to position [614, 0]
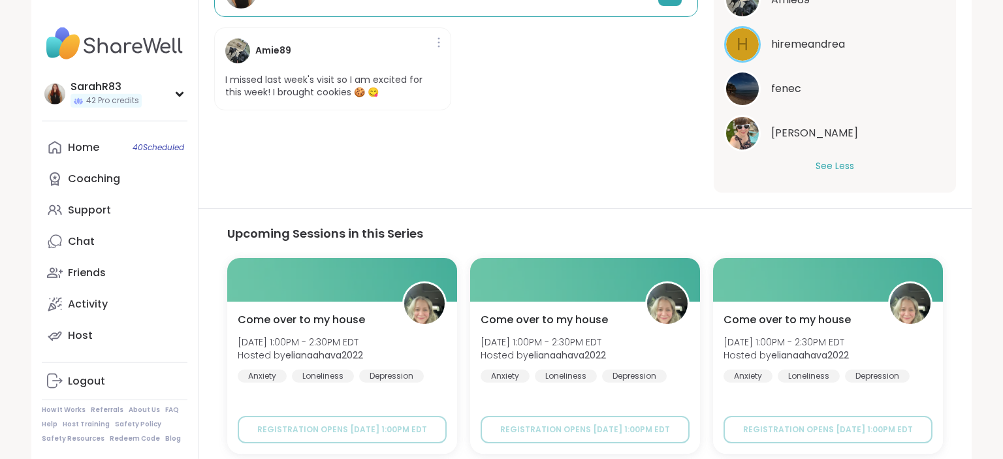
click at [632, 207] on div "Anxiety | Loneliness | Depression Come over to my house Hosted by elianaahava20…" at bounding box center [585, 149] width 773 height 1167
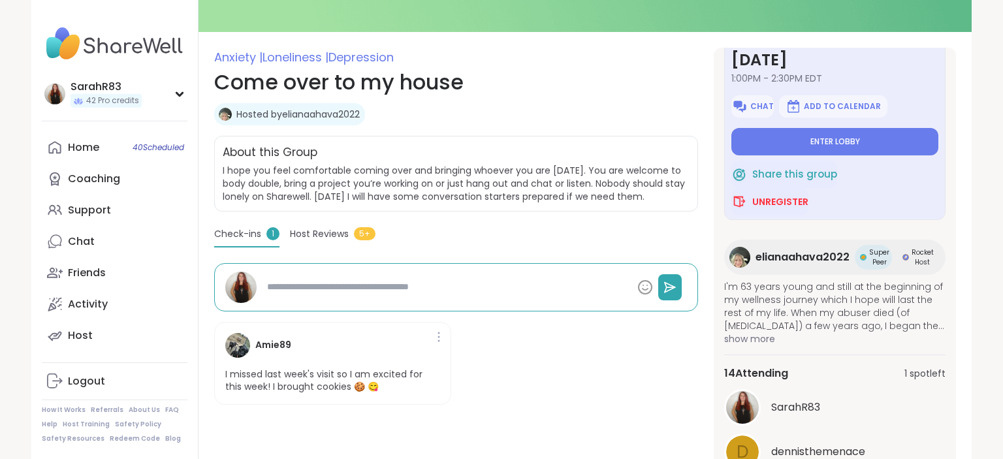
scroll to position [0, 0]
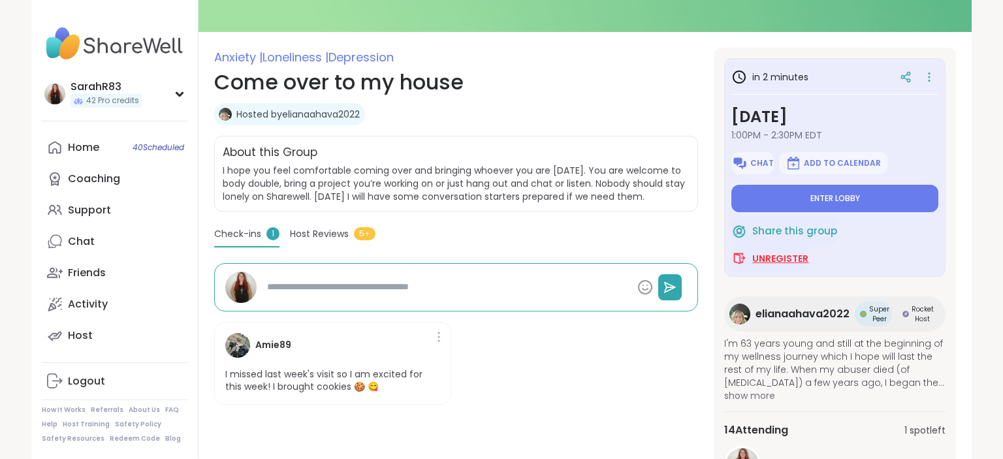
type textarea "*"
click at [795, 257] on span "Unregister" at bounding box center [780, 258] width 56 height 13
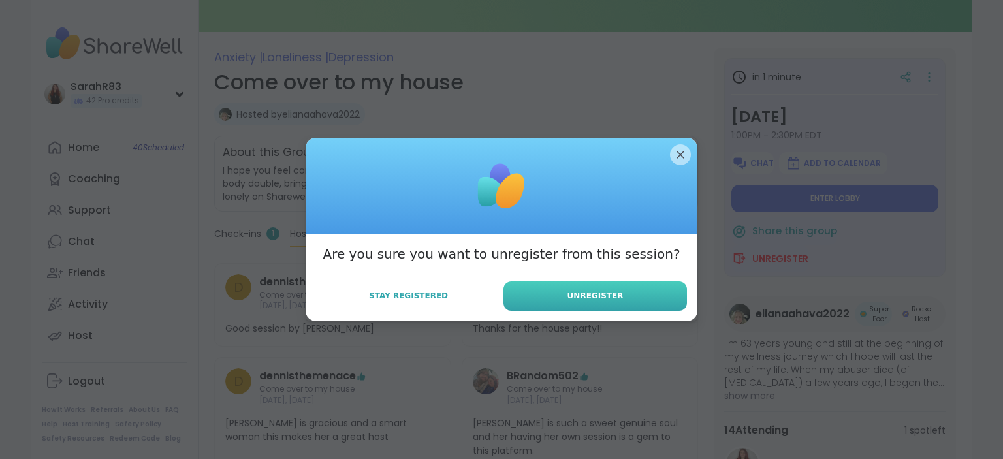
click at [620, 300] on button "Unregister" at bounding box center [594, 295] width 183 height 29
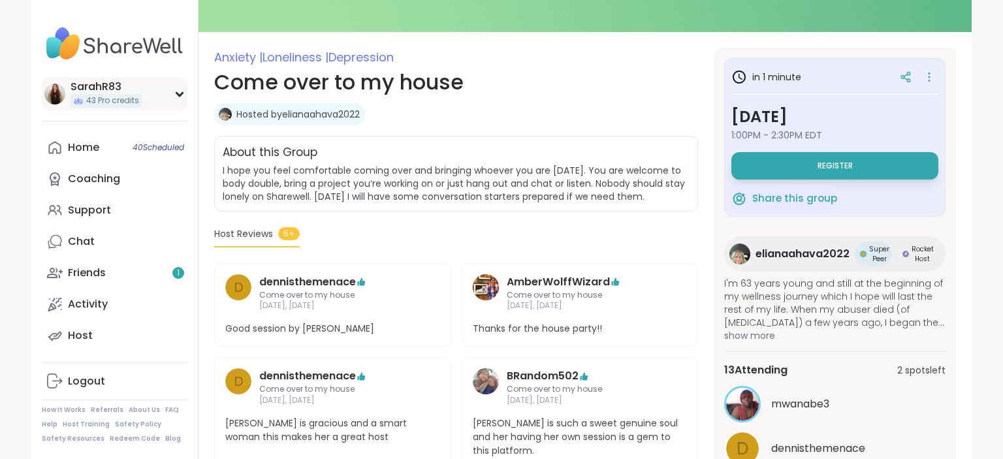
click at [88, 91] on div "SarahR83" at bounding box center [106, 87] width 71 height 14
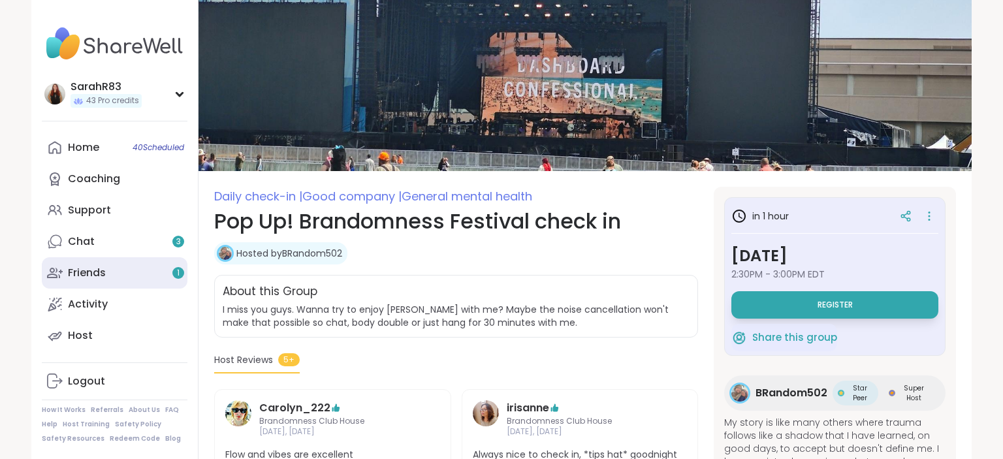
click at [116, 260] on link "Friends 1" at bounding box center [115, 272] width 146 height 31
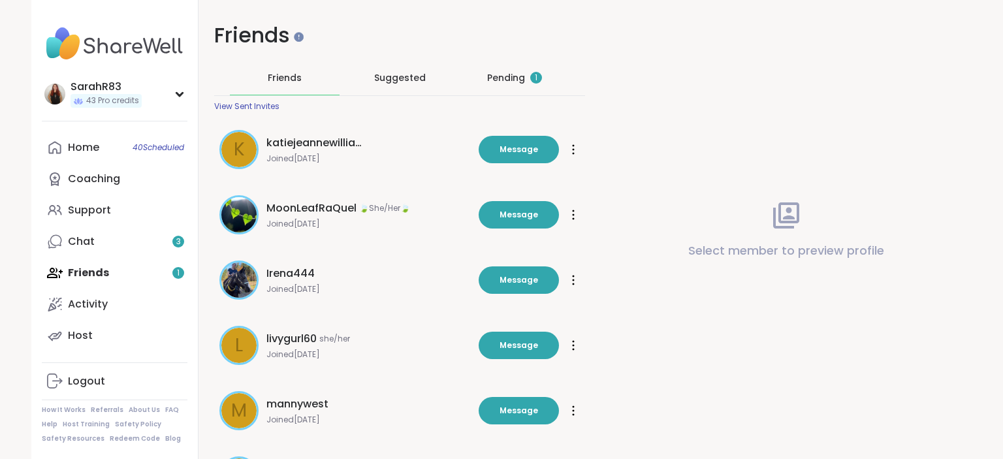
click at [518, 69] on div "Pending 1" at bounding box center [515, 78] width 110 height 34
click at [519, 75] on div "Pending 1" at bounding box center [514, 77] width 55 height 13
click at [415, 85] on div "Suggested" at bounding box center [400, 78] width 110 height 34
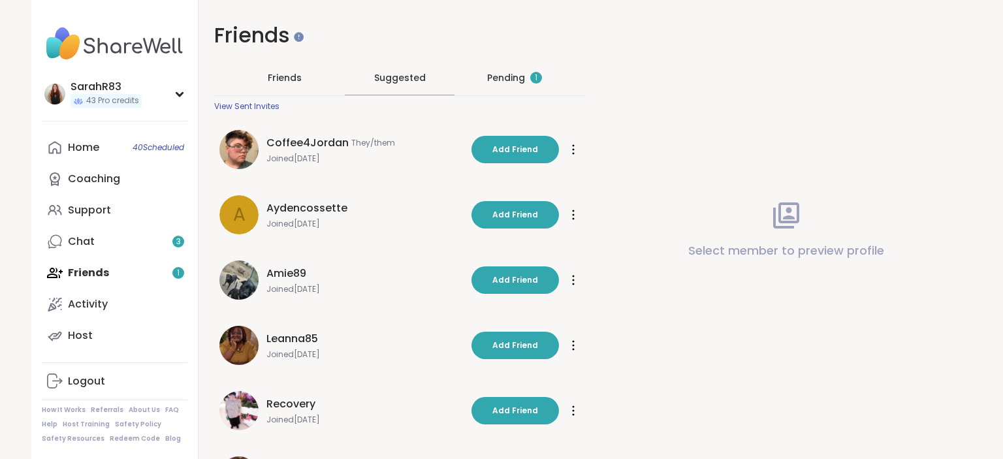
click at [486, 80] on div "Pending 1" at bounding box center [515, 78] width 110 height 34
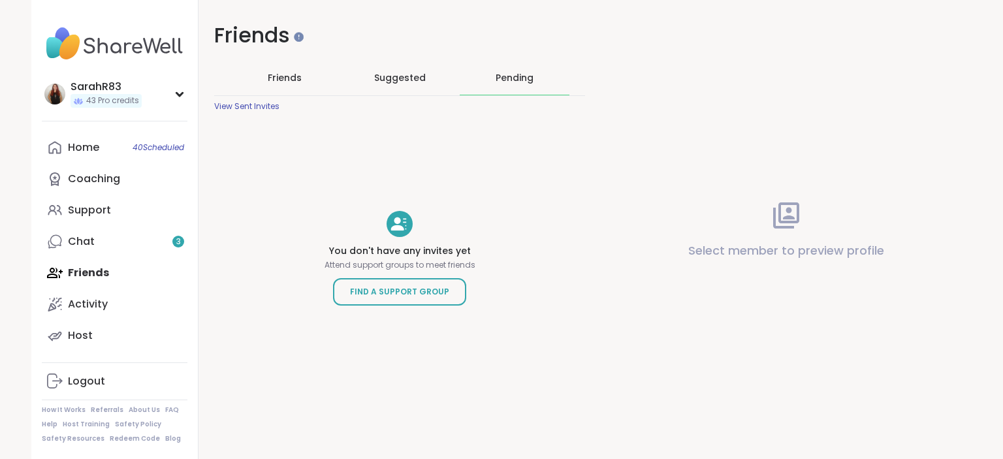
click at [398, 73] on span "Suggested" at bounding box center [400, 77] width 52 height 13
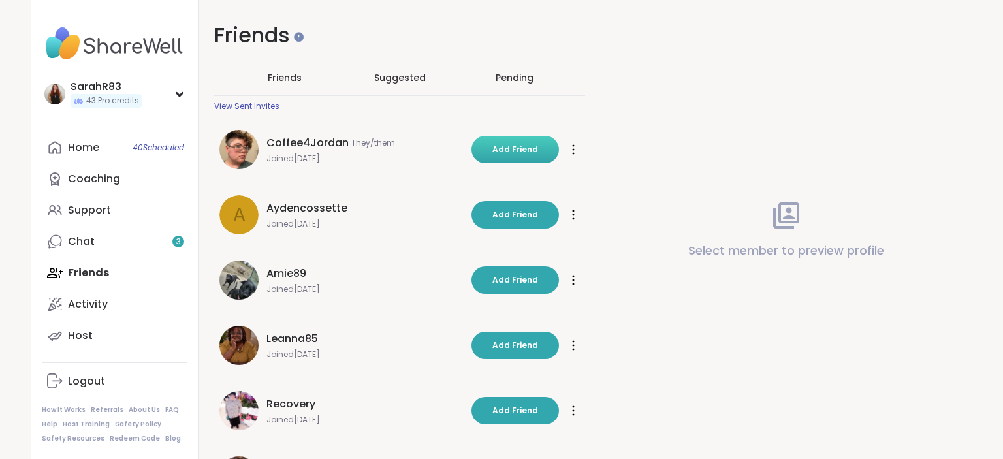
click at [501, 146] on span "Add Friend" at bounding box center [515, 150] width 46 height 12
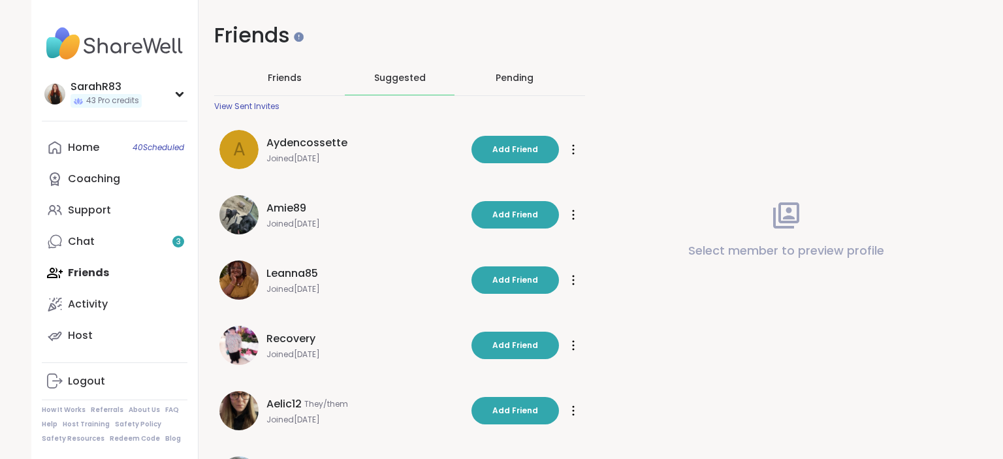
click at [503, 79] on div "Pending" at bounding box center [515, 77] width 38 height 13
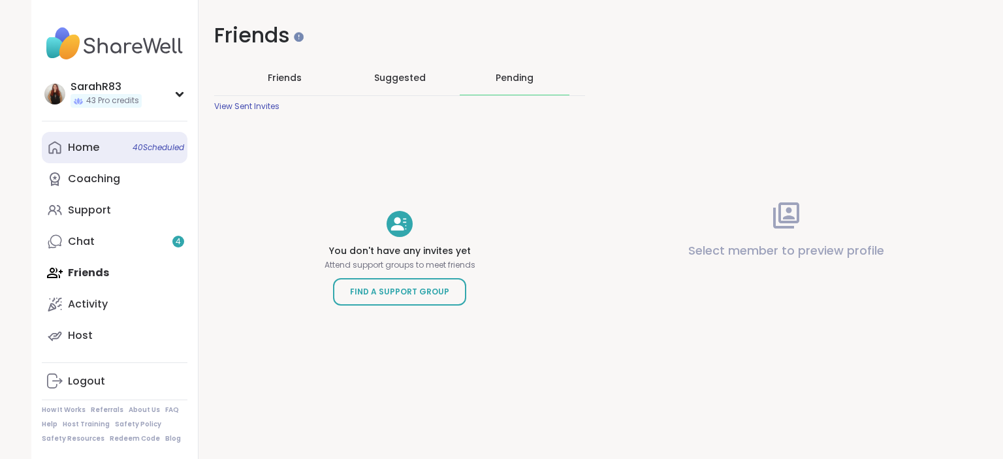
click at [85, 153] on div "Home 40 Scheduled" at bounding box center [83, 147] width 31 height 14
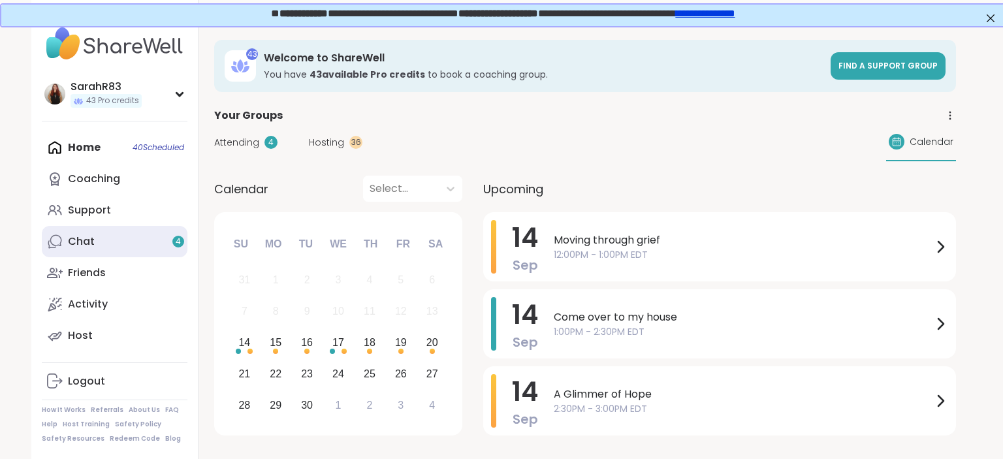
click at [101, 240] on link "Chat 4" at bounding box center [115, 241] width 146 height 31
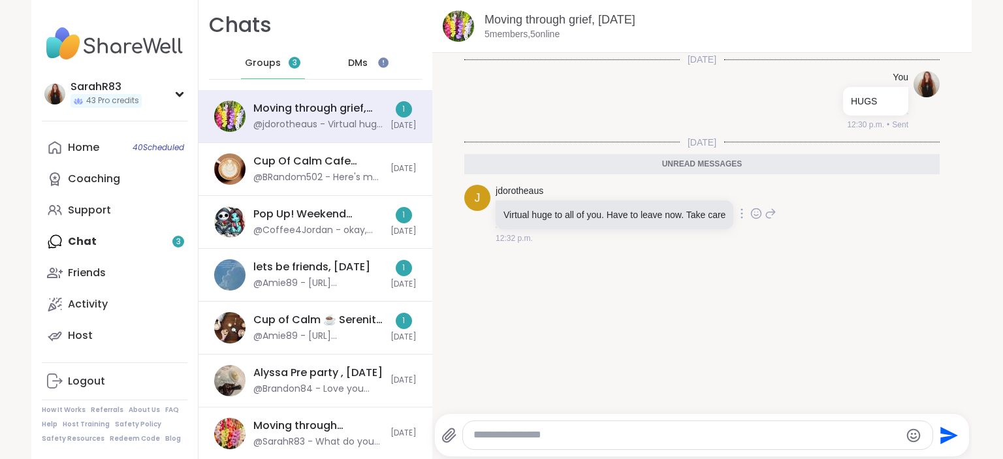
click at [758, 214] on icon at bounding box center [756, 213] width 12 height 13
click at [649, 192] on div "Select Reaction: Heart" at bounding box center [652, 193] width 12 height 12
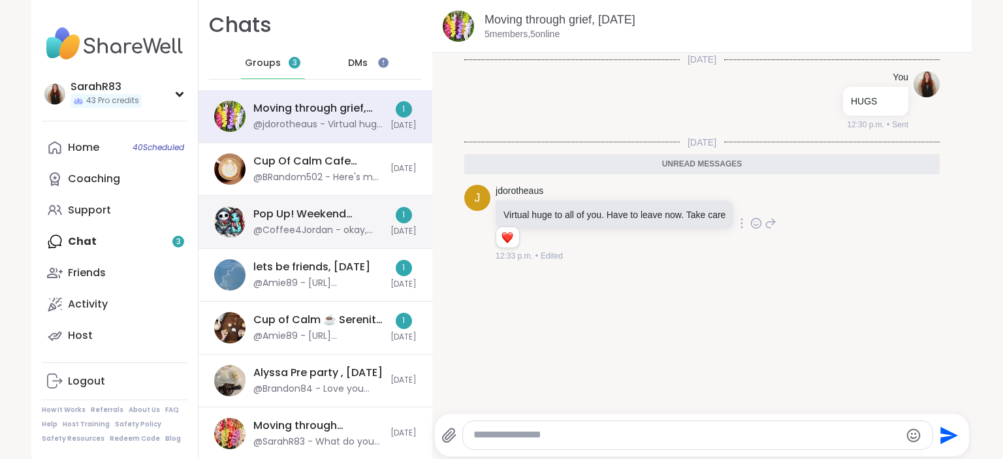
click at [382, 221] on div "Pop Up! Weekend Session!, Sep 14" at bounding box center [317, 214] width 129 height 14
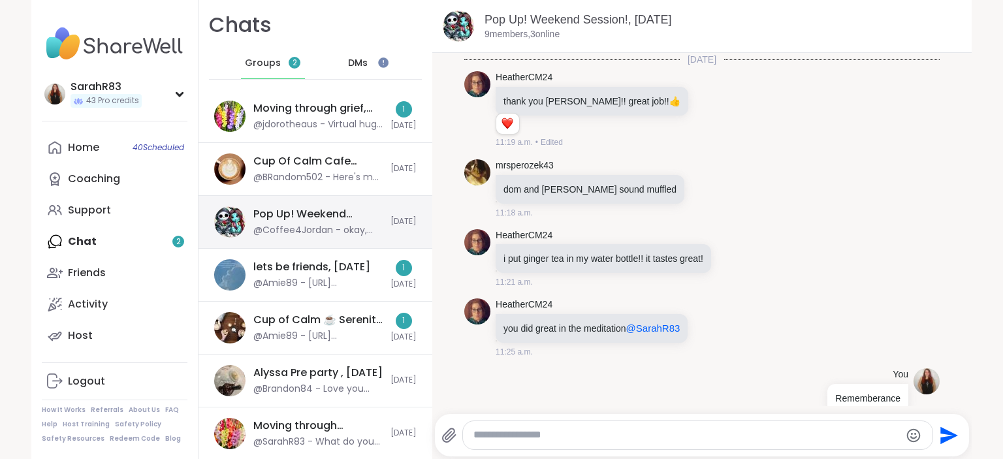
scroll to position [964, 0]
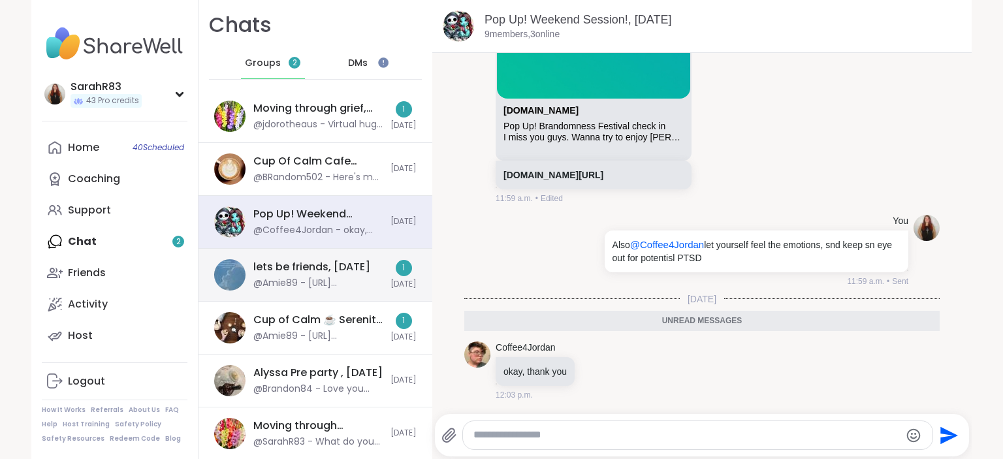
click at [357, 266] on div "lets be friends, Sep 13" at bounding box center [311, 267] width 117 height 14
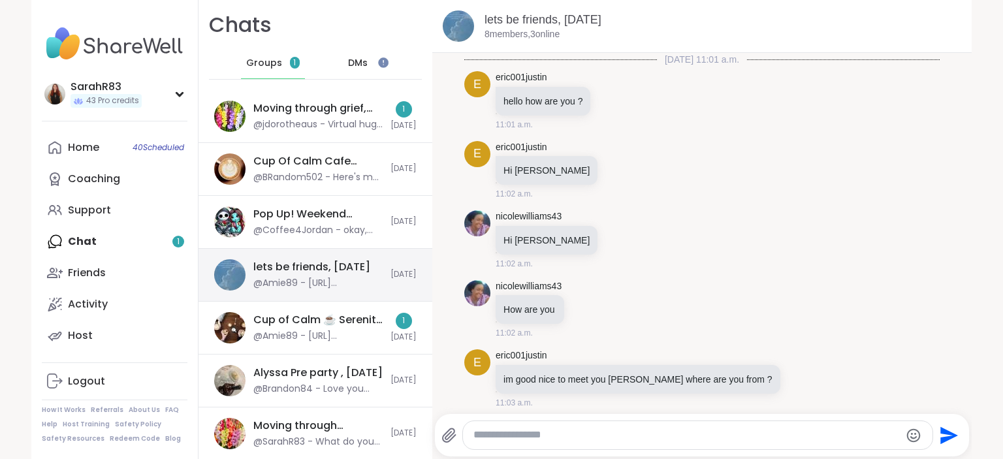
scroll to position [5646, 0]
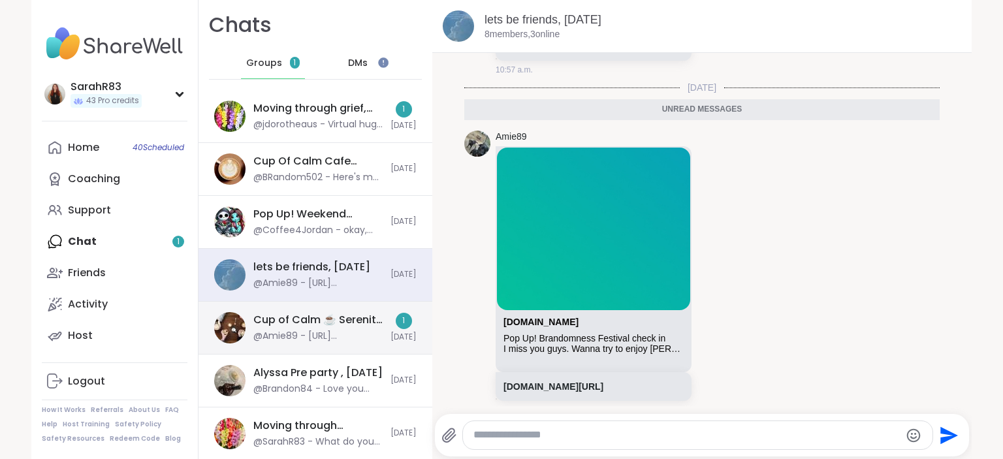
click at [356, 319] on div "Cup of Calm ☕ Serenity Sunday, Sep 14" at bounding box center [317, 320] width 129 height 14
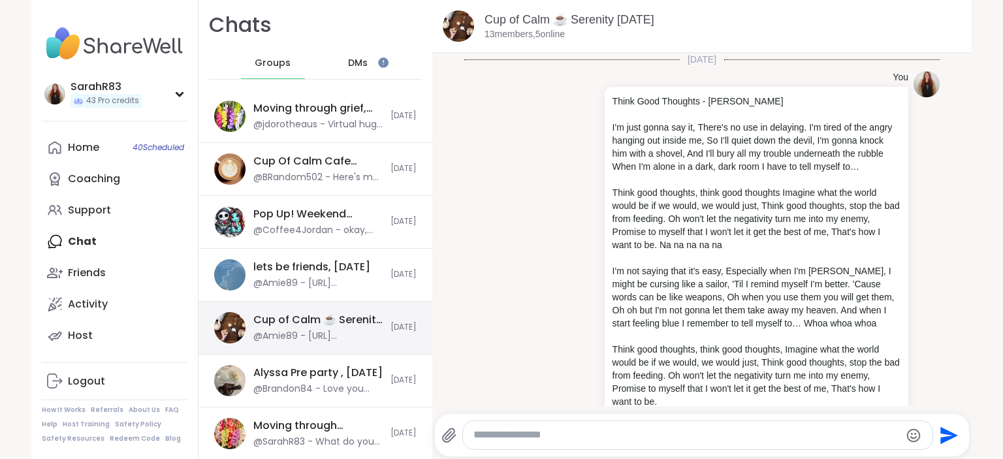
scroll to position [3760, 0]
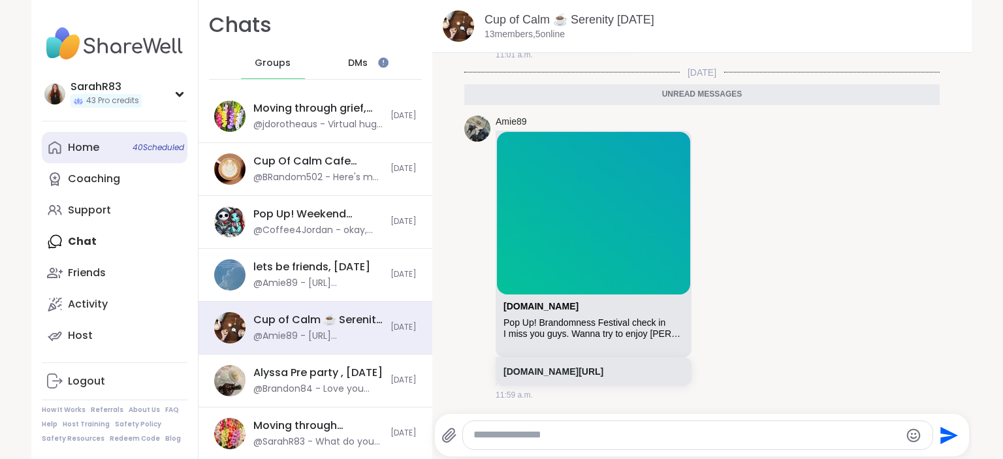
click at [100, 150] on link "Home 40 Scheduled" at bounding box center [115, 147] width 146 height 31
